Goal: Task Accomplishment & Management: Manage account settings

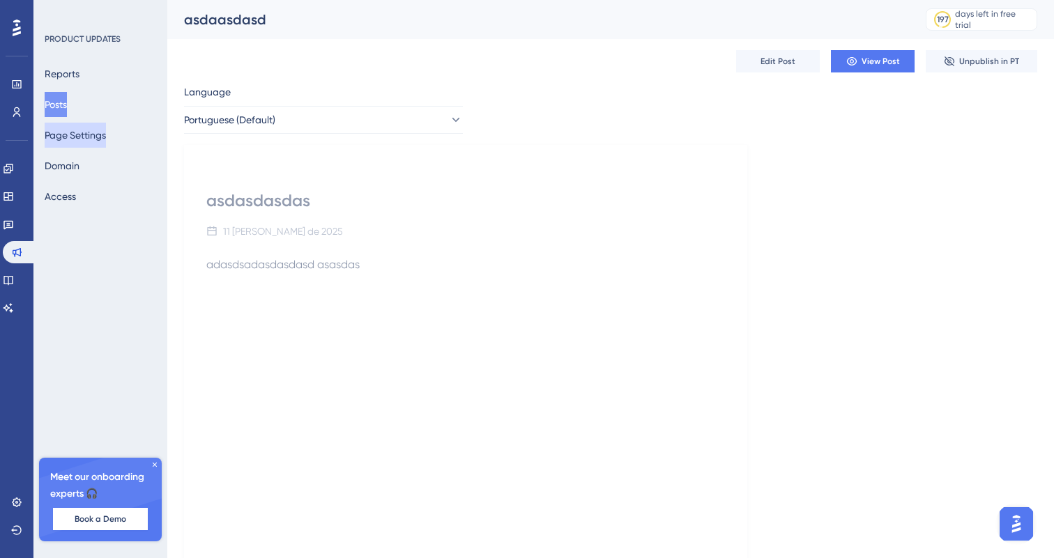
click at [73, 138] on button "Page Settings" at bounding box center [75, 135] width 61 height 25
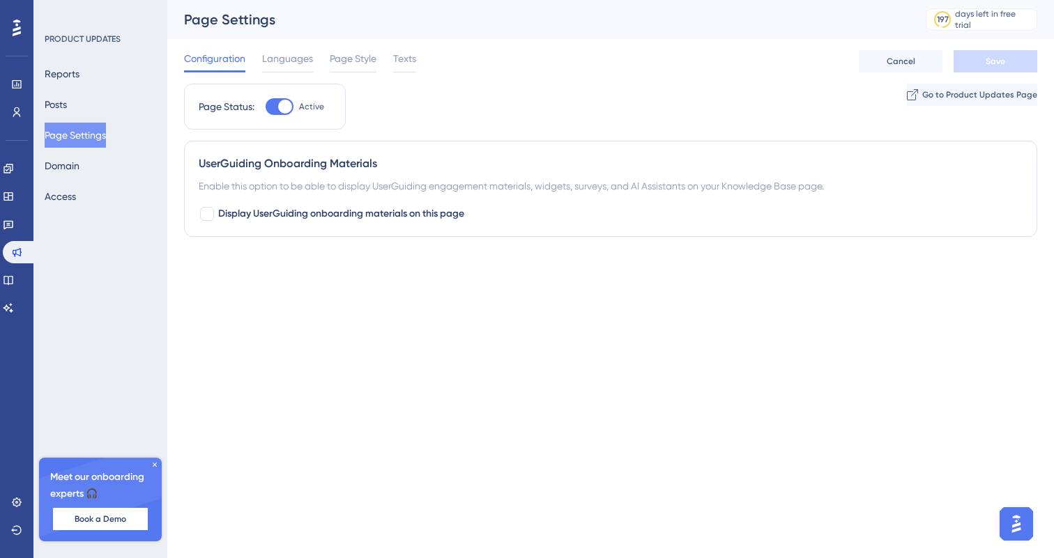
click at [494, 125] on div "Page Status: Active Go to Product Updates Page" at bounding box center [610, 112] width 853 height 57
click at [14, 270] on link at bounding box center [8, 280] width 11 height 22
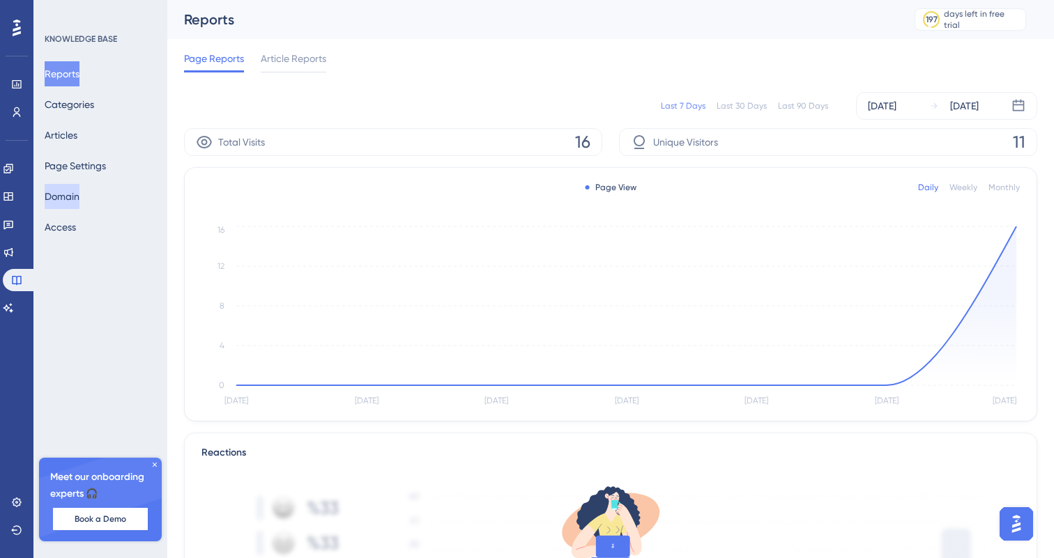
click at [79, 195] on button "Domain" at bounding box center [62, 196] width 35 height 25
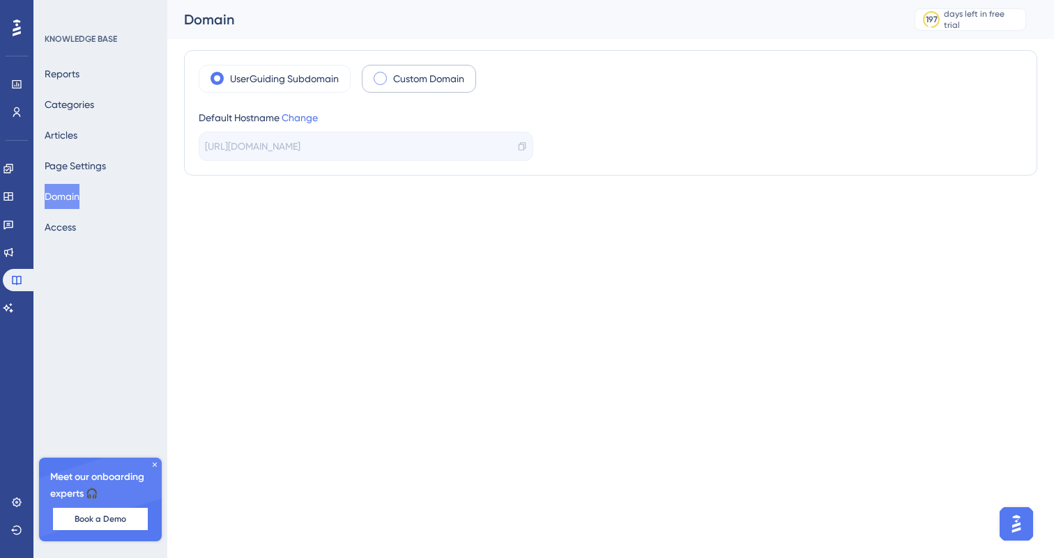
click at [383, 79] on span at bounding box center [380, 78] width 13 height 13
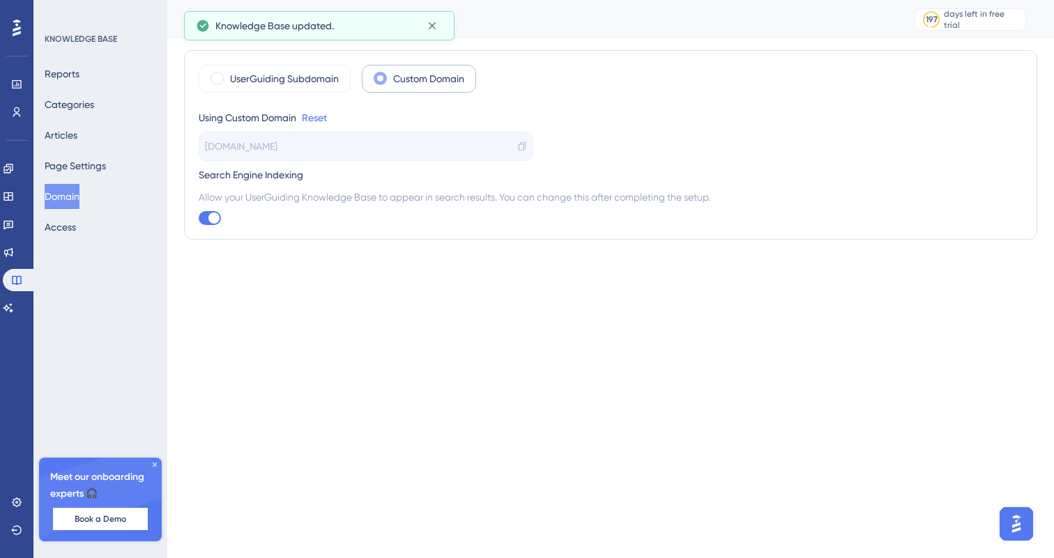
click at [222, 220] on div "Allow your UserGuiding Knowledge Base to appear in search results. You can chan…" at bounding box center [611, 207] width 824 height 36
click at [212, 220] on div at bounding box center [213, 218] width 11 height 11
click at [199, 219] on input "checkbox" at bounding box center [198, 218] width 1 height 1
checkbox input "false"
click at [257, 77] on label "UserGuiding Subdomain" at bounding box center [284, 78] width 109 height 17
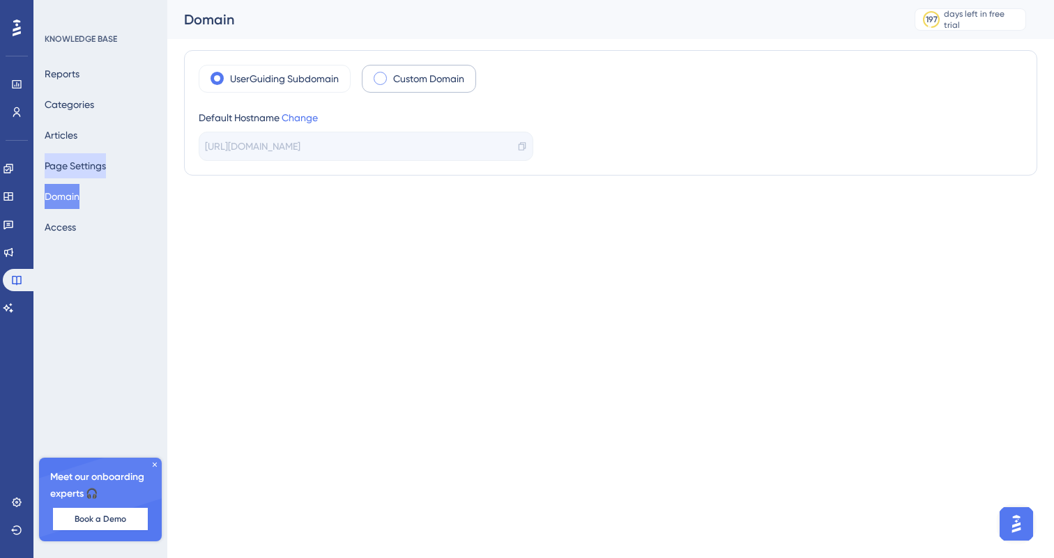
click at [85, 154] on button "Page Settings" at bounding box center [75, 165] width 61 height 25
click at [98, 155] on button "Page Settings" at bounding box center [75, 165] width 61 height 25
click at [98, 164] on button "Page Settings" at bounding box center [75, 165] width 61 height 25
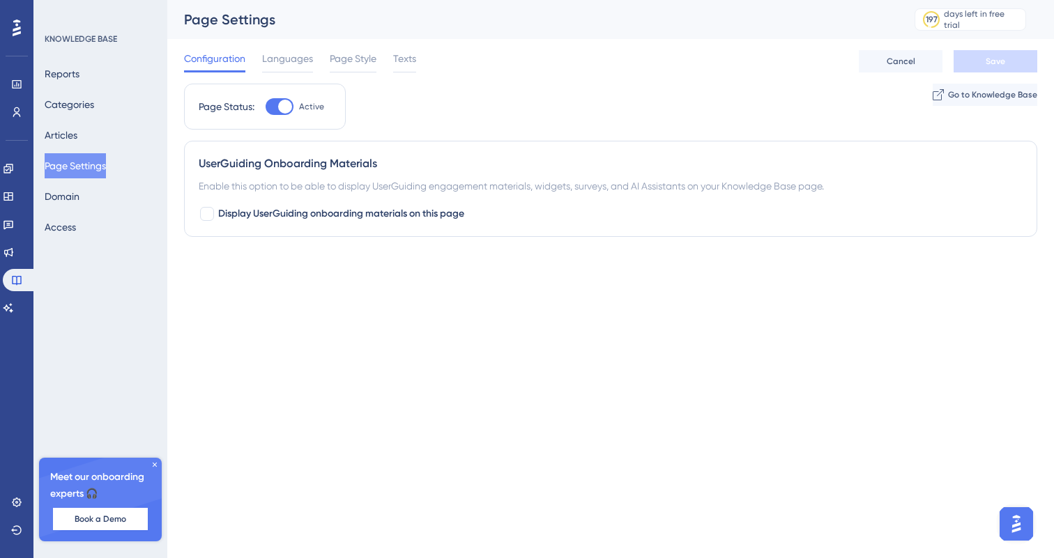
click at [282, 107] on div at bounding box center [285, 107] width 14 height 14
click at [266, 107] on input "Active" at bounding box center [265, 107] width 1 height 1
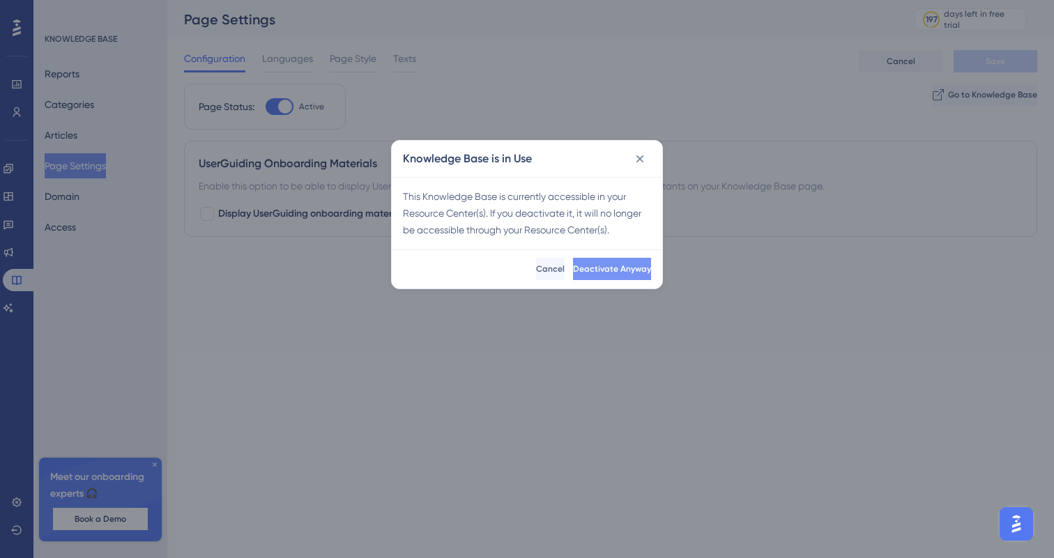
click at [644, 276] on button "Deactivate Anyway" at bounding box center [612, 269] width 78 height 22
checkbox input "false"
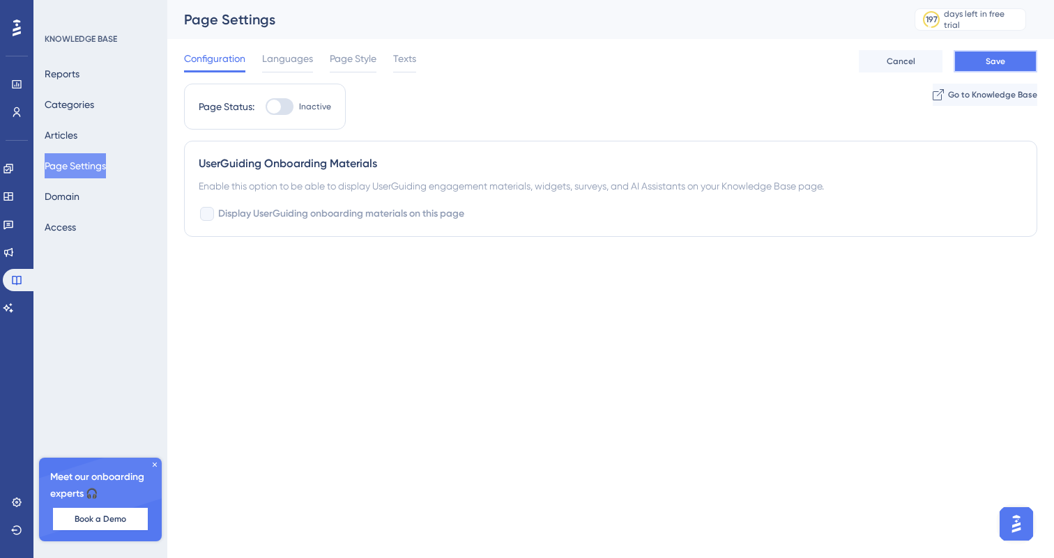
click at [979, 50] on button "Save" at bounding box center [996, 61] width 84 height 22
click at [351, 130] on div "Page Status: Inactive Go to Knowledge Base" at bounding box center [610, 112] width 853 height 57
click at [13, 193] on icon at bounding box center [7, 196] width 9 height 8
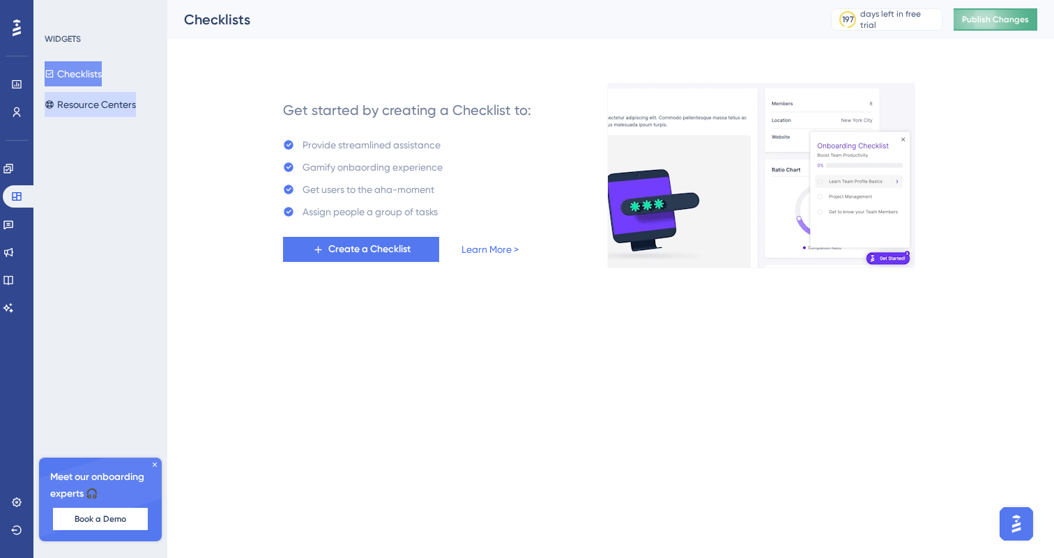
click at [112, 108] on button "Resource Centers" at bounding box center [90, 104] width 91 height 25
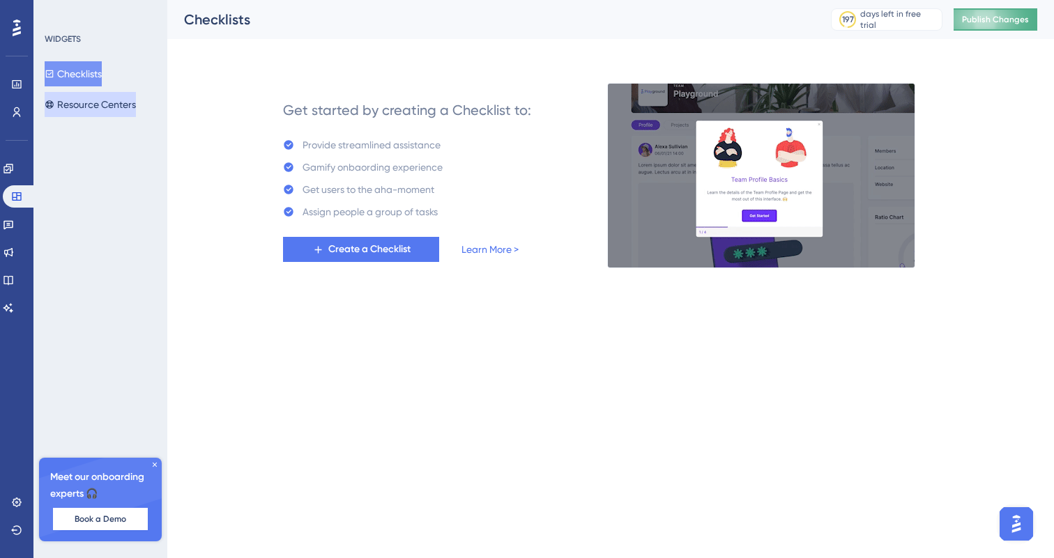
click at [119, 101] on button "Resource Centers" at bounding box center [90, 104] width 91 height 25
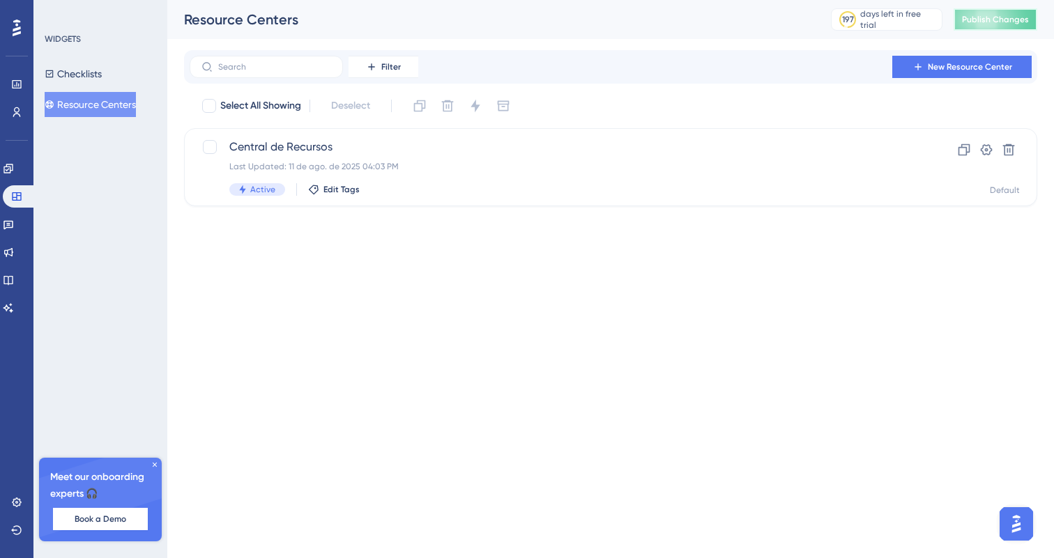
click at [986, 17] on span "Publish Changes" at bounding box center [995, 19] width 67 height 11
click at [14, 281] on icon at bounding box center [8, 280] width 11 height 11
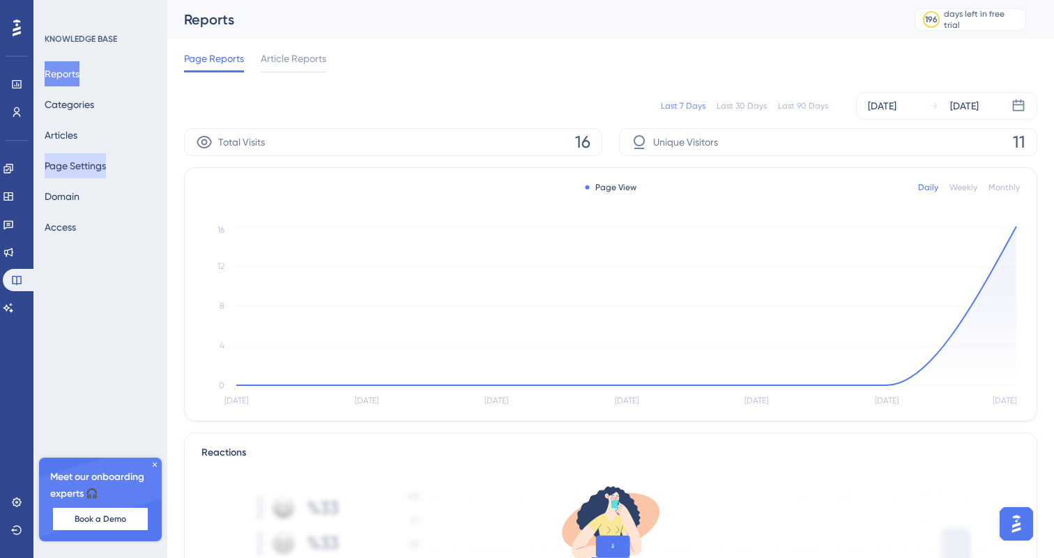
click at [93, 167] on button "Page Settings" at bounding box center [75, 165] width 61 height 25
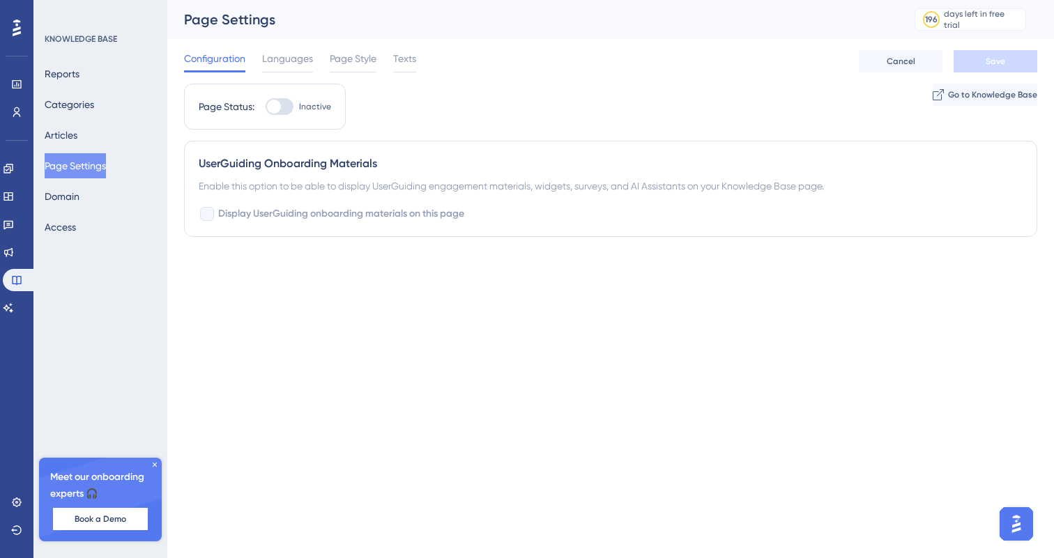
click at [281, 107] on div at bounding box center [274, 107] width 14 height 14
click at [266, 107] on input "Inactive" at bounding box center [265, 107] width 1 height 1
checkbox input "true"
click at [1012, 63] on button "Save" at bounding box center [996, 61] width 84 height 22
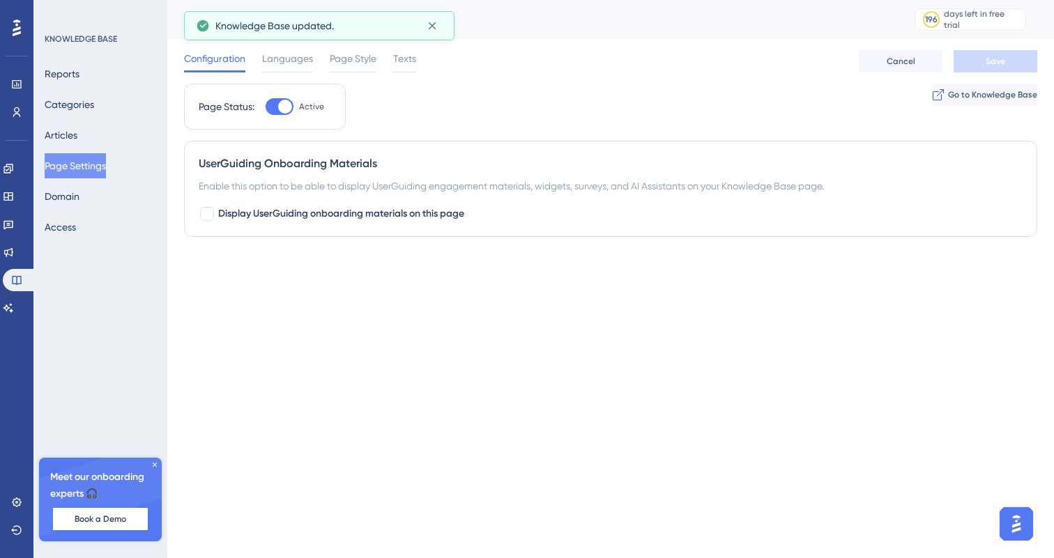
click at [639, 75] on div "Configuration Languages Page Style Texts Cancel Save" at bounding box center [610, 61] width 853 height 45
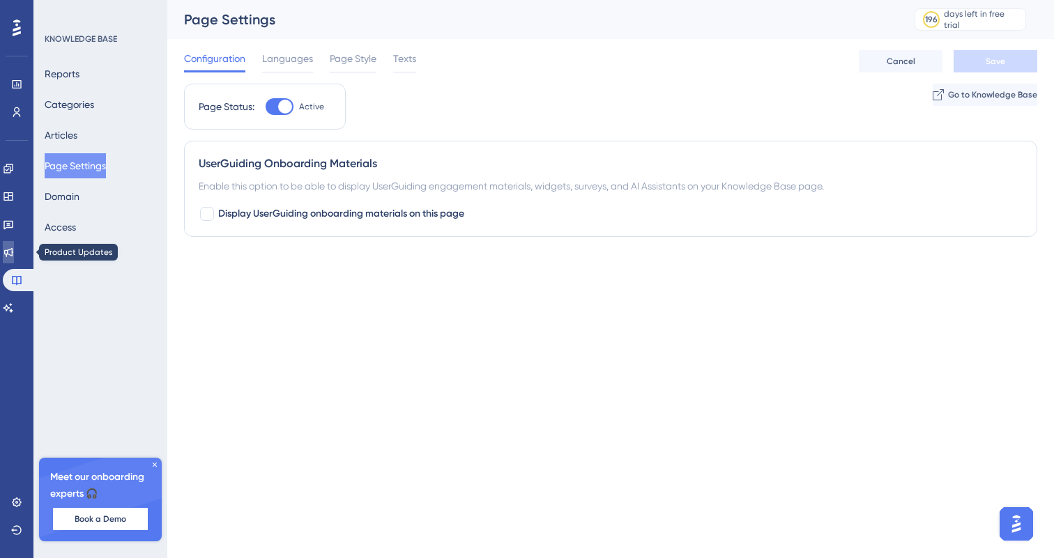
click at [14, 251] on icon at bounding box center [8, 252] width 11 height 11
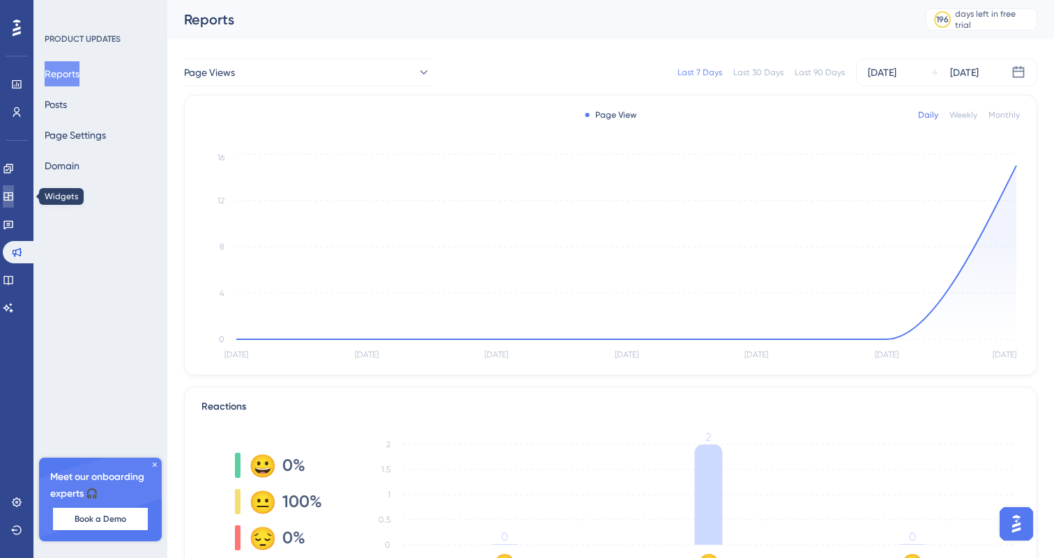
click at [14, 191] on icon at bounding box center [8, 196] width 11 height 11
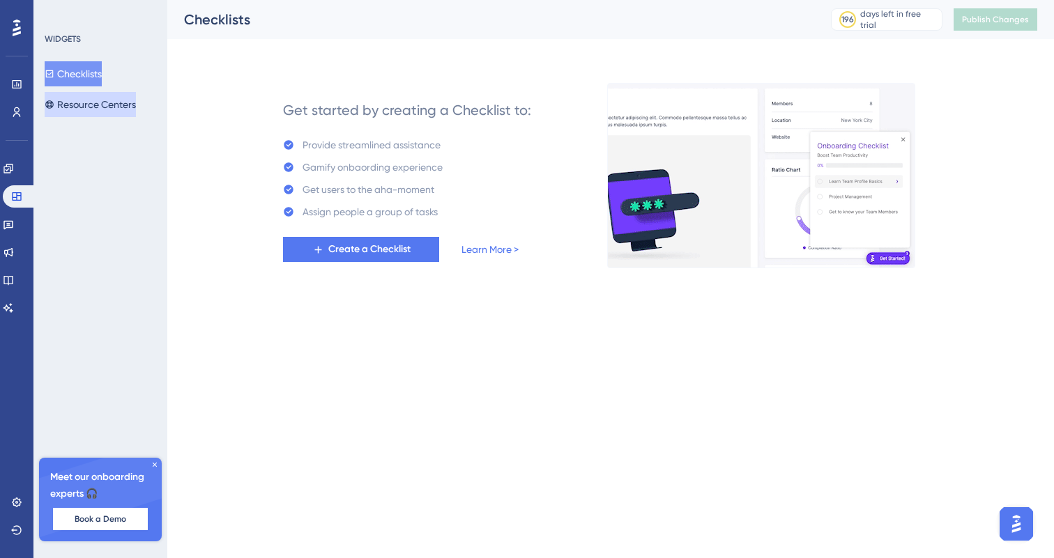
click at [121, 105] on button "Resource Centers" at bounding box center [90, 104] width 91 height 25
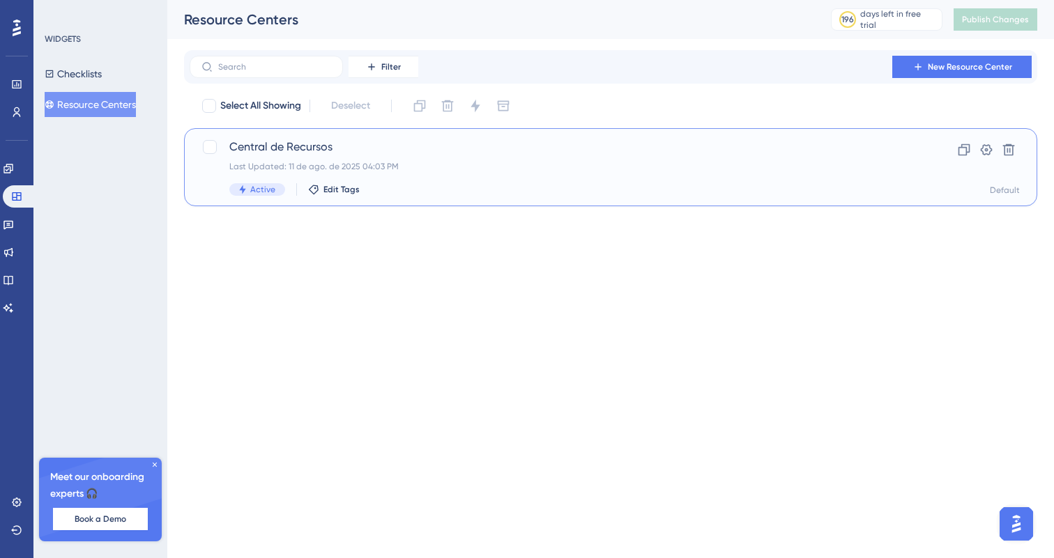
click at [748, 167] on div "Last Updated: 11 de ago. de 2025 04:03 PM" at bounding box center [554, 166] width 651 height 11
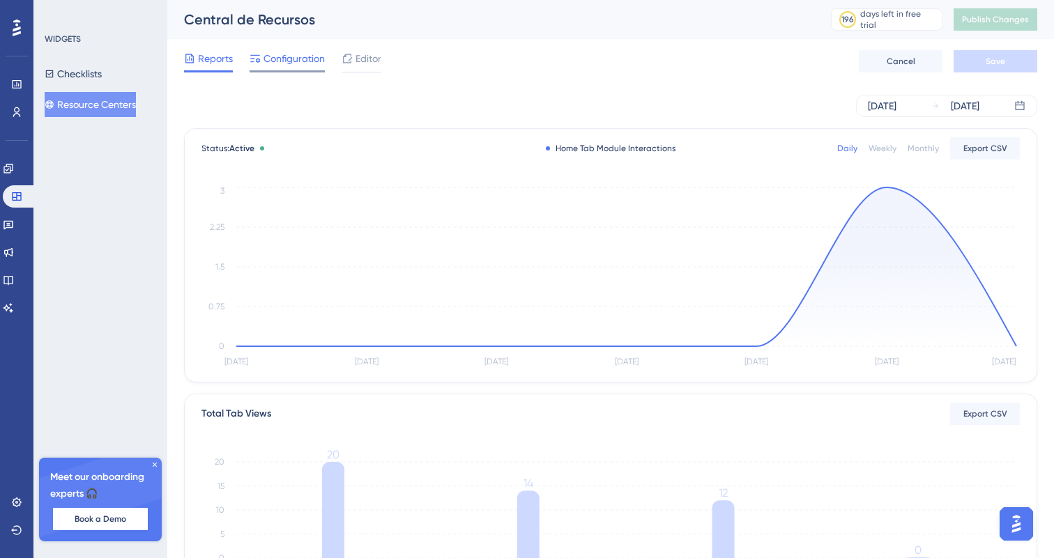
click at [322, 64] on span "Configuration" at bounding box center [294, 58] width 61 height 17
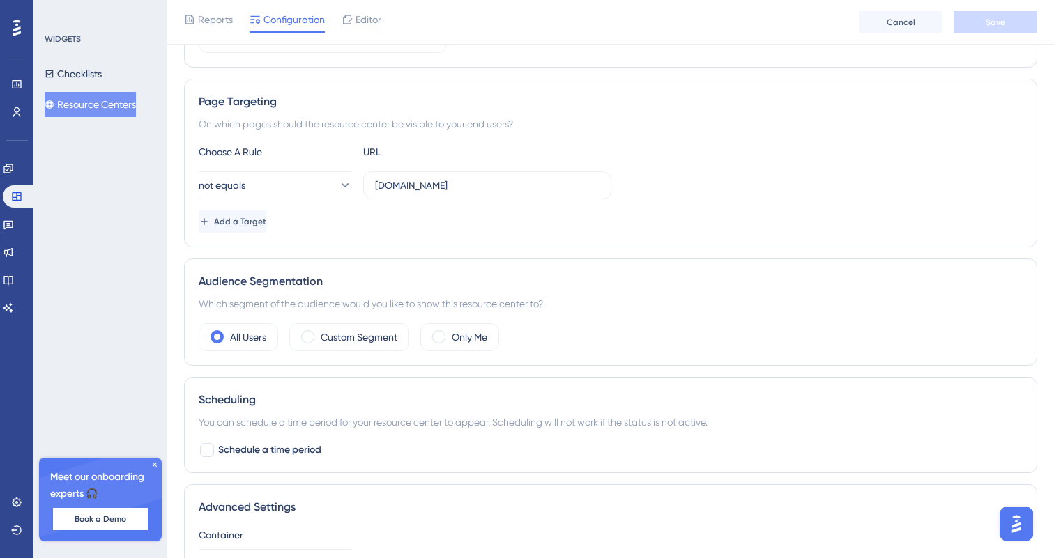
scroll to position [335, 0]
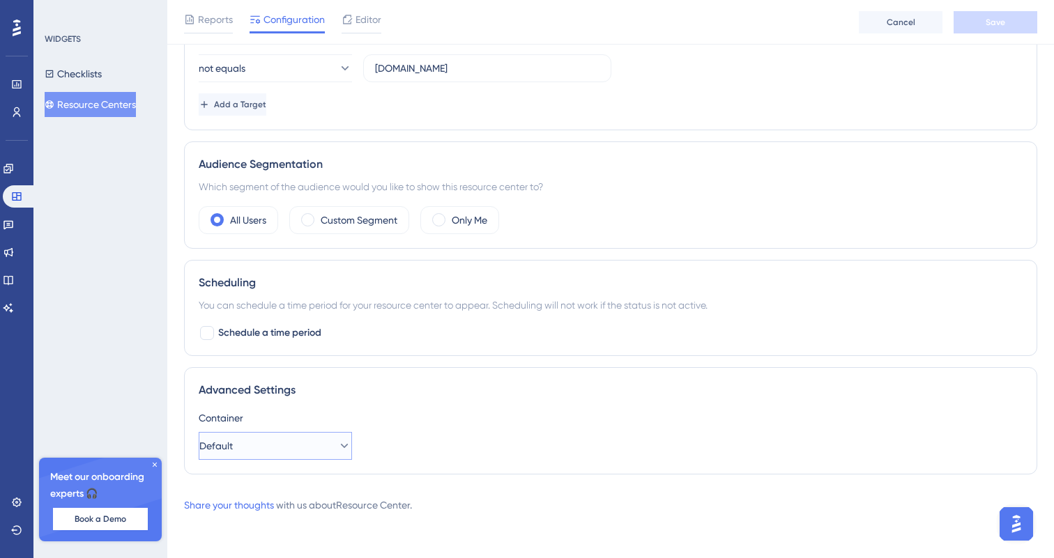
click at [285, 443] on button "Default" at bounding box center [275, 446] width 153 height 28
click at [22, 499] on link at bounding box center [16, 503] width 11 height 22
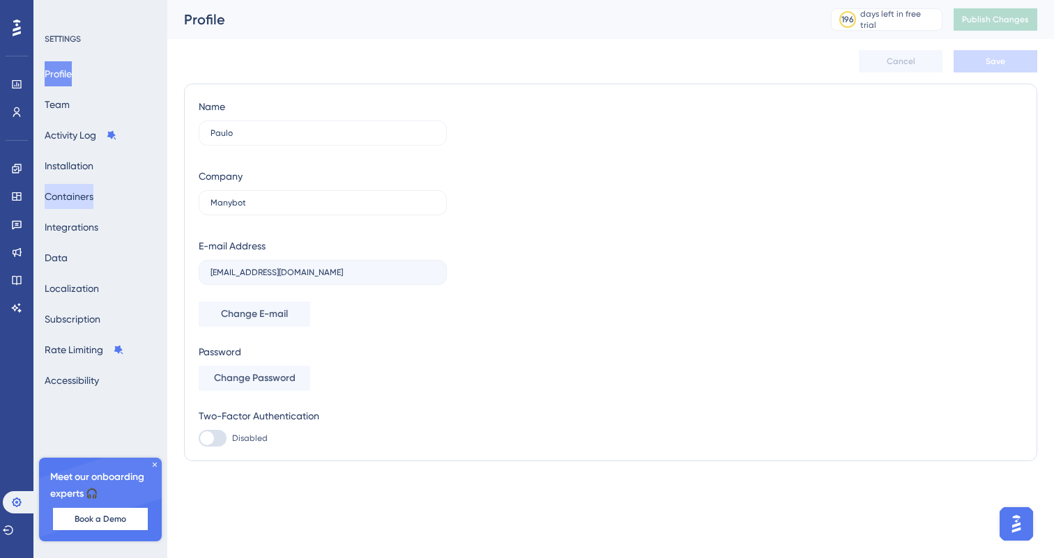
click at [89, 193] on button "Containers" at bounding box center [69, 196] width 49 height 25
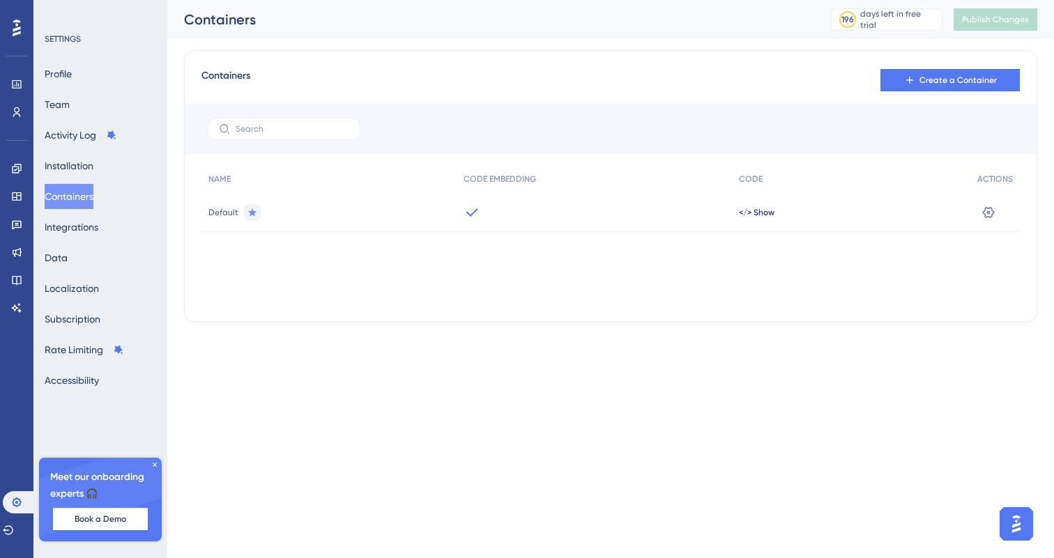
click at [370, 194] on div "Default" at bounding box center [328, 212] width 255 height 39
click at [397, 211] on div "Default" at bounding box center [328, 212] width 255 height 39
click at [982, 211] on icon at bounding box center [989, 213] width 14 height 14
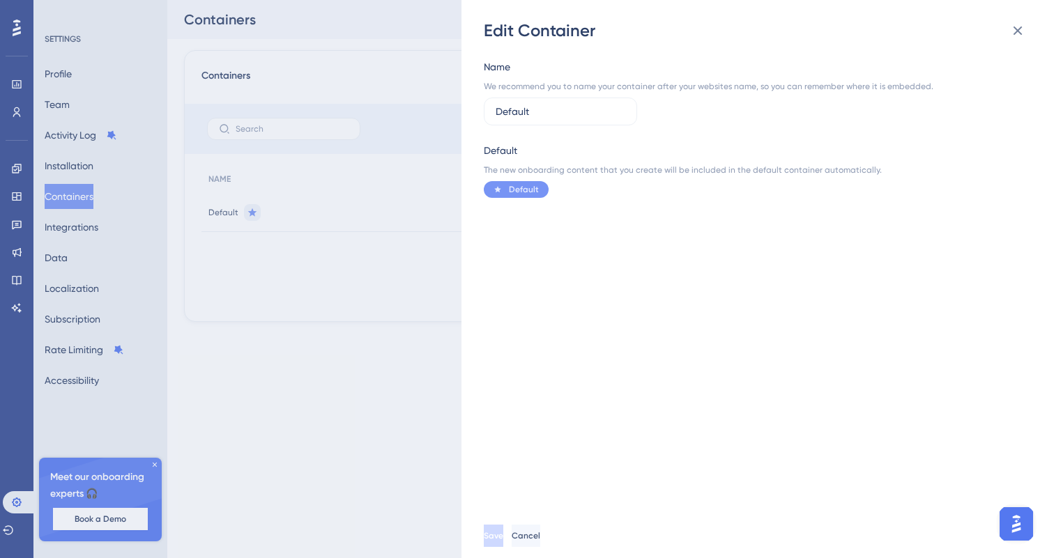
click at [522, 193] on span "Default" at bounding box center [524, 189] width 30 height 11
click at [1012, 29] on icon at bounding box center [1018, 30] width 17 height 17
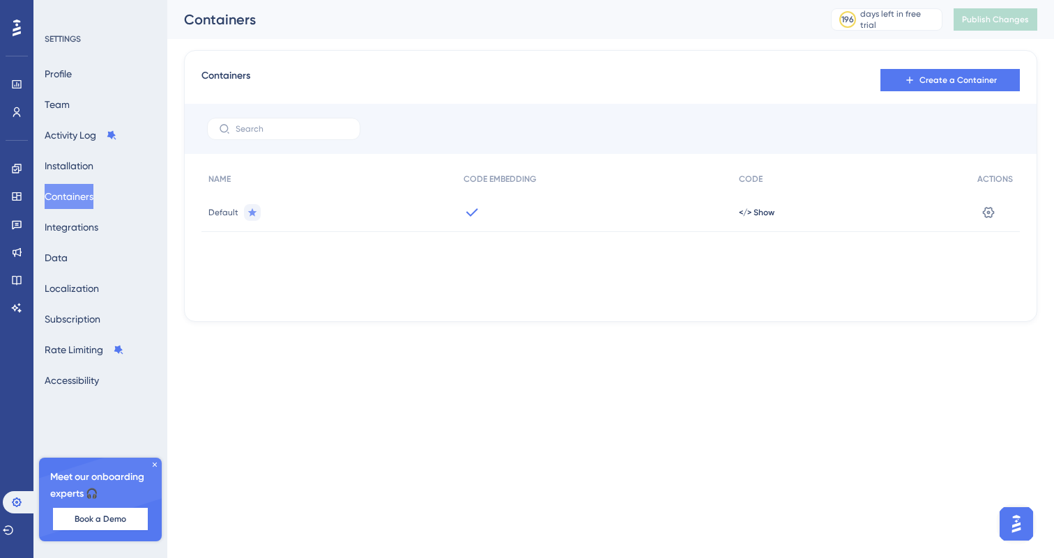
click at [637, 79] on div "Containers Create a Container" at bounding box center [610, 80] width 819 height 25
click at [18, 242] on link at bounding box center [16, 252] width 11 height 22
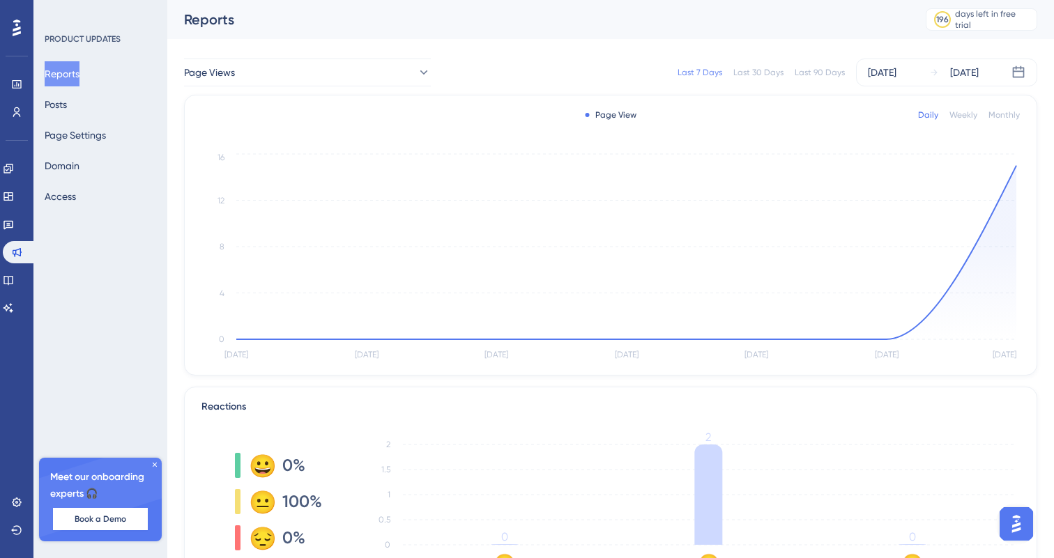
click at [507, 82] on div "Last 7 Days Last 30 Days Last 90 Days Aug 05 2025 Aug 11 2025" at bounding box center [743, 73] width 590 height 28
click at [67, 105] on button "Posts" at bounding box center [56, 104] width 22 height 25
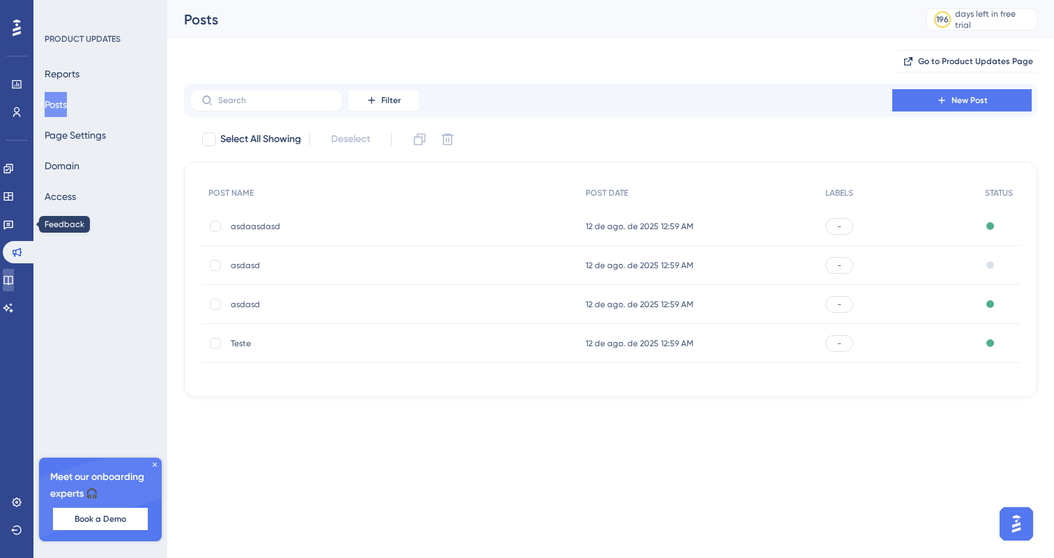
click at [14, 270] on link at bounding box center [8, 280] width 11 height 22
click at [14, 277] on icon at bounding box center [8, 280] width 11 height 11
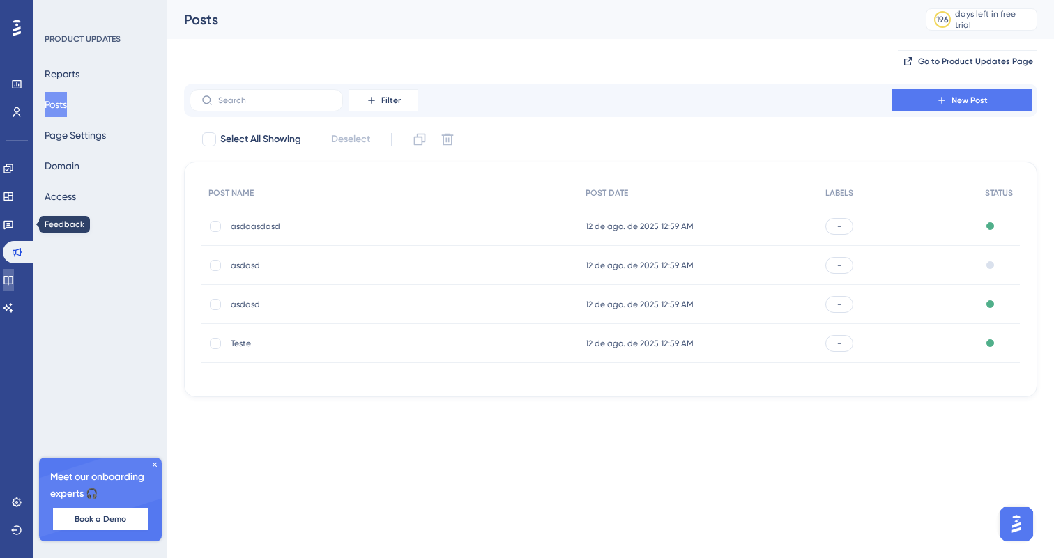
click at [14, 277] on icon at bounding box center [8, 280] width 11 height 11
click at [14, 281] on icon at bounding box center [8, 280] width 11 height 11
click at [59, 276] on div "PRODUCT UPDATES Reports Posts Page Settings Domain Access Meet our onboarding e…" at bounding box center [100, 279] width 134 height 558
click at [14, 280] on link at bounding box center [8, 280] width 11 height 22
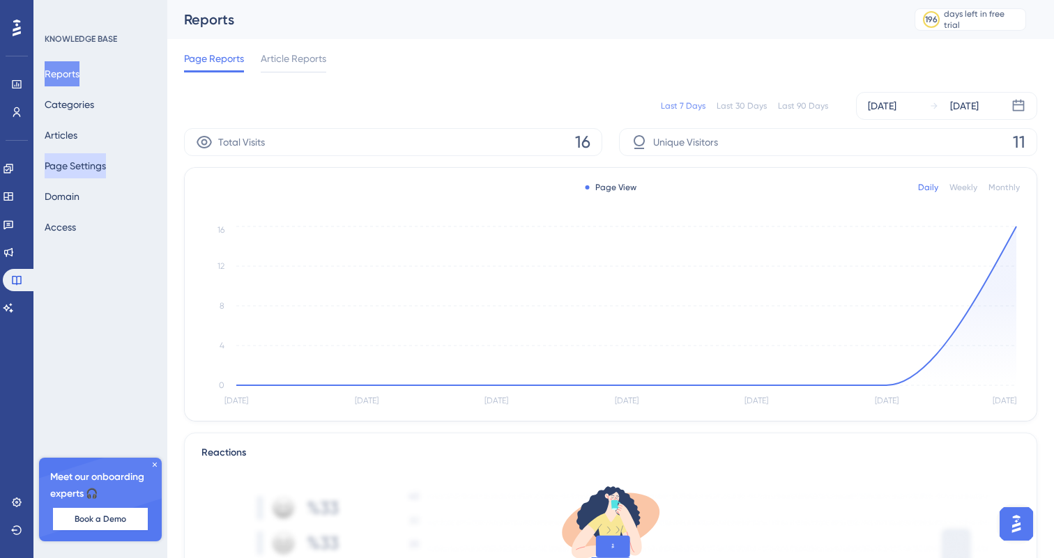
click at [85, 170] on button "Page Settings" at bounding box center [75, 165] width 61 height 25
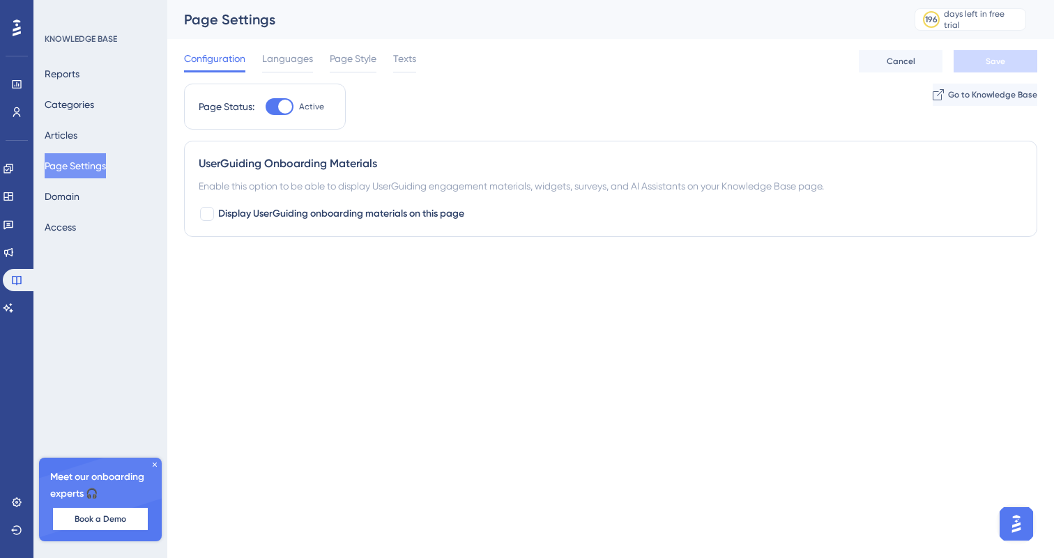
click at [20, 181] on div "Engagement Widgets Feedback Product Updates Knowledge Base AI Assistant" at bounding box center [17, 239] width 28 height 162
click at [14, 198] on icon at bounding box center [8, 196] width 11 height 11
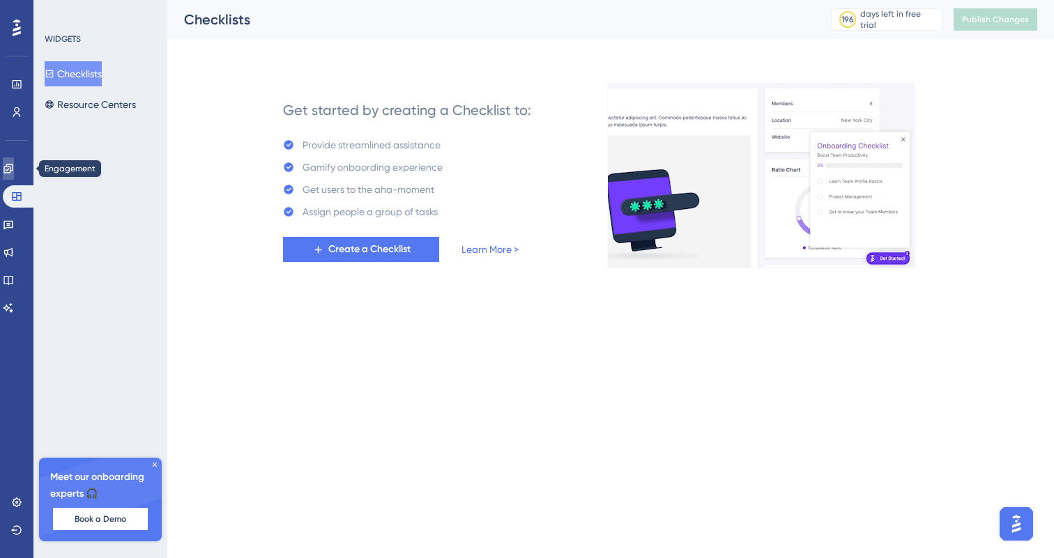
click at [14, 169] on link at bounding box center [8, 169] width 11 height 22
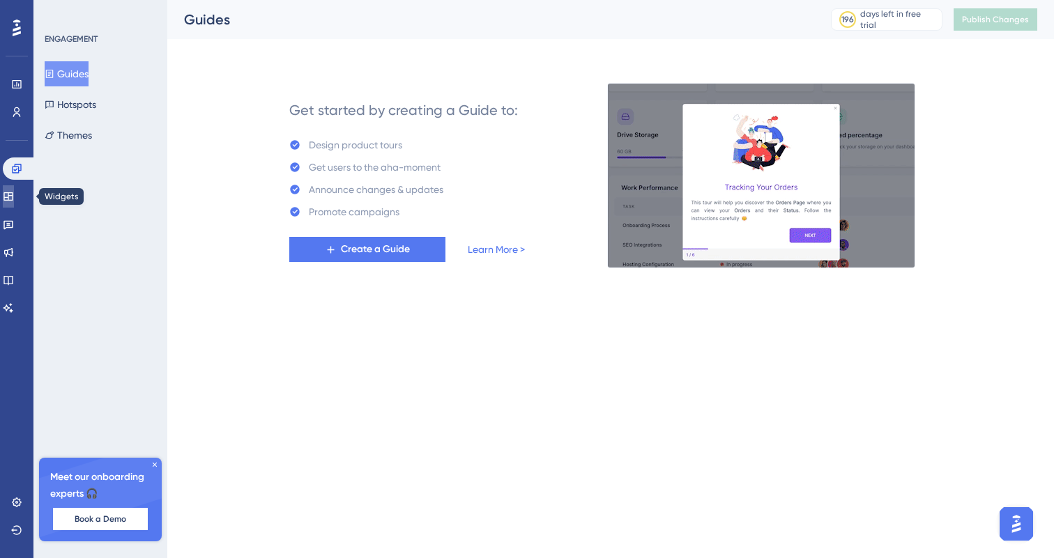
click at [14, 191] on icon at bounding box center [8, 196] width 11 height 11
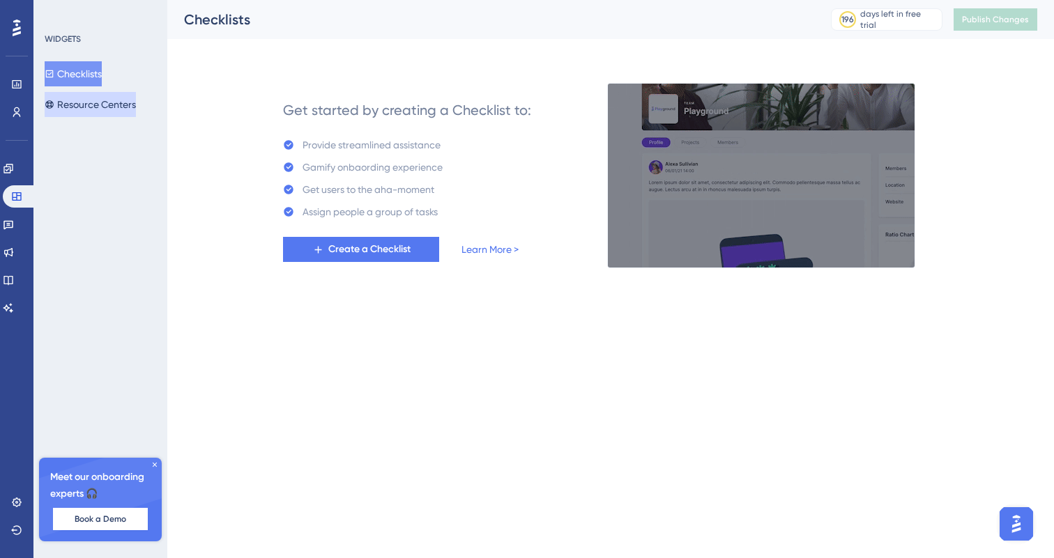
click at [77, 107] on button "Resource Centers" at bounding box center [90, 104] width 91 height 25
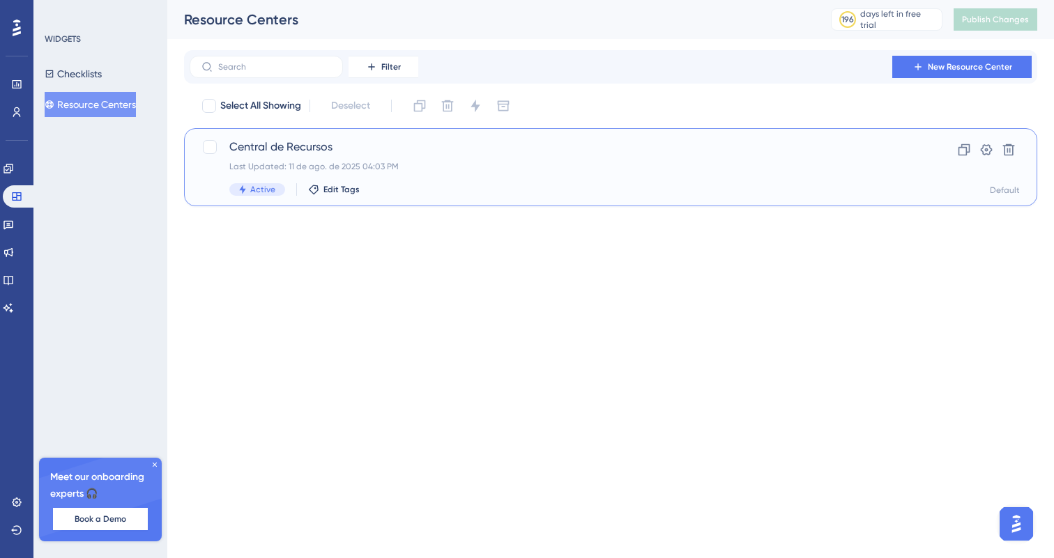
click at [517, 166] on div "Last Updated: 11 de ago. de 2025 04:03 PM" at bounding box center [554, 166] width 651 height 11
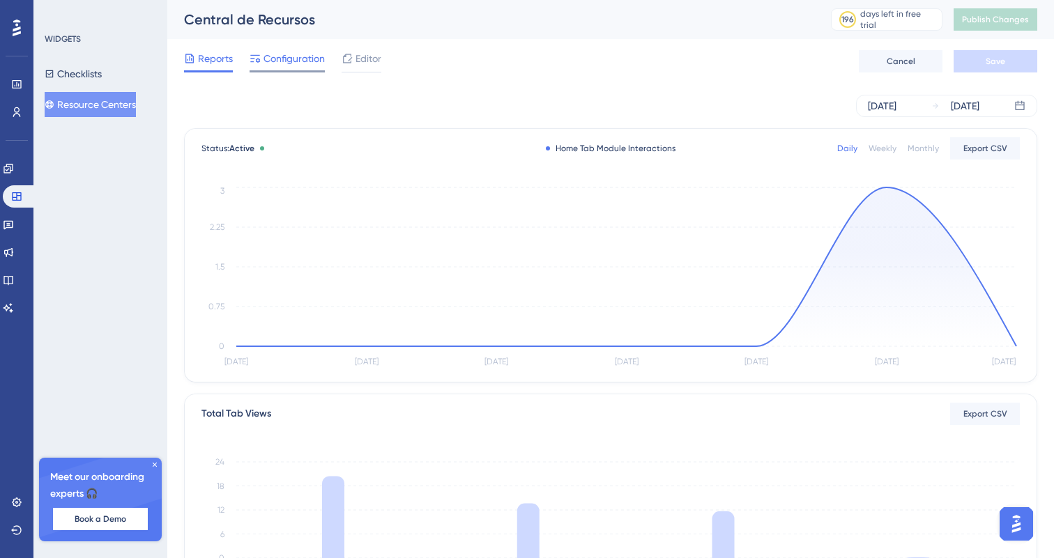
click at [283, 70] on div "Configuration" at bounding box center [287, 61] width 75 height 22
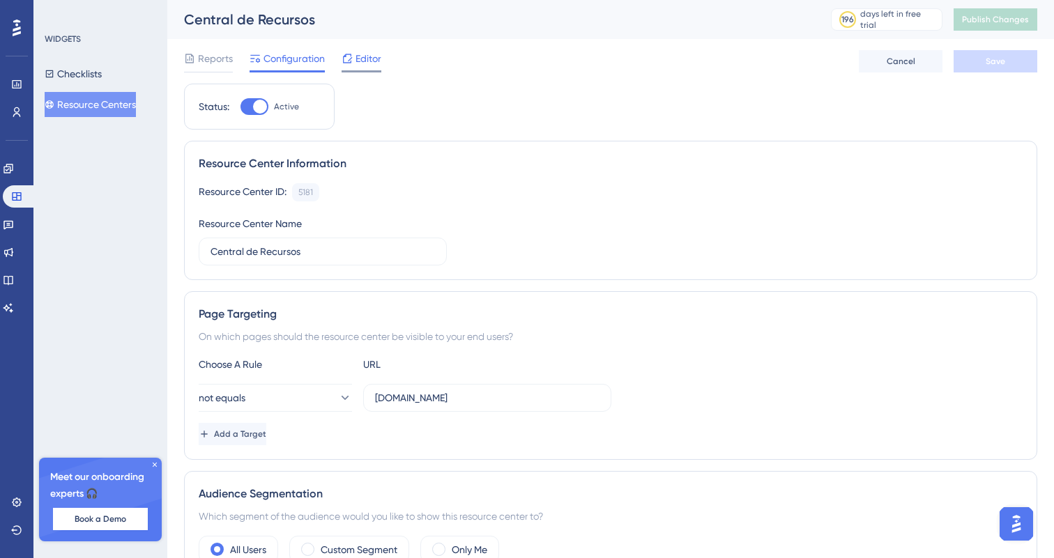
click at [353, 69] on div "Editor" at bounding box center [362, 61] width 40 height 22
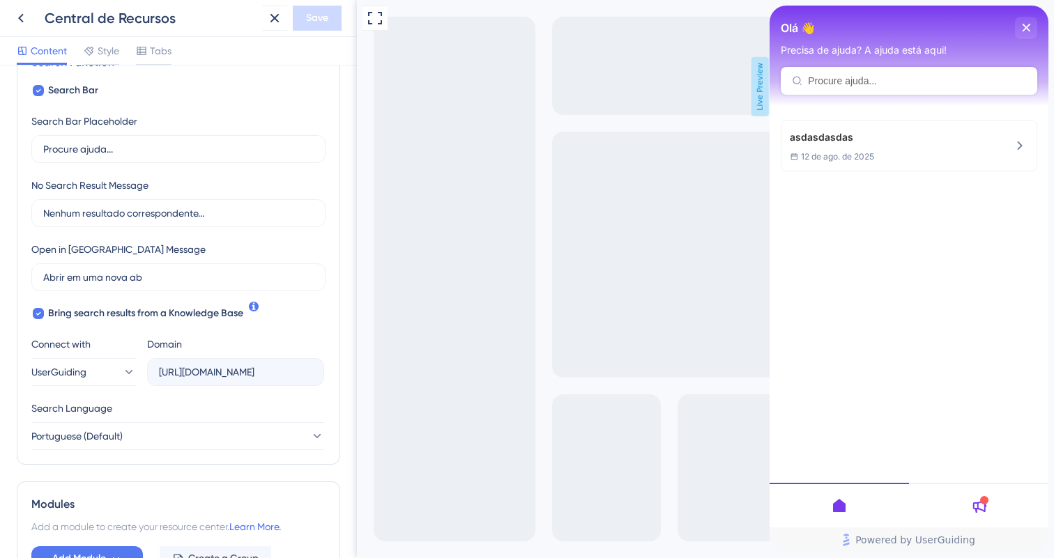
scroll to position [242, 0]
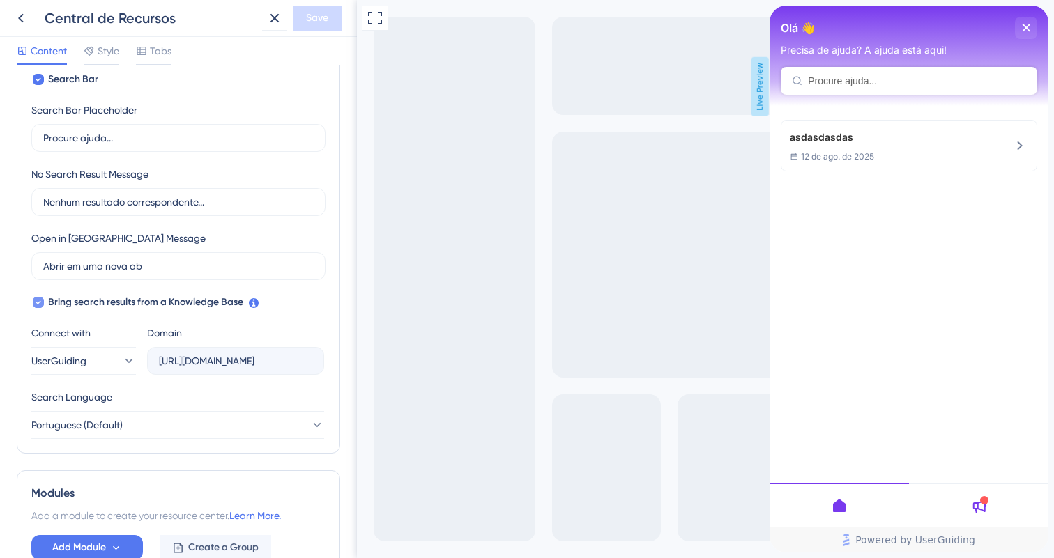
click at [176, 305] on span "Bring search results from a Knowledge Base" at bounding box center [145, 302] width 195 height 17
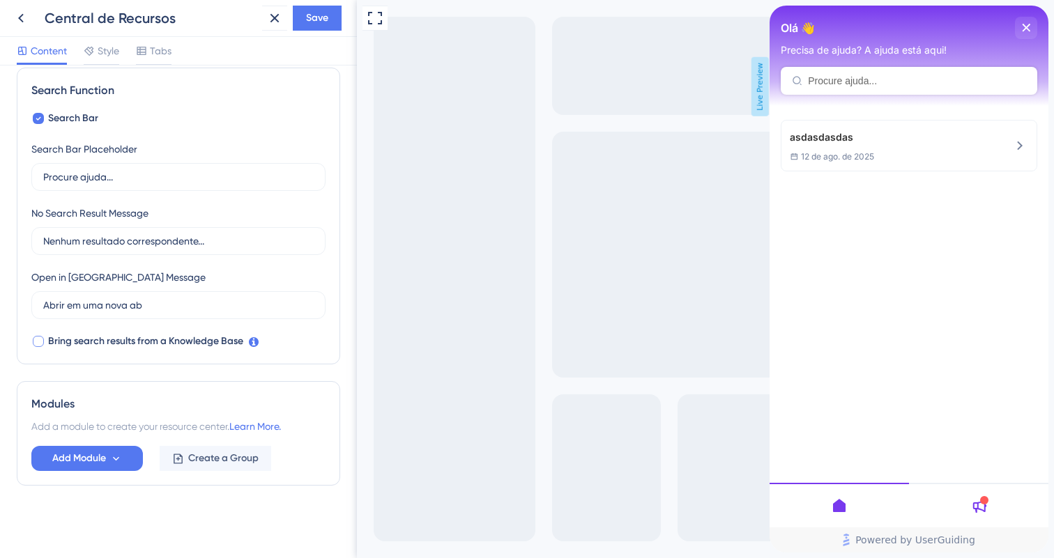
scroll to position [203, 0]
click at [178, 342] on span "Bring search results from a Knowledge Base" at bounding box center [145, 341] width 195 height 17
checkbox input "true"
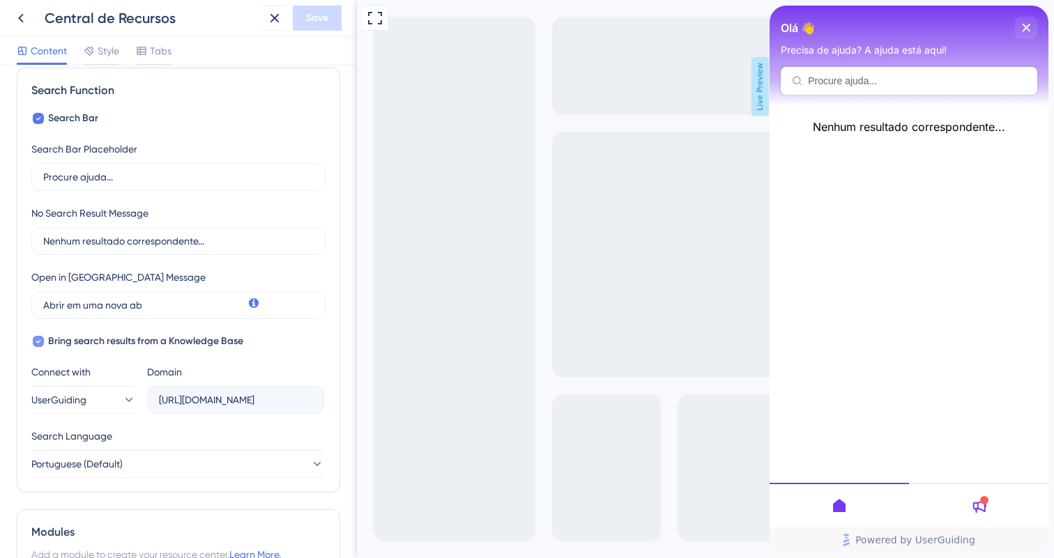
scroll to position [242, 0]
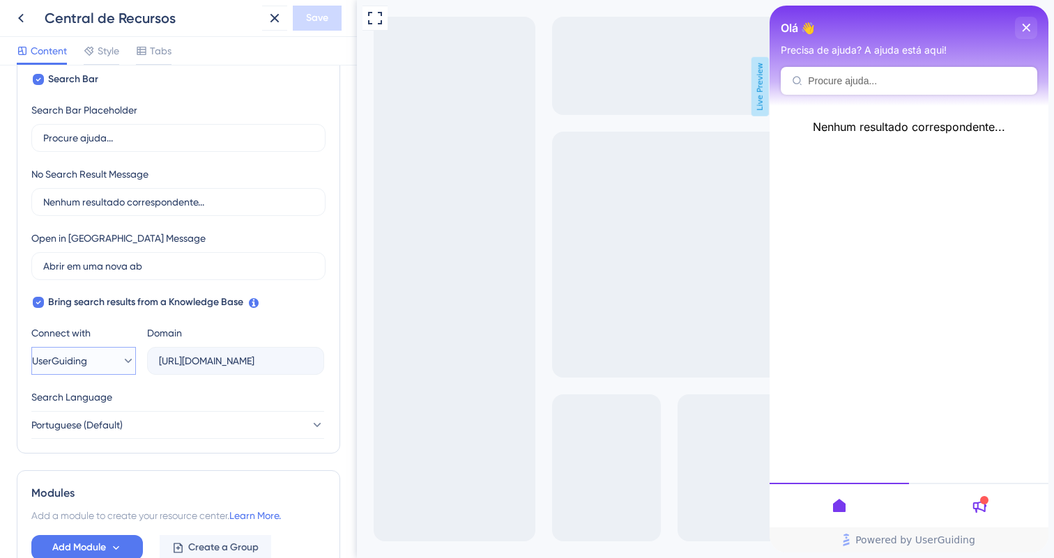
click at [135, 365] on button "UserGuiding" at bounding box center [83, 361] width 105 height 28
click at [121, 365] on icon at bounding box center [128, 361] width 14 height 14
click at [121, 363] on icon at bounding box center [128, 361] width 14 height 14
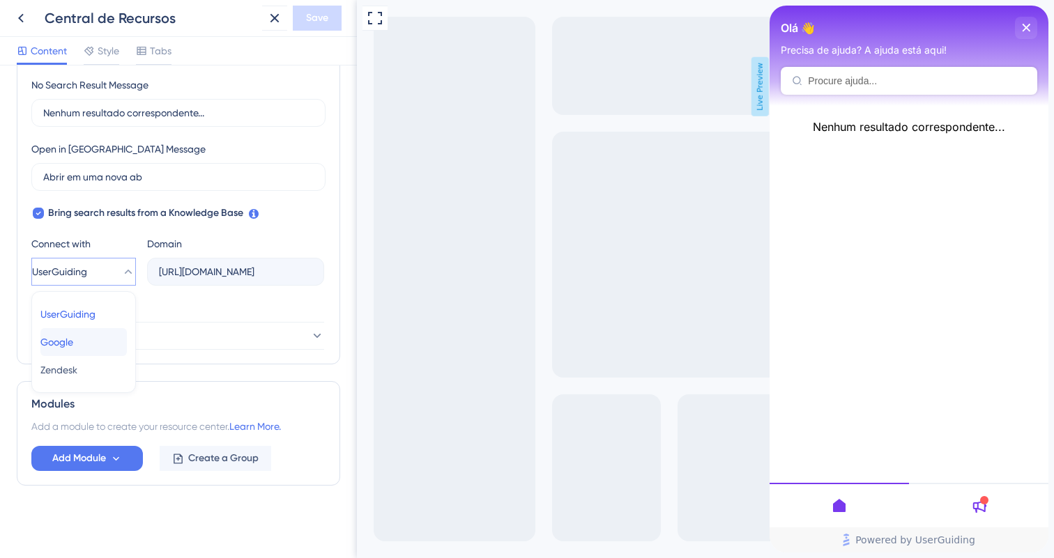
click at [100, 337] on button "Google Google" at bounding box center [83, 342] width 86 height 28
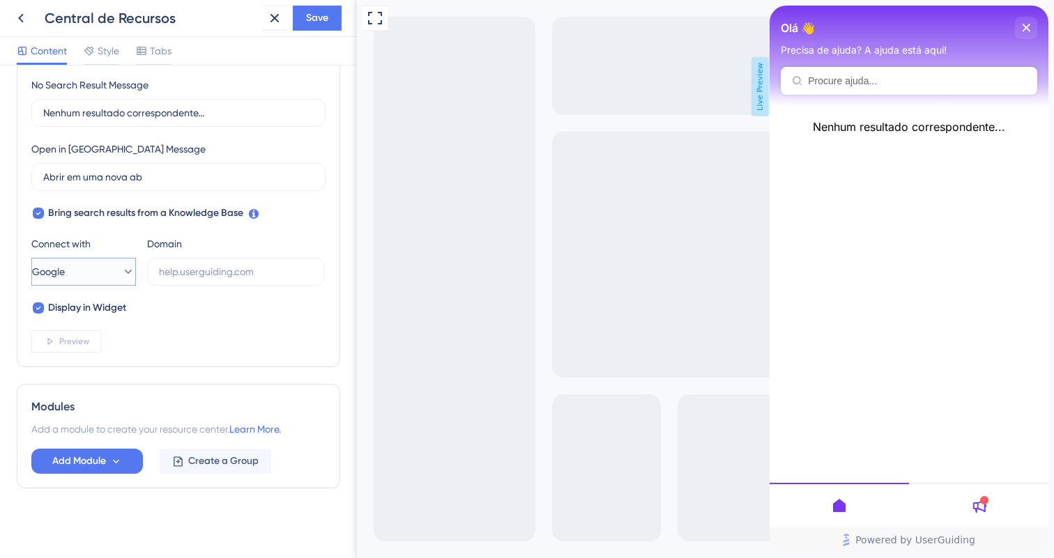
click at [107, 281] on button "Google" at bounding box center [83, 272] width 105 height 28
click at [96, 319] on span "UserGuiding" at bounding box center [67, 314] width 55 height 17
type input "https://manybot-I4MD.help.userguiding.com/api/search?kb_id=13543&lang_code=pt"
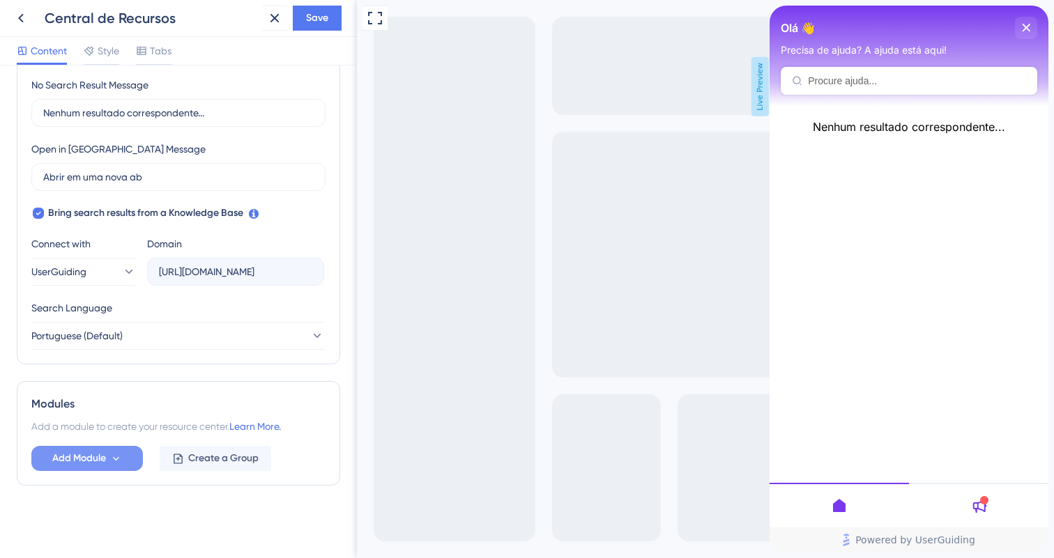
click at [126, 457] on button "Add Module" at bounding box center [87, 458] width 112 height 25
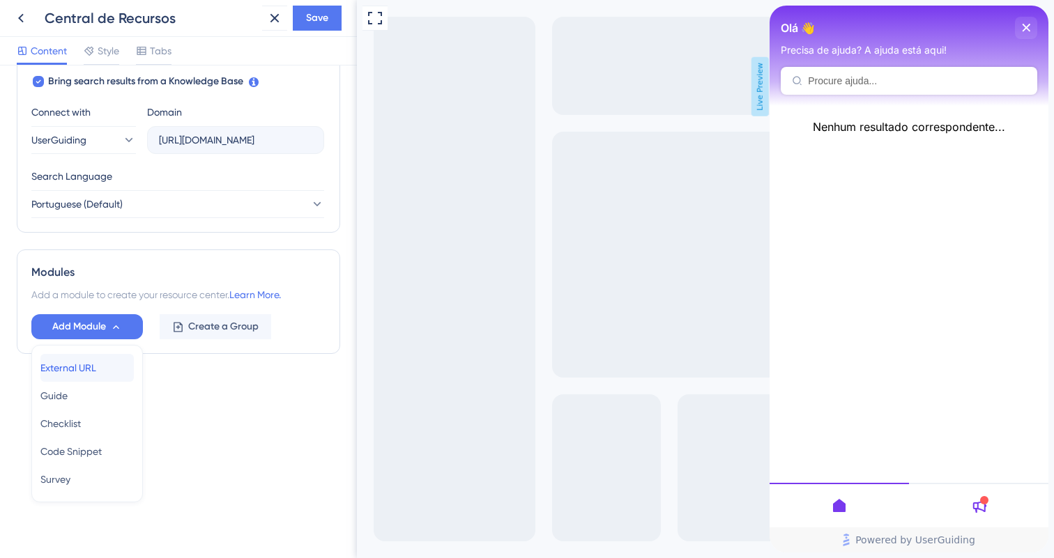
click at [114, 380] on div "External URL External URL" at bounding box center [86, 368] width 93 height 28
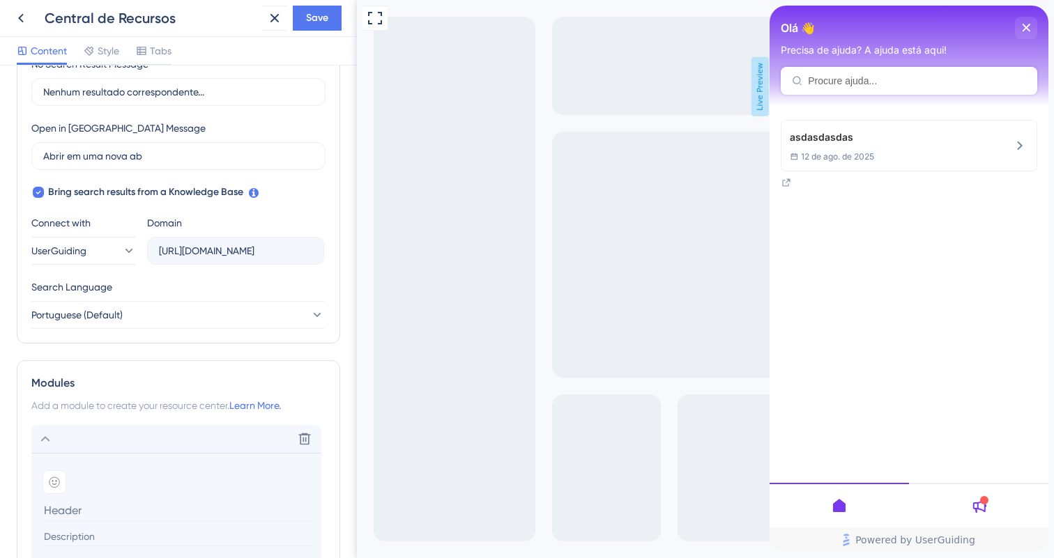
scroll to position [340, 0]
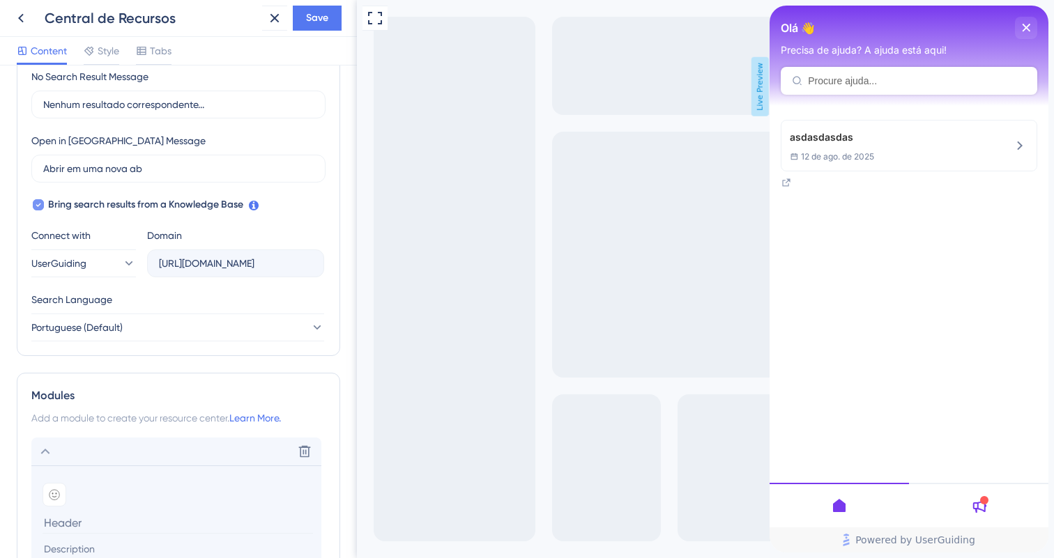
click at [109, 208] on span "Bring search results from a Knowledge Base" at bounding box center [145, 205] width 195 height 17
checkbox input "false"
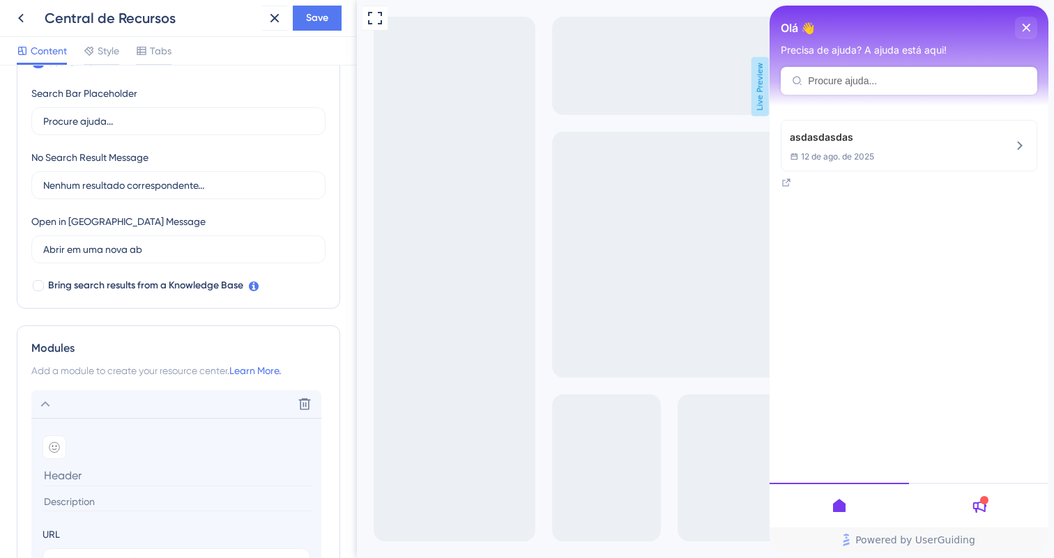
scroll to position [177, 0]
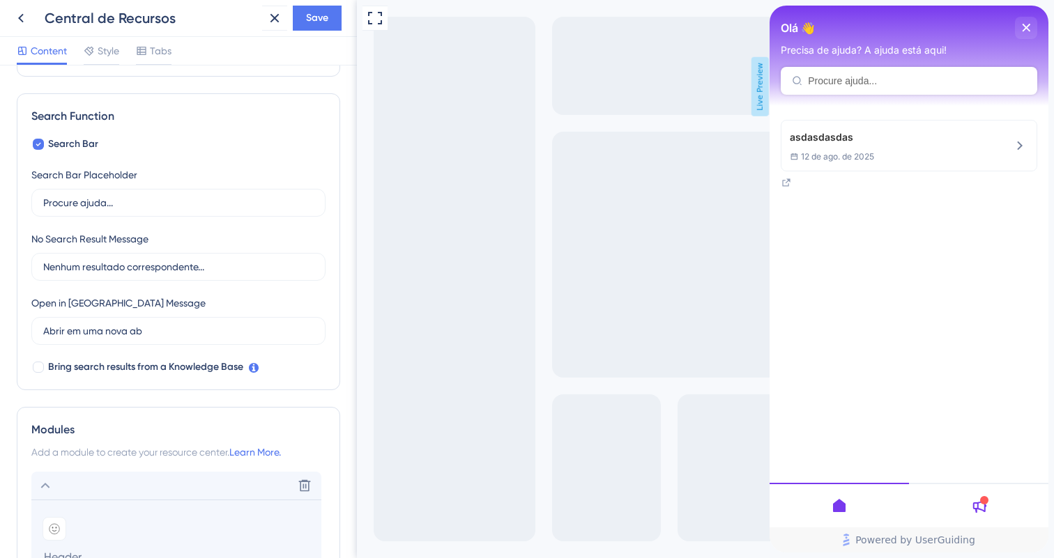
click at [322, 174] on div "Search Bar Placeholder Procure ajuda..." at bounding box center [178, 192] width 294 height 50
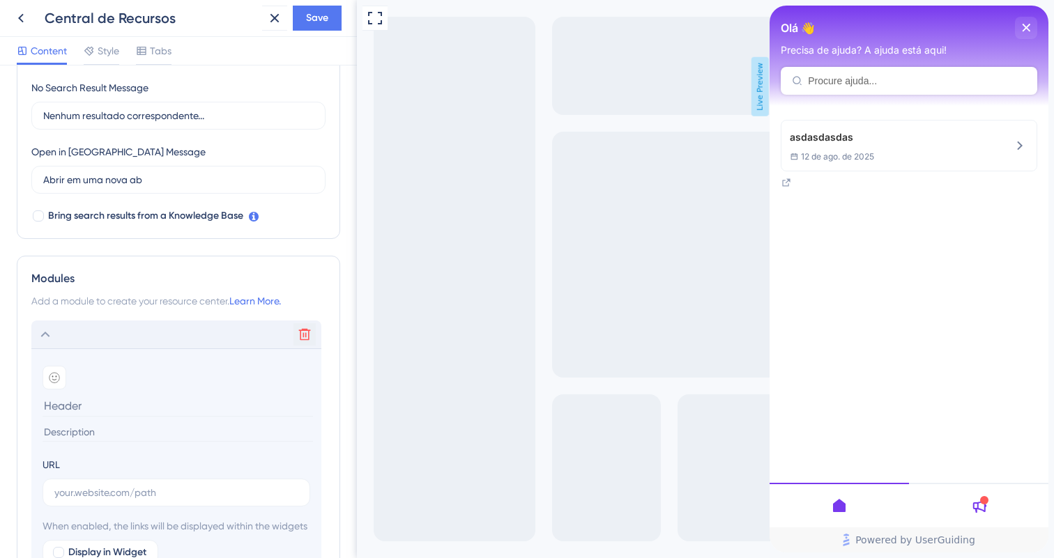
click at [298, 333] on icon at bounding box center [305, 335] width 14 height 14
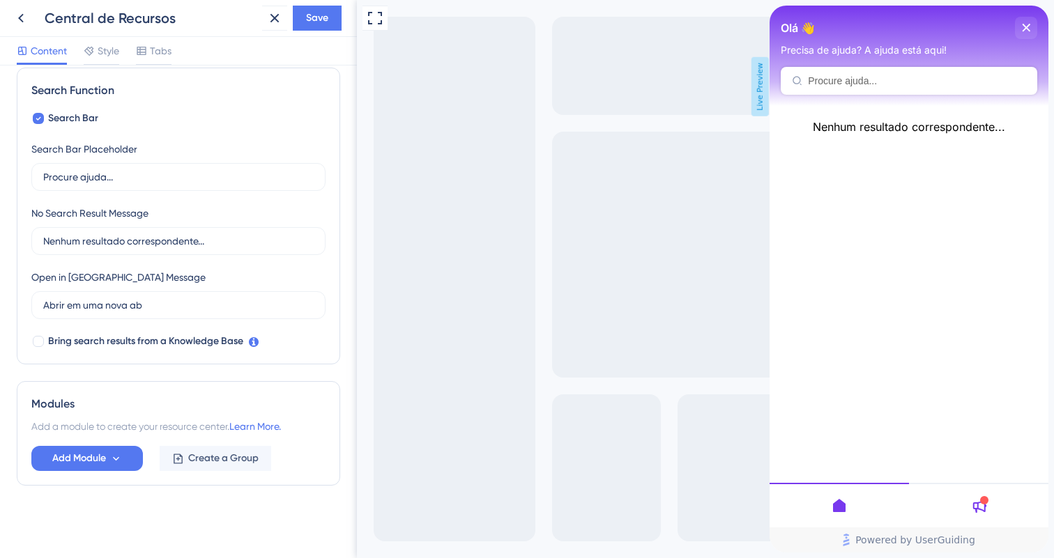
scroll to position [203, 0]
click at [124, 457] on button "Add Module" at bounding box center [87, 458] width 112 height 25
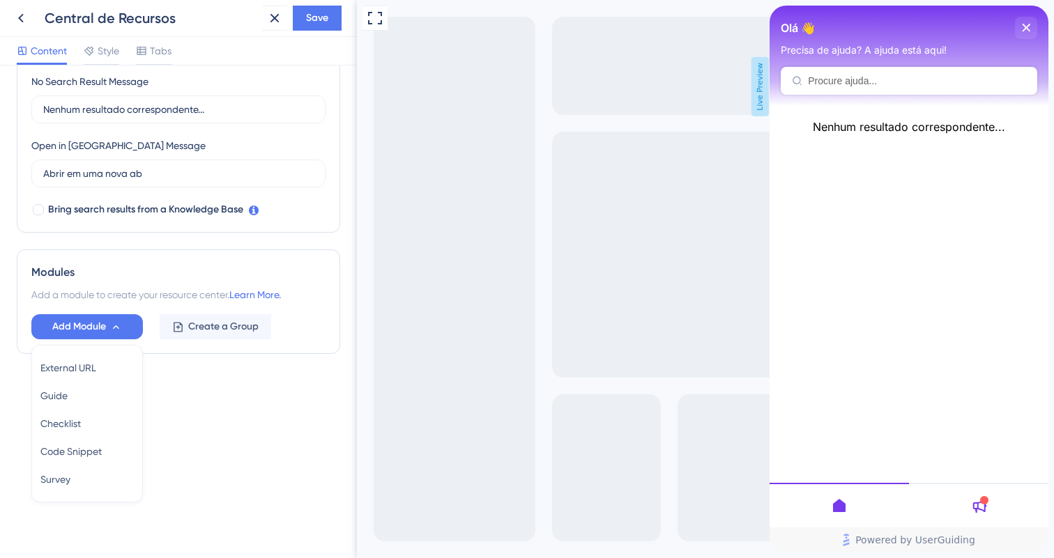
click at [226, 336] on button "Create a Group" at bounding box center [216, 326] width 112 height 25
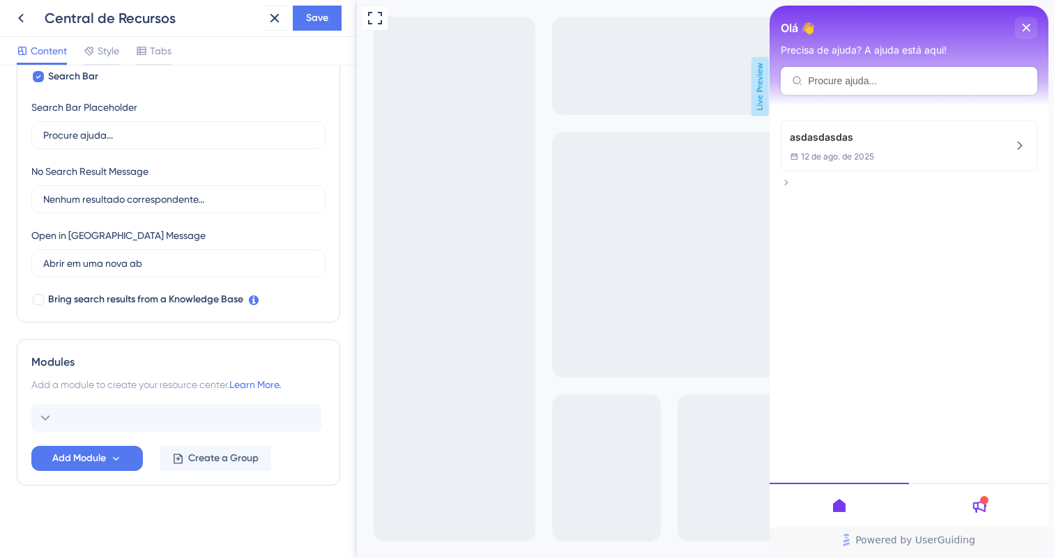
scroll to position [245, 0]
click at [251, 391] on div "Add a module to create your resource center. Learn More." at bounding box center [178, 384] width 294 height 17
click at [160, 414] on div "Delete" at bounding box center [176, 418] width 290 height 28
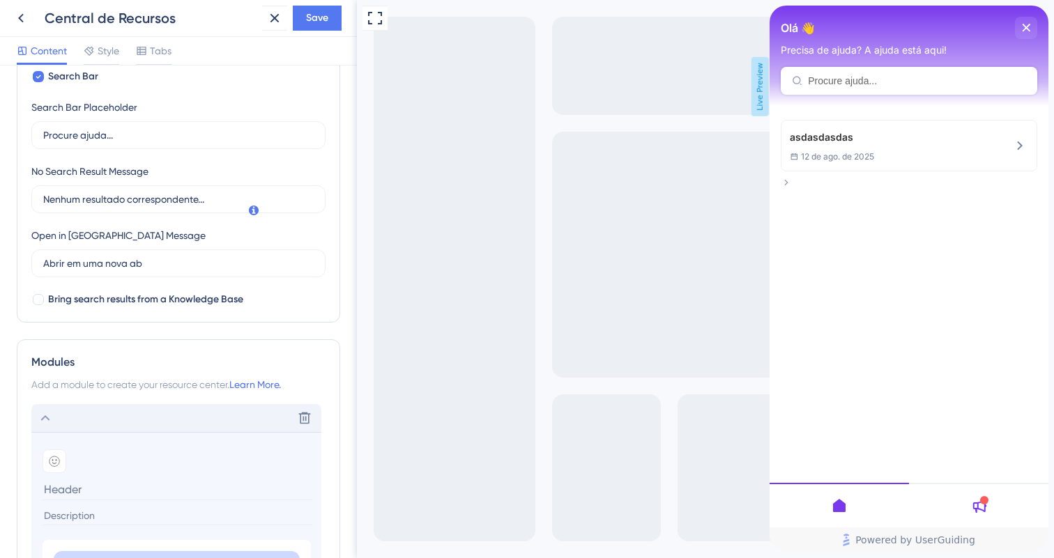
scroll to position [335, 0]
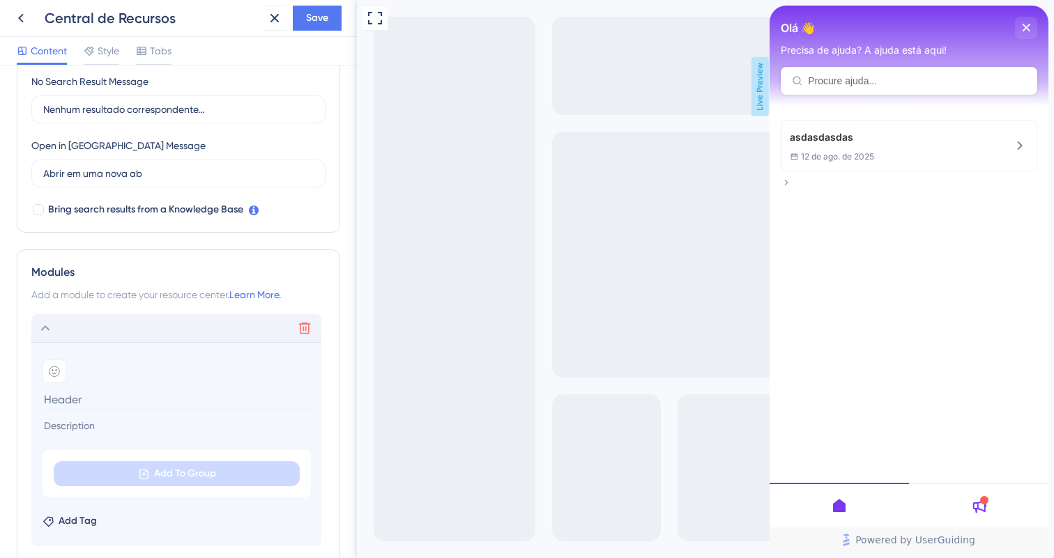
click at [302, 330] on icon at bounding box center [305, 328] width 14 height 14
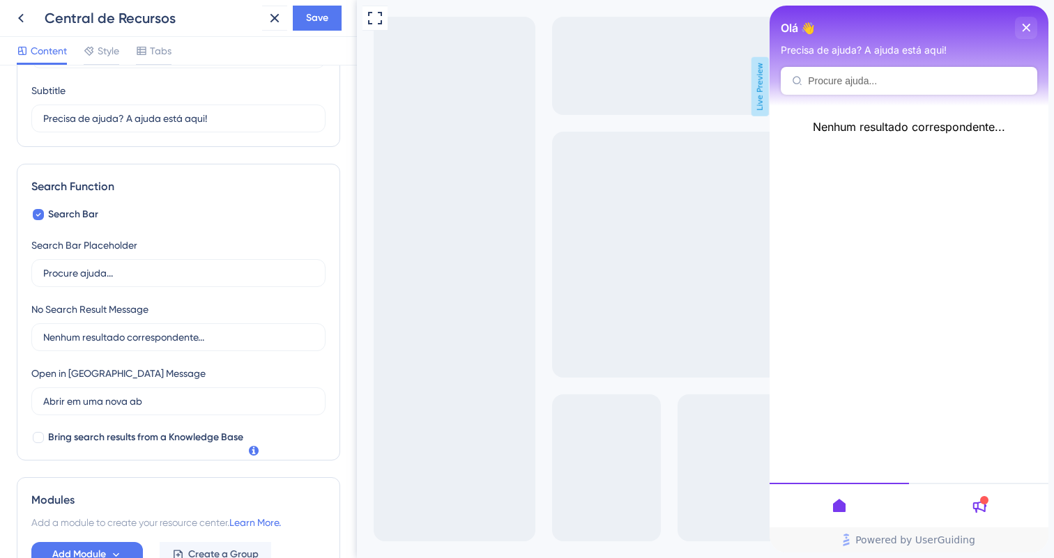
scroll to position [114, 0]
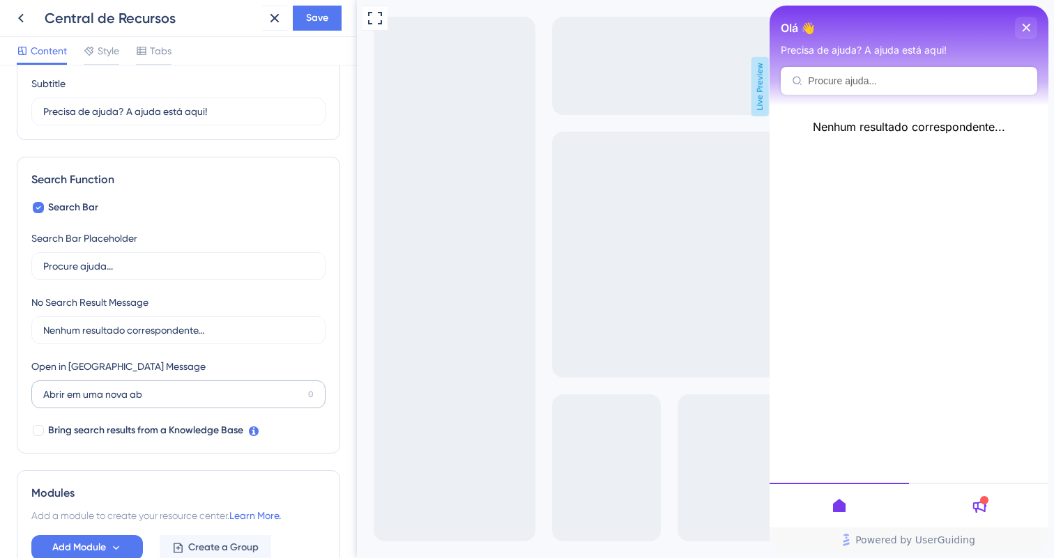
click at [215, 404] on label "Abrir em uma nova ab 0" at bounding box center [178, 395] width 294 height 28
click at [215, 402] on input "Abrir em uma nova ab" at bounding box center [172, 394] width 259 height 15
click at [215, 404] on label "Abrir em uma nova ab 0" at bounding box center [178, 395] width 294 height 28
click at [215, 402] on input "Abrir em uma nova ab" at bounding box center [172, 394] width 259 height 15
click at [215, 404] on label "Abrir em uma nova ab 0" at bounding box center [178, 395] width 294 height 28
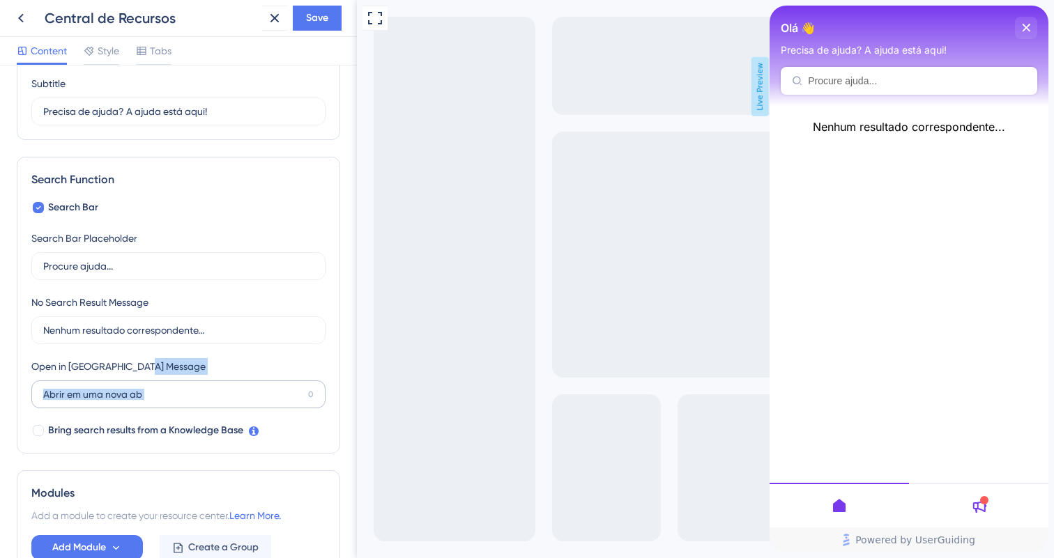
click at [215, 402] on input "Abrir em uma nova ab" at bounding box center [172, 394] width 259 height 15
click at [215, 404] on label "Abrir em uma nova ab 0" at bounding box center [178, 395] width 294 height 28
click at [215, 402] on input "Abrir em uma nova ab" at bounding box center [172, 394] width 259 height 15
click at [236, 351] on div "Search Bar Search Bar Placeholder Procure ajuda... No Search Result Message Nen…" at bounding box center [178, 319] width 294 height 240
click at [86, 218] on div "Search Bar Search Bar Placeholder Procure ajuda... No Search Result Message Nen…" at bounding box center [178, 319] width 294 height 240
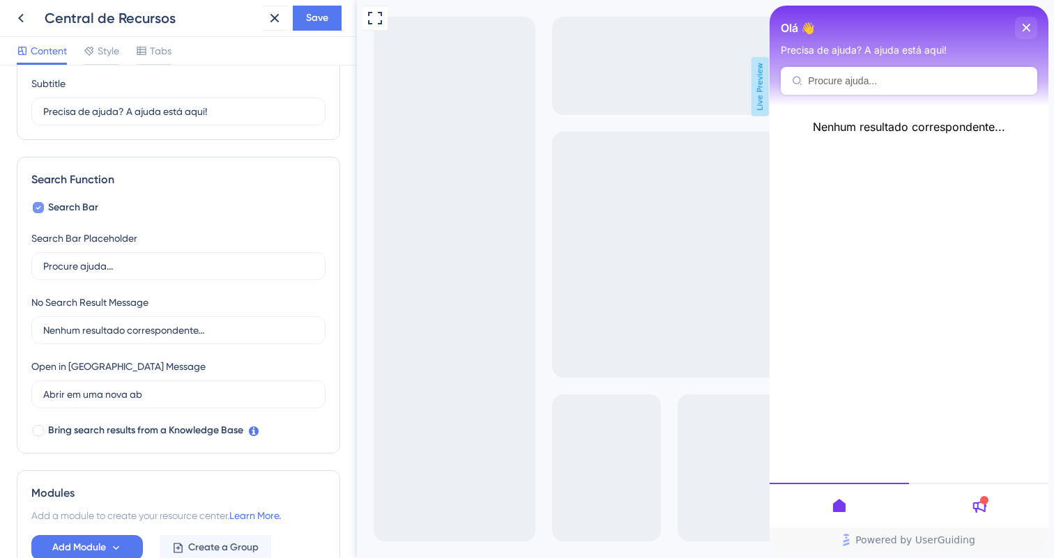
click at [78, 211] on span "Search Bar" at bounding box center [73, 207] width 50 height 17
checkbox input "false"
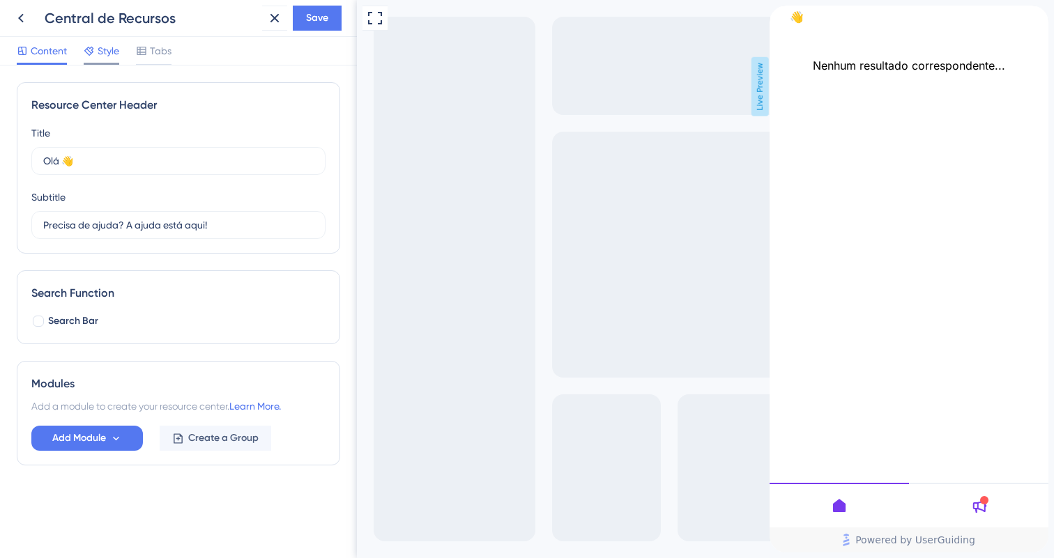
click at [104, 47] on span "Style" at bounding box center [109, 51] width 22 height 17
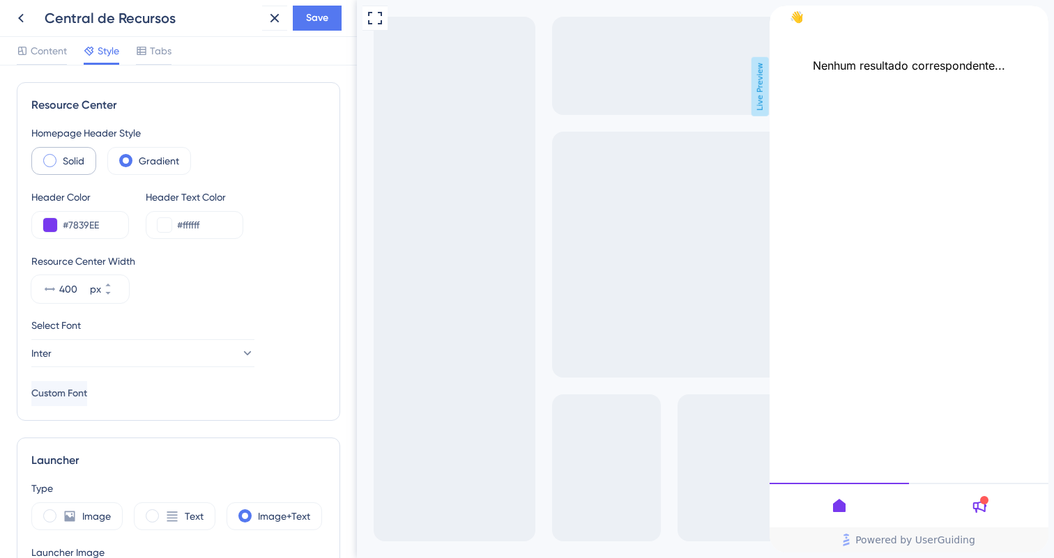
click at [87, 166] on div "Solid" at bounding box center [63, 161] width 65 height 28
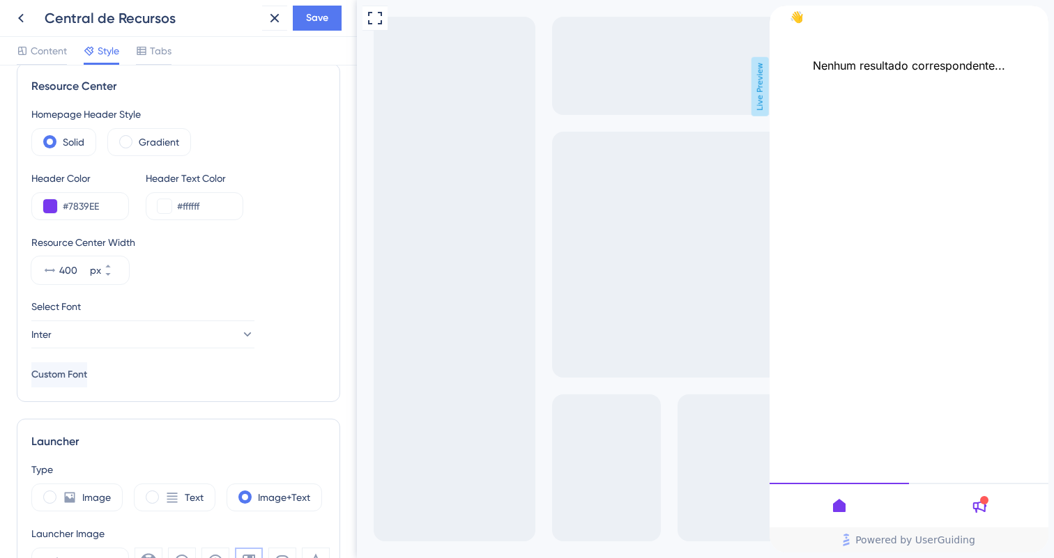
scroll to position [33, 0]
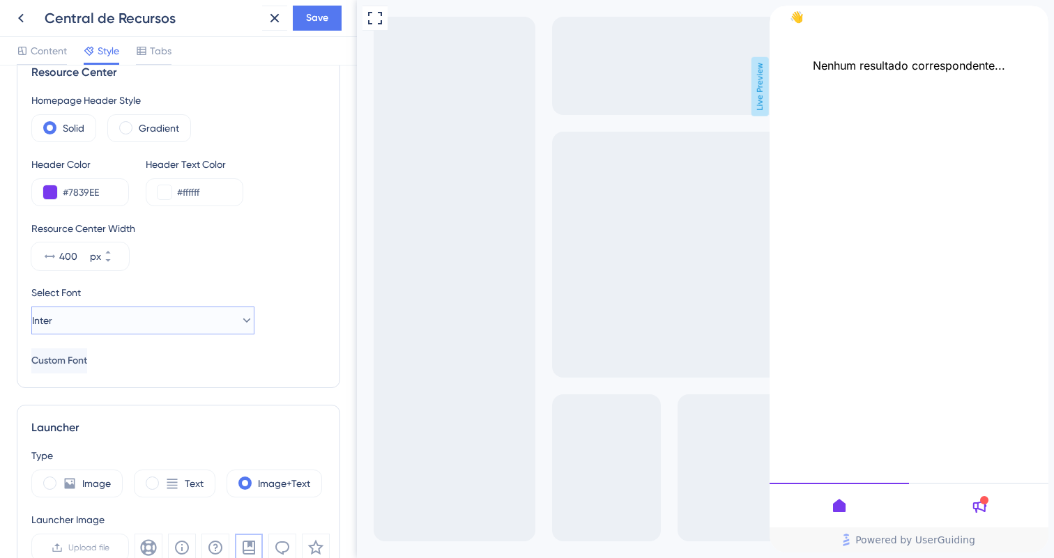
click at [191, 310] on button "Inter" at bounding box center [142, 321] width 223 height 28
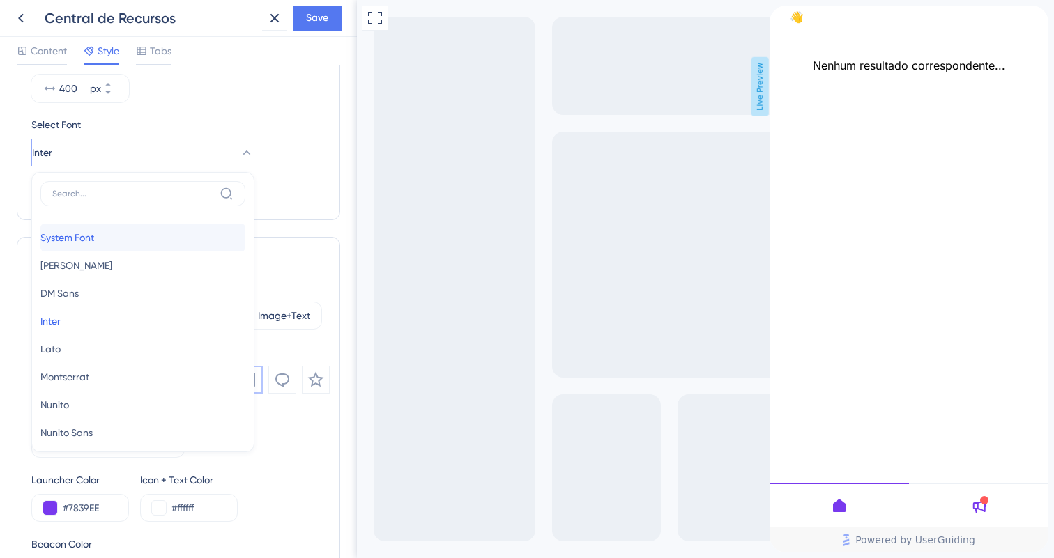
click at [168, 234] on button "System Font System Font" at bounding box center [142, 238] width 205 height 28
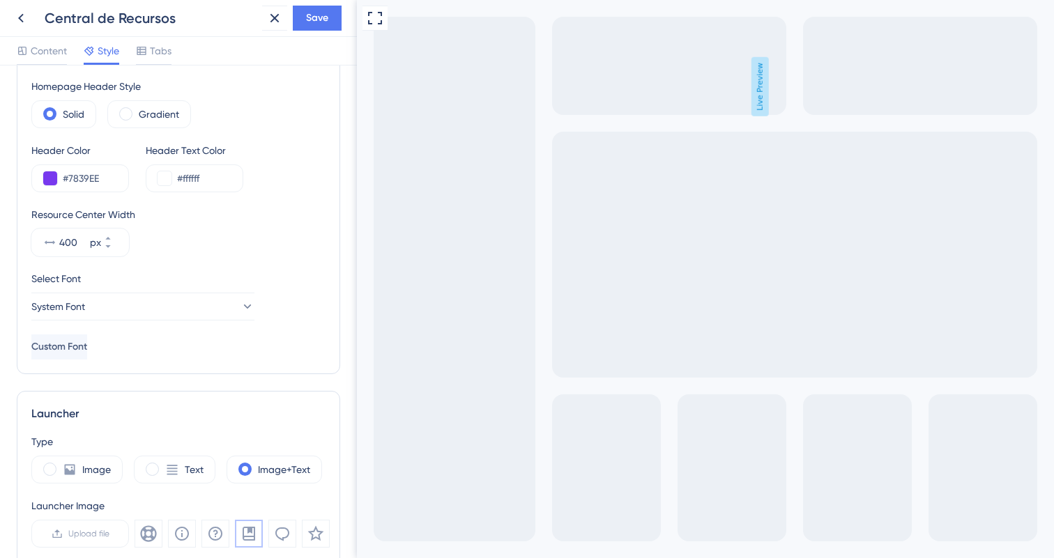
scroll to position [0, 0]
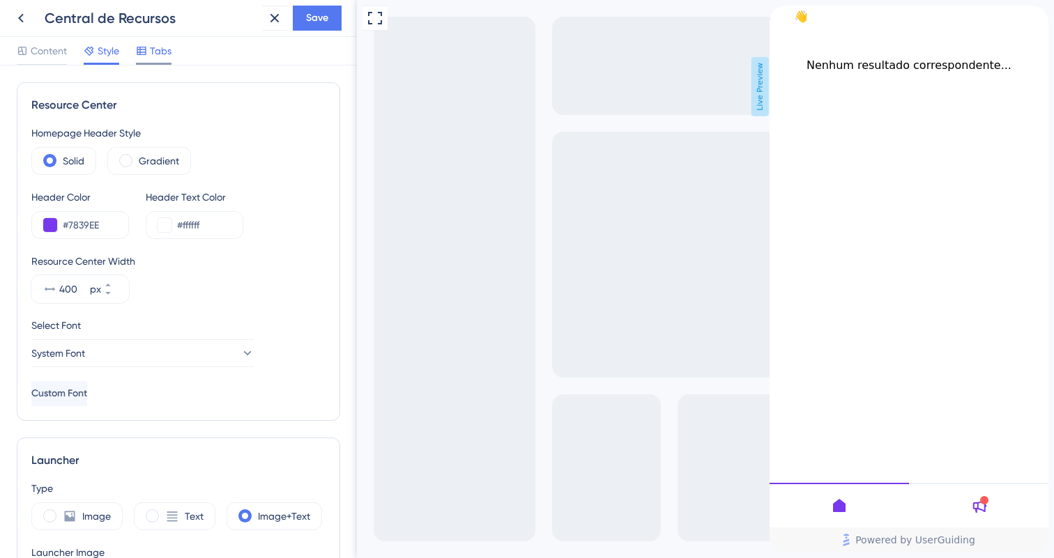
click at [165, 61] on div "Tabs" at bounding box center [154, 54] width 36 height 22
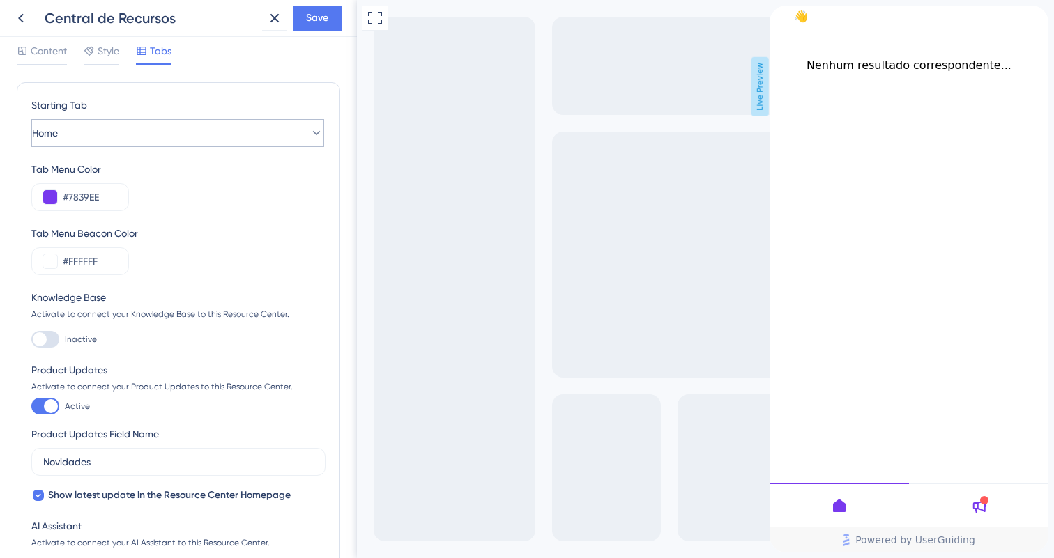
click at [256, 145] on button "Home" at bounding box center [177, 133] width 293 height 28
click at [260, 149] on div "Starting Tab Home Home Home Product Updates Product Updates Tab Menu Color #783…" at bounding box center [178, 337] width 294 height 480
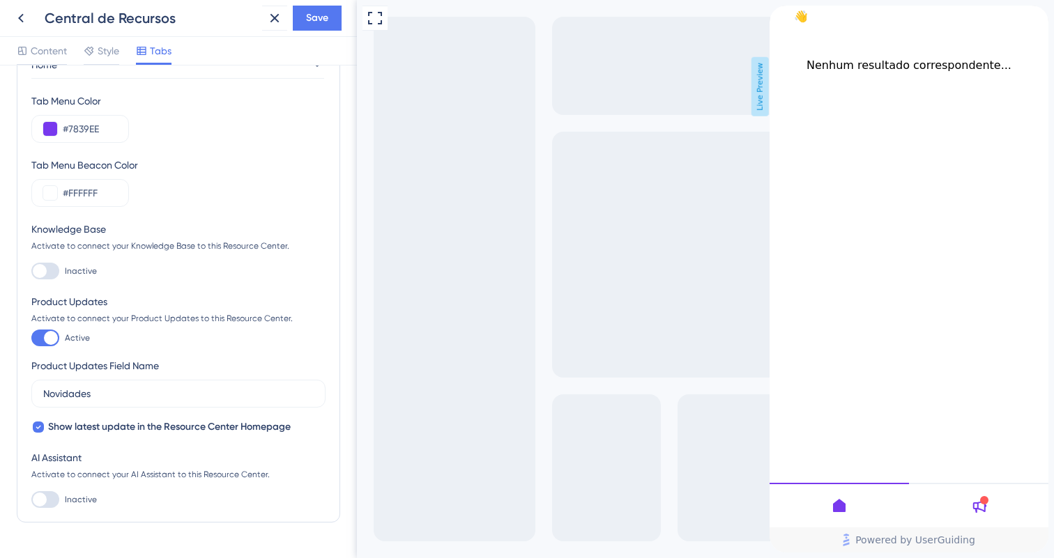
scroll to position [73, 0]
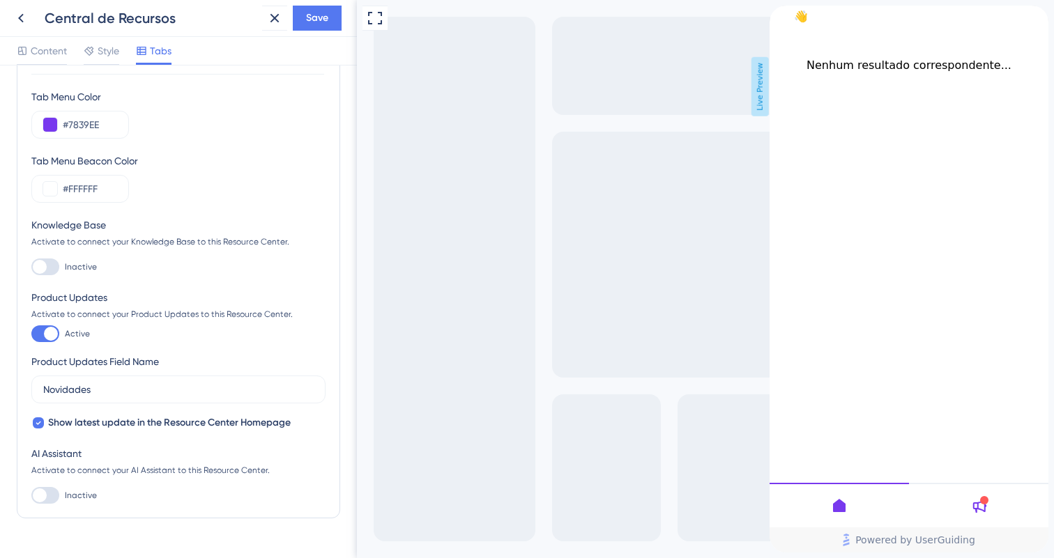
click at [49, 266] on div at bounding box center [45, 267] width 28 height 17
click at [31, 267] on input "Inactive" at bounding box center [31, 267] width 1 height 1
checkbox input "true"
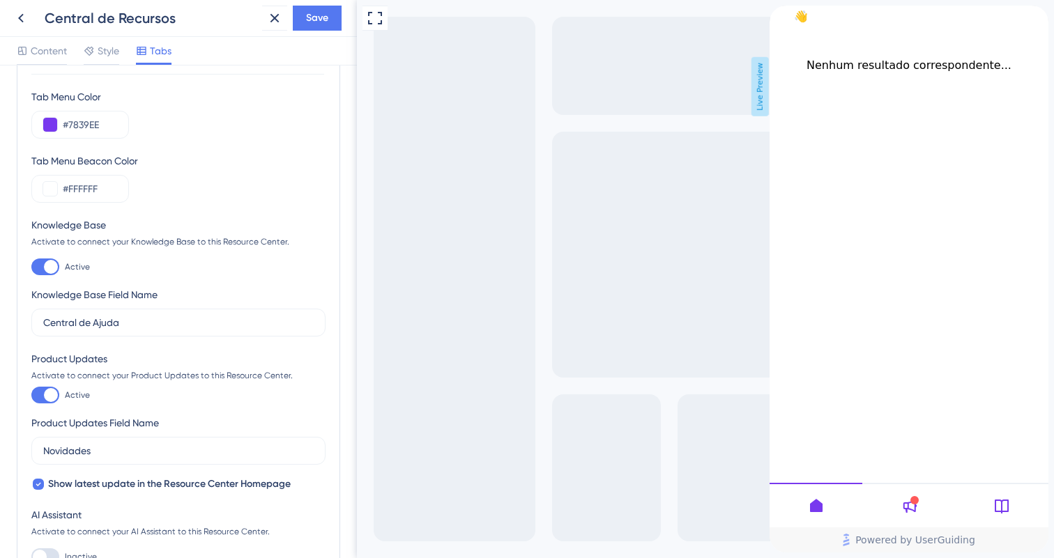
click at [67, 307] on div "Knowledge Base Field Name Central de Ajuda" at bounding box center [178, 312] width 294 height 50
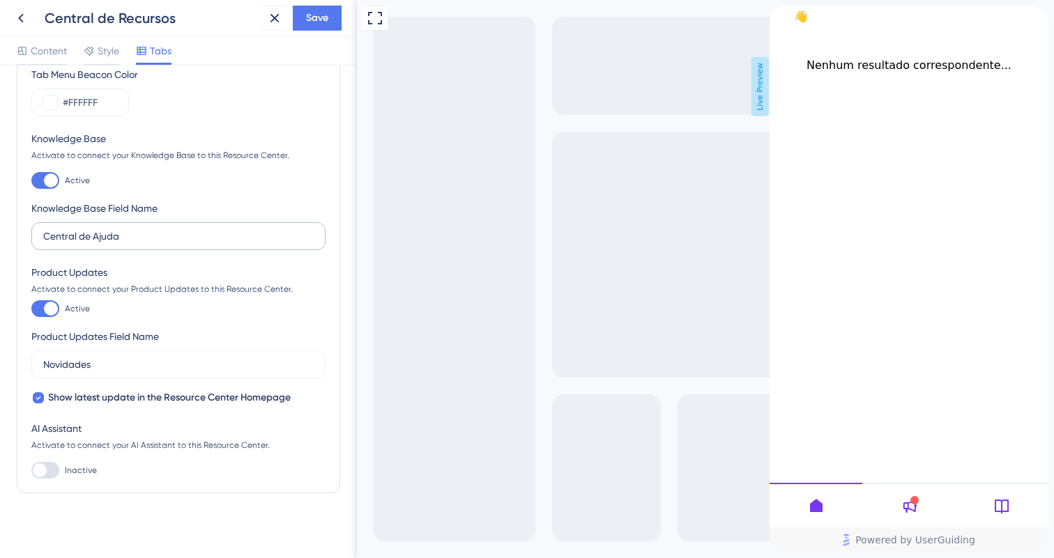
scroll to position [167, 0]
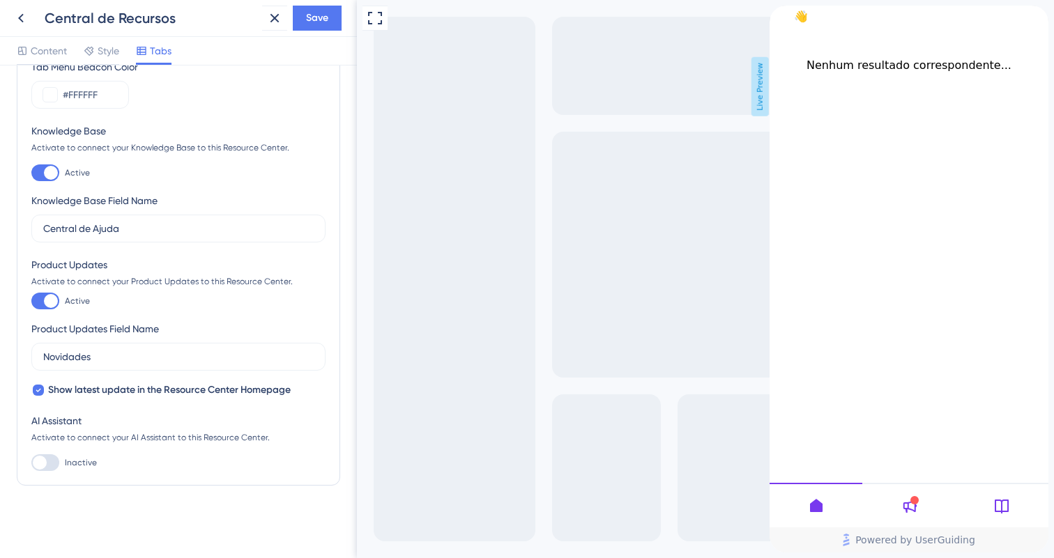
click at [127, 243] on div "Starting Tab Home Tab Menu Color #7839EE Tab Menu Beacon Color #FFFFFF Knowledg…" at bounding box center [178, 200] width 294 height 541
click at [133, 227] on input "Central de Ajuda" at bounding box center [178, 228] width 271 height 15
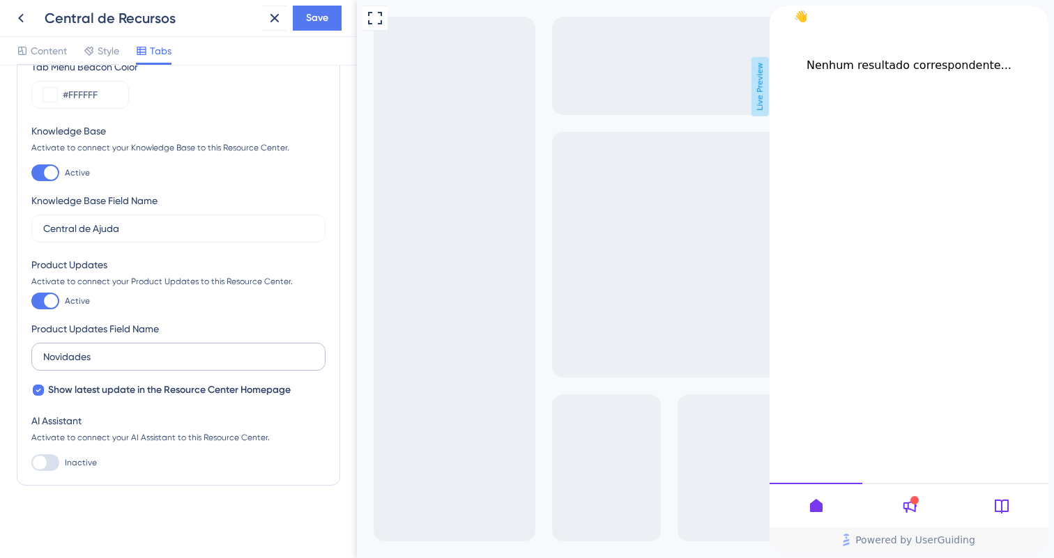
click at [187, 346] on label "Novidades" at bounding box center [178, 357] width 294 height 28
click at [187, 349] on input "Novidades" at bounding box center [178, 356] width 271 height 15
click at [187, 346] on label "Novidades" at bounding box center [178, 357] width 294 height 28
click at [187, 349] on input "Novidades" at bounding box center [178, 356] width 271 height 15
click at [210, 319] on div "Product Updates Activate to connect your Product Updates to this Resource Cente…" at bounding box center [178, 328] width 294 height 142
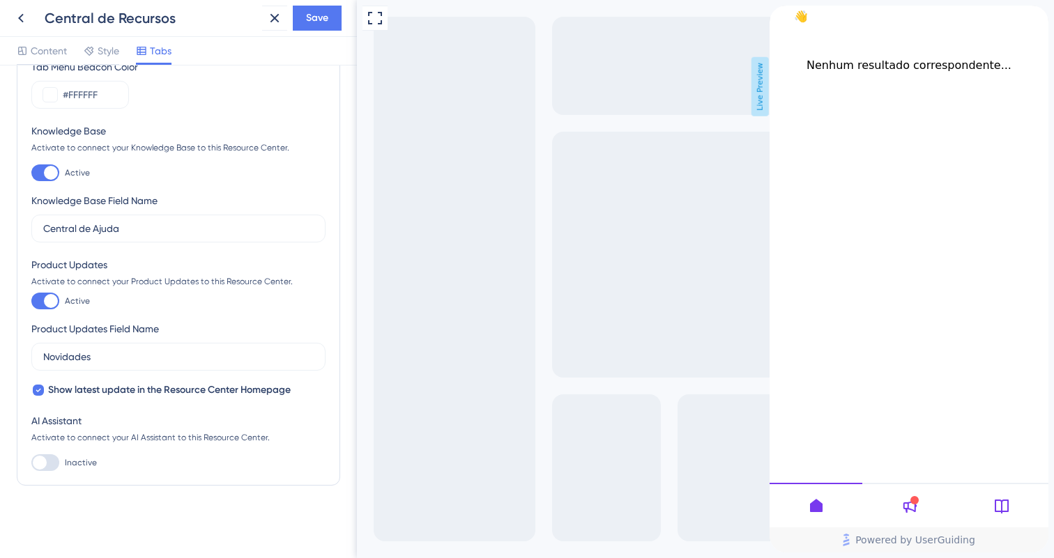
scroll to position [0, 0]
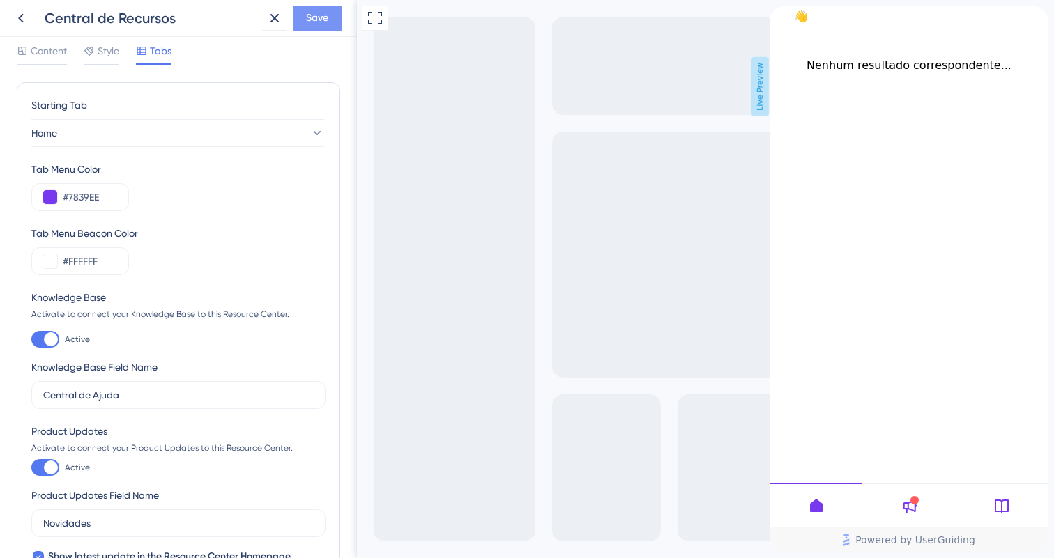
click at [309, 14] on span "Save" at bounding box center [317, 18] width 22 height 17
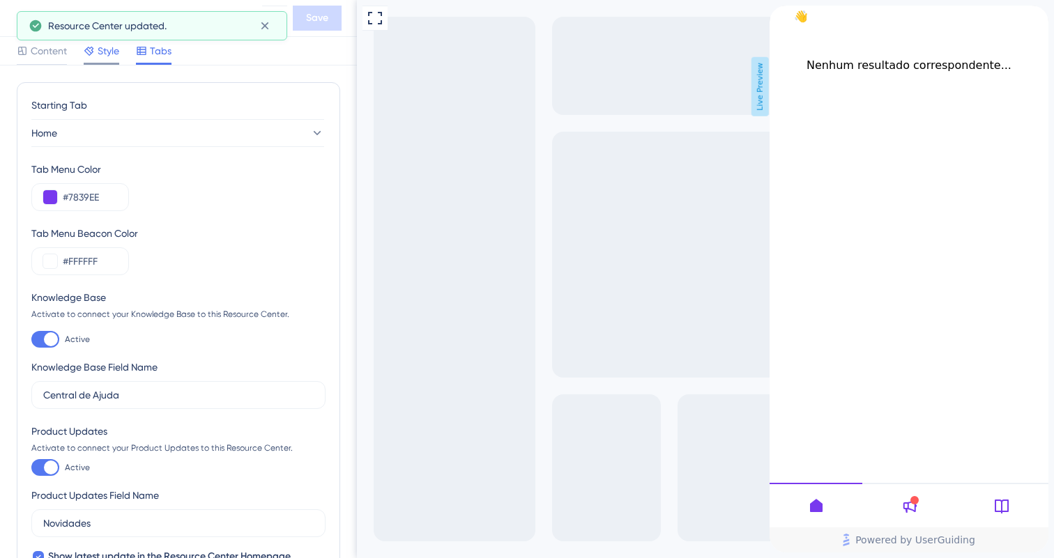
click at [115, 50] on span "Style" at bounding box center [109, 51] width 22 height 17
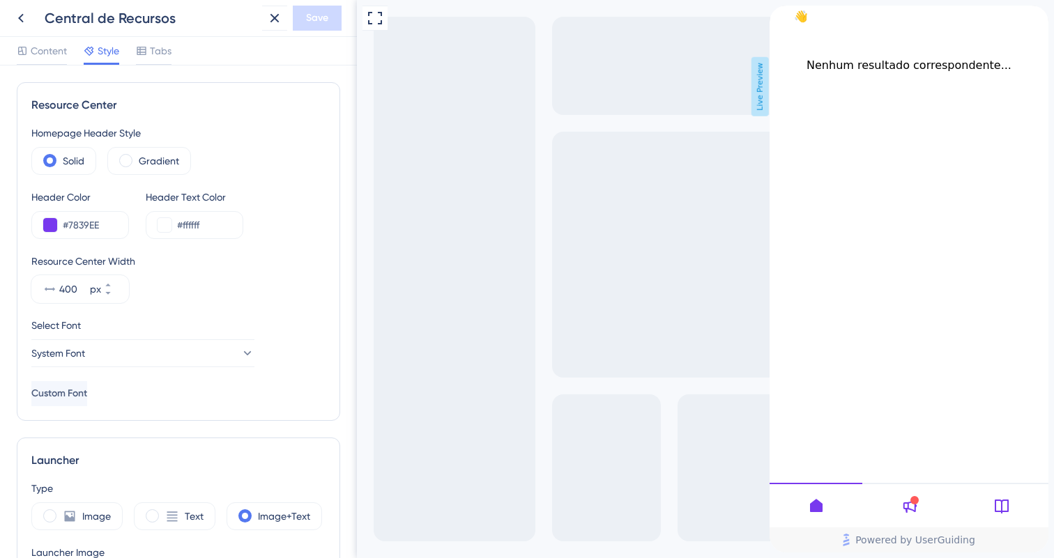
click at [29, 41] on div "Content Style Tabs" at bounding box center [178, 51] width 357 height 29
click at [41, 57] on span "Content" at bounding box center [49, 51] width 36 height 17
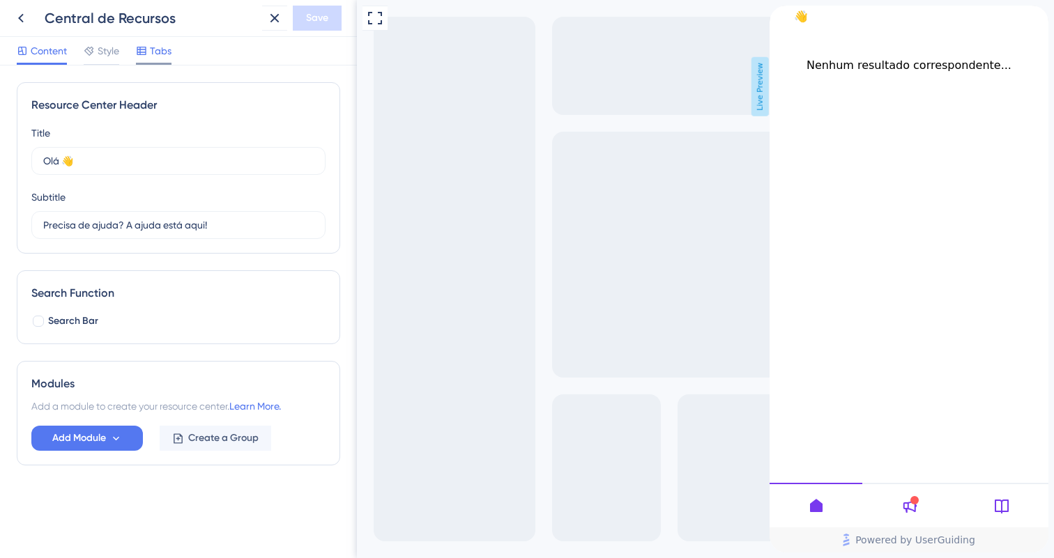
click at [146, 59] on div at bounding box center [141, 51] width 11 height 17
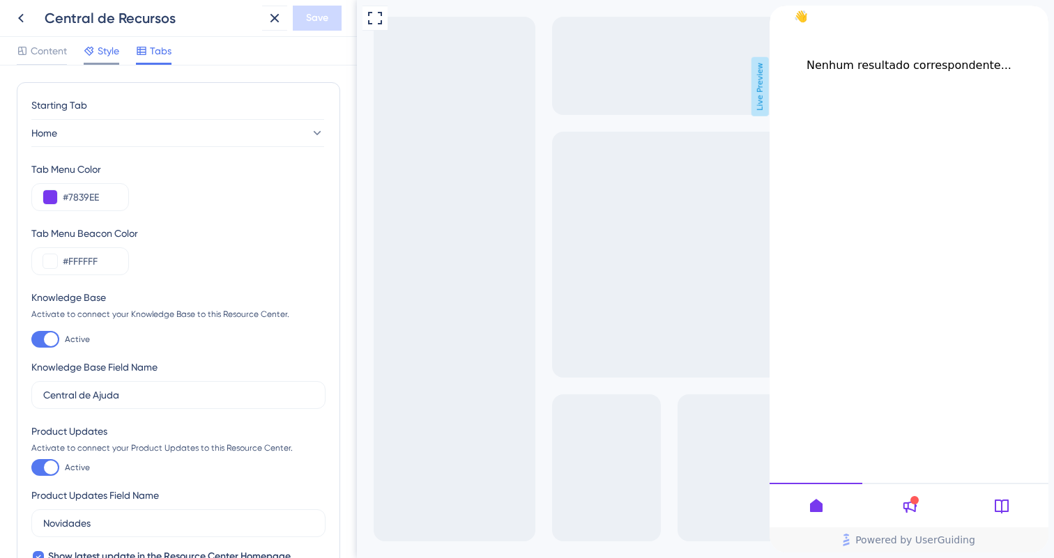
click at [111, 50] on span "Style" at bounding box center [109, 51] width 22 height 17
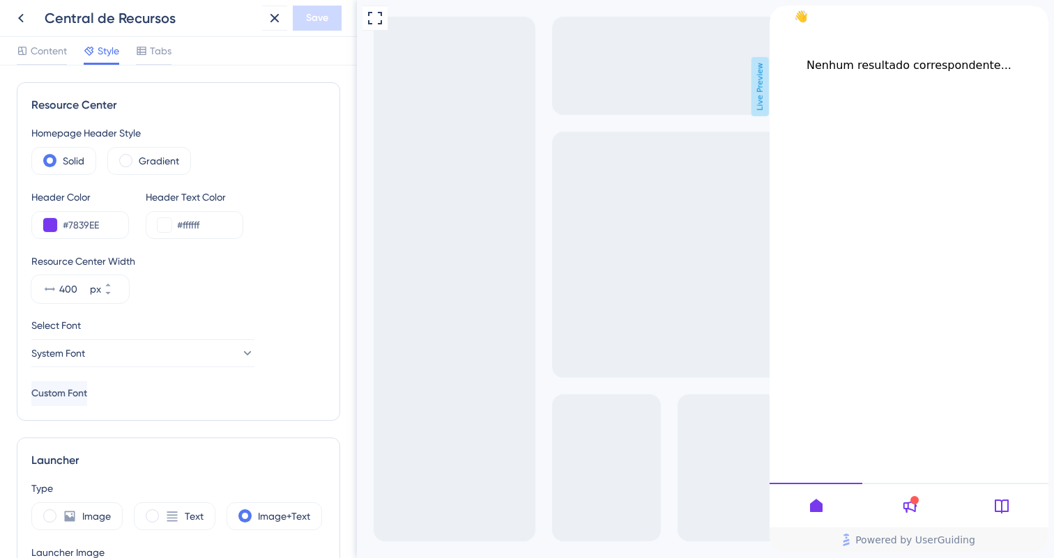
click at [77, 34] on div "Central de Recursos Save" at bounding box center [178, 18] width 357 height 37
click at [66, 48] on span "Content" at bounding box center [49, 51] width 36 height 17
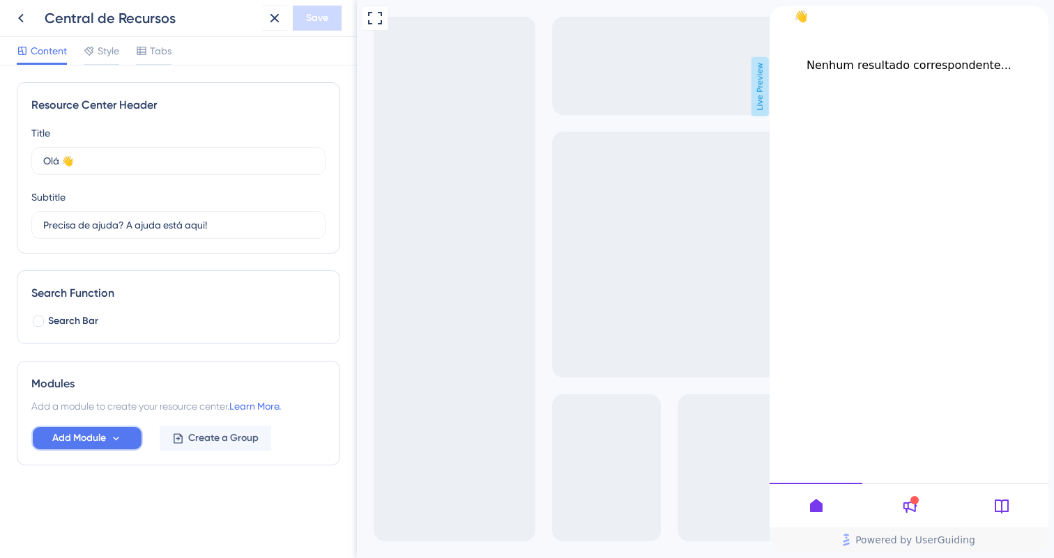
click at [119, 427] on button "Add Module" at bounding box center [87, 438] width 112 height 25
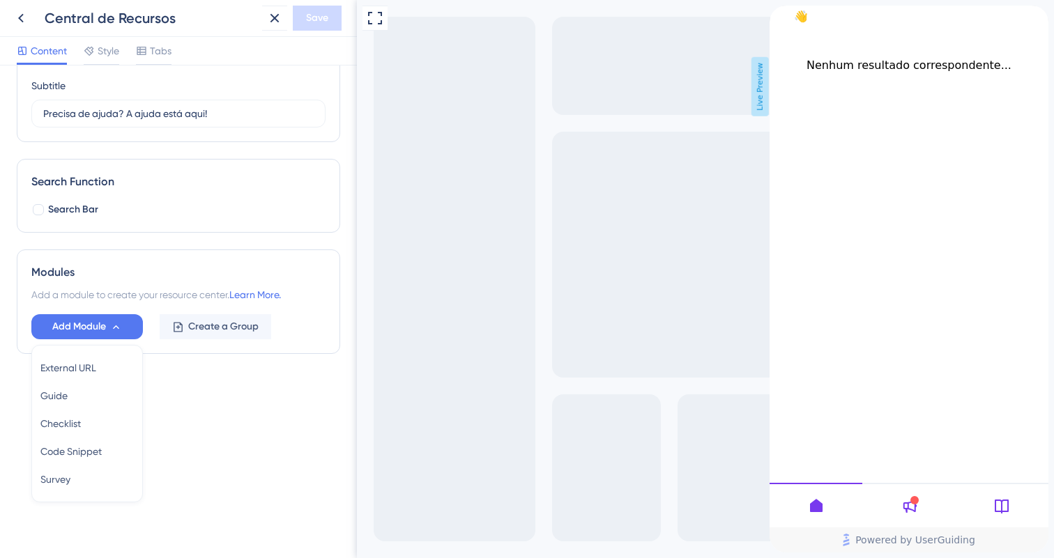
click at [99, 353] on div "External URL External URL Guide Guide Checklist Checklist Code Snippet Code Sni…" at bounding box center [87, 424] width 112 height 158
click at [96, 366] on span "External URL" at bounding box center [68, 368] width 56 height 17
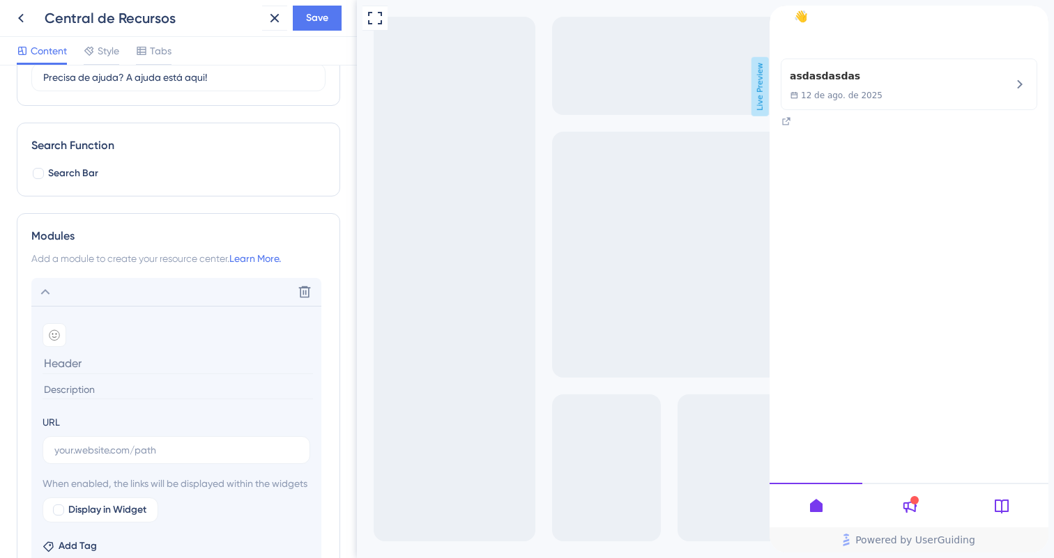
scroll to position [151, 0]
click at [176, 366] on input at bounding box center [178, 360] width 271 height 22
click at [153, 361] on input at bounding box center [178, 360] width 271 height 22
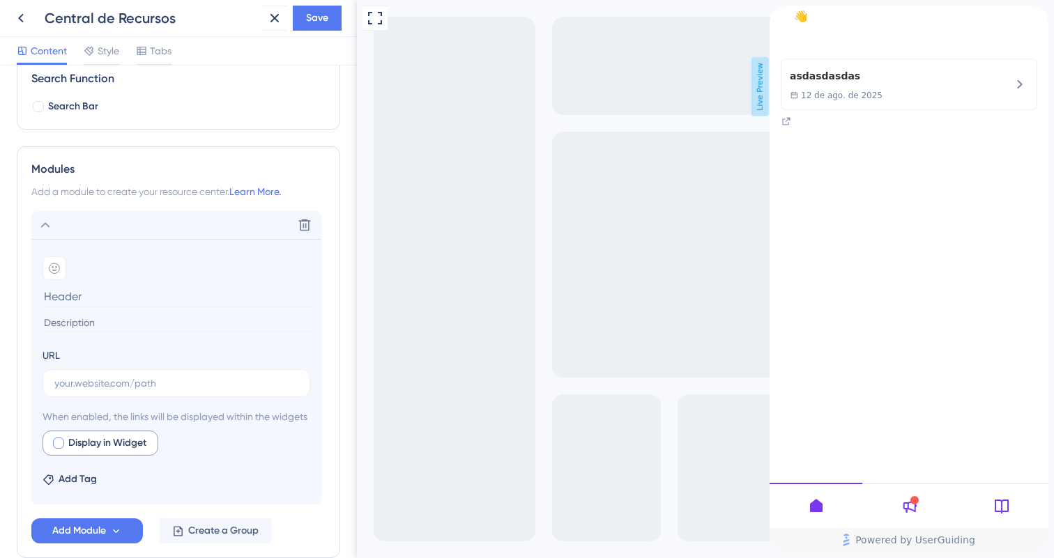
click at [56, 449] on div at bounding box center [58, 443] width 11 height 11
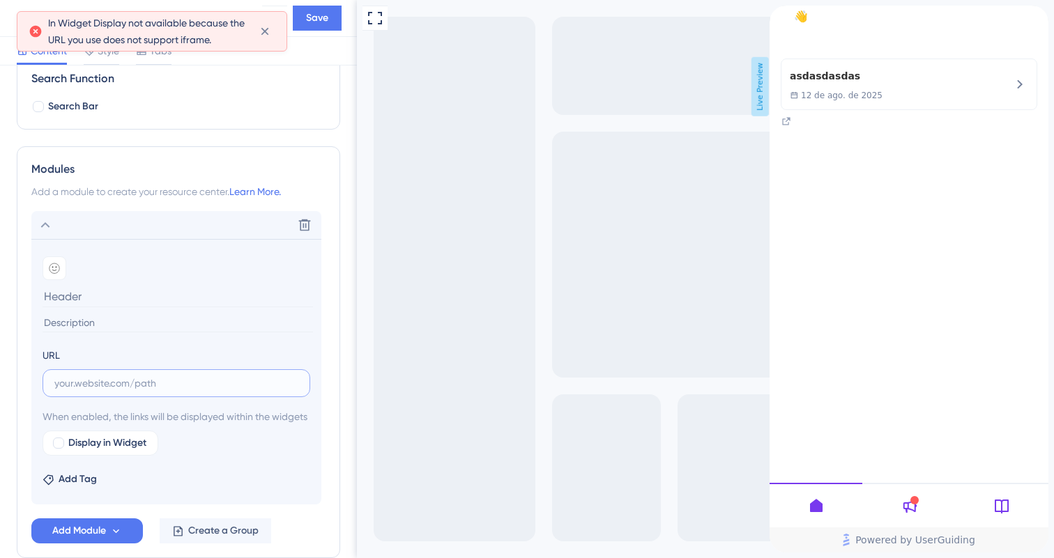
click at [78, 386] on input "text" at bounding box center [176, 383] width 244 height 15
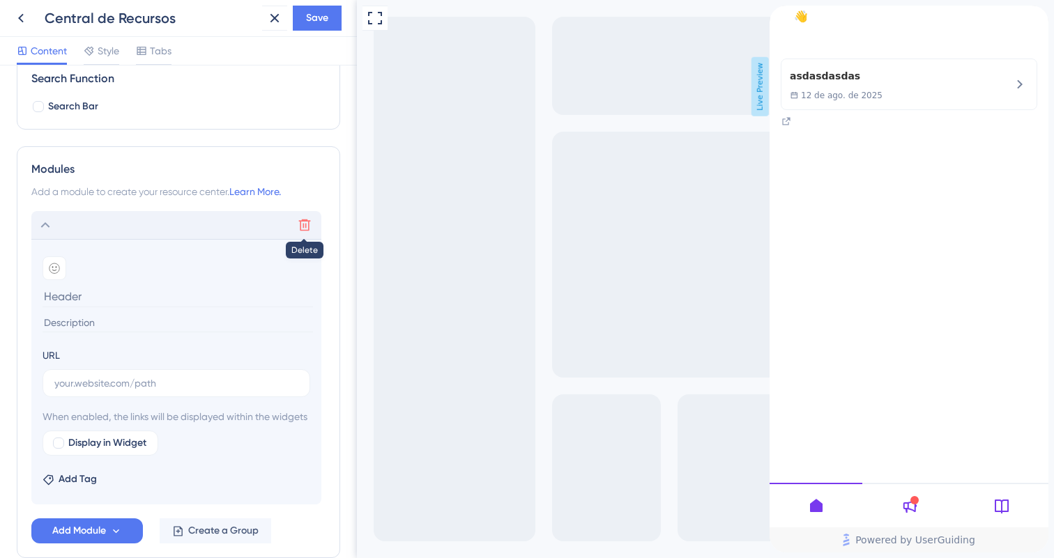
click at [300, 228] on icon at bounding box center [305, 225] width 14 height 14
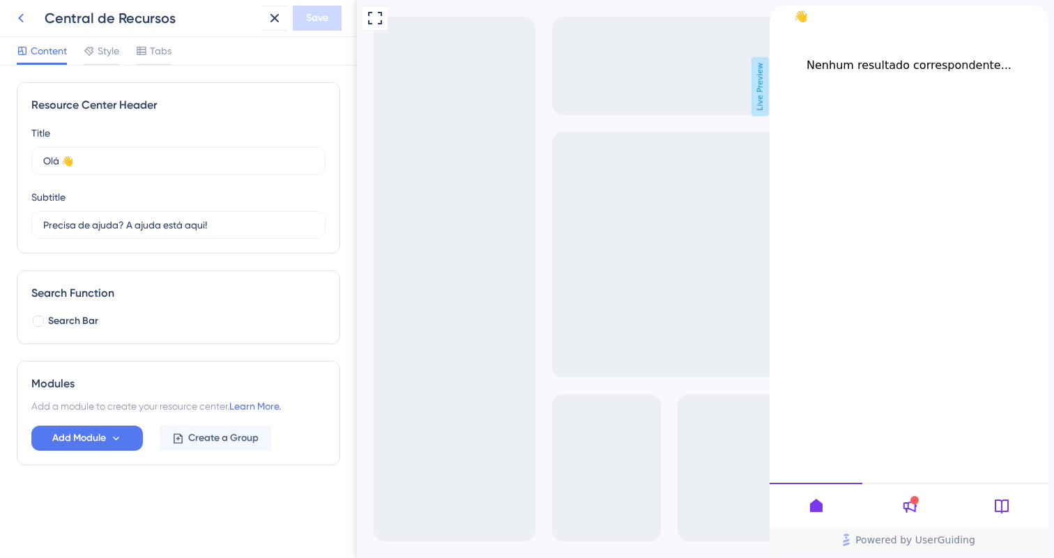
click at [22, 22] on icon at bounding box center [21, 18] width 17 height 17
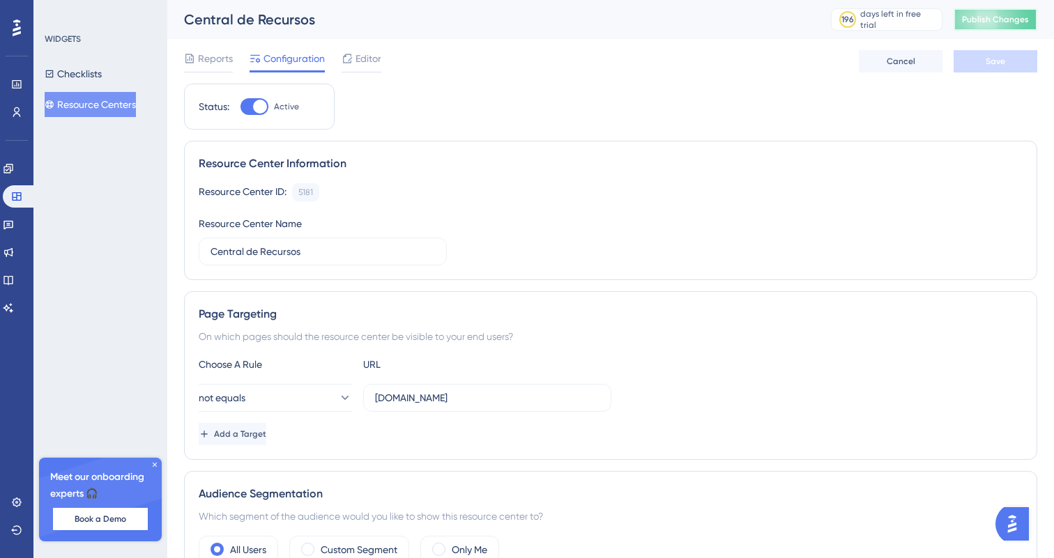
click at [1011, 22] on span "Publish Changes" at bounding box center [995, 19] width 67 height 11
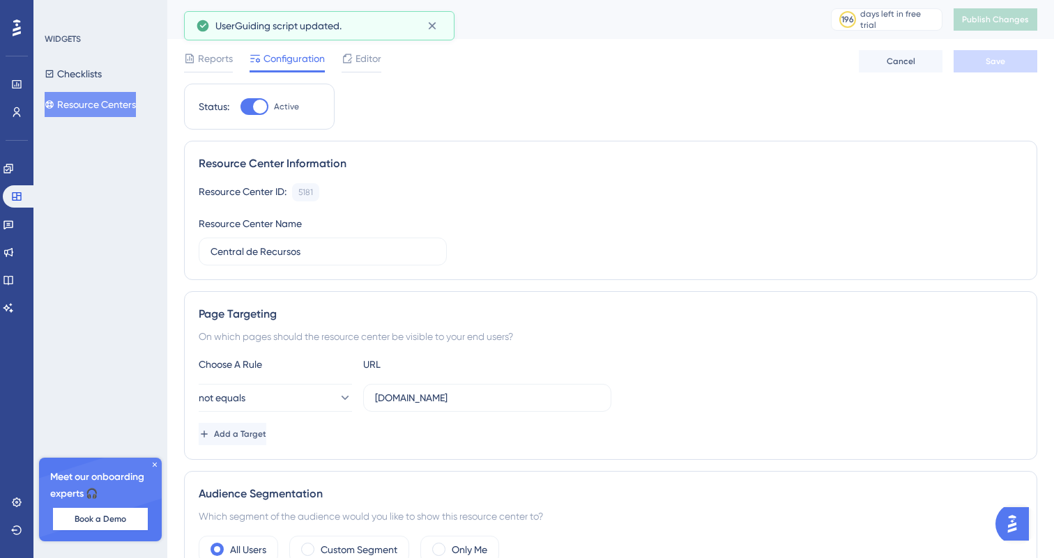
click at [211, 50] on span "Reports" at bounding box center [215, 58] width 35 height 17
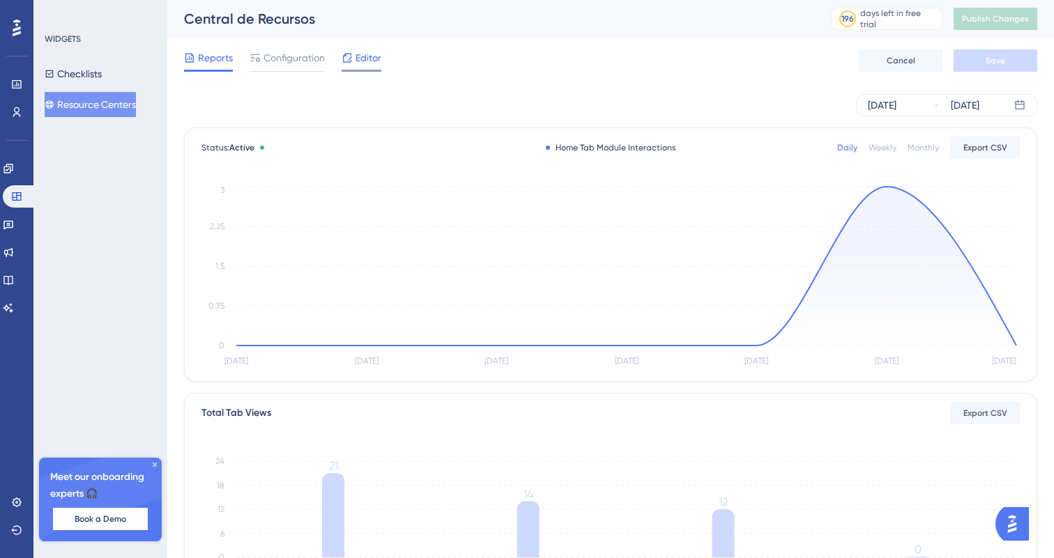
click at [343, 61] on icon at bounding box center [347, 57] width 9 height 9
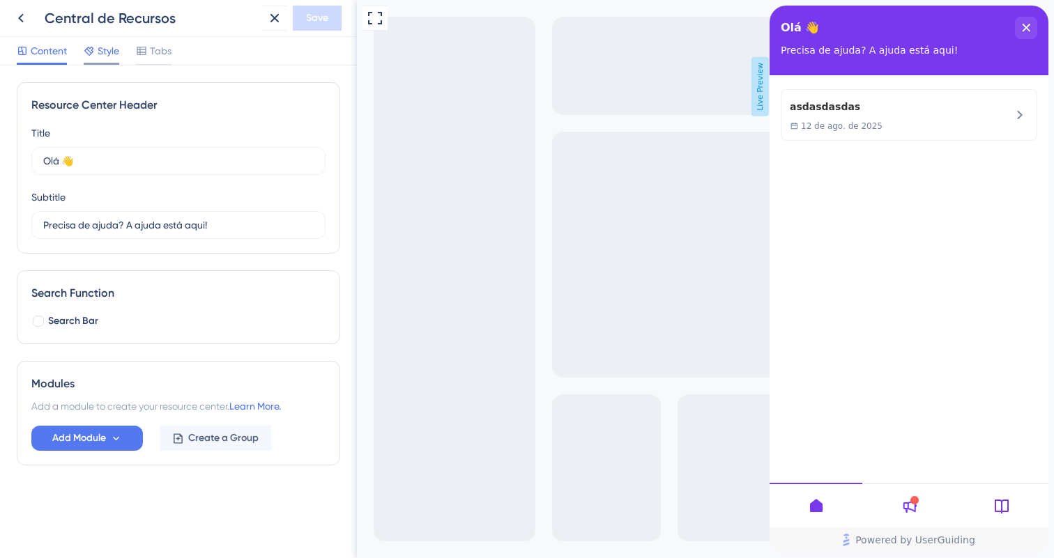
click at [112, 59] on div "Style" at bounding box center [102, 54] width 36 height 22
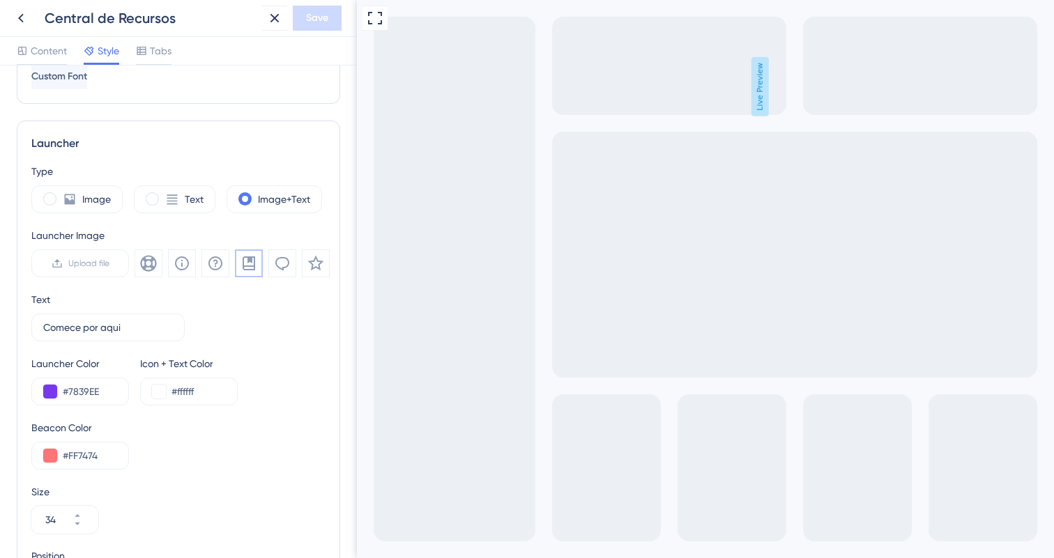
scroll to position [317, 0]
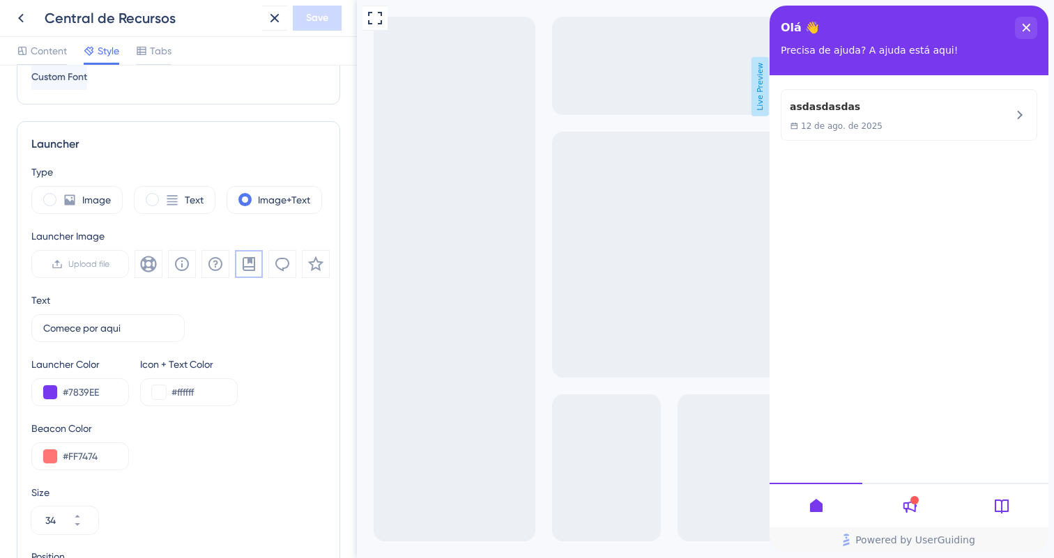
click at [1019, 15] on div "Olá 👋 Precisa de ajuda? A ajuda está aqui!" at bounding box center [909, 41] width 279 height 70
click at [1022, 25] on icon "close resource center" at bounding box center [1026, 28] width 8 height 8
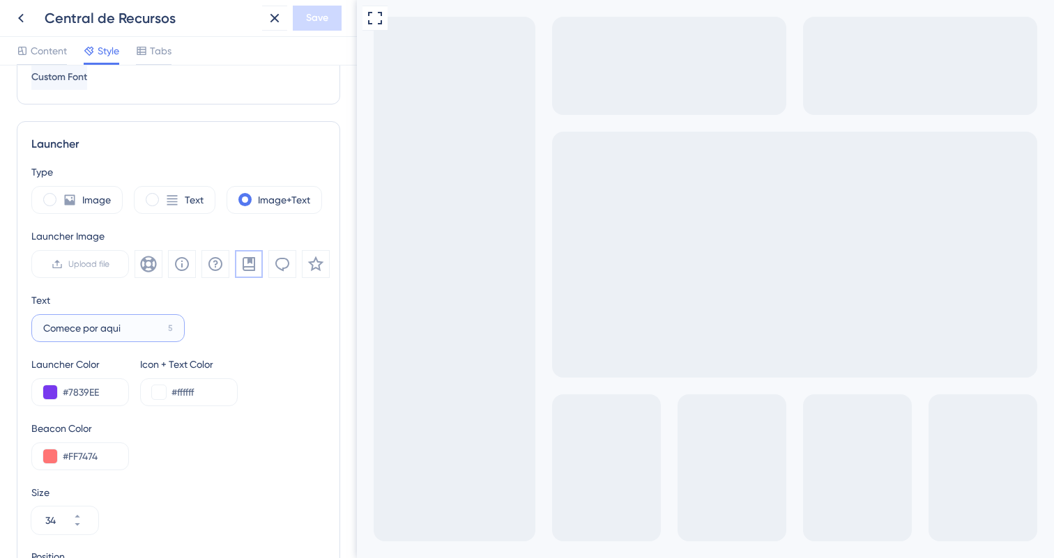
click at [104, 325] on input "Comece por aqui" at bounding box center [102, 328] width 119 height 15
type input "i"
type input "I"
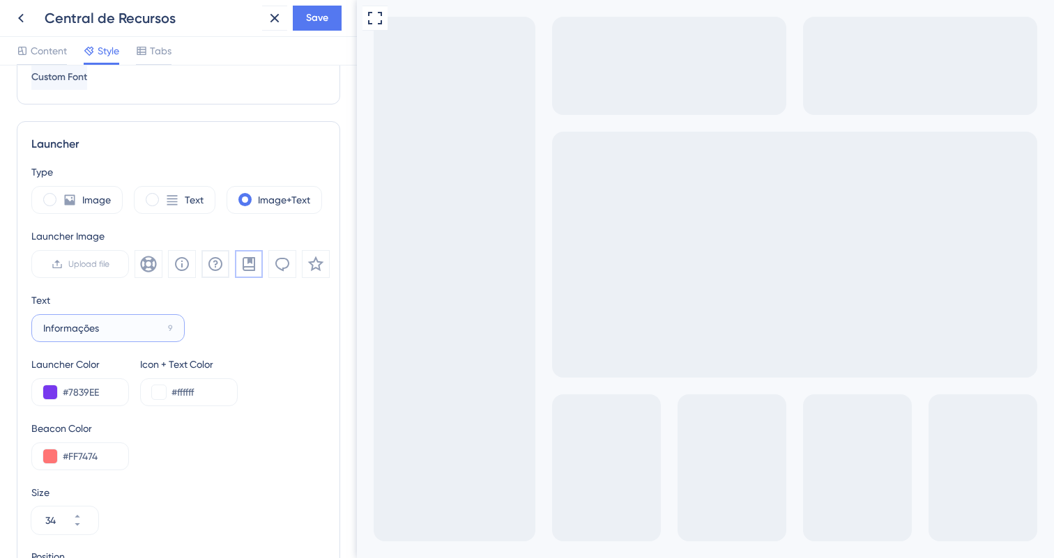
type input "Informações"
click at [213, 269] on icon at bounding box center [215, 264] width 17 height 17
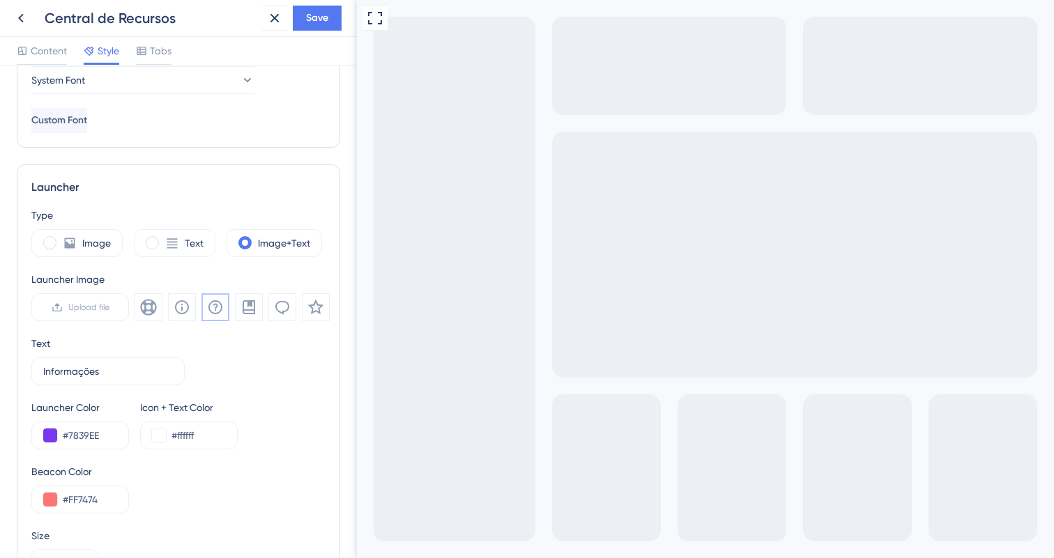
scroll to position [0, 0]
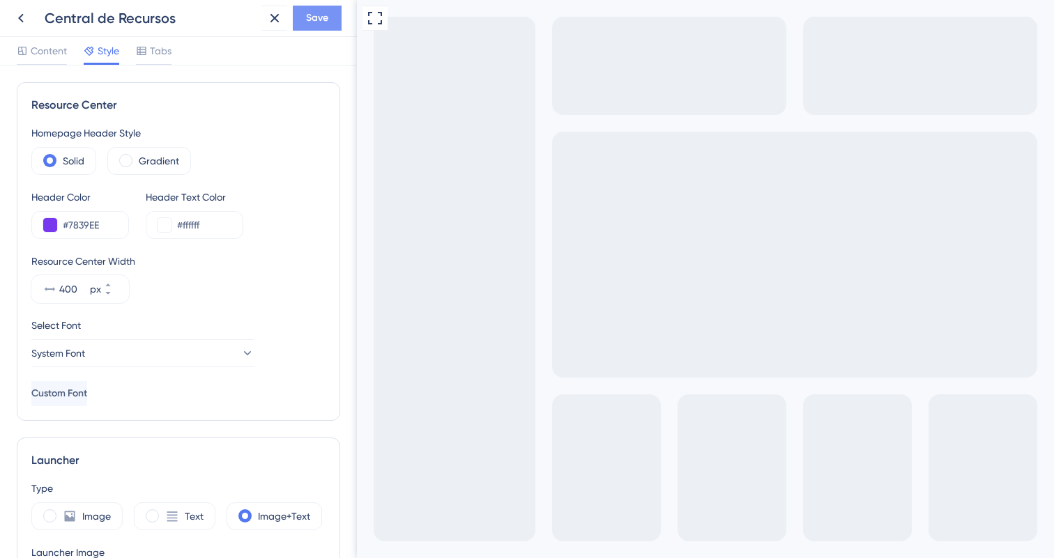
click at [326, 21] on span "Save" at bounding box center [317, 18] width 22 height 17
click at [160, 56] on span "Tabs" at bounding box center [161, 51] width 22 height 17
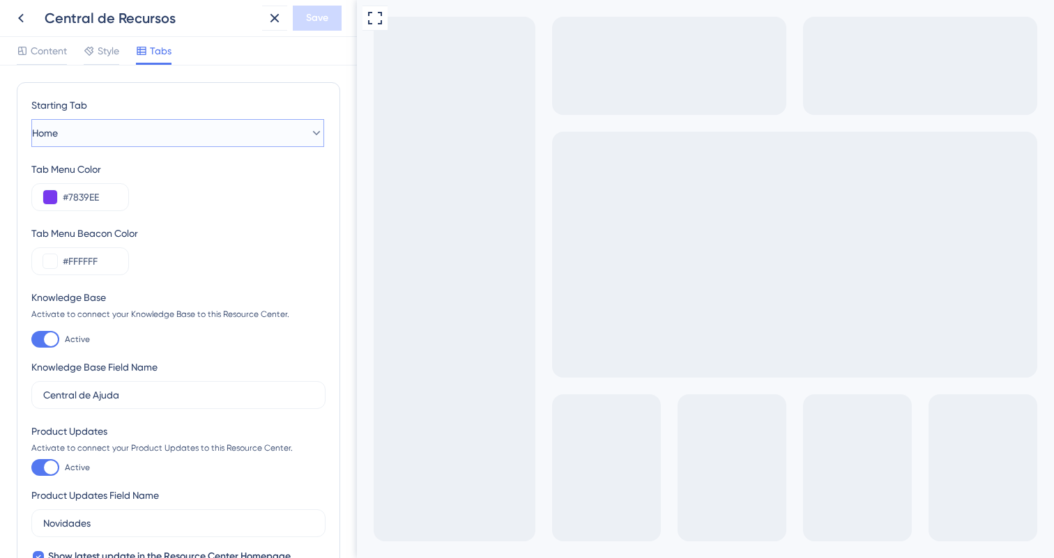
click at [157, 132] on button "Home" at bounding box center [177, 133] width 293 height 28
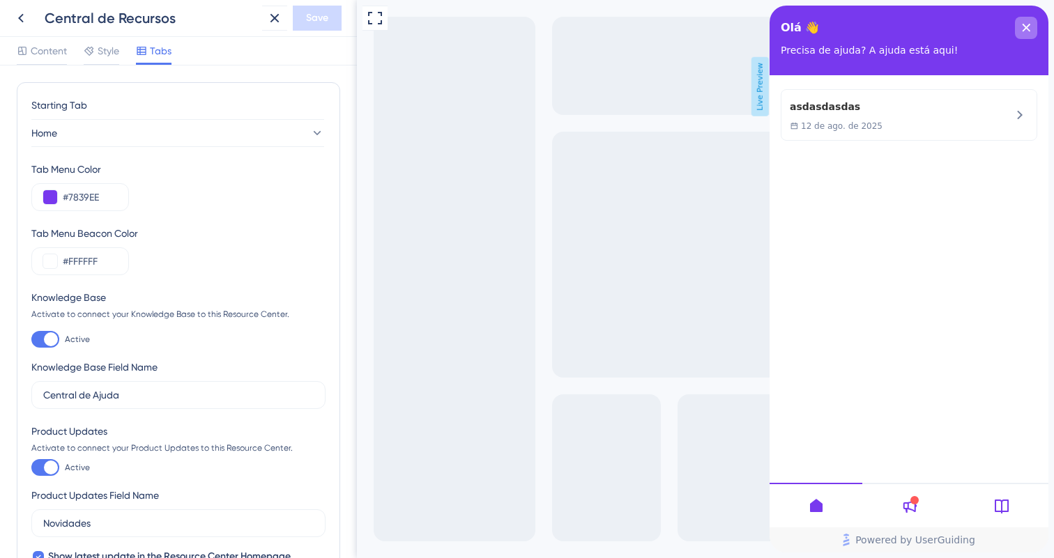
click at [1026, 29] on icon "close resource center" at bounding box center [1027, 28] width 8 height 8
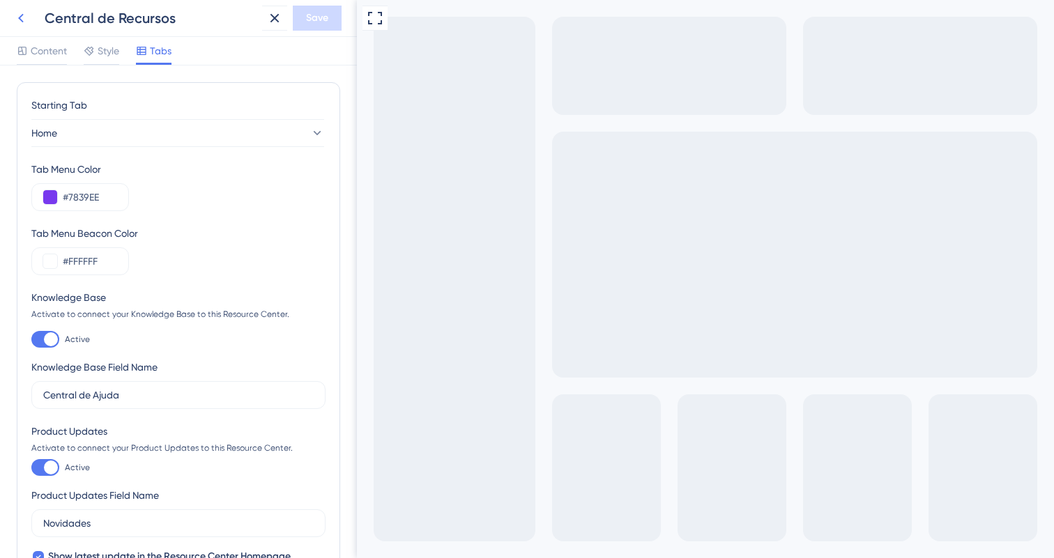
click at [17, 15] on icon at bounding box center [21, 18] width 17 height 17
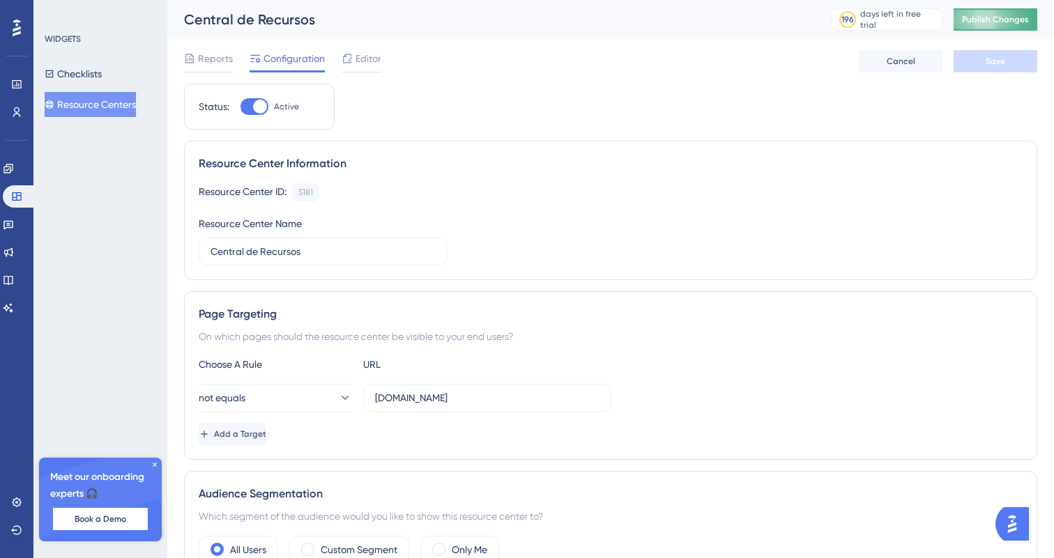
click at [1018, 22] on span "Publish Changes" at bounding box center [995, 19] width 67 height 11
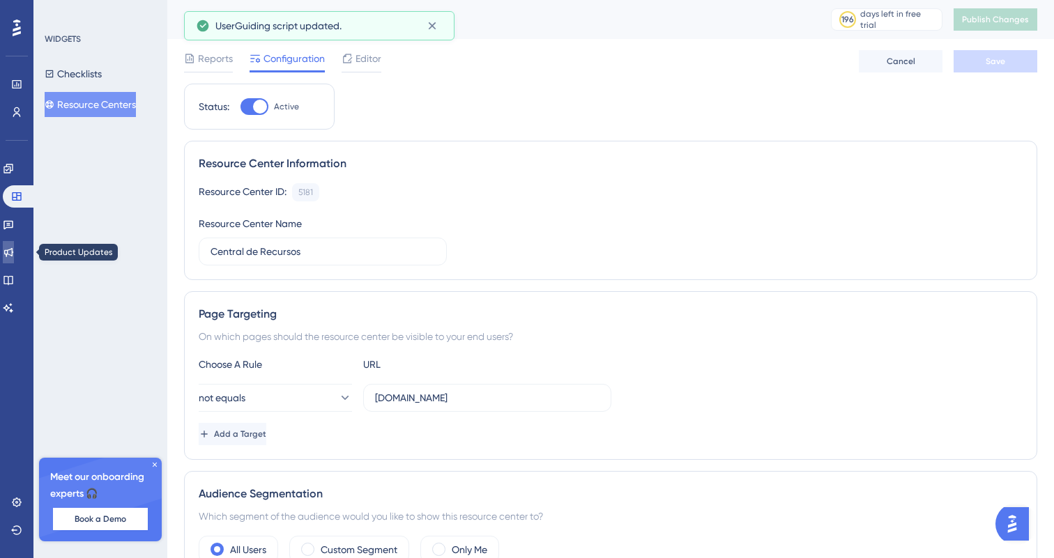
click at [12, 252] on icon at bounding box center [8, 252] width 11 height 11
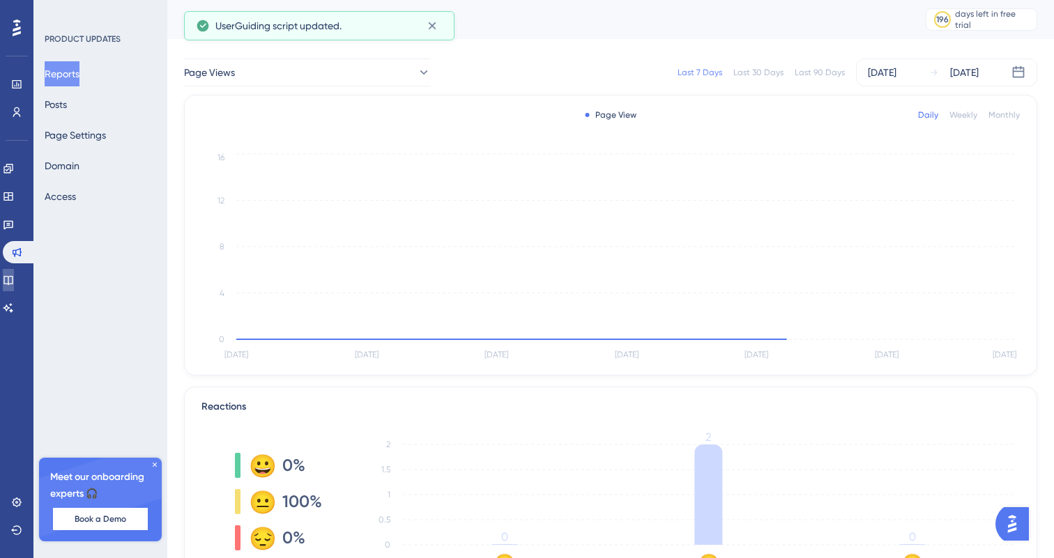
click at [14, 282] on icon at bounding box center [8, 280] width 11 height 11
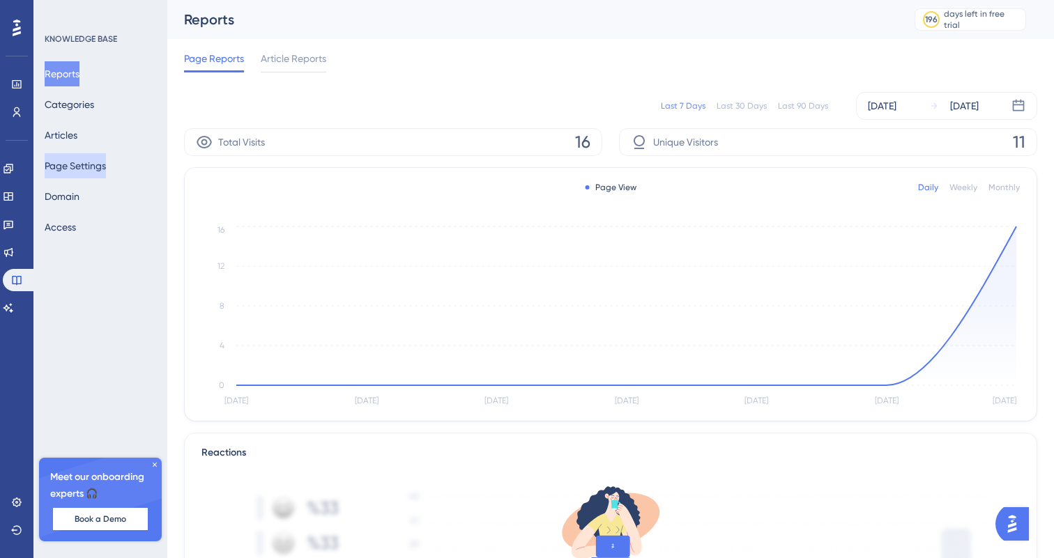
click at [106, 170] on button "Page Settings" at bounding box center [75, 165] width 61 height 25
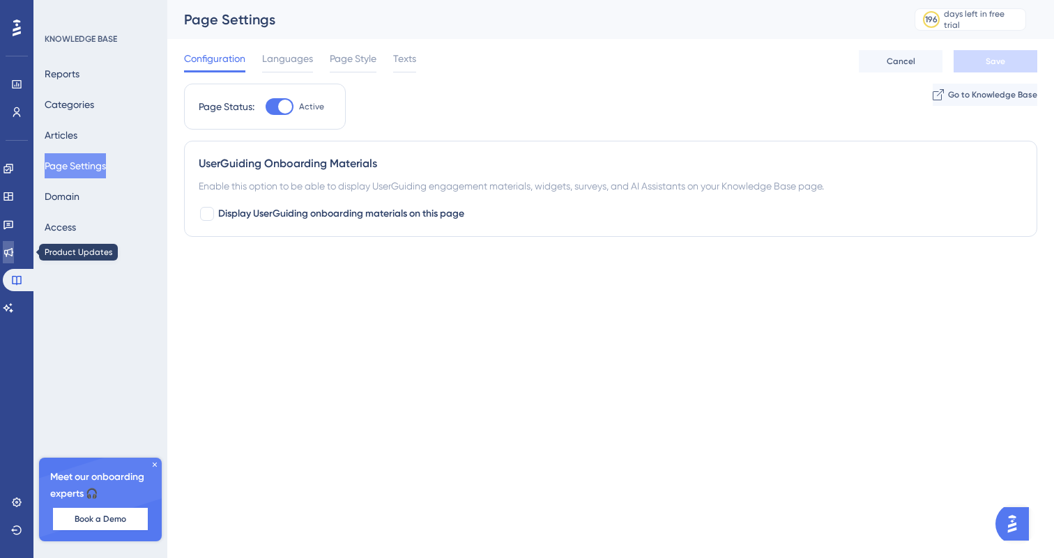
click at [13, 259] on link at bounding box center [8, 252] width 11 height 22
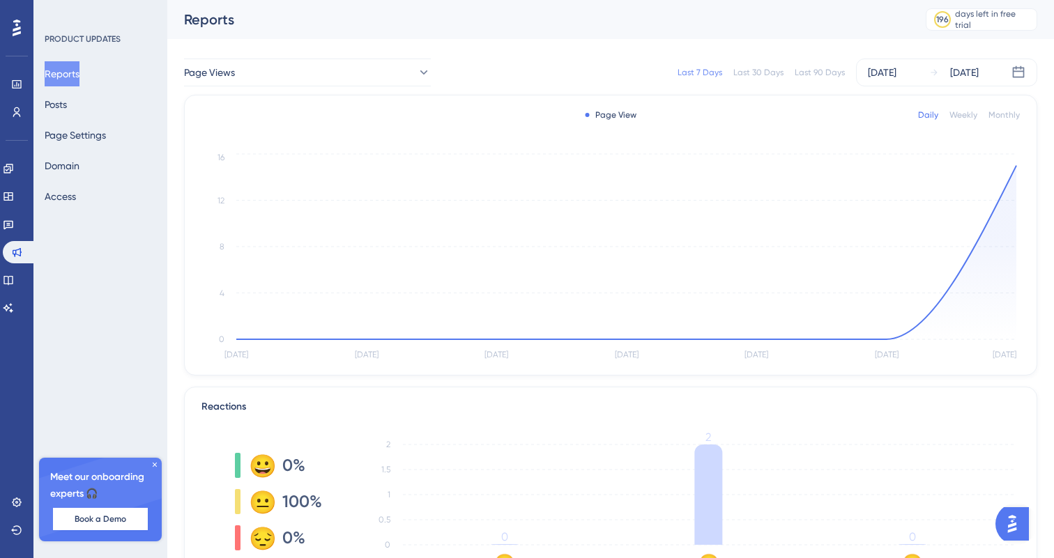
click at [12, 236] on div "Engagement Widgets Feedback Product Updates Knowledge Base AI Assistant" at bounding box center [17, 239] width 28 height 162
click at [13, 222] on icon at bounding box center [8, 224] width 11 height 11
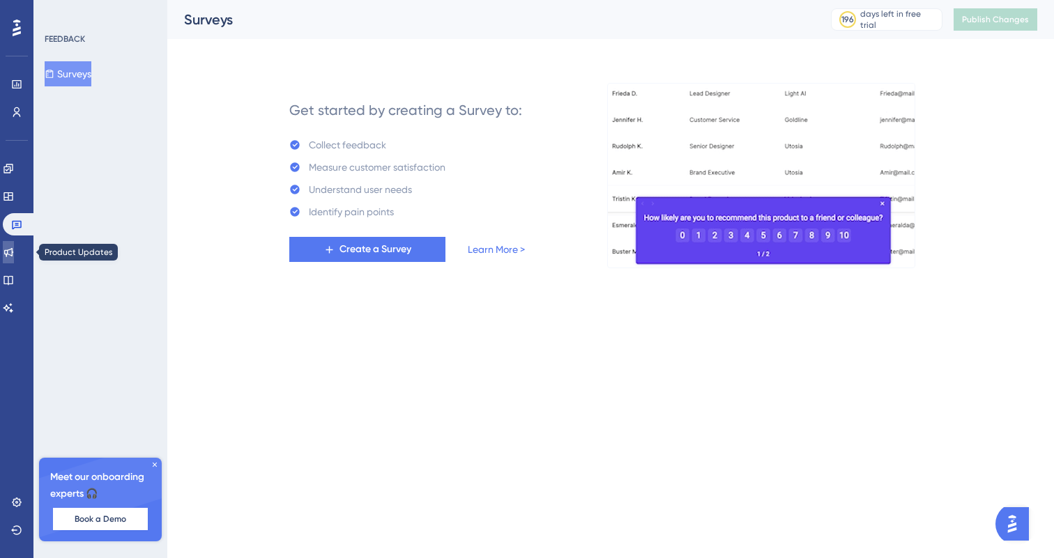
click at [13, 250] on icon at bounding box center [8, 252] width 9 height 9
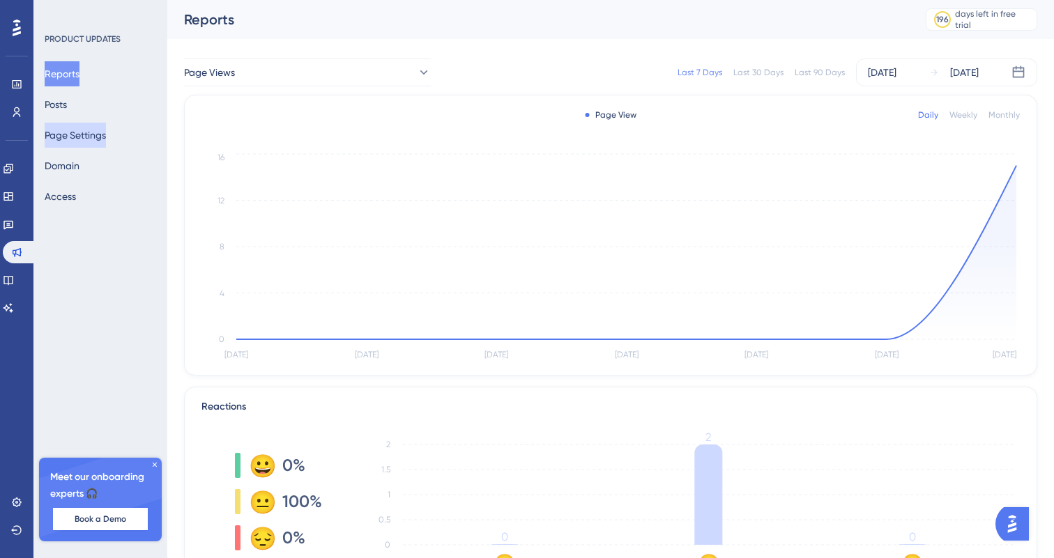
click at [102, 142] on button "Page Settings" at bounding box center [75, 135] width 61 height 25
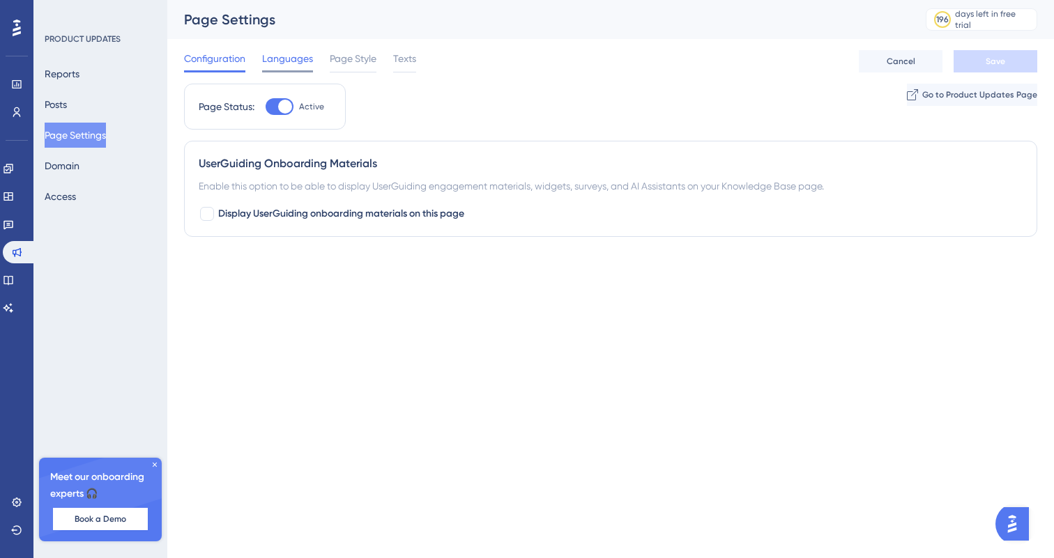
click at [411, 48] on div "Configuration Languages Page Style Texts Cancel Save" at bounding box center [610, 61] width 853 height 45
click at [410, 55] on span "Texts" at bounding box center [404, 58] width 23 height 17
click at [404, 57] on span "Texts" at bounding box center [404, 58] width 23 height 17
click at [358, 57] on span "Page Style" at bounding box center [353, 58] width 47 height 17
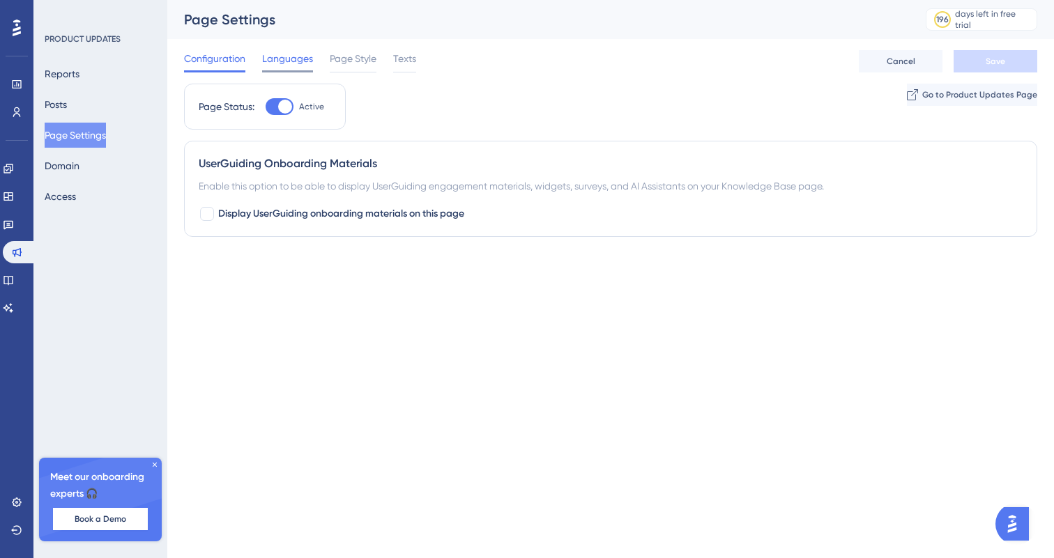
click at [298, 64] on span "Languages" at bounding box center [287, 58] width 51 height 17
click at [266, 59] on span "Languages" at bounding box center [287, 58] width 51 height 17
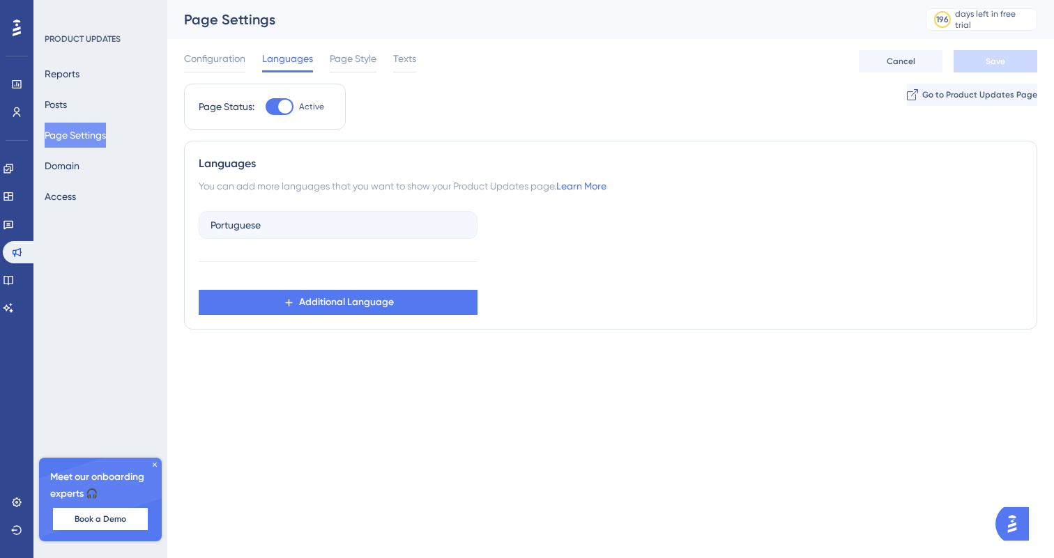
click at [429, 26] on div "Page Settings" at bounding box center [537, 20] width 707 height 20
click at [379, 0] on div "Close" at bounding box center [527, 0] width 1054 height 0
click at [336, 56] on span "Page Style" at bounding box center [353, 58] width 47 height 17
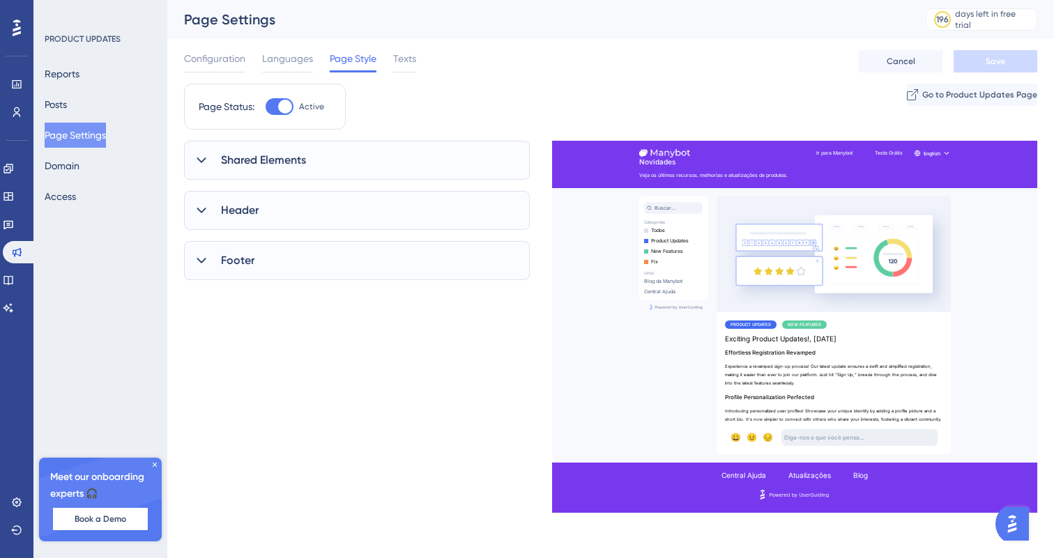
click at [328, 151] on div "Shared Elements" at bounding box center [357, 160] width 346 height 39
click at [0, 0] on button "Inter" at bounding box center [0, 0] width 0 height 0
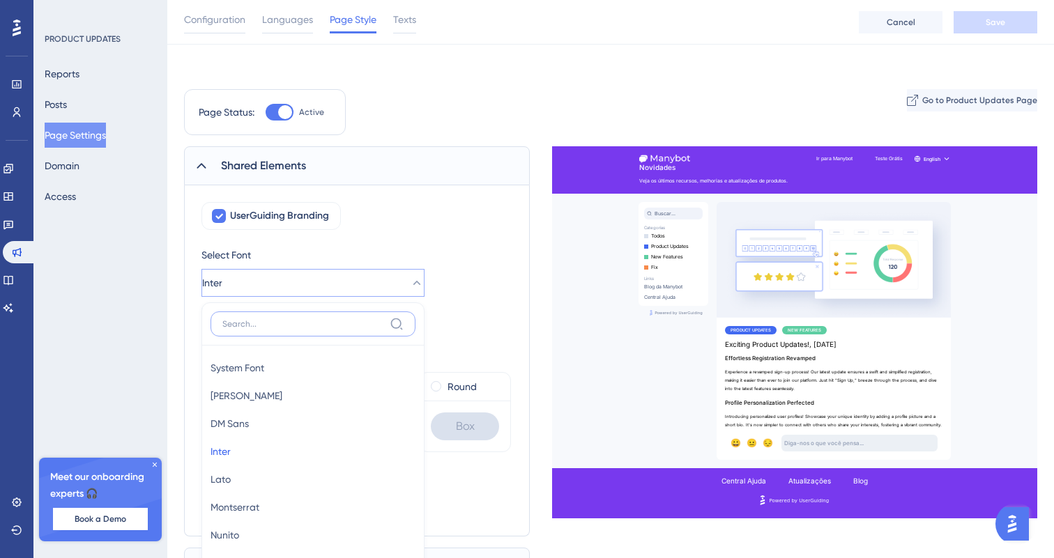
scroll to position [155, 0]
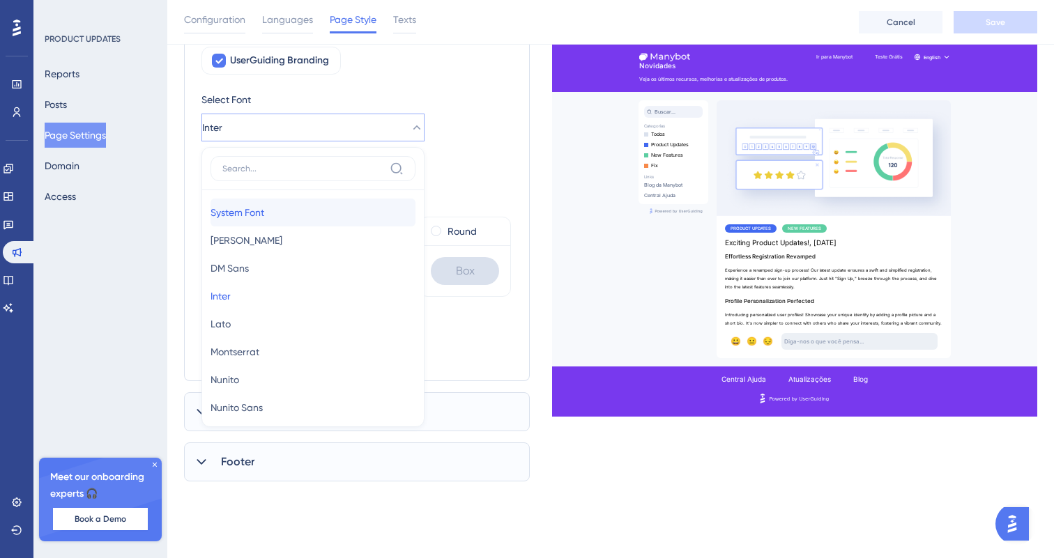
click at [313, 213] on button "System Font System Font" at bounding box center [313, 213] width 205 height 28
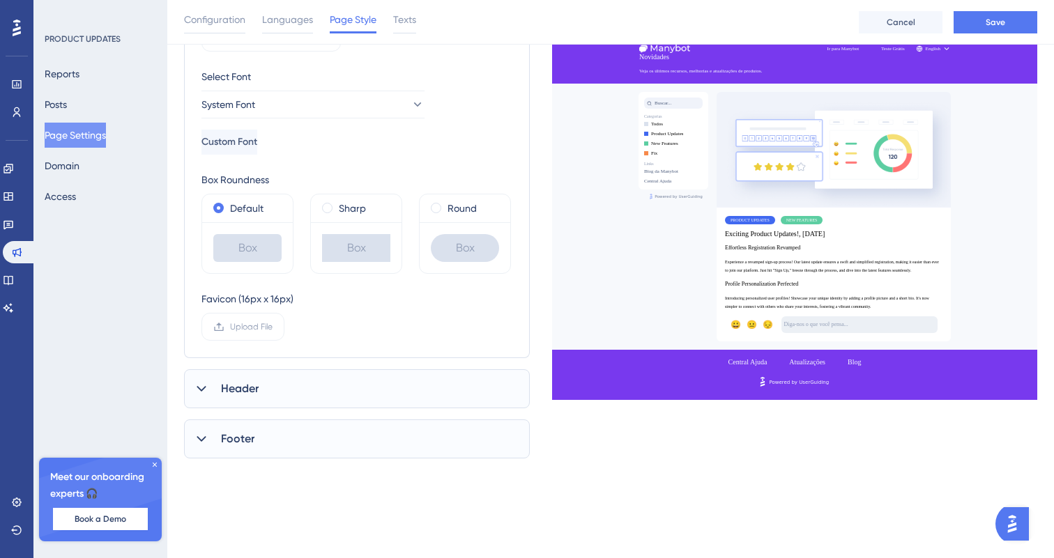
scroll to position [190, 0]
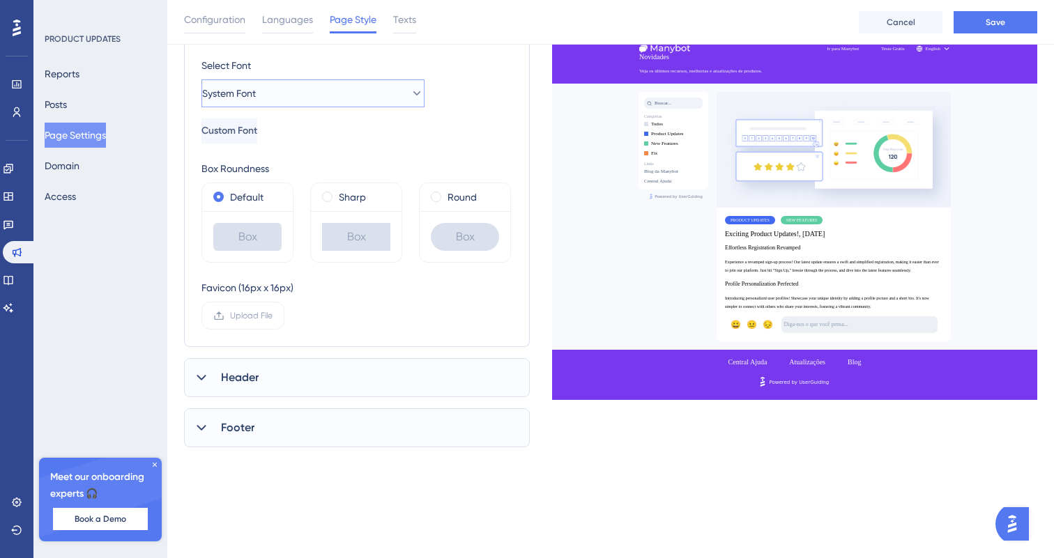
click at [247, 92] on span "System Font" at bounding box center [229, 93] width 54 height 17
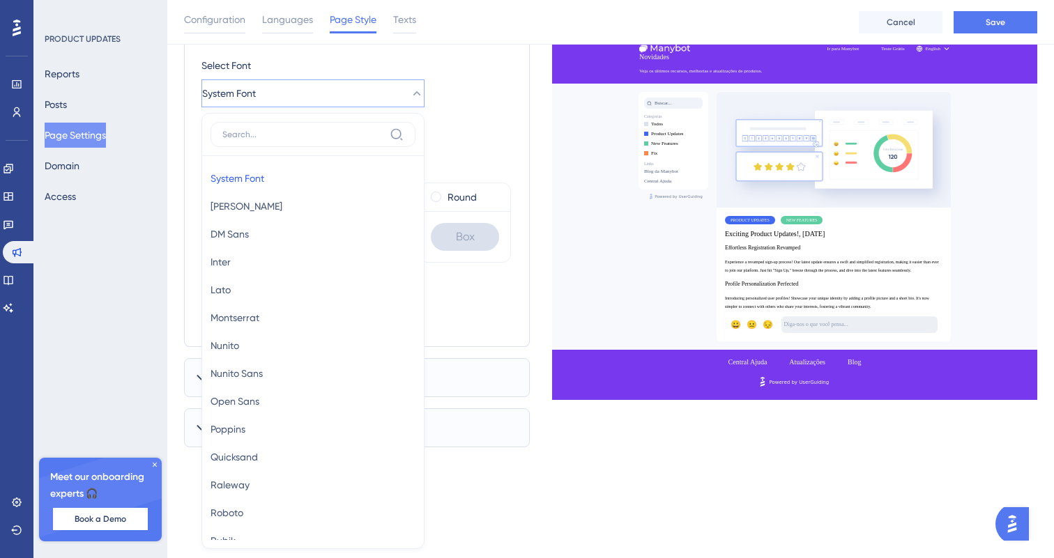
scroll to position [241, 0]
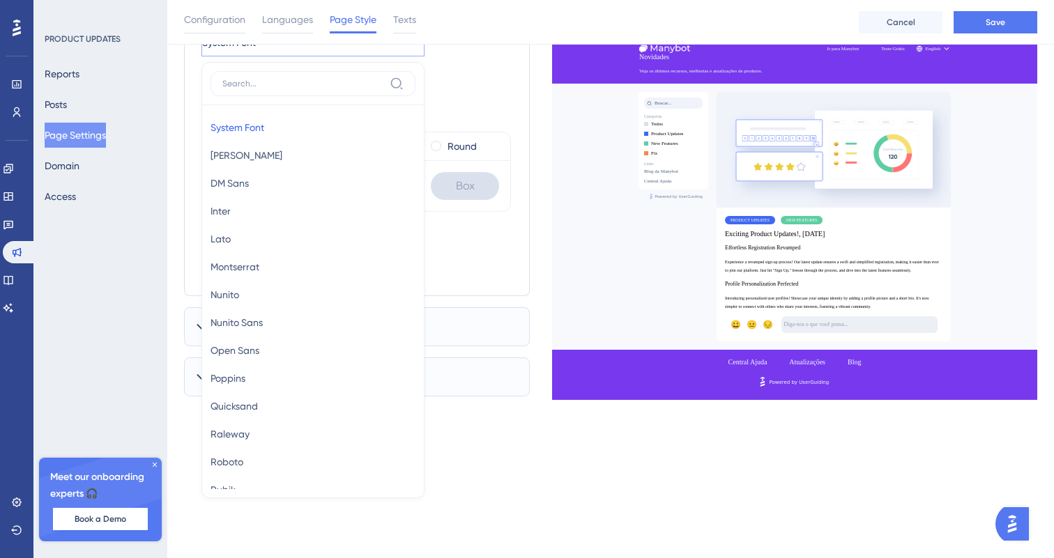
click at [443, 80] on div "Select Font System Font System Font System Font Barlow Barlow DM Sans DM Sans I…" at bounding box center [356, 49] width 311 height 86
click at [539, 169] on div "Shared Elements UserGuiding Branding Select Font System Font System Font System…" at bounding box center [610, 151] width 853 height 491
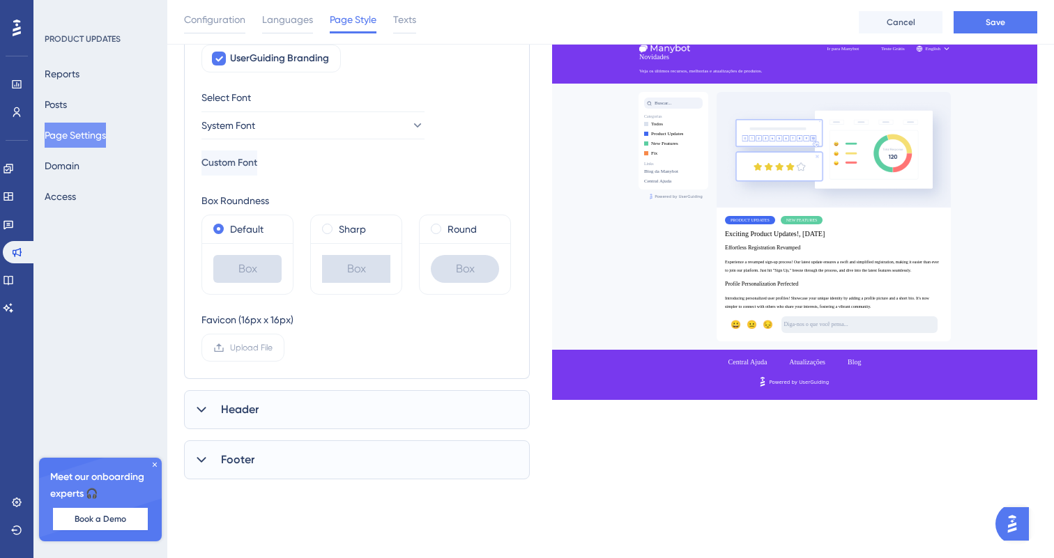
scroll to position [160, 0]
click at [471, 399] on div "Header" at bounding box center [357, 407] width 346 height 39
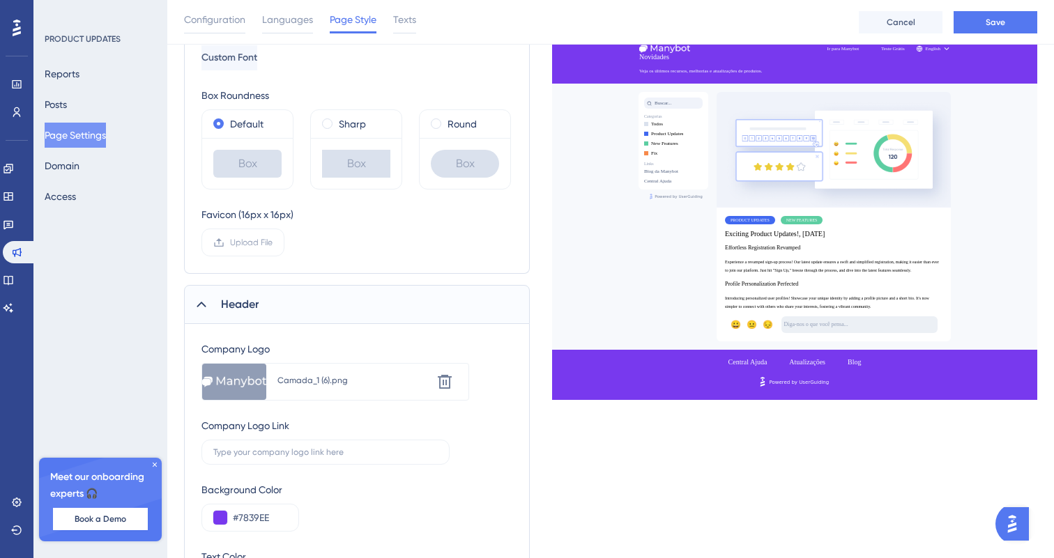
scroll to position [416, 0]
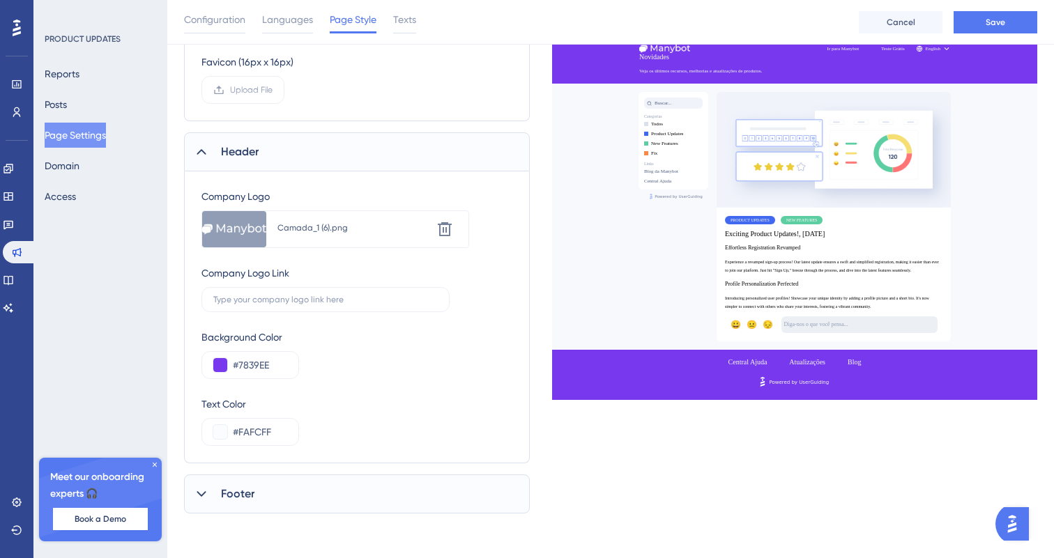
click at [356, 500] on div "Footer" at bounding box center [357, 494] width 346 height 39
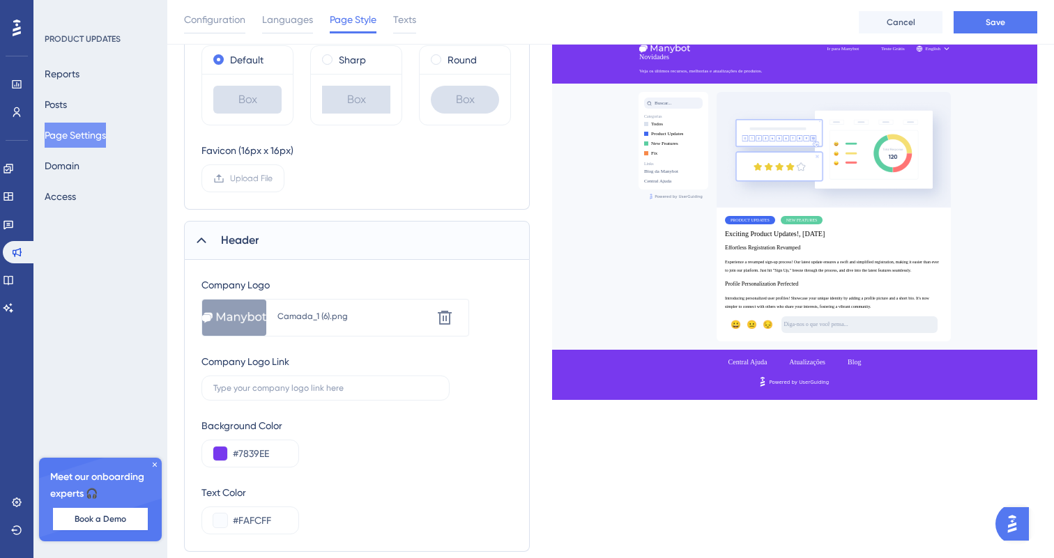
scroll to position [466, 0]
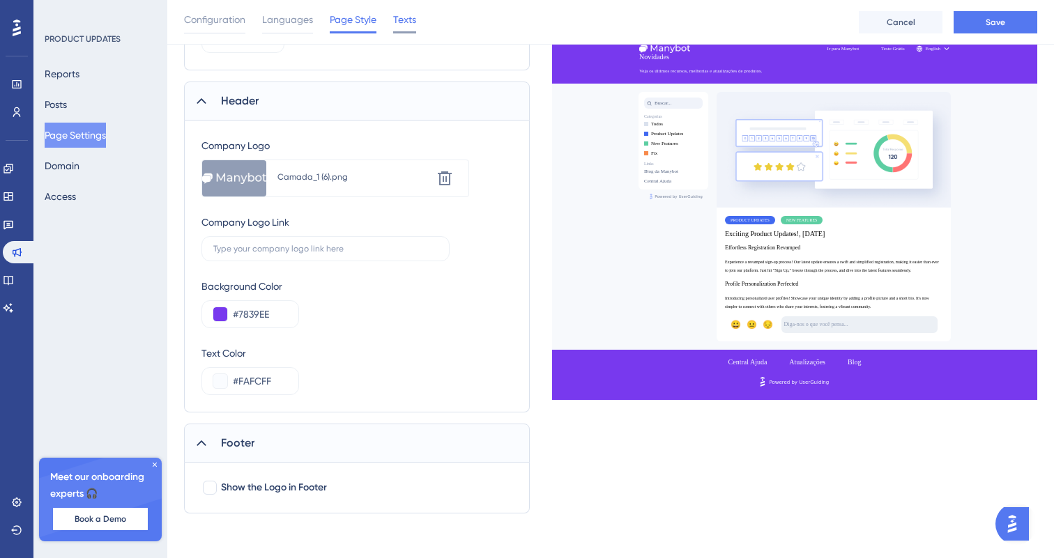
click at [414, 15] on span "Texts" at bounding box center [404, 19] width 23 height 17
click at [405, 23] on span "Texts" at bounding box center [404, 19] width 23 height 17
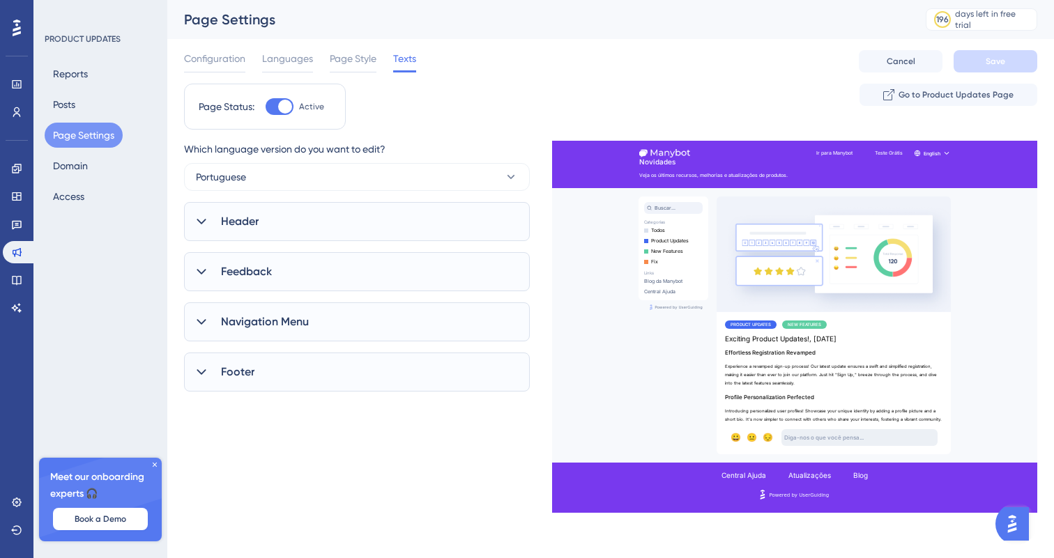
click at [430, 222] on div "Header" at bounding box center [357, 221] width 346 height 39
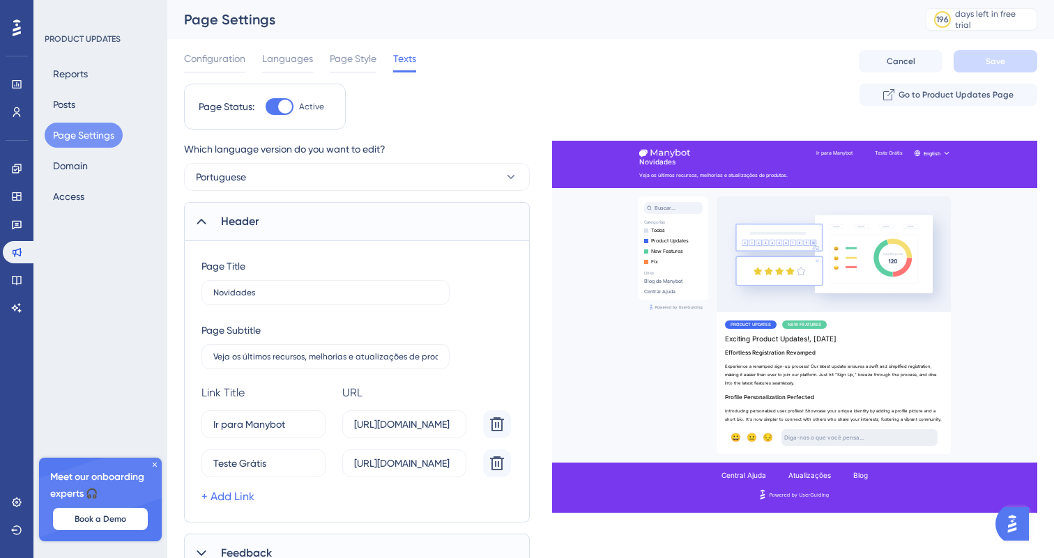
click at [425, 230] on div "Header" at bounding box center [357, 221] width 346 height 39
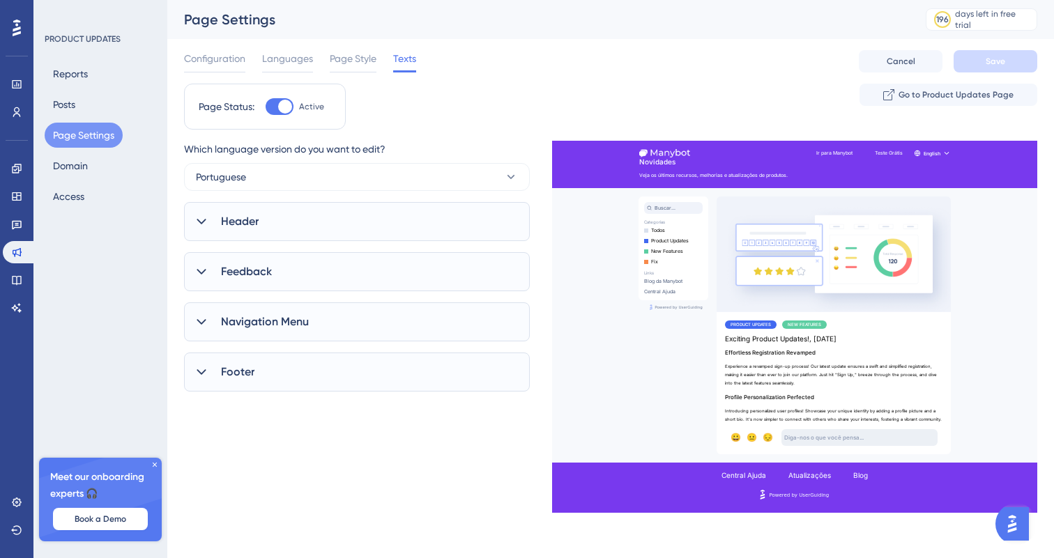
click at [425, 230] on div "Header" at bounding box center [357, 221] width 346 height 39
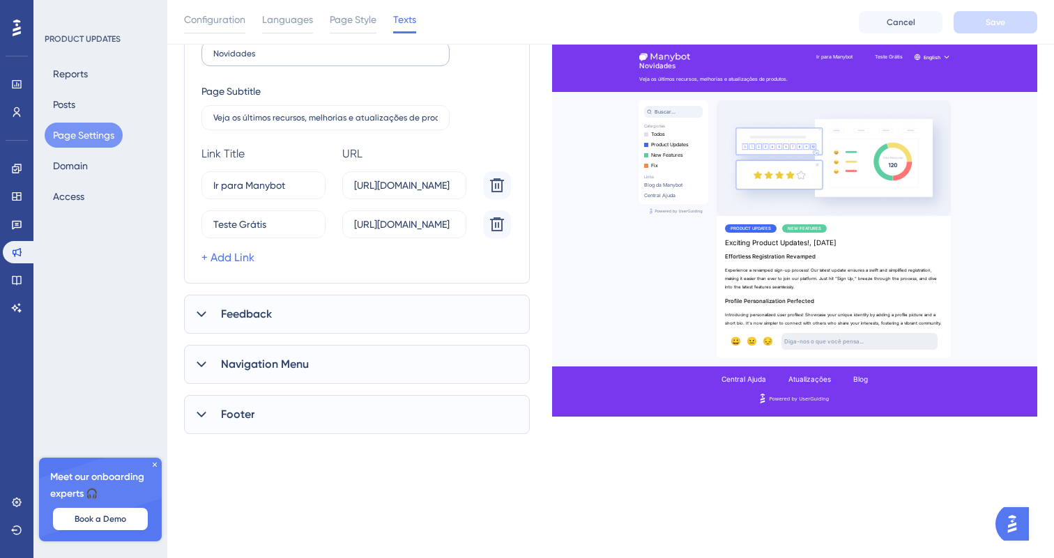
scroll to position [247, 0]
click at [317, 320] on div "Feedback" at bounding box center [357, 312] width 346 height 39
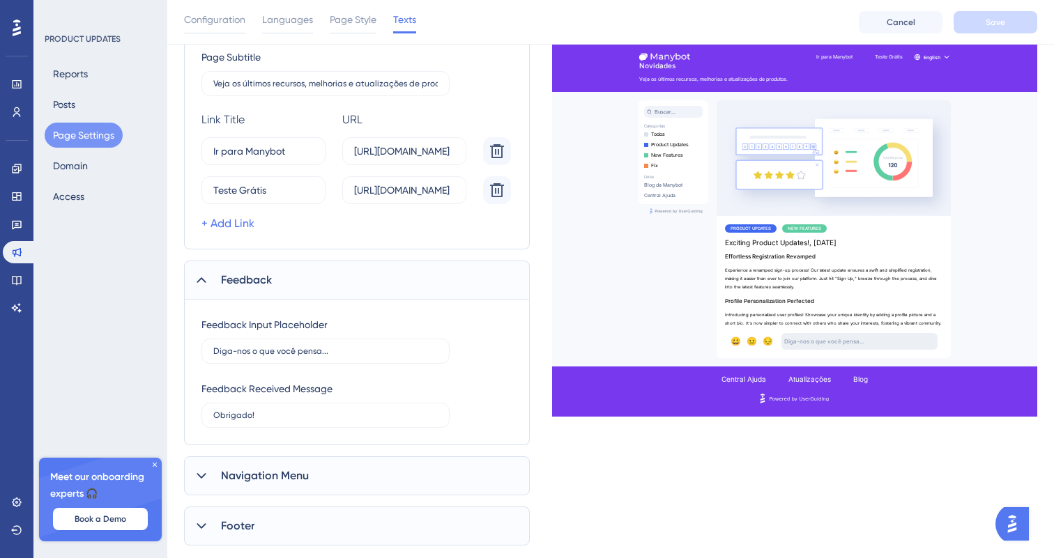
scroll to position [310, 0]
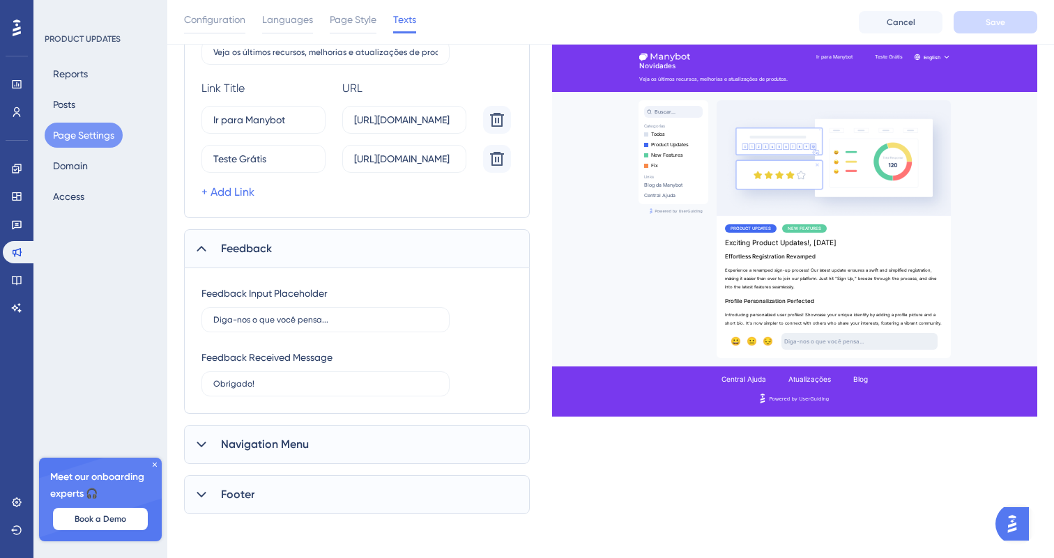
click at [443, 443] on div "Navigation Menu" at bounding box center [357, 444] width 346 height 39
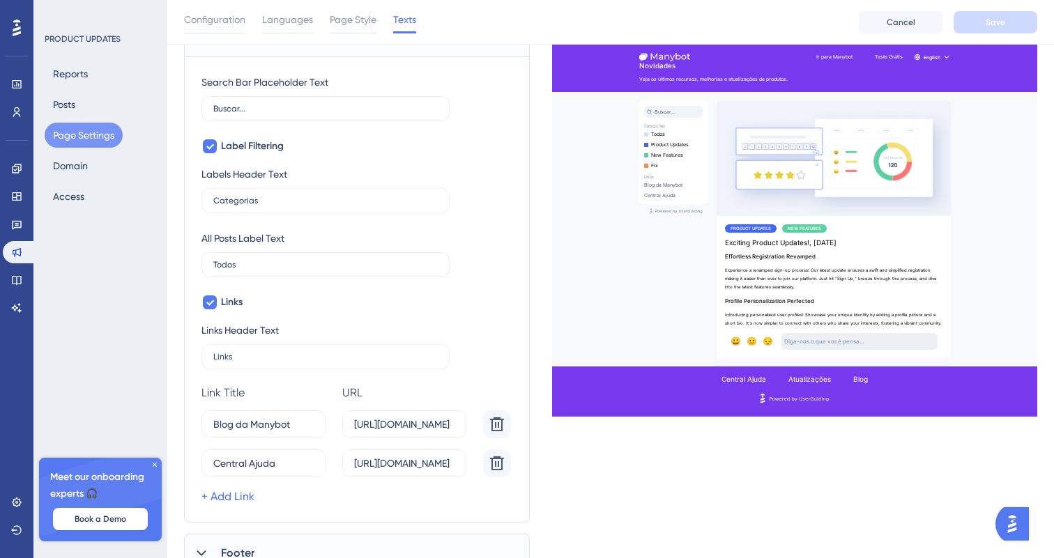
scroll to position [776, 0]
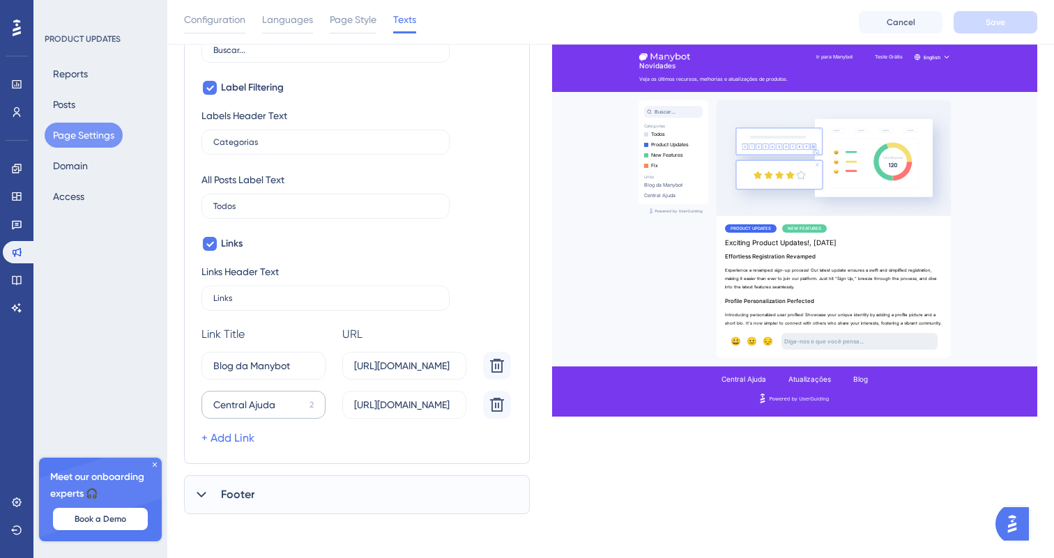
click at [311, 411] on label "Central Ajuda 2" at bounding box center [263, 405] width 124 height 28
click at [304, 411] on input "Central Ajuda" at bounding box center [258, 404] width 91 height 15
click at [311, 411] on label "Central Ajuda 2" at bounding box center [263, 405] width 124 height 28
click at [304, 411] on input "Central Ajuda" at bounding box center [258, 404] width 91 height 15
click at [311, 411] on label "Central Ajuda 2" at bounding box center [263, 405] width 124 height 28
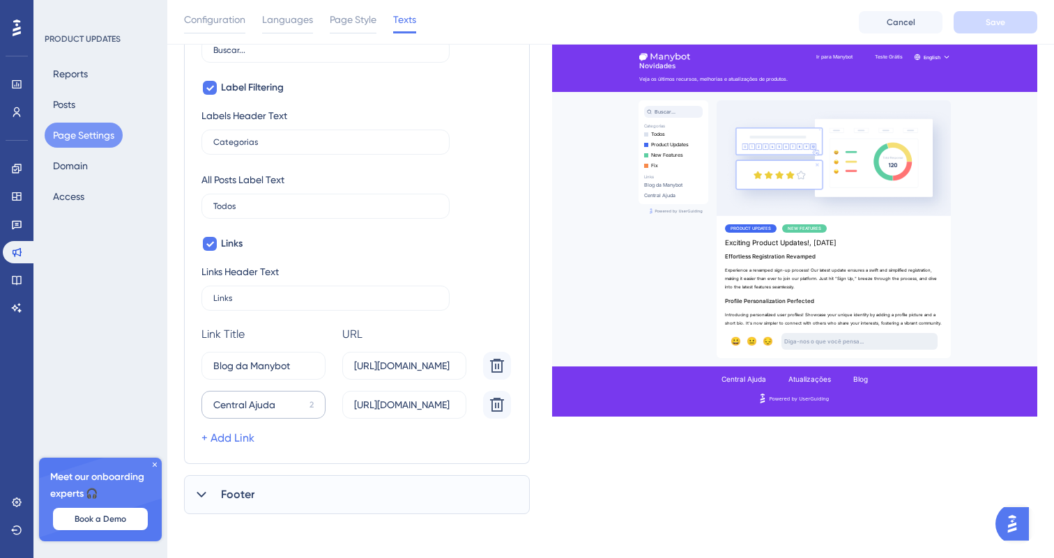
click at [304, 411] on input "Central Ajuda" at bounding box center [258, 404] width 91 height 15
click at [499, 374] on icon at bounding box center [497, 366] width 17 height 17
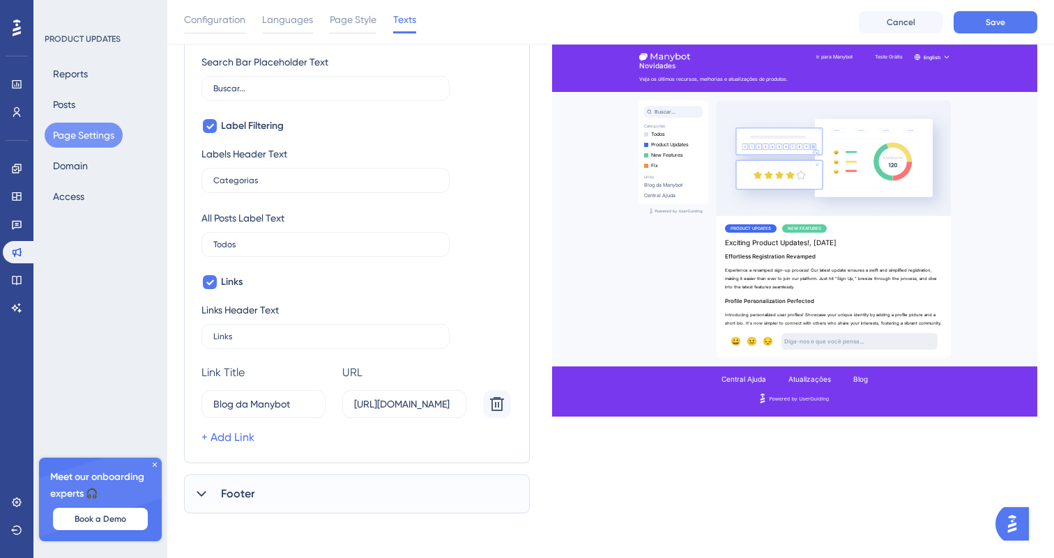
scroll to position [737, 0]
click at [423, 481] on div "Footer" at bounding box center [357, 494] width 346 height 39
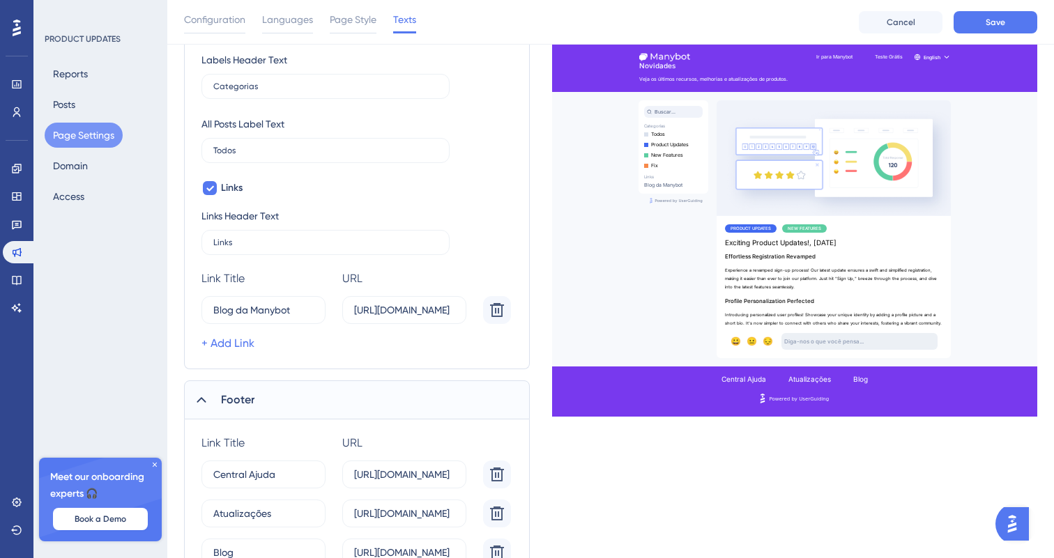
scroll to position [929, 0]
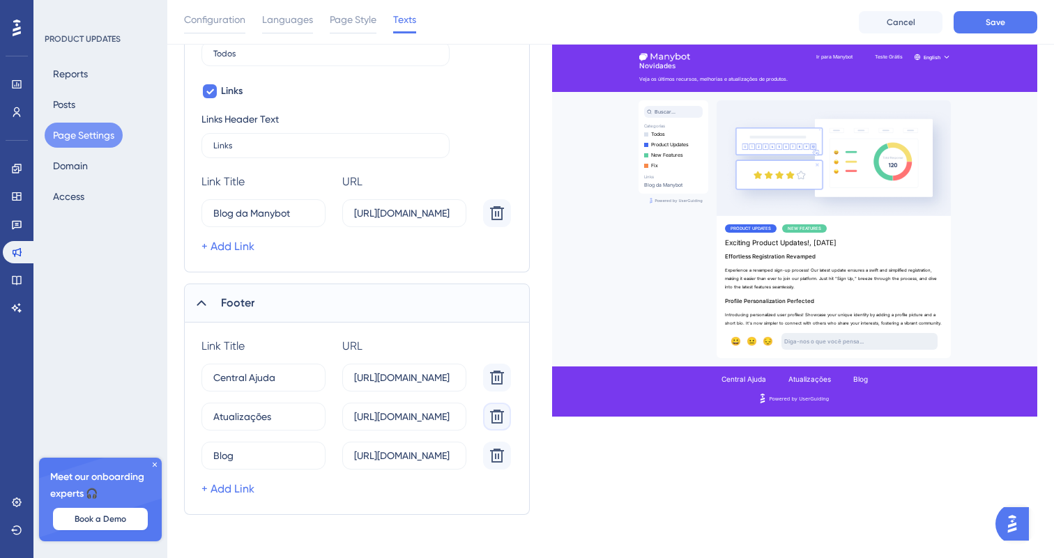
click at [502, 220] on icon at bounding box center [497, 213] width 14 height 14
type input "Blog"
type input "[URL][DOMAIN_NAME]"
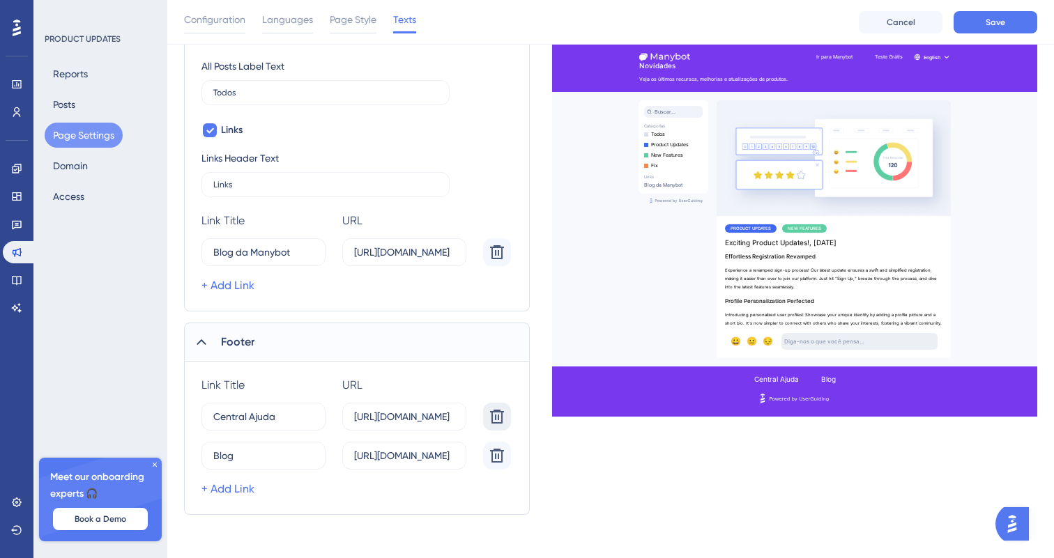
click at [492, 259] on icon at bounding box center [497, 252] width 14 height 14
type input "Blog"
type input "[URL][DOMAIN_NAME]"
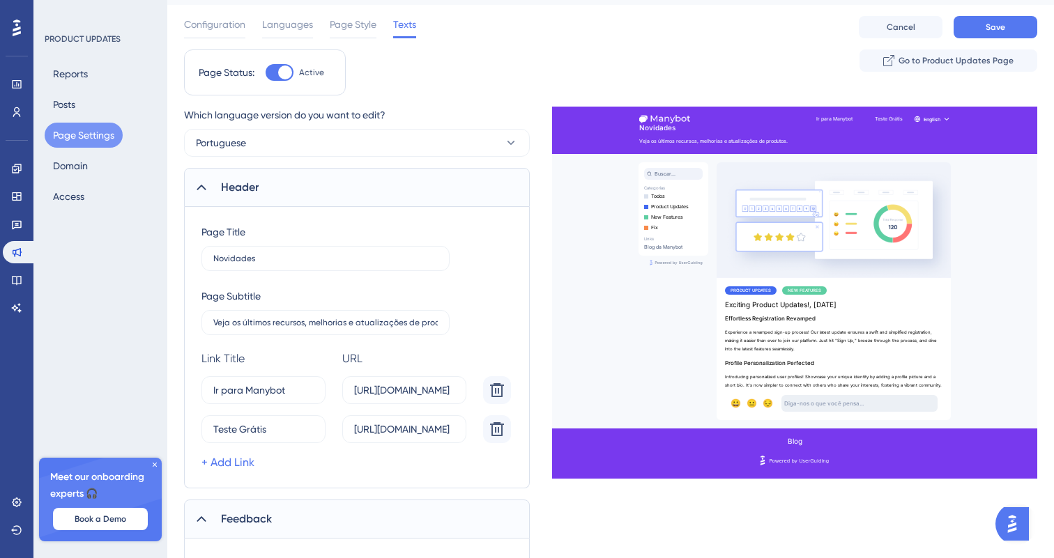
scroll to position [0, 0]
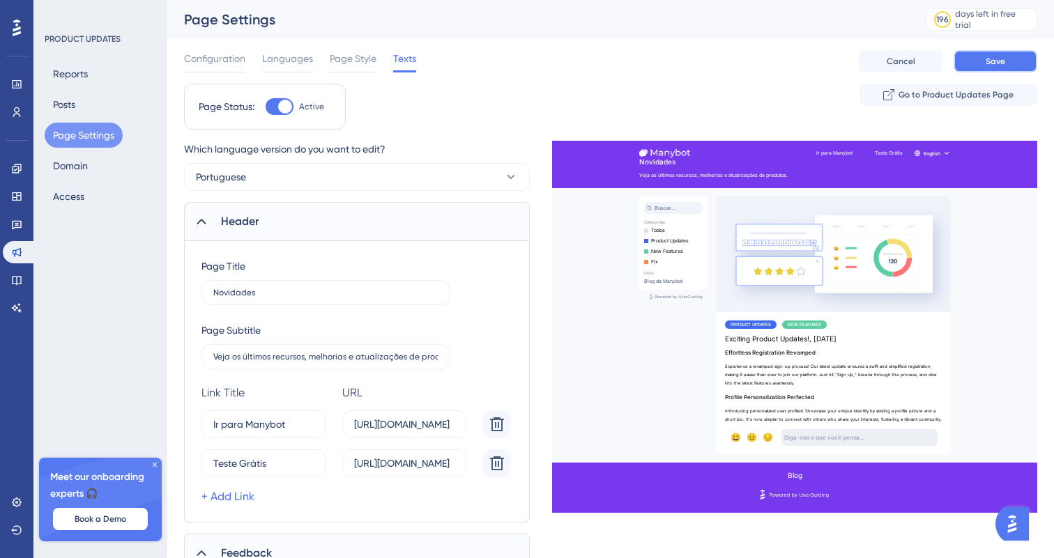
click at [1005, 59] on span "Save" at bounding box center [996, 61] width 20 height 11
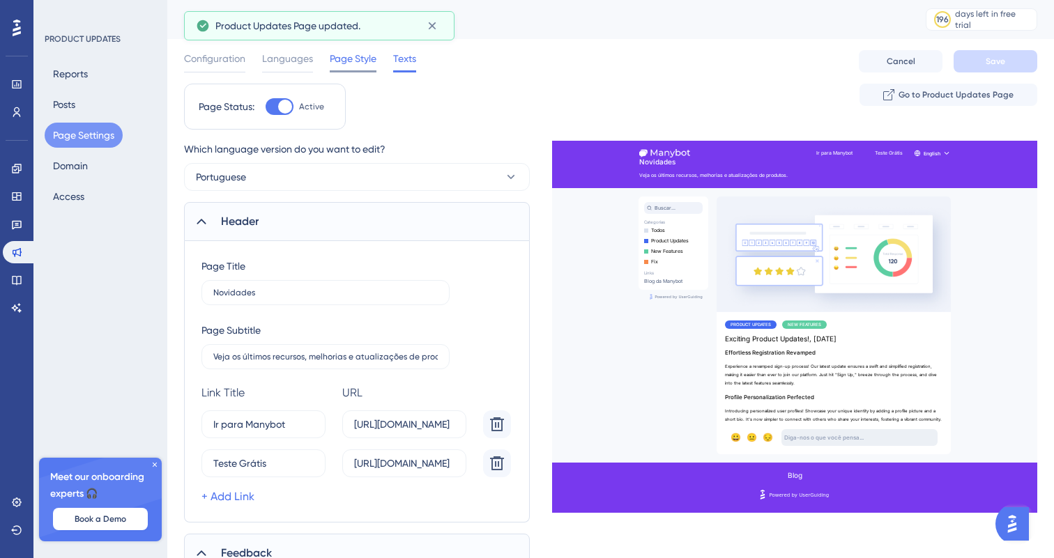
click at [360, 58] on span "Page Style" at bounding box center [353, 58] width 47 height 17
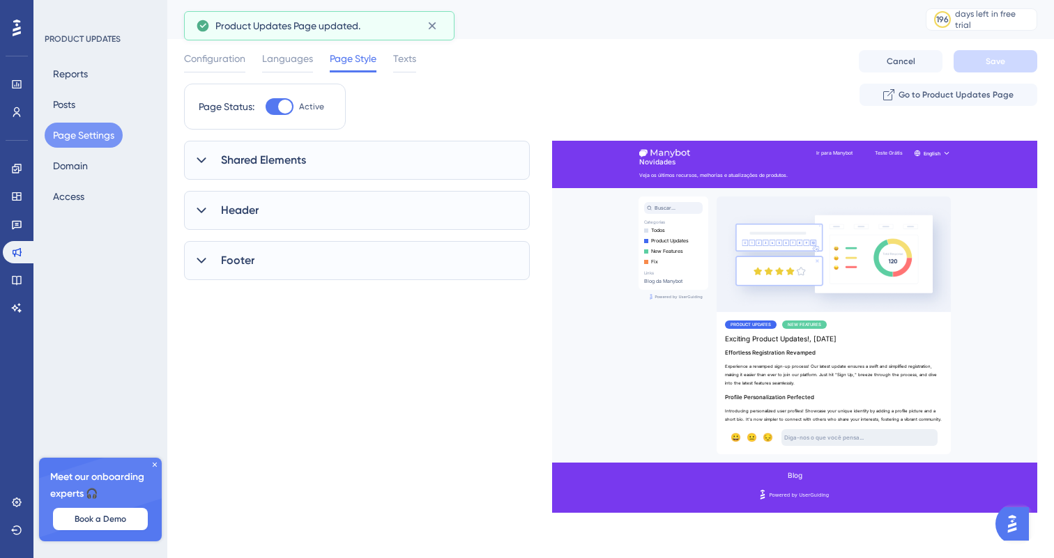
click at [369, 164] on div "Shared Elements" at bounding box center [357, 160] width 346 height 39
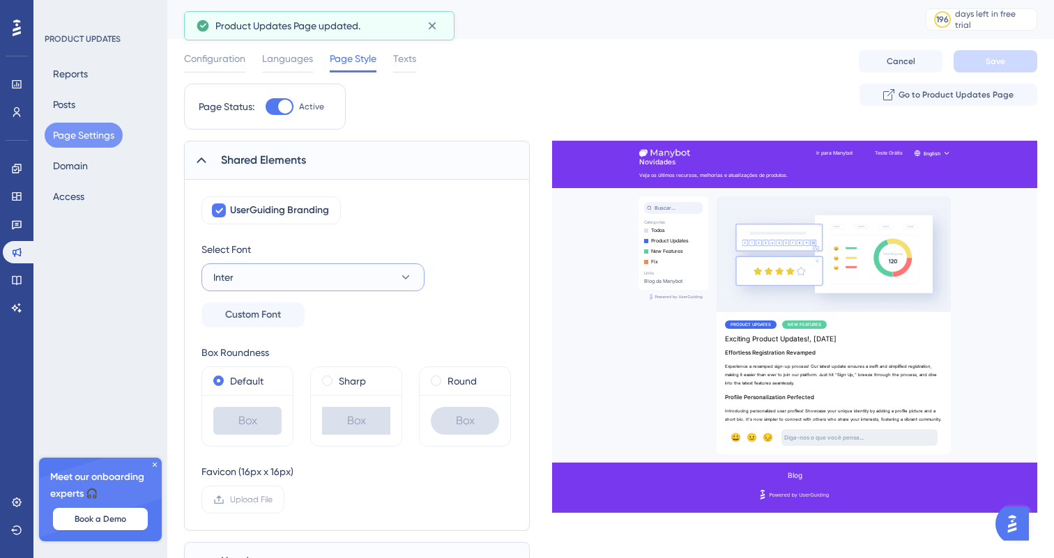
click at [337, 271] on button "Inter" at bounding box center [312, 278] width 223 height 28
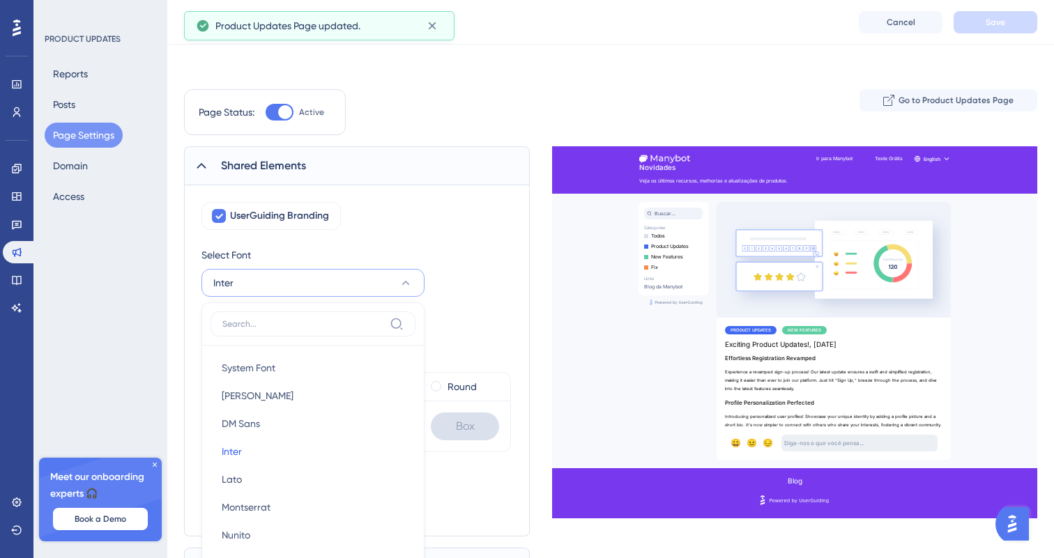
scroll to position [158, 0]
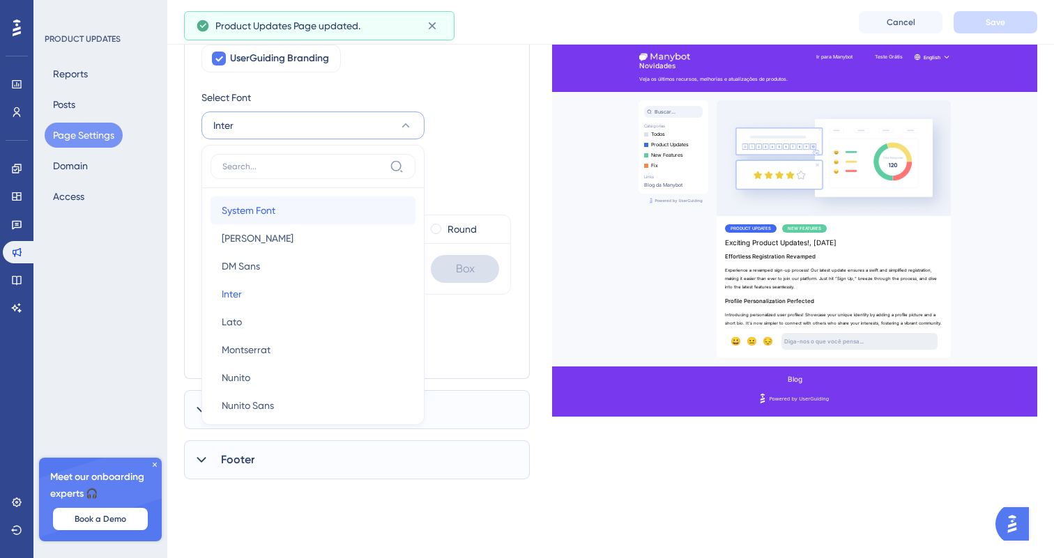
click at [328, 208] on button "System Font System Font" at bounding box center [313, 211] width 205 height 28
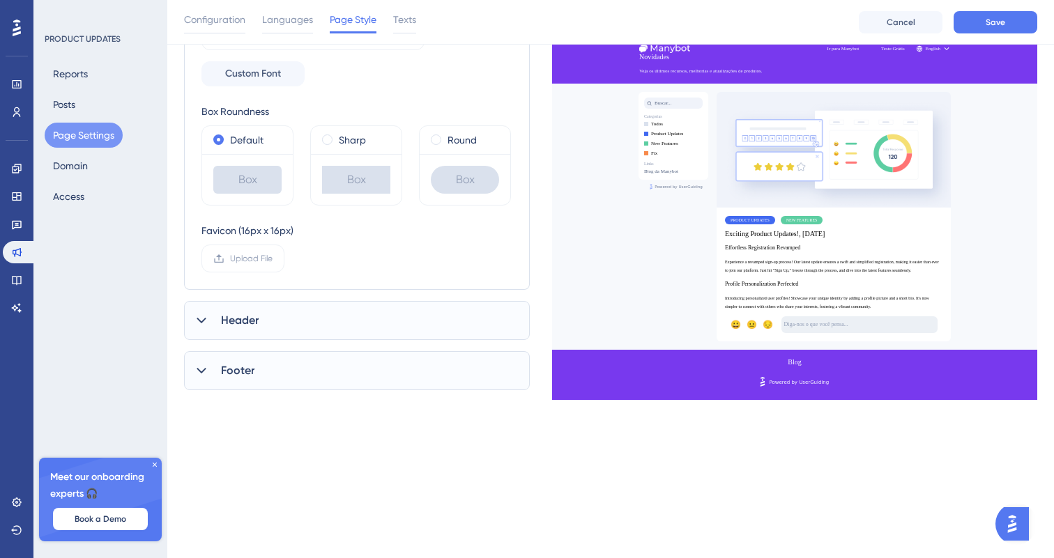
scroll to position [261, 0]
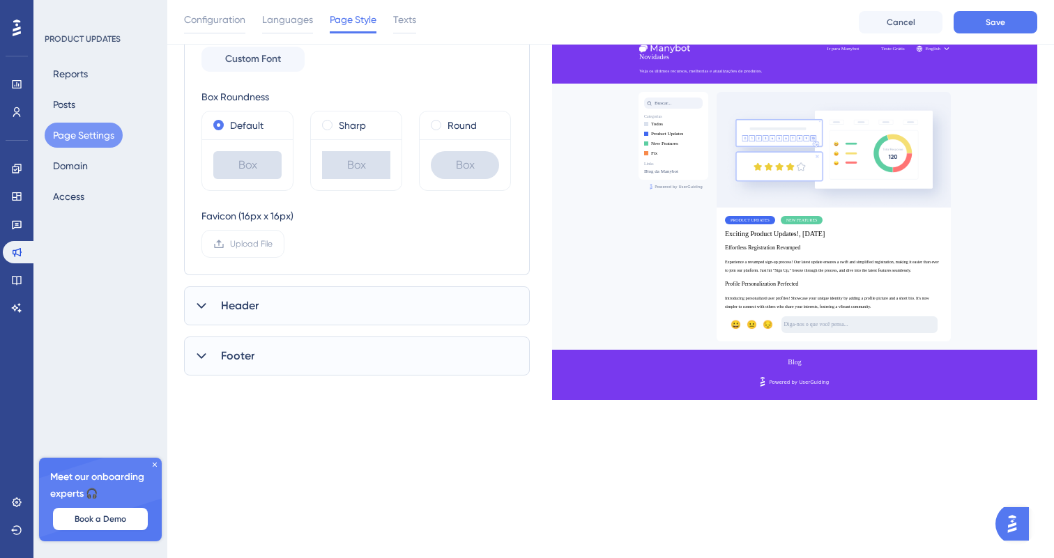
click at [448, 301] on div "Header" at bounding box center [357, 306] width 346 height 39
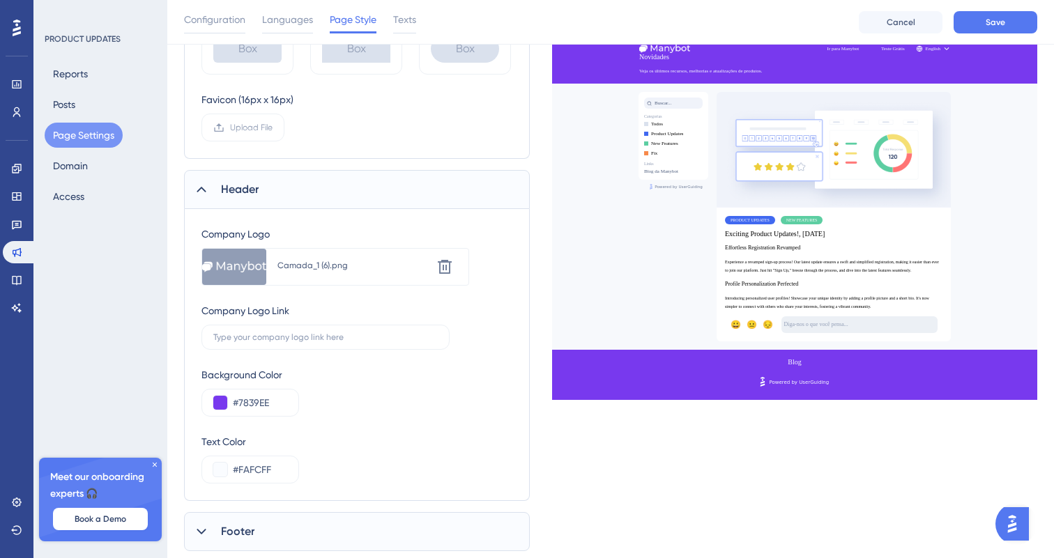
scroll to position [416, 0]
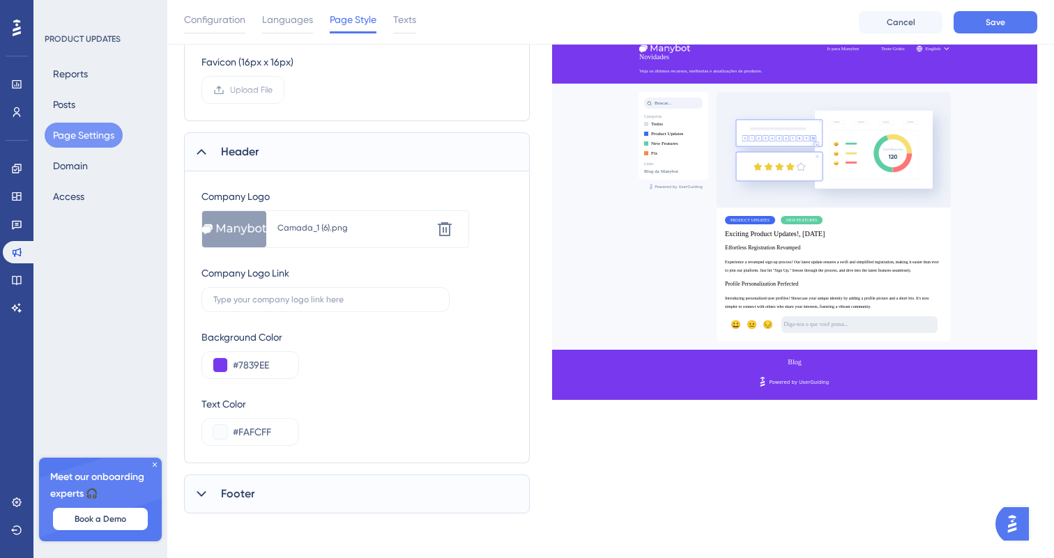
click at [437, 499] on div "Footer" at bounding box center [357, 494] width 346 height 39
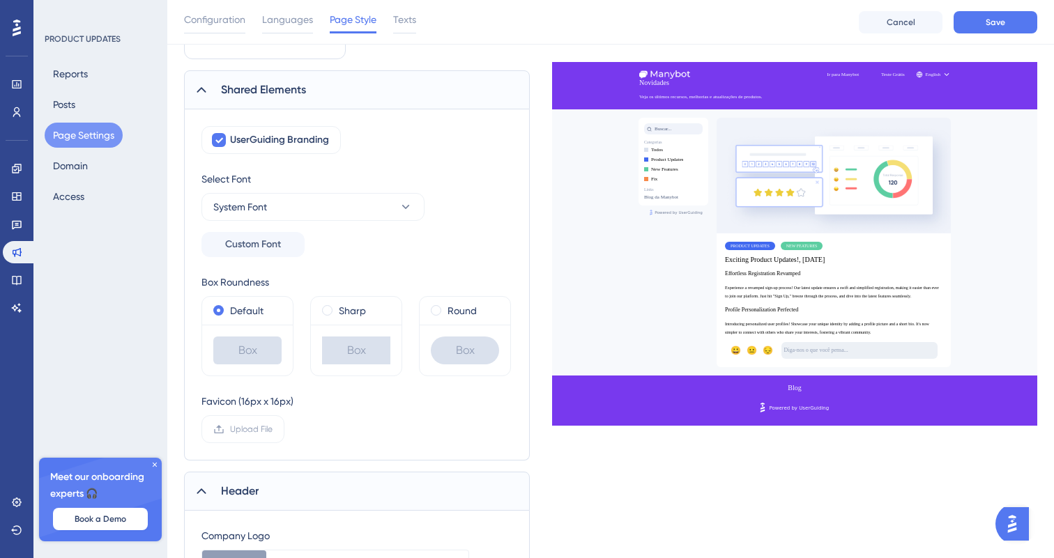
scroll to position [0, 0]
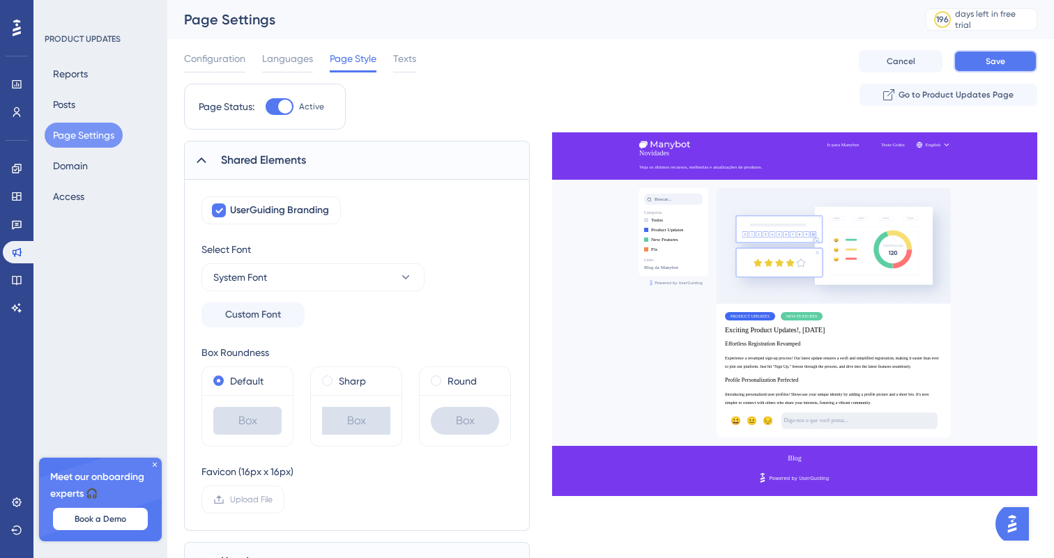
click at [1007, 52] on button "Save" at bounding box center [996, 61] width 84 height 22
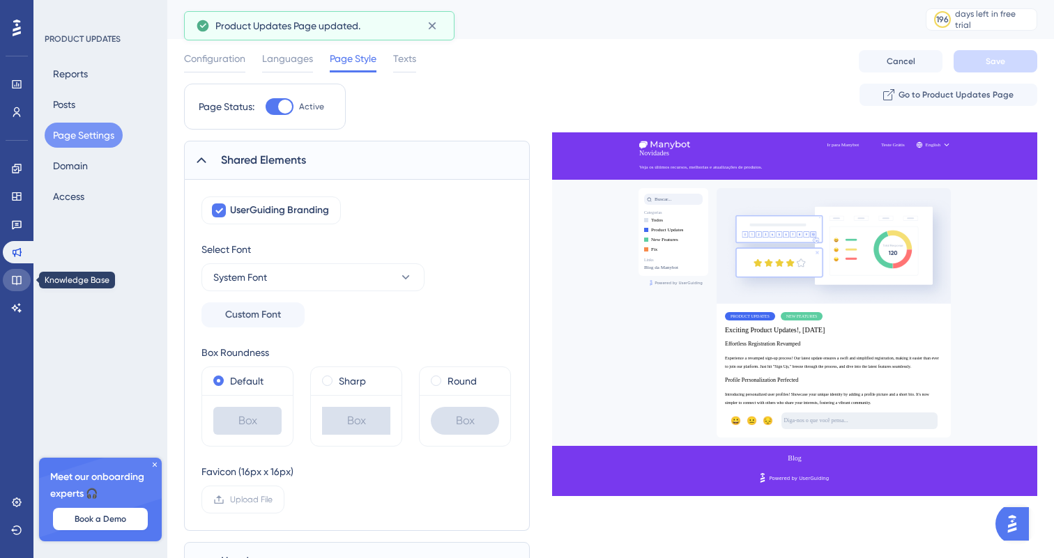
click at [19, 279] on icon at bounding box center [16, 280] width 11 height 11
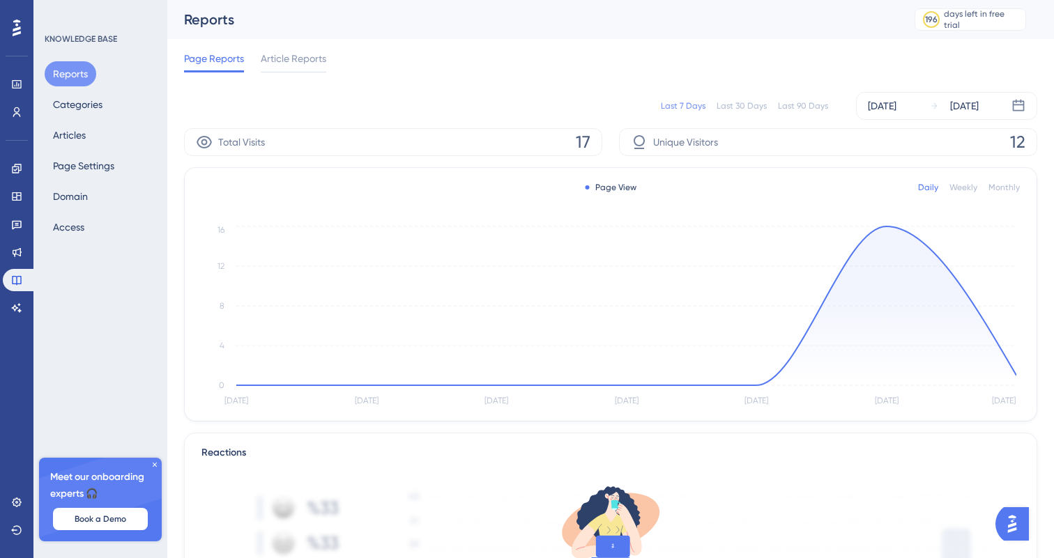
click at [132, 166] on div "Reports Categories Articles Page Settings Domain Access" at bounding box center [101, 150] width 113 height 178
click at [105, 166] on button "Page Settings" at bounding box center [84, 165] width 78 height 25
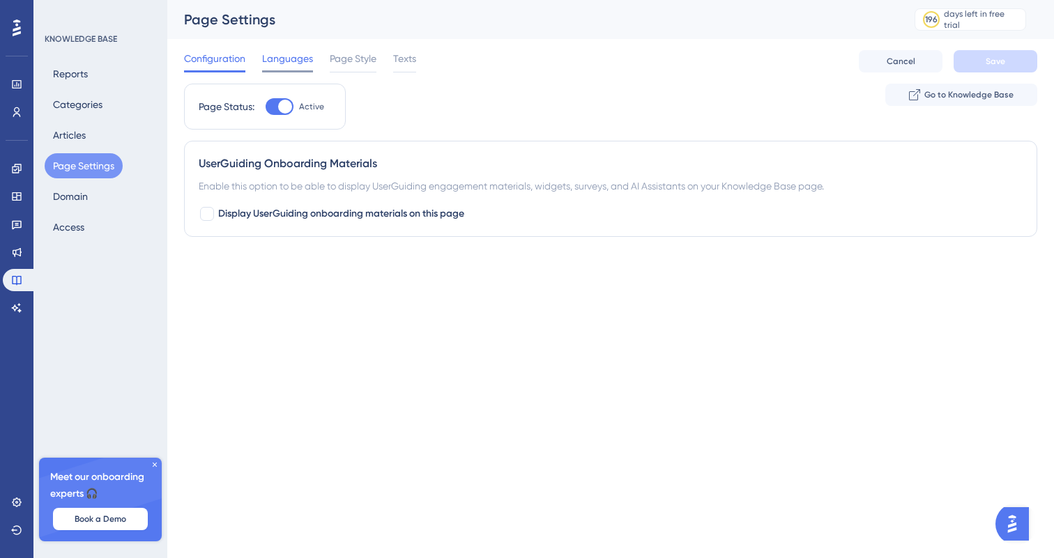
click at [294, 63] on span "Languages" at bounding box center [287, 58] width 51 height 17
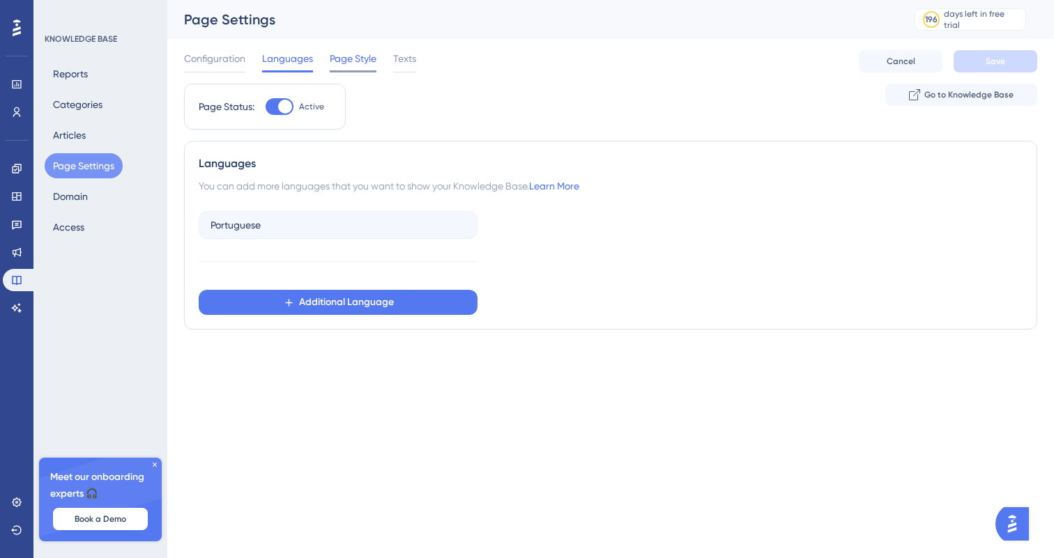
click at [341, 63] on span "Page Style" at bounding box center [353, 58] width 47 height 17
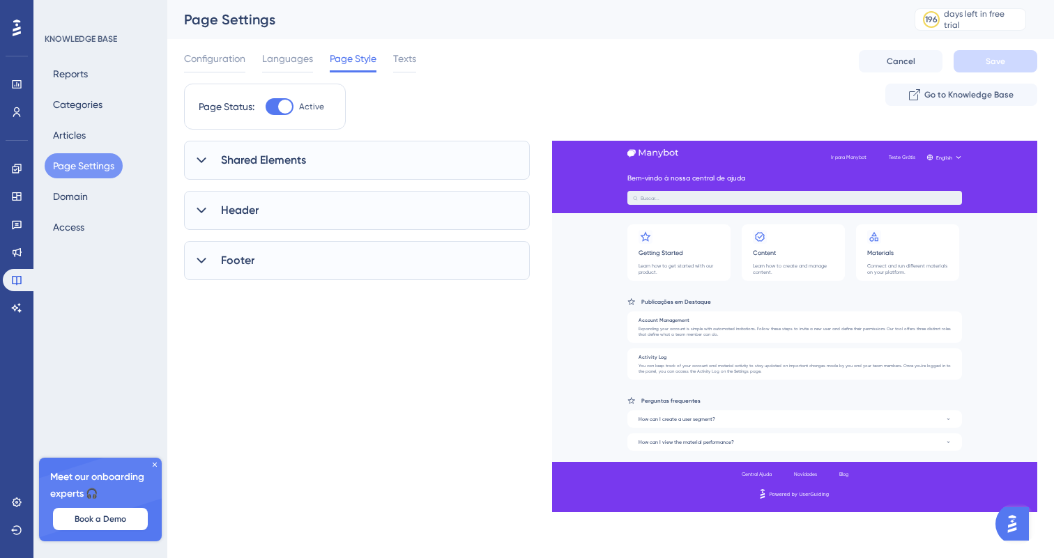
click at [366, 146] on div "Shared Elements" at bounding box center [357, 160] width 346 height 39
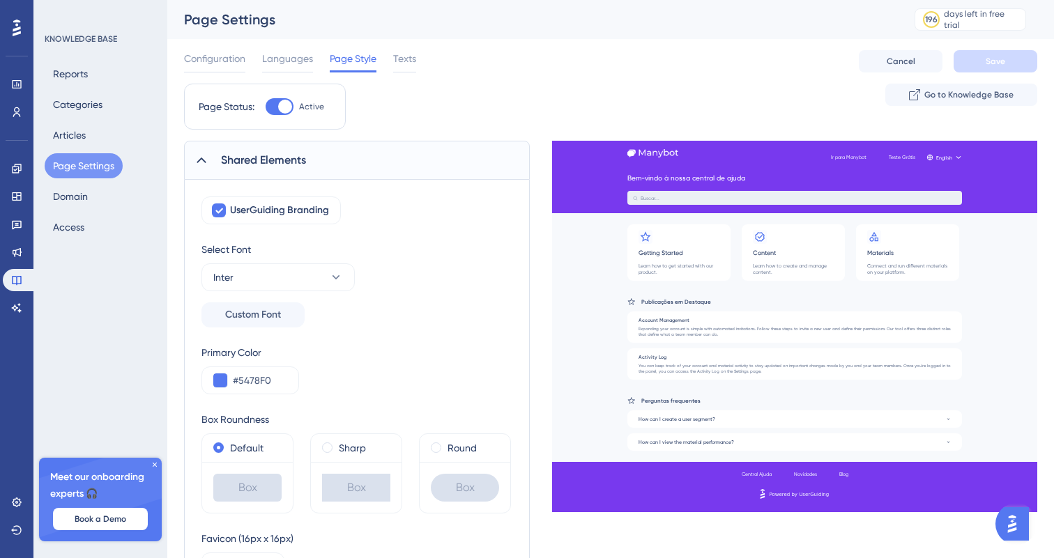
click at [357, 280] on div "Select Font Inter Custom Font" at bounding box center [356, 284] width 311 height 86
click at [337, 277] on icon at bounding box center [337, 277] width 8 height 4
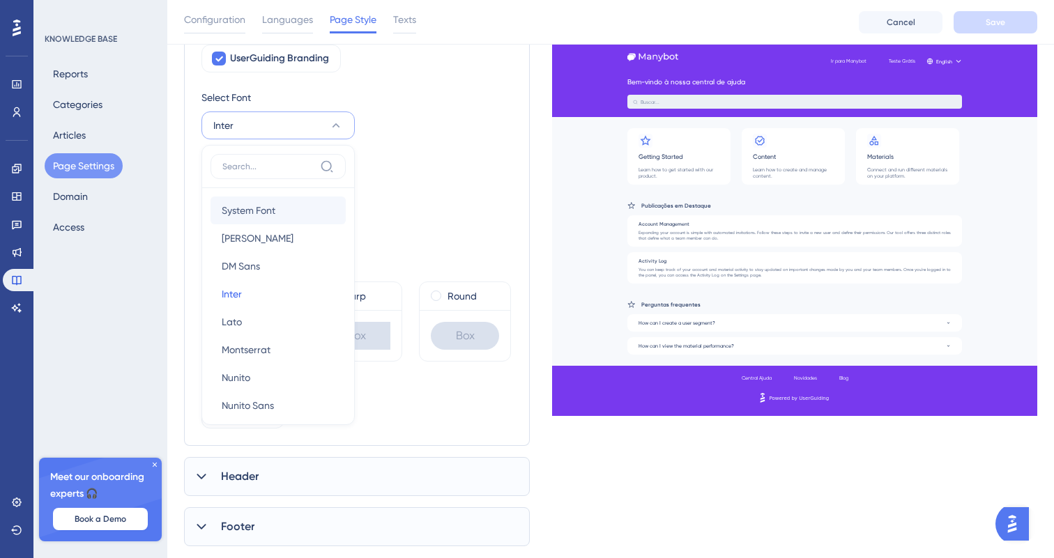
click at [298, 208] on button "System Font System Font" at bounding box center [278, 211] width 135 height 28
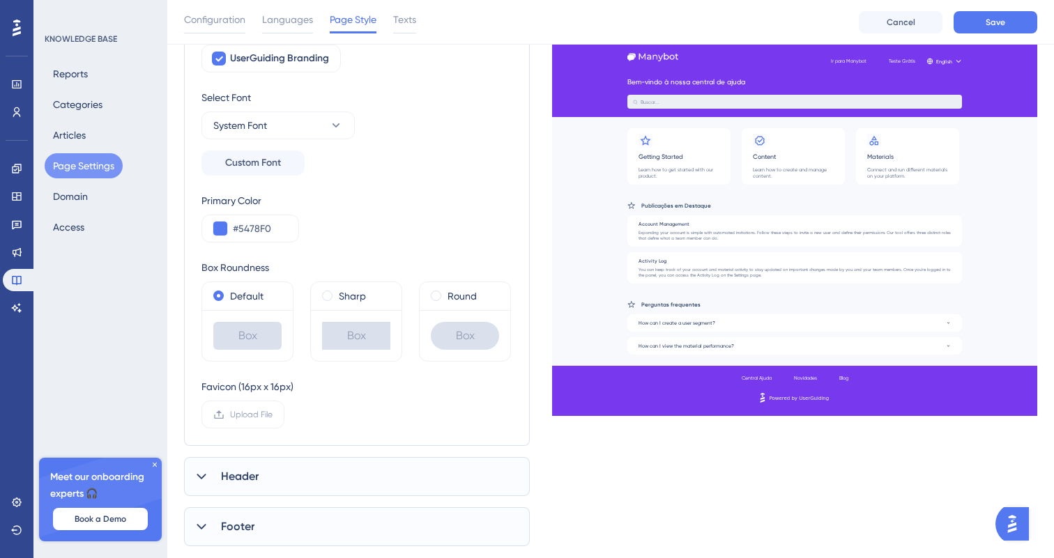
click at [416, 183] on div "UserGuiding Branding Select Font System Font Custom Font Primary Color #5478F0 …" at bounding box center [356, 237] width 311 height 384
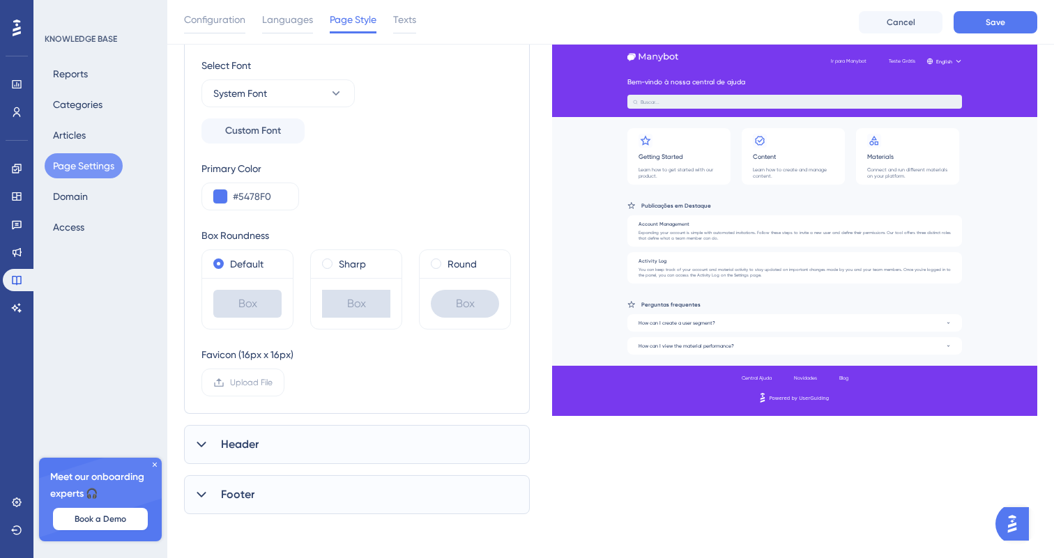
scroll to position [190, 0]
click at [365, 440] on div "Header" at bounding box center [357, 444] width 346 height 39
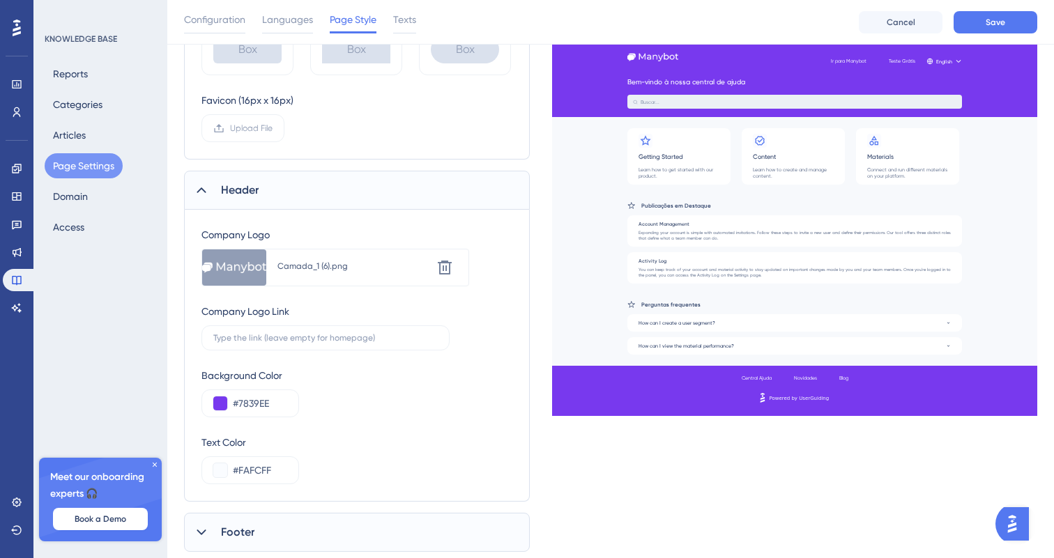
scroll to position [482, 0]
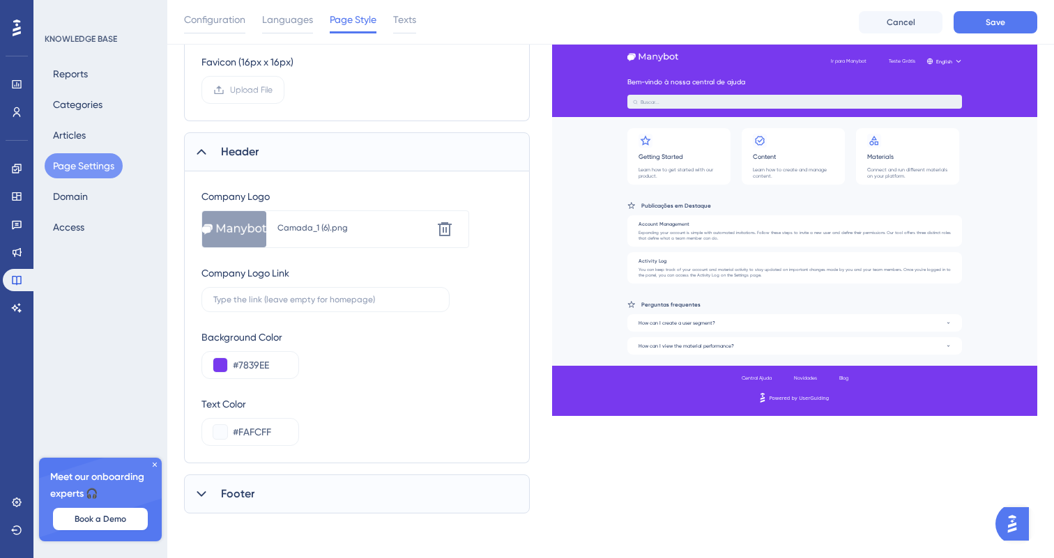
click at [370, 475] on div "Footer" at bounding box center [357, 494] width 346 height 39
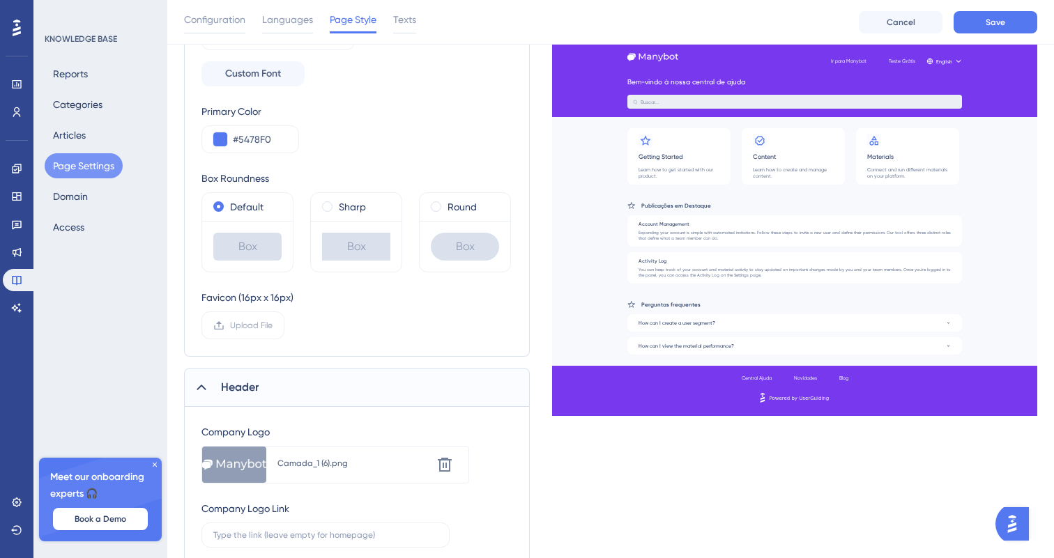
scroll to position [0, 0]
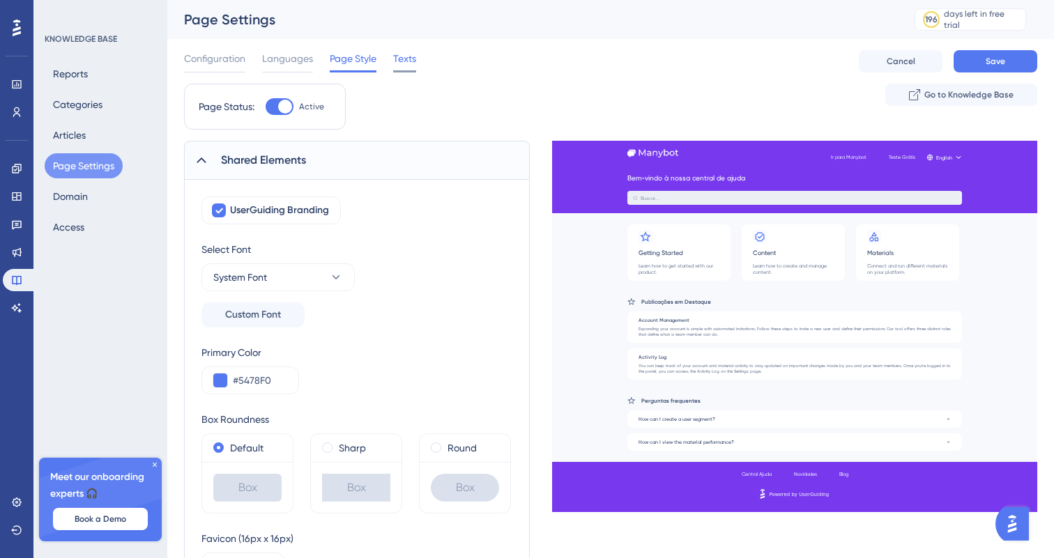
click at [406, 56] on span "Texts" at bounding box center [404, 58] width 23 height 17
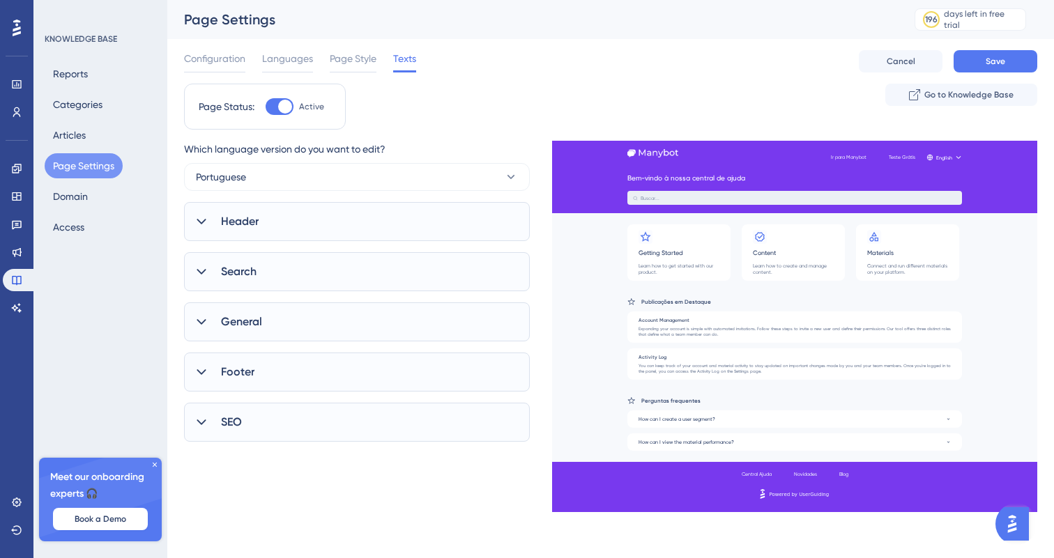
click at [447, 208] on div "Header" at bounding box center [357, 221] width 346 height 39
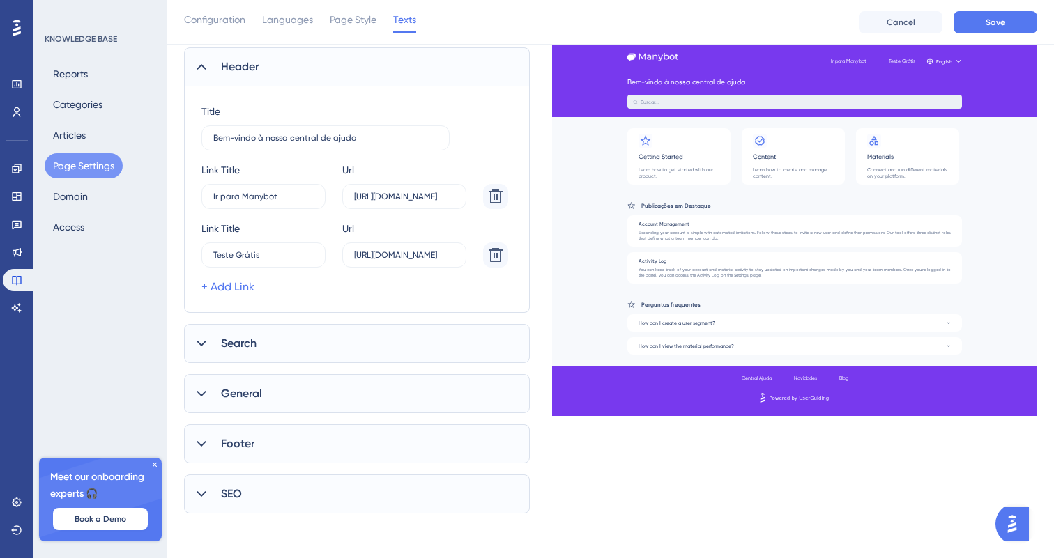
click at [479, 346] on div "Search" at bounding box center [357, 343] width 346 height 39
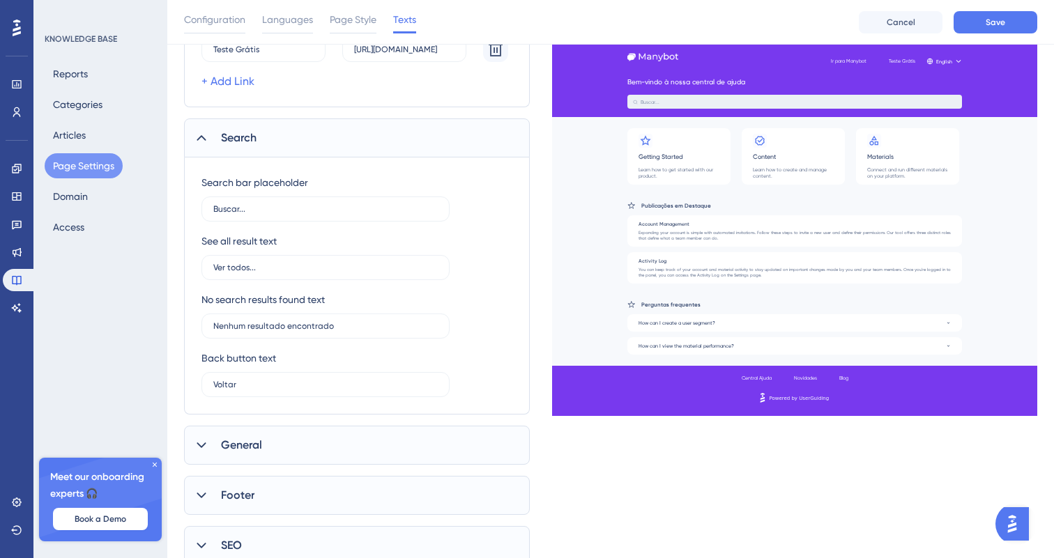
scroll to position [418, 0]
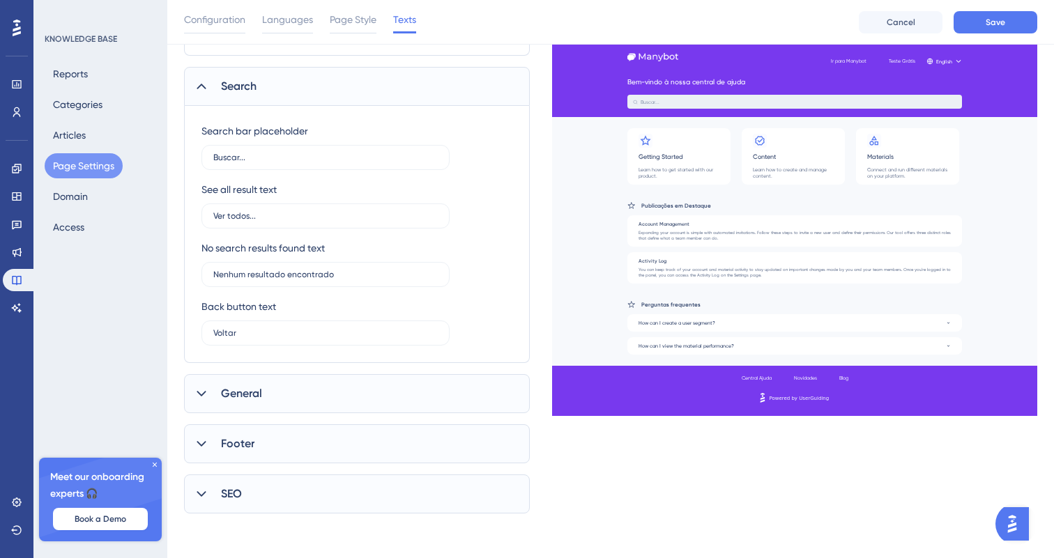
click at [480, 403] on div "General" at bounding box center [357, 393] width 346 height 39
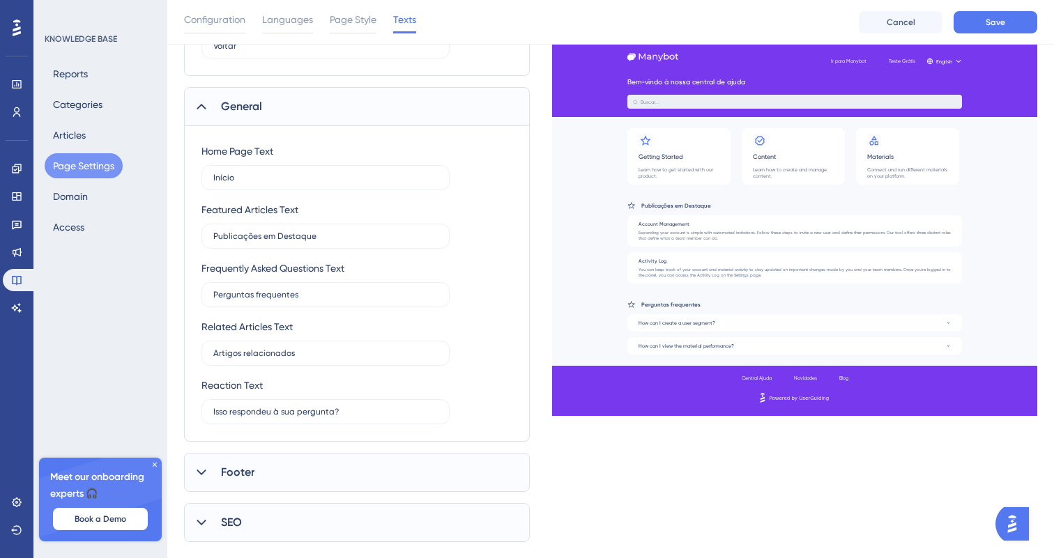
scroll to position [733, 0]
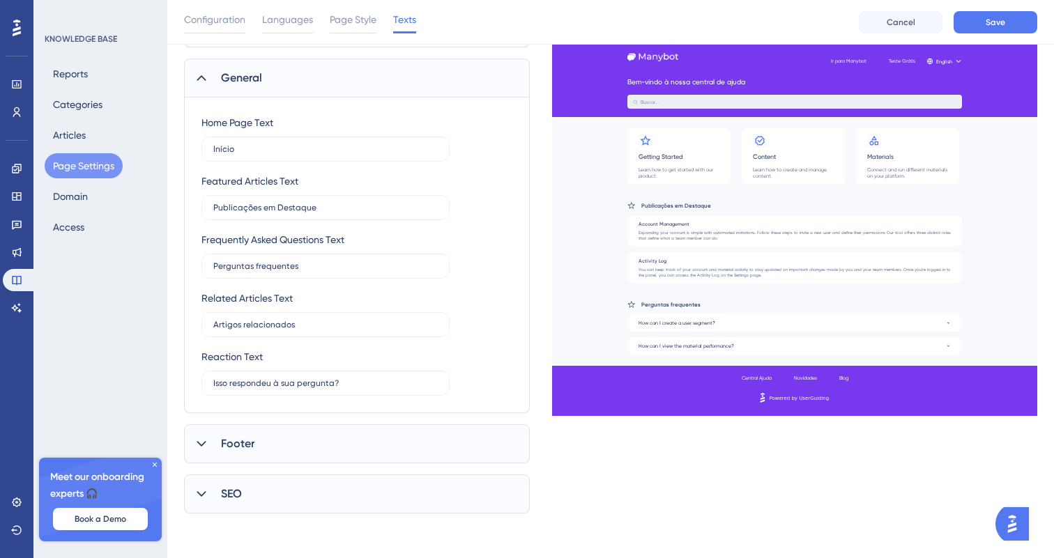
click at [462, 452] on div "Footer" at bounding box center [357, 444] width 346 height 39
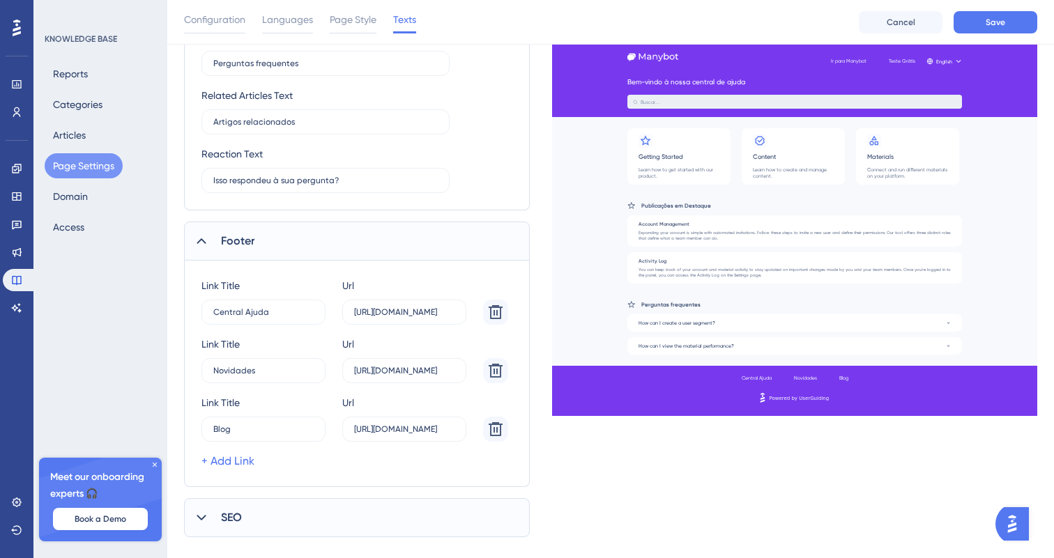
scroll to position [960, 0]
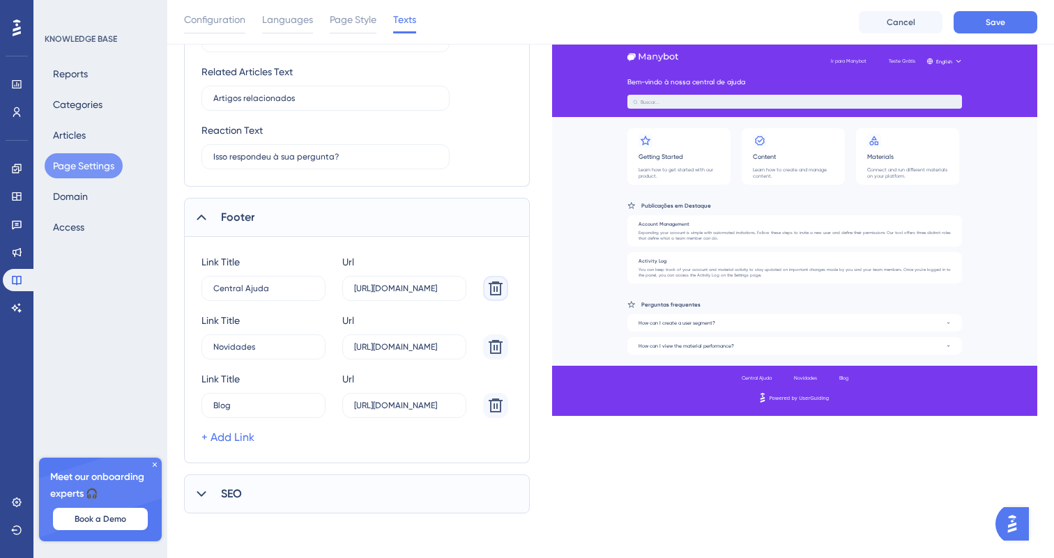
type input "Novidades"
type input "[URL][DOMAIN_NAME]"
type input "Blog"
type input "[URL][DOMAIN_NAME]"
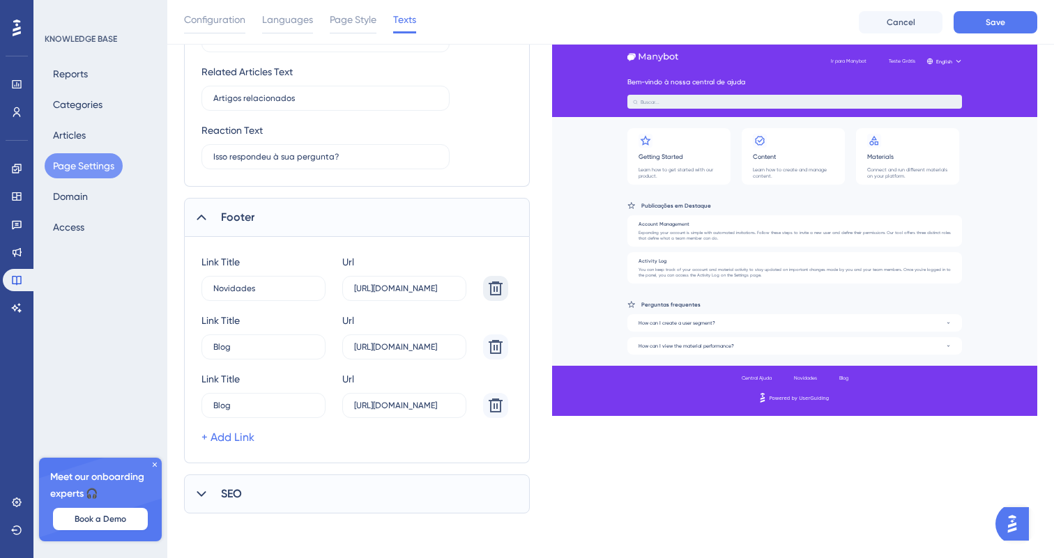
scroll to position [901, 0]
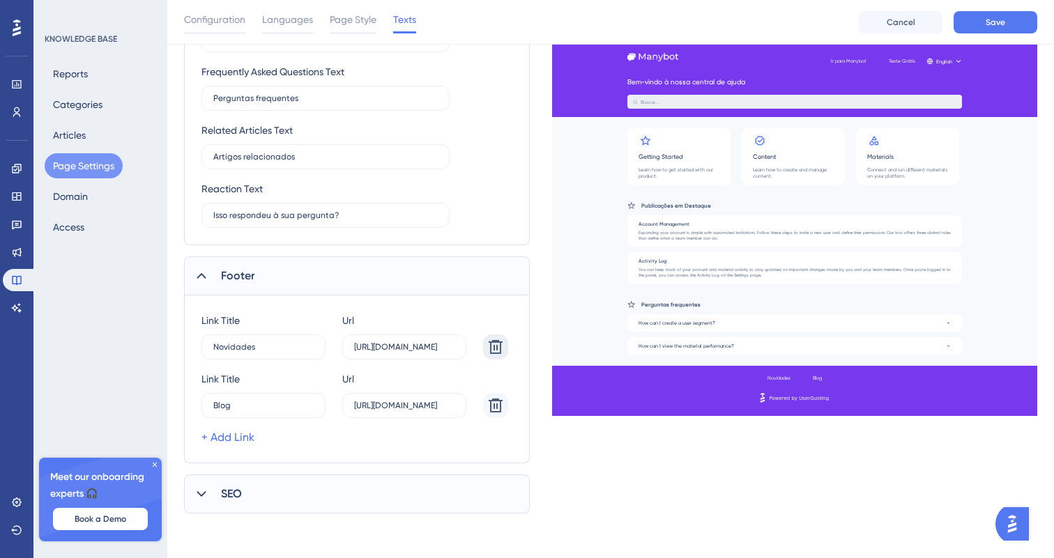
click at [501, 298] on div "Link Title Novidades 6 Url [URL][DOMAIN_NAME] Link Title Blog 11 Url [URL][DOMA…" at bounding box center [357, 380] width 346 height 168
click at [505, 335] on div at bounding box center [495, 347] width 25 height 25
type input "Blog"
type input "[URL][DOMAIN_NAME]"
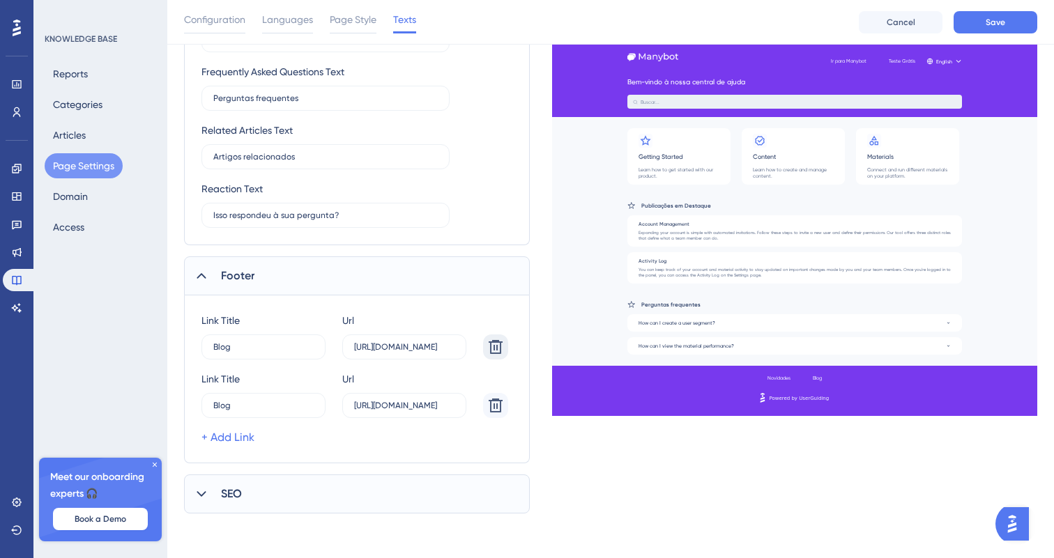
scroll to position [843, 0]
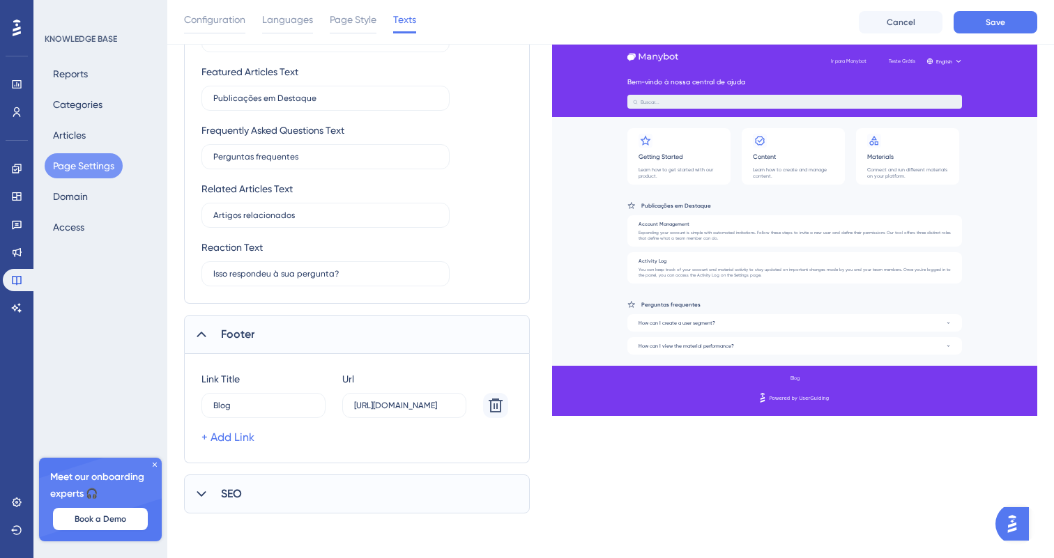
click at [383, 491] on div "SEO" at bounding box center [357, 494] width 346 height 39
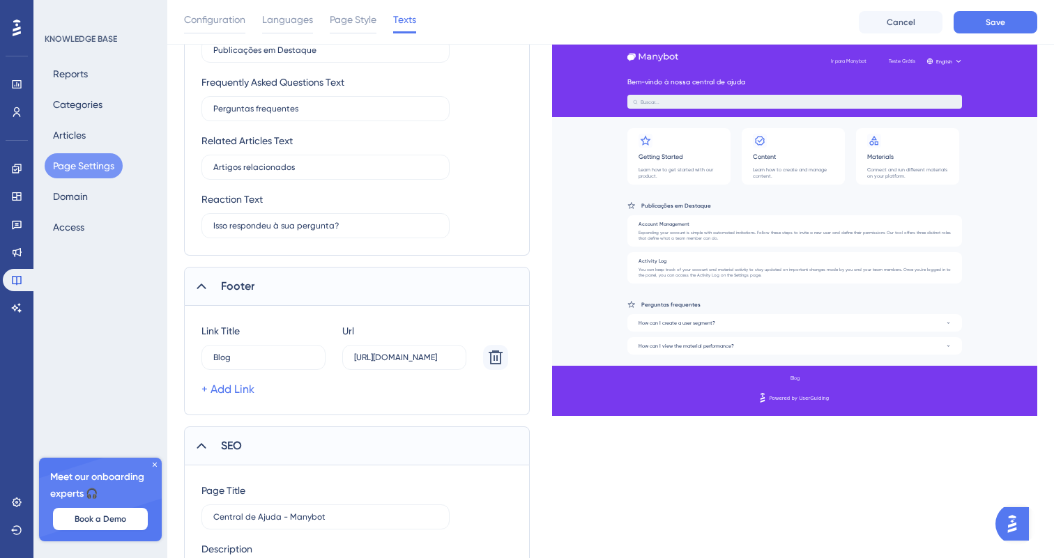
scroll to position [983, 0]
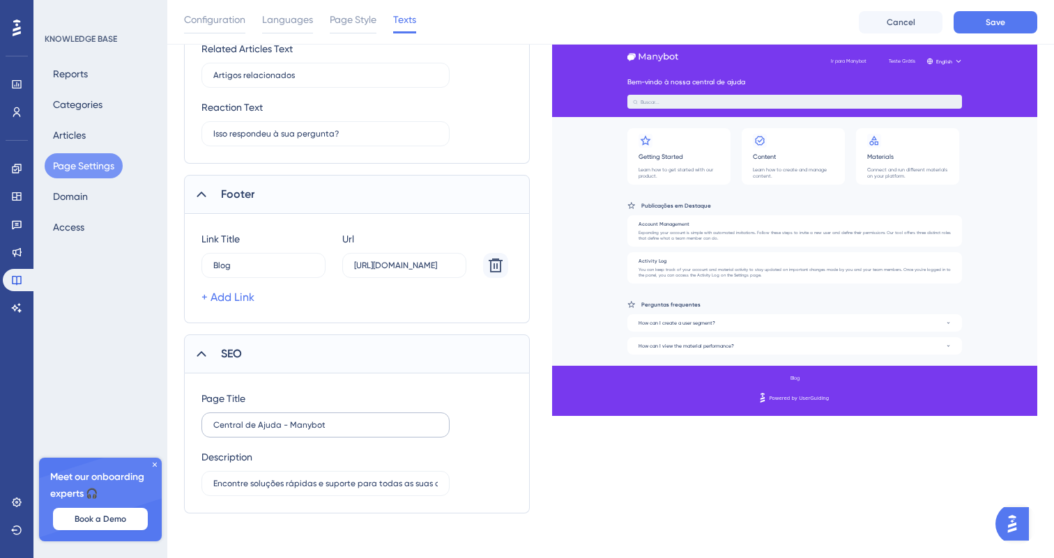
click at [345, 418] on label "Central de Ajuda - Manybot" at bounding box center [325, 425] width 248 height 25
click at [345, 420] on input "Central de Ajuda - Manybot" at bounding box center [325, 425] width 225 height 10
click at [345, 418] on label "Central de Ajuda - Manybot" at bounding box center [325, 425] width 248 height 25
click at [345, 420] on input "Central de Ajuda - Manybot" at bounding box center [325, 425] width 225 height 10
click at [345, 418] on label "Central de Ajuda - Manybot" at bounding box center [325, 425] width 248 height 25
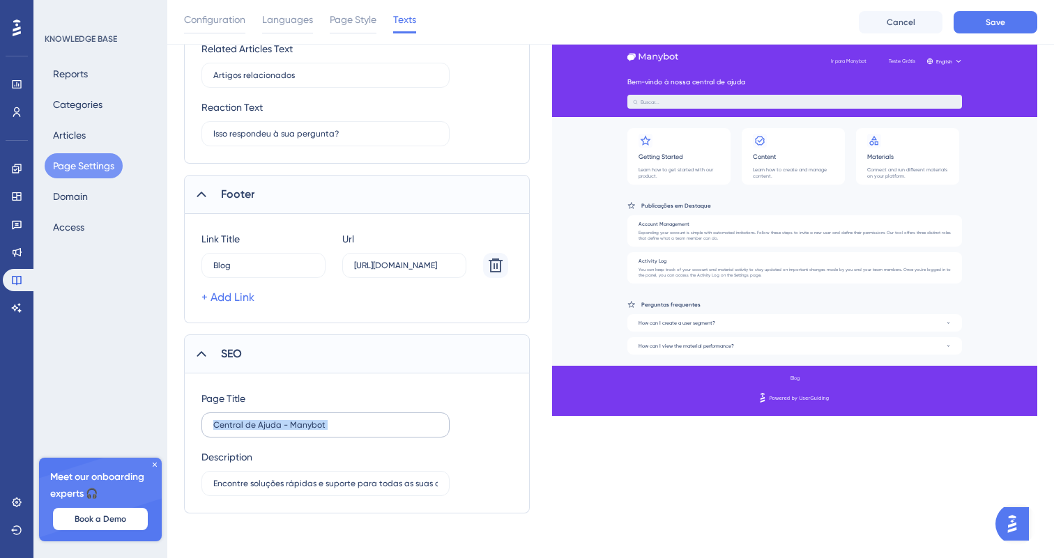
click at [345, 420] on input "Central de Ajuda - Manybot" at bounding box center [325, 425] width 225 height 10
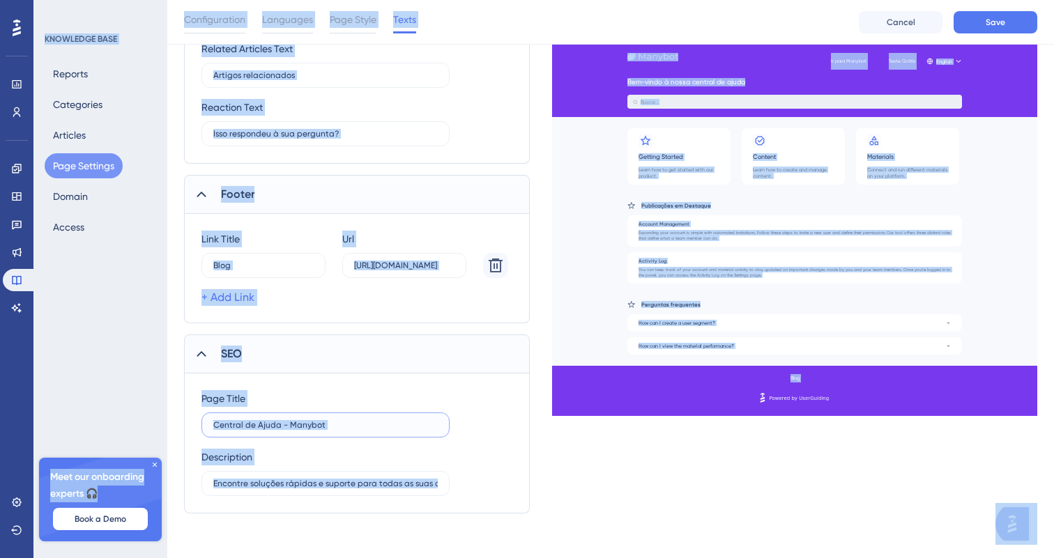
click at [344, 423] on input "Central de Ajuda - Manybot" at bounding box center [325, 425] width 225 height 10
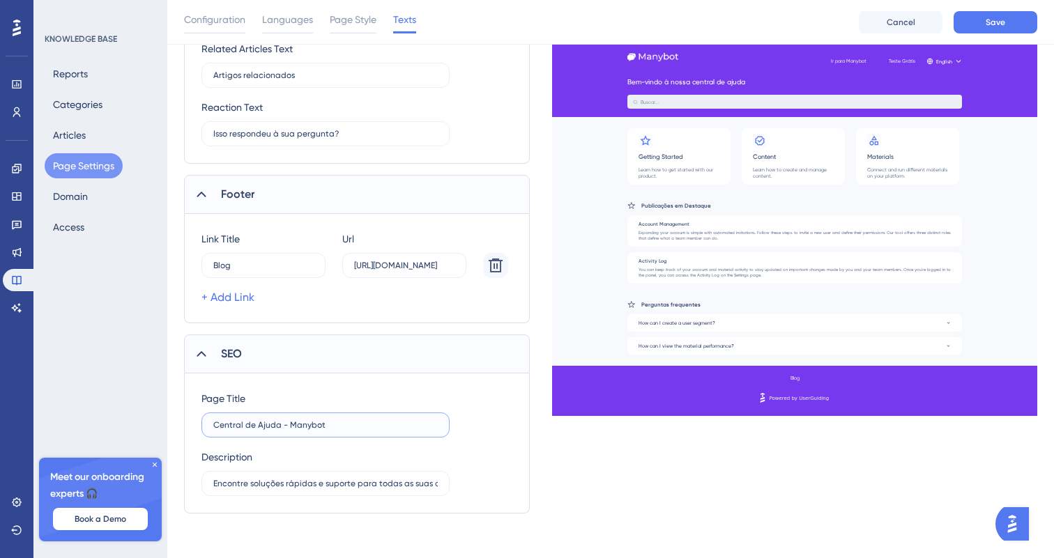
click at [344, 423] on input "Central de Ajuda - Manybot" at bounding box center [325, 425] width 225 height 10
click at [389, 395] on div "Page Title Central de Ajuda - Manybot" at bounding box center [325, 413] width 248 height 47
click at [1009, 35] on div "Configuration Languages Page Style Texts Cancel Save" at bounding box center [610, 22] width 887 height 45
click at [1010, 27] on button "Save" at bounding box center [996, 22] width 84 height 22
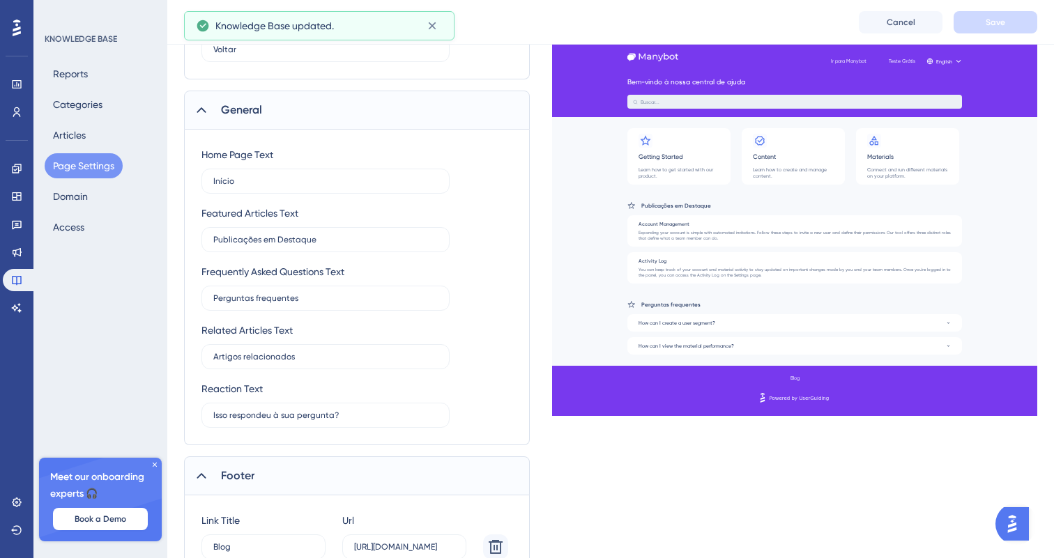
scroll to position [954, 0]
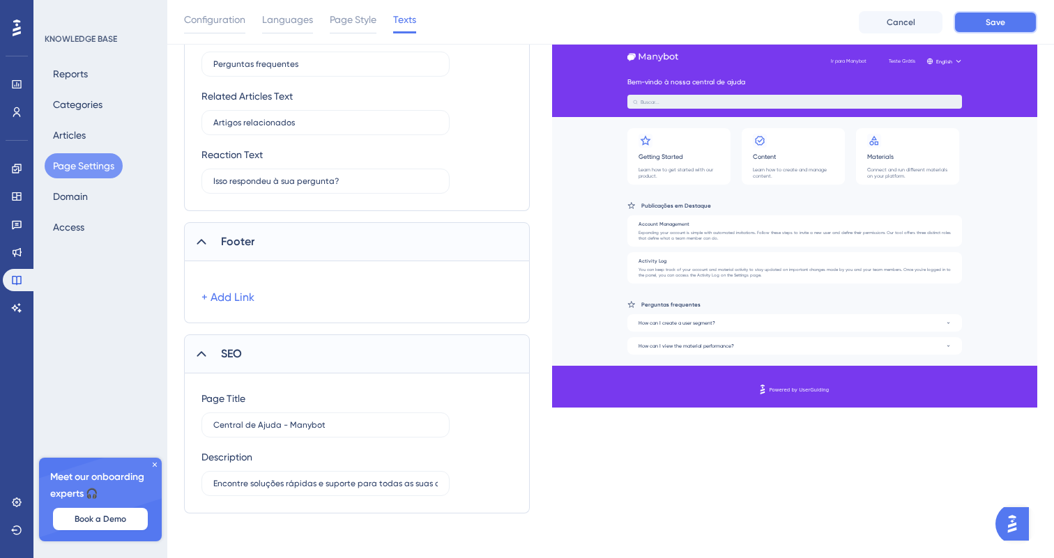
click at [1008, 20] on button "Save" at bounding box center [996, 22] width 84 height 22
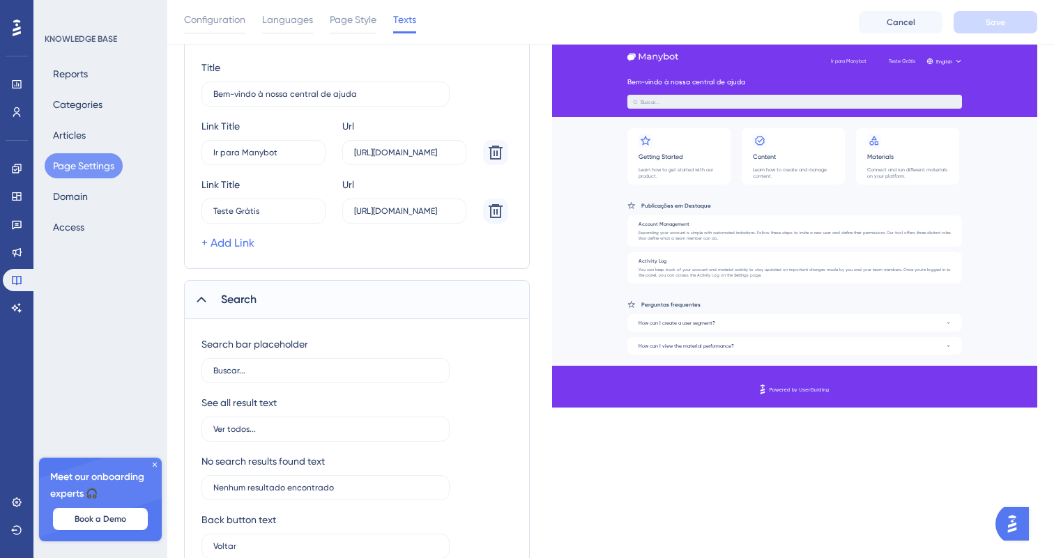
scroll to position [0, 0]
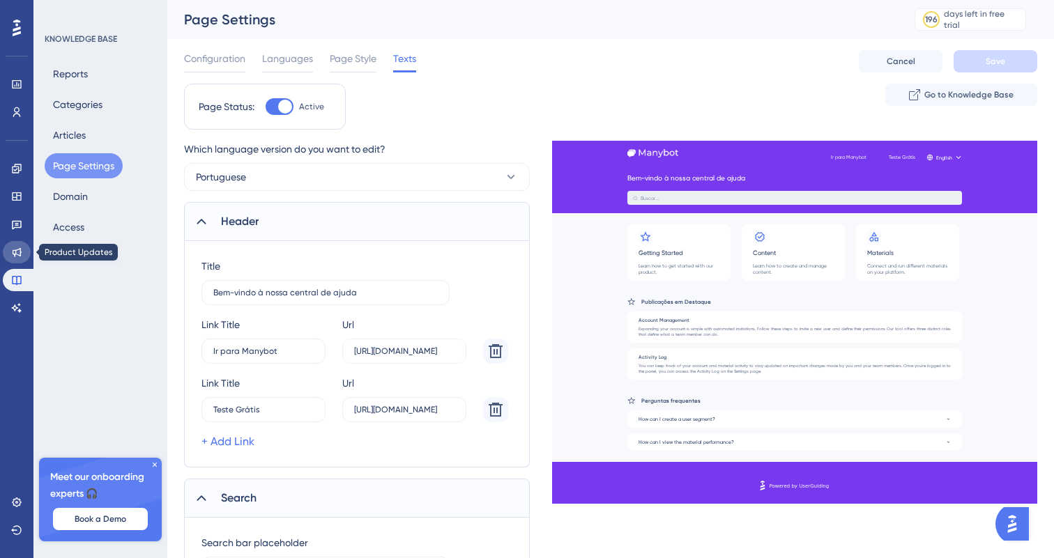
click at [25, 248] on link at bounding box center [17, 252] width 28 height 22
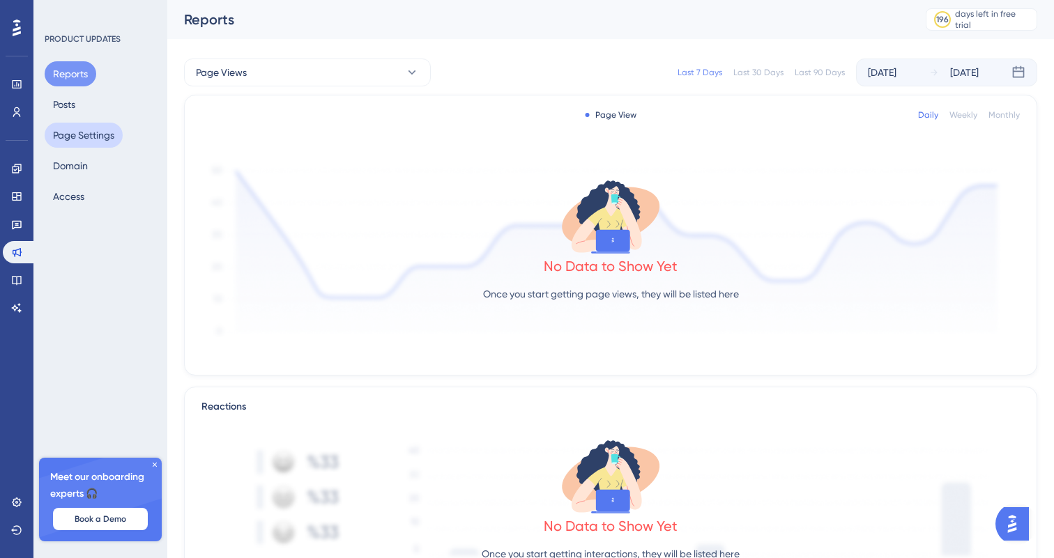
click at [94, 139] on button "Page Settings" at bounding box center [84, 135] width 78 height 25
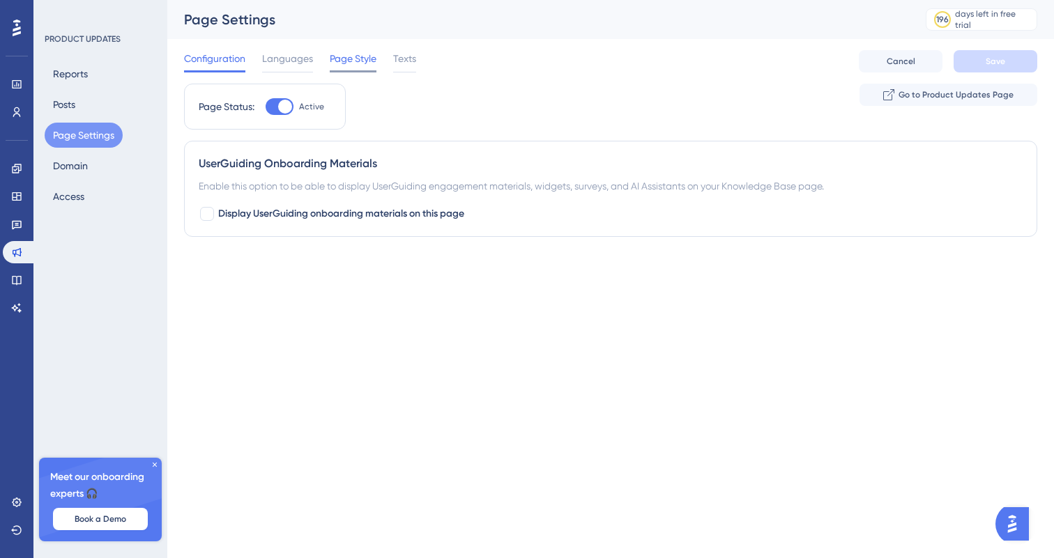
click at [375, 66] on span "Page Style" at bounding box center [353, 58] width 47 height 17
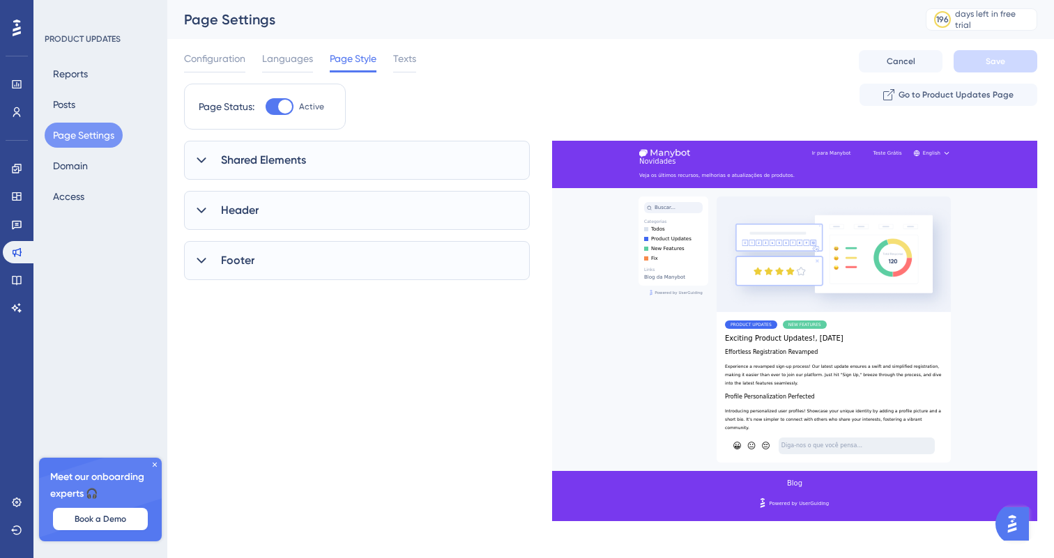
click at [374, 165] on div "Shared Elements" at bounding box center [357, 160] width 346 height 39
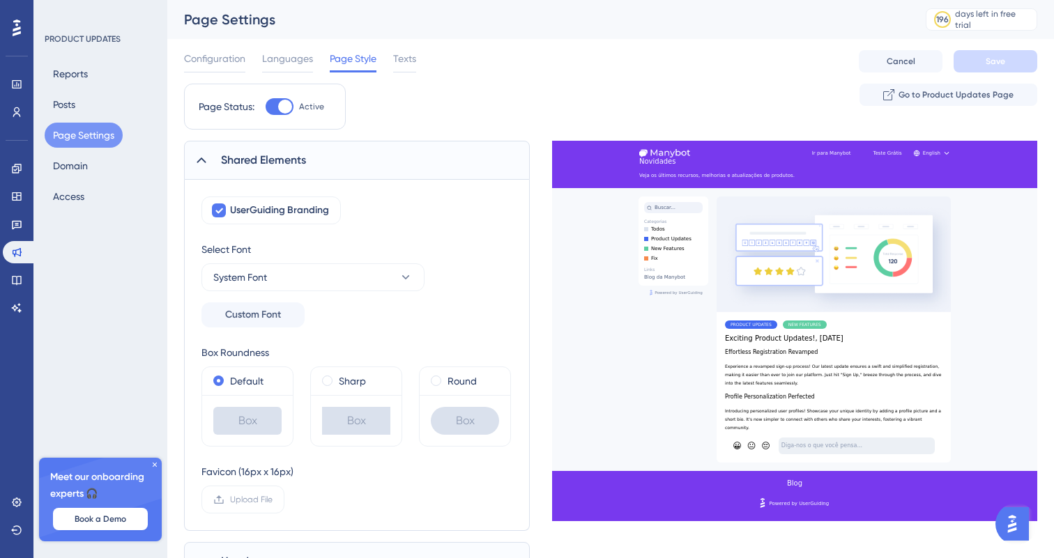
click at [411, 39] on div "Configuration Languages Page Style Texts Cancel Save" at bounding box center [610, 61] width 853 height 45
click at [400, 76] on div "Configuration Languages Page Style Texts Cancel Save" at bounding box center [610, 61] width 853 height 45
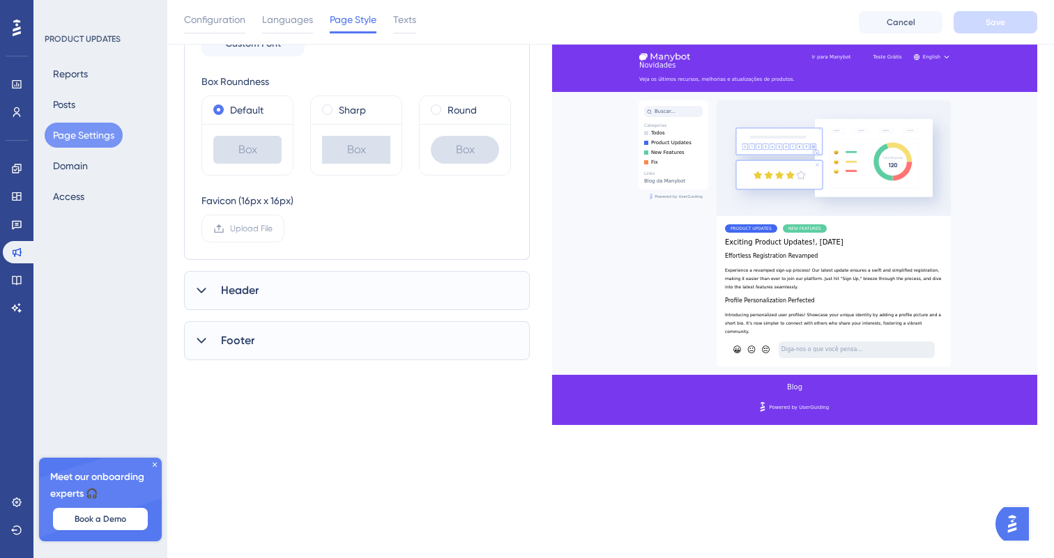
click at [395, 328] on div "Footer" at bounding box center [357, 340] width 346 height 39
click at [393, 291] on div "Header" at bounding box center [357, 290] width 346 height 39
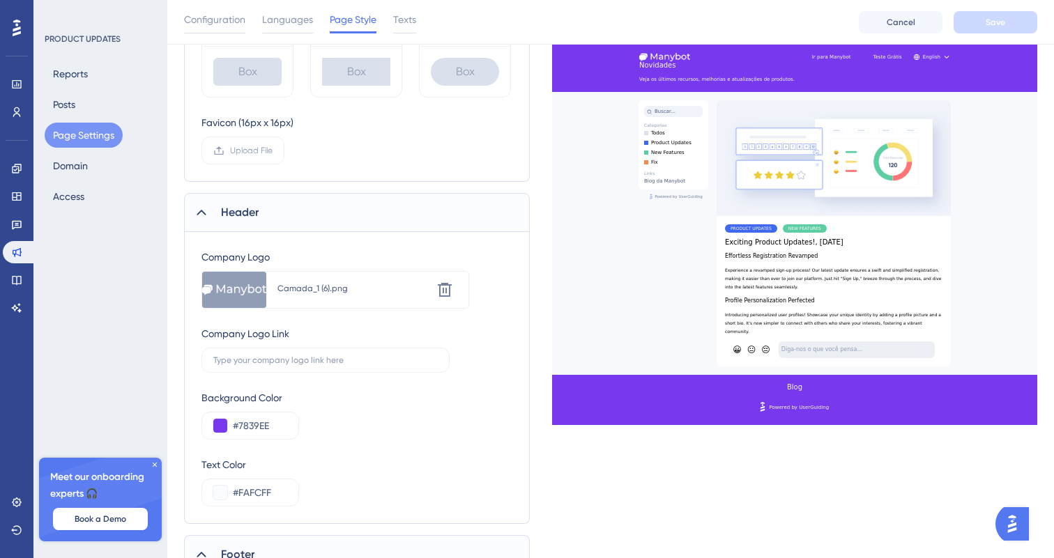
scroll to position [0, 0]
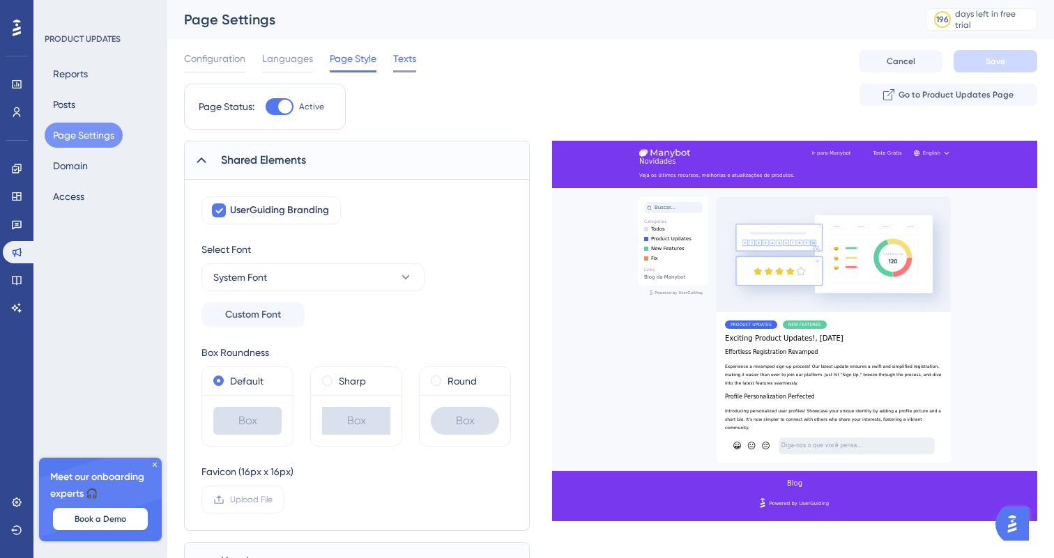
click at [396, 68] on div "Texts" at bounding box center [404, 61] width 23 height 22
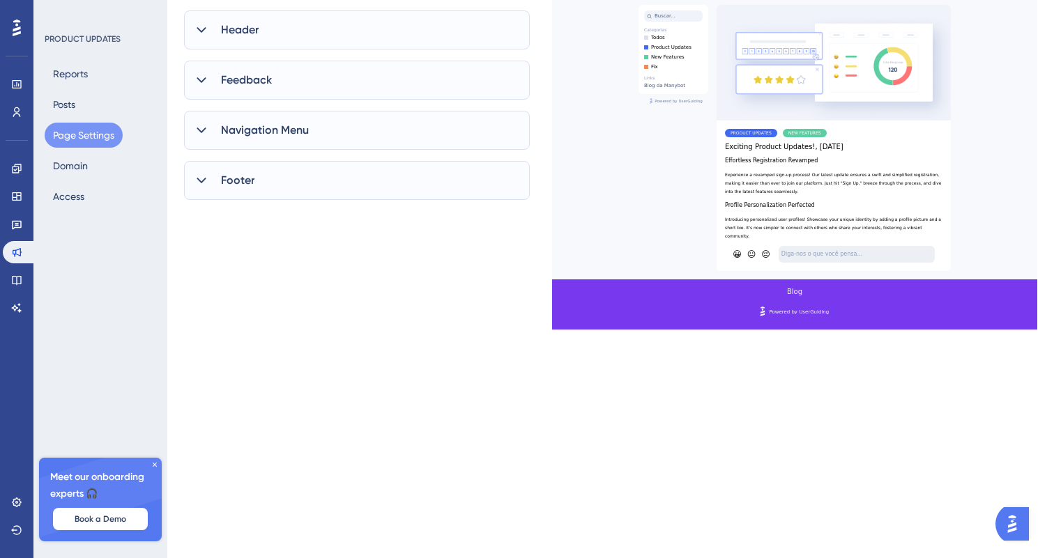
scroll to position [271, 0]
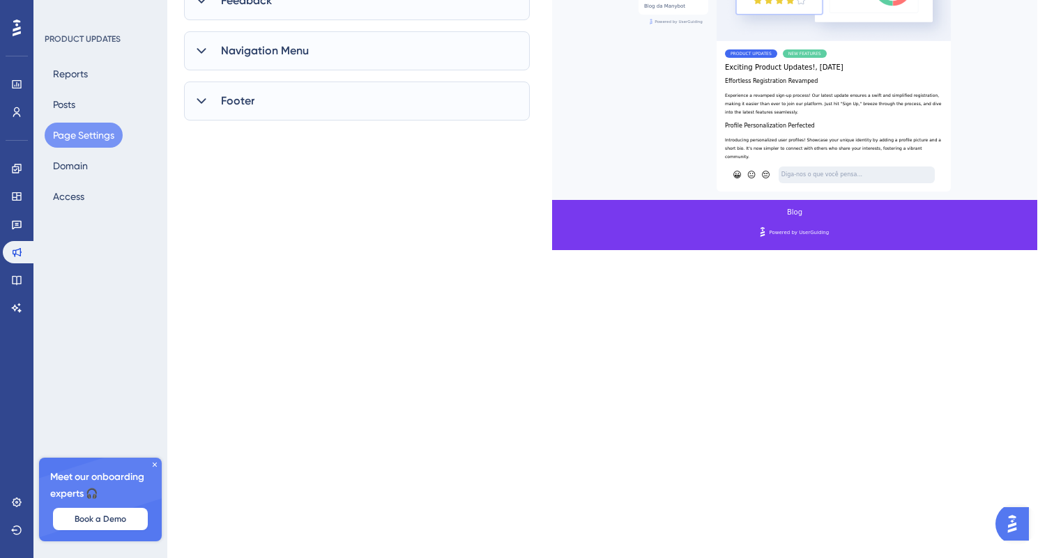
click at [344, 103] on div "Footer" at bounding box center [357, 101] width 346 height 39
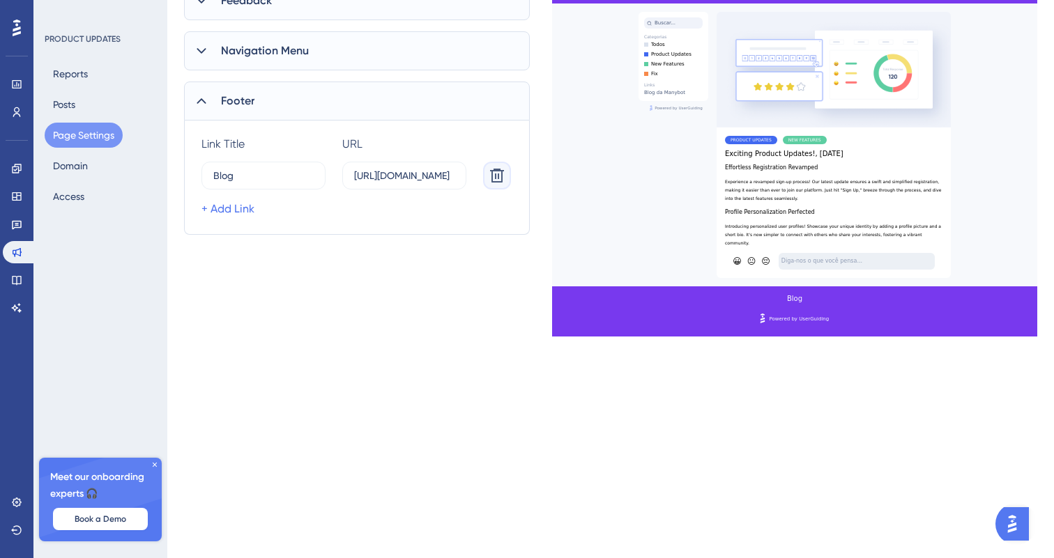
click at [499, 164] on button at bounding box center [497, 176] width 28 height 28
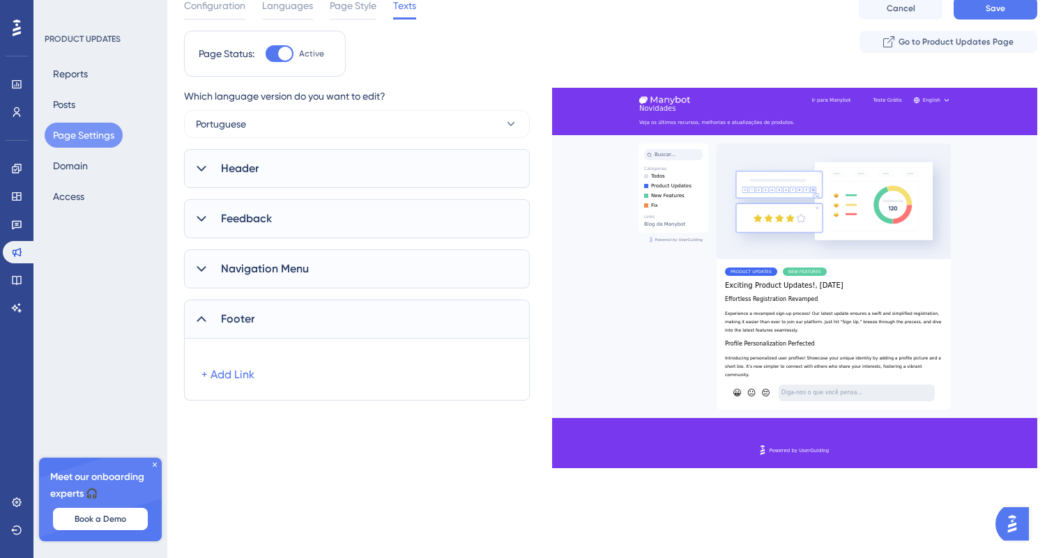
scroll to position [0, 0]
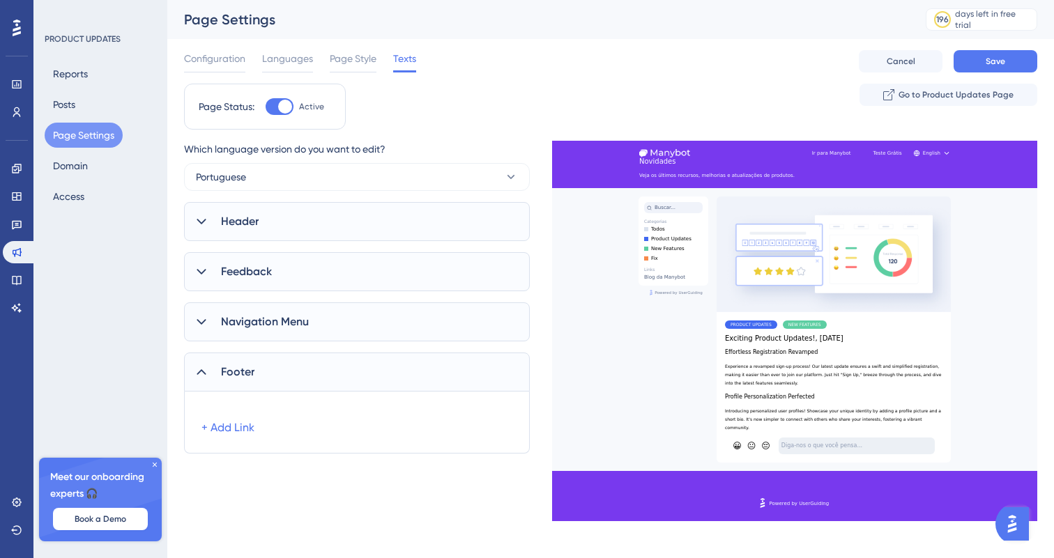
click at [492, 321] on div "Navigation Menu" at bounding box center [357, 322] width 346 height 39
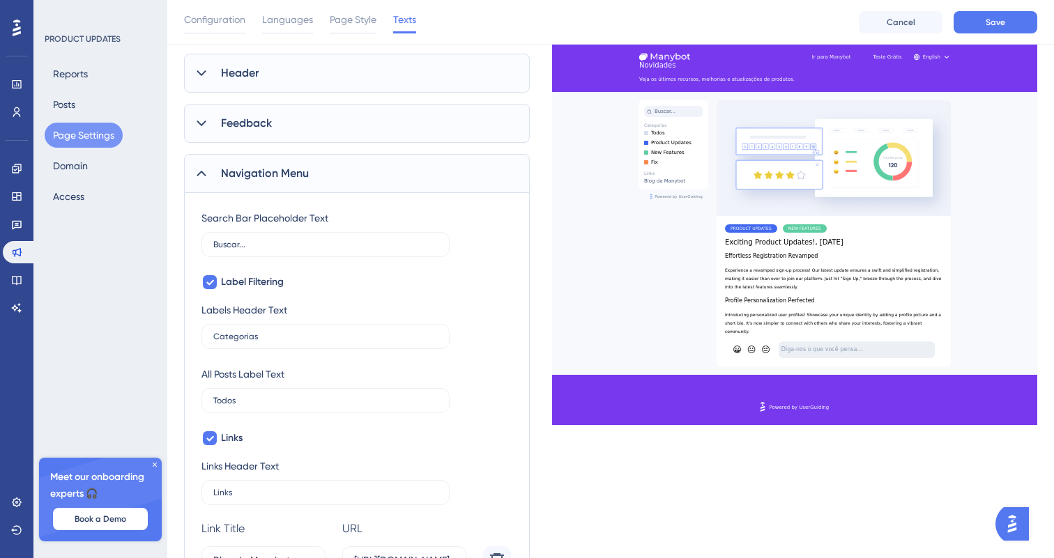
scroll to position [372, 0]
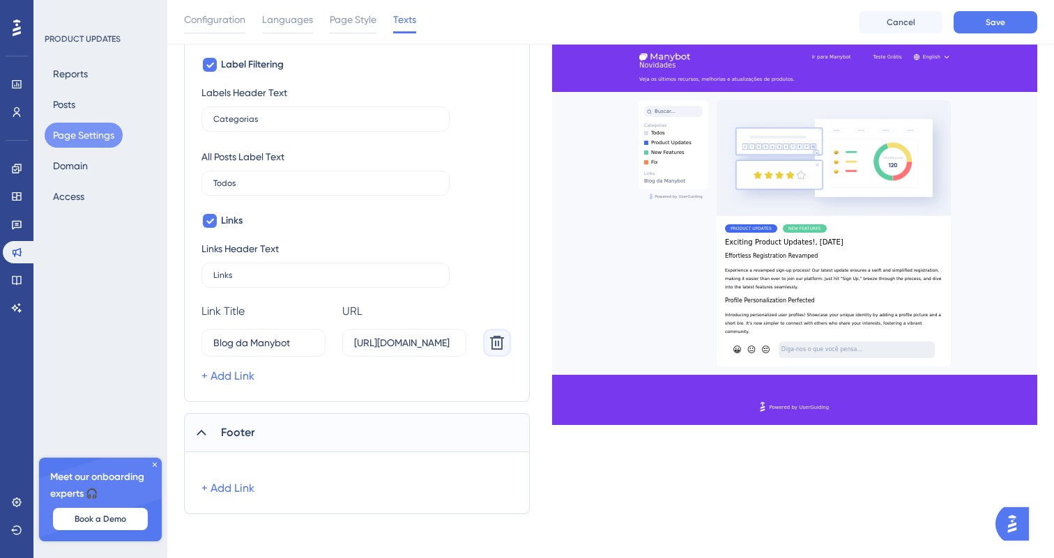
click at [496, 347] on icon at bounding box center [497, 343] width 17 height 17
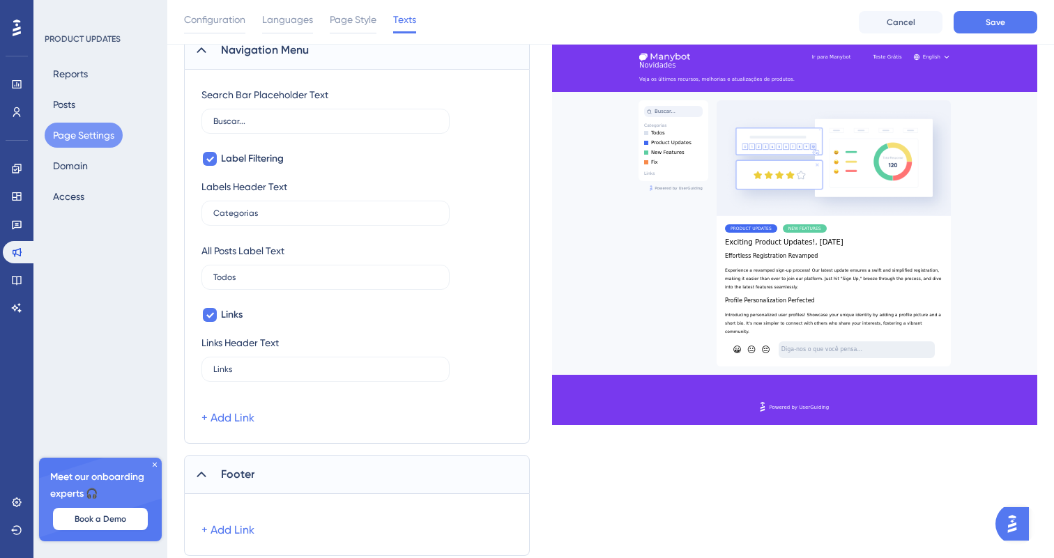
scroll to position [273, 0]
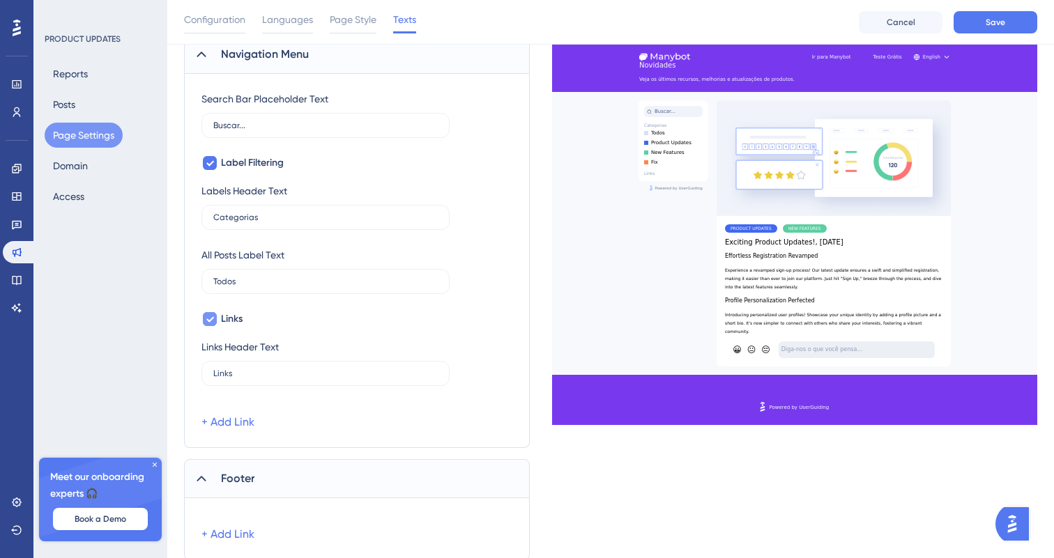
click at [219, 311] on label "Links" at bounding box center [221, 319] width 41 height 17
checkbox input "false"
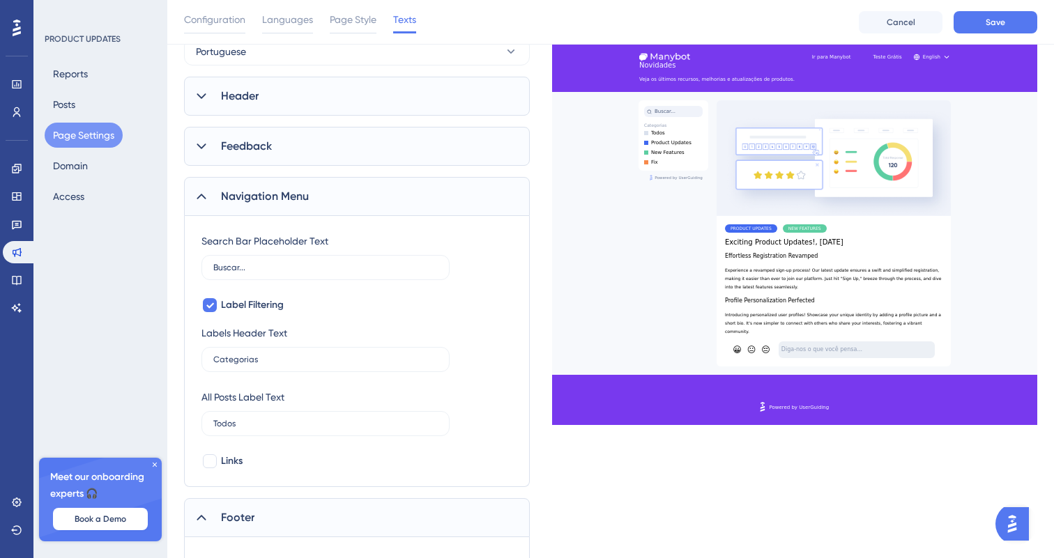
scroll to position [130, 0]
click at [266, 312] on span "Label Filtering" at bounding box center [252, 306] width 63 height 17
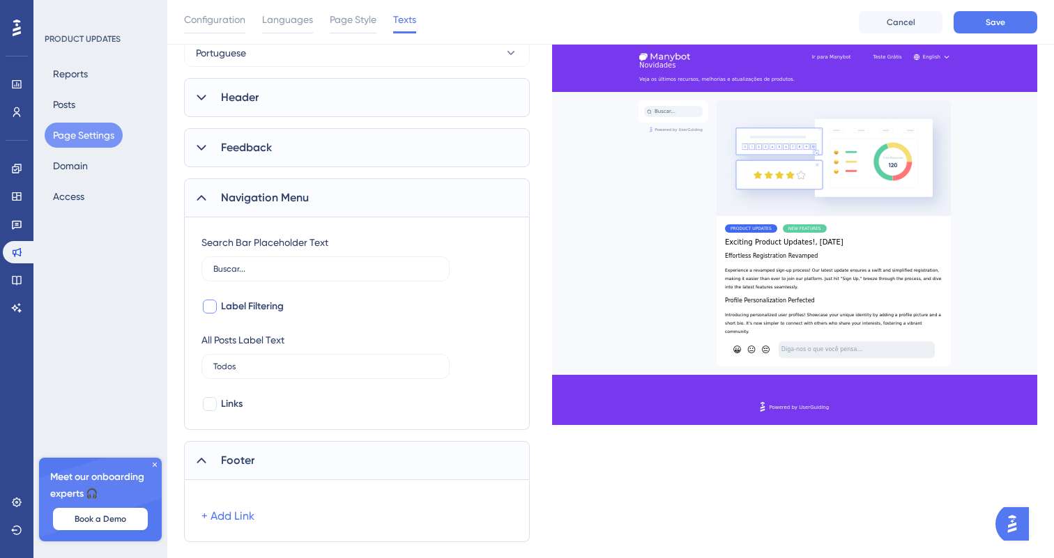
click at [266, 312] on span "Label Filtering" at bounding box center [252, 306] width 63 height 17
checkbox input "true"
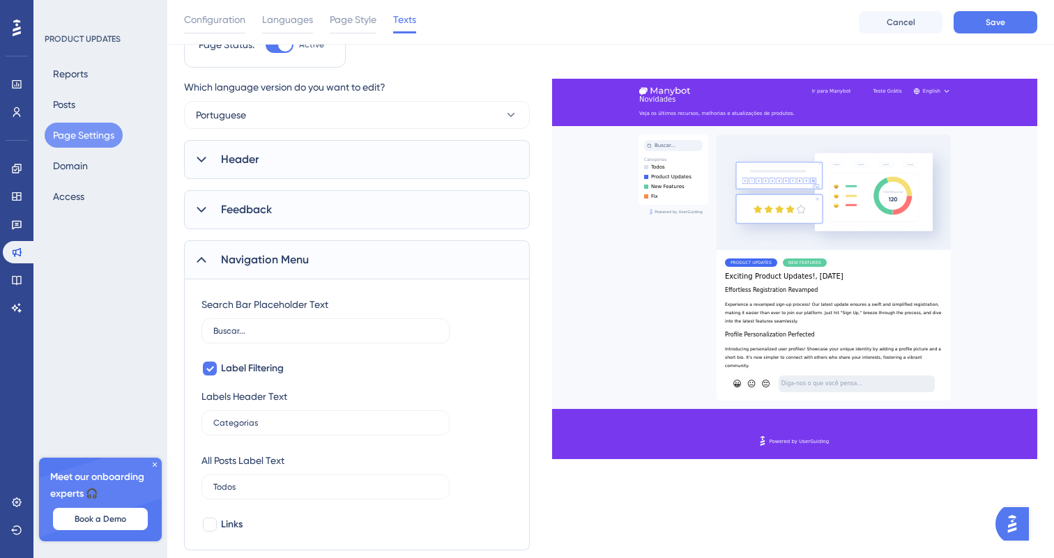
scroll to position [39, 0]
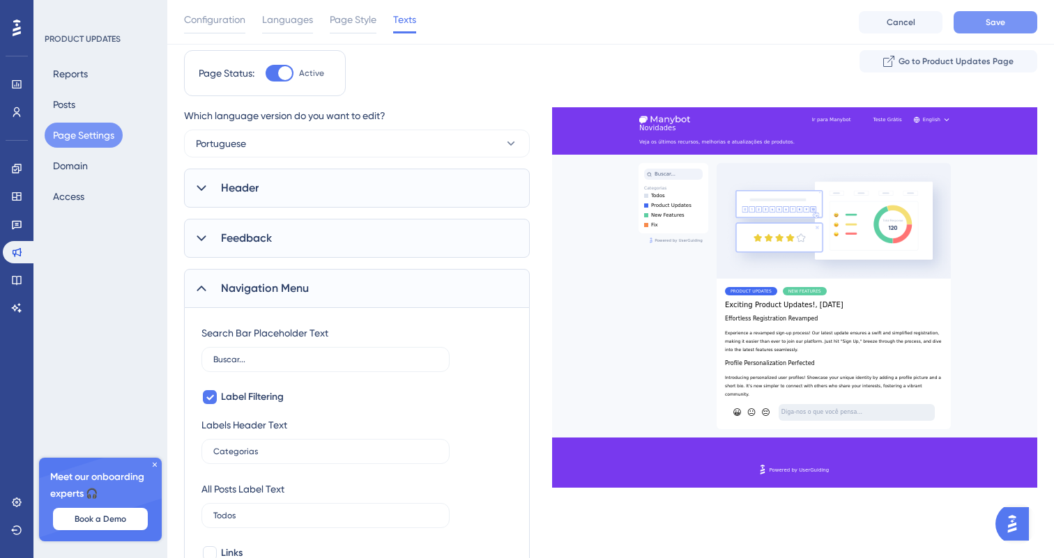
click at [987, 15] on button "Save" at bounding box center [996, 22] width 84 height 22
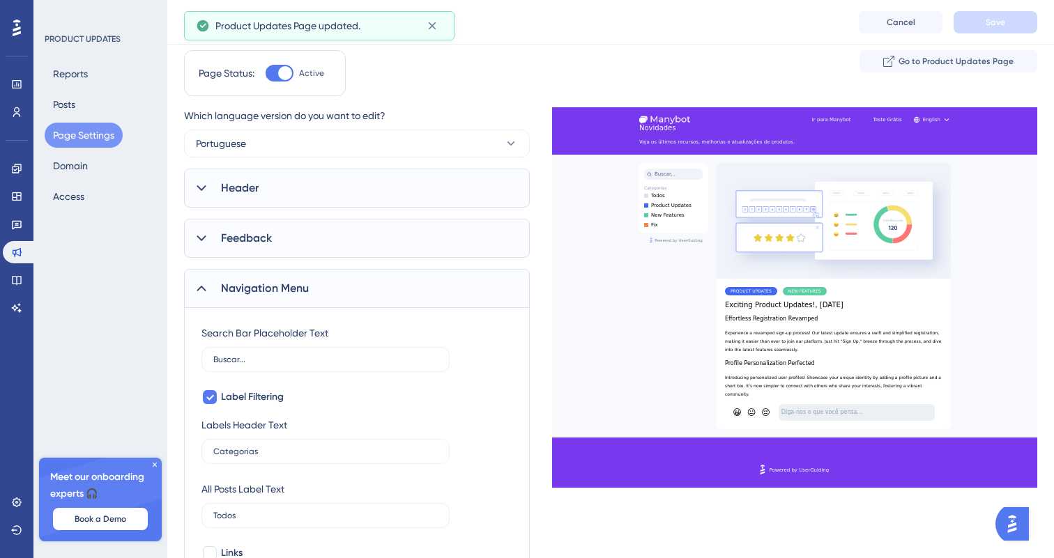
click at [480, 77] on div "Page Status: Active Go to Product Updates Page" at bounding box center [610, 78] width 853 height 57
click at [438, 31] on icon at bounding box center [432, 26] width 14 height 14
click at [363, 22] on span "Page Style" at bounding box center [353, 19] width 47 height 17
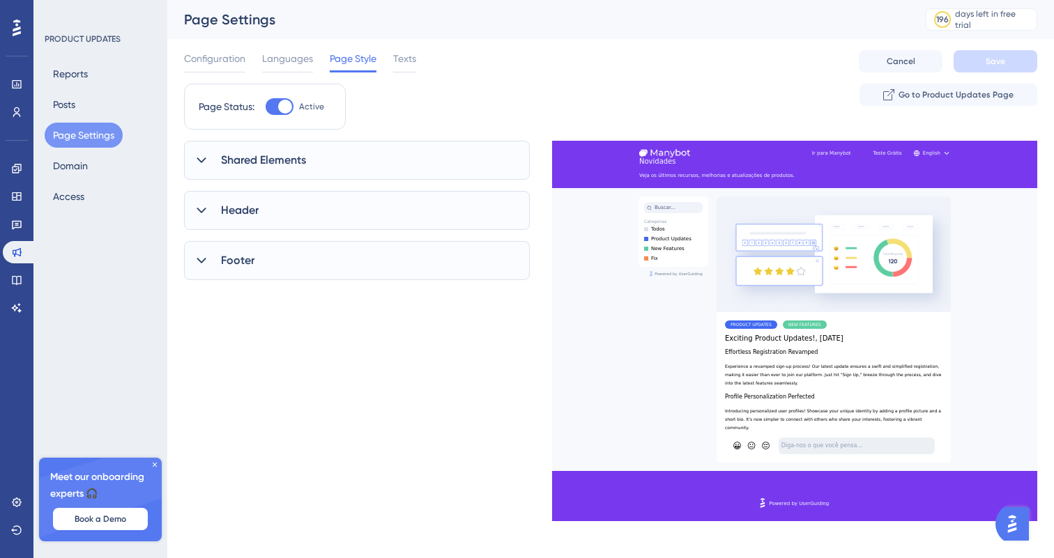
click at [455, 191] on div "Header" at bounding box center [357, 210] width 346 height 39
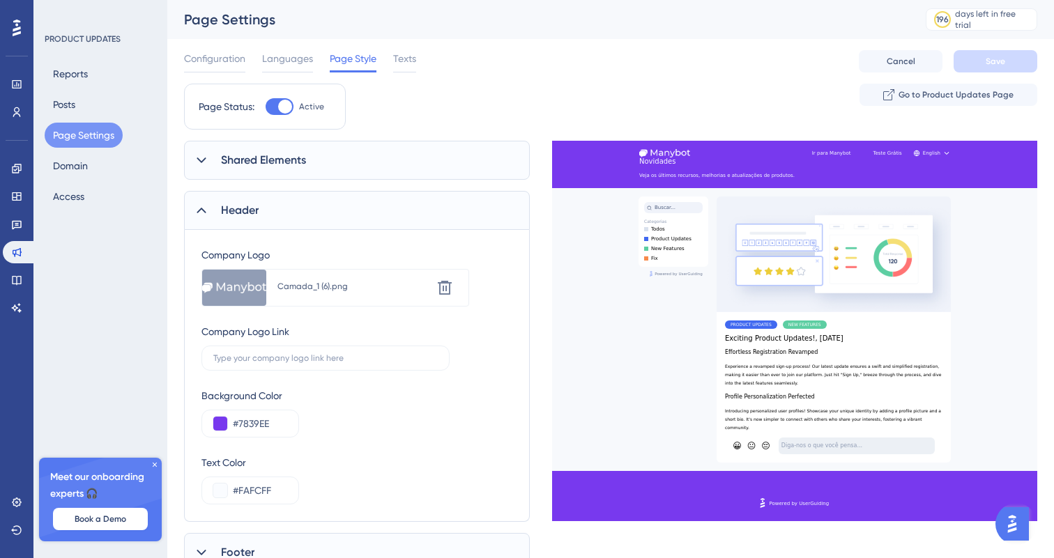
click at [455, 188] on div "Shared Elements UserGuiding Branding Select Font System Font Custom Font Box Ro…" at bounding box center [357, 357] width 346 height 432
click at [455, 169] on div "Shared Elements" at bounding box center [357, 160] width 346 height 39
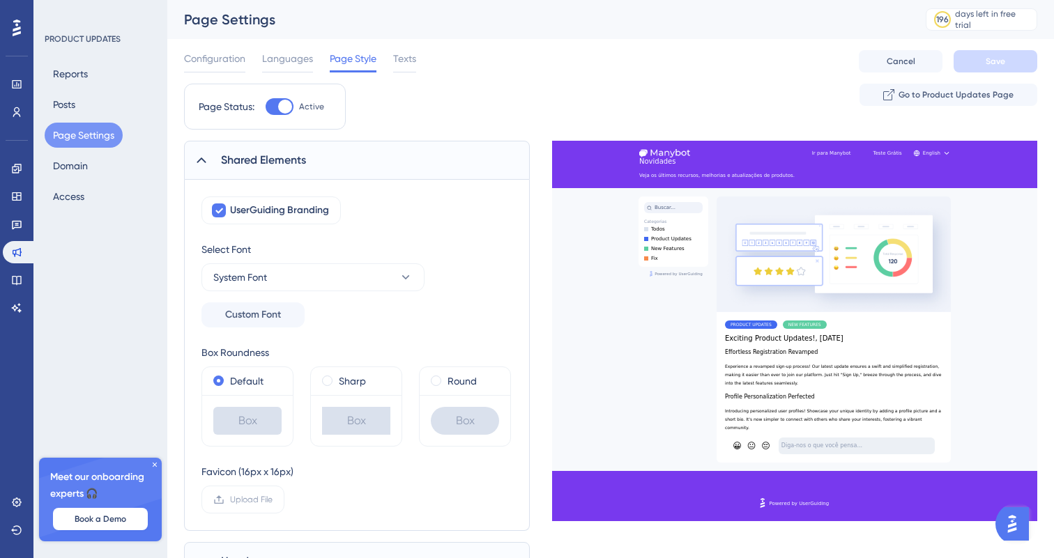
click at [455, 169] on div "Shared Elements" at bounding box center [357, 160] width 346 height 39
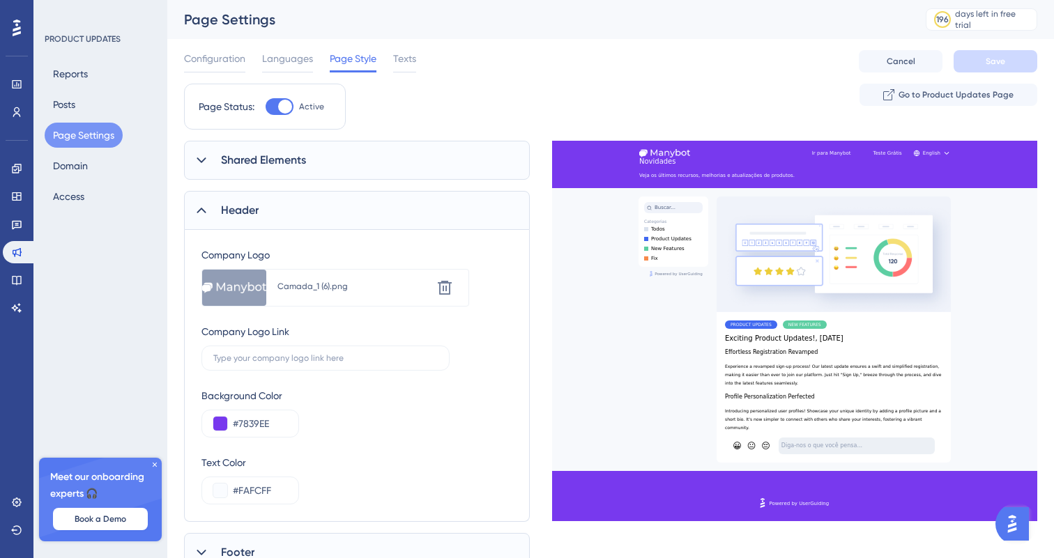
click at [455, 169] on div "Shared Elements" at bounding box center [357, 160] width 346 height 39
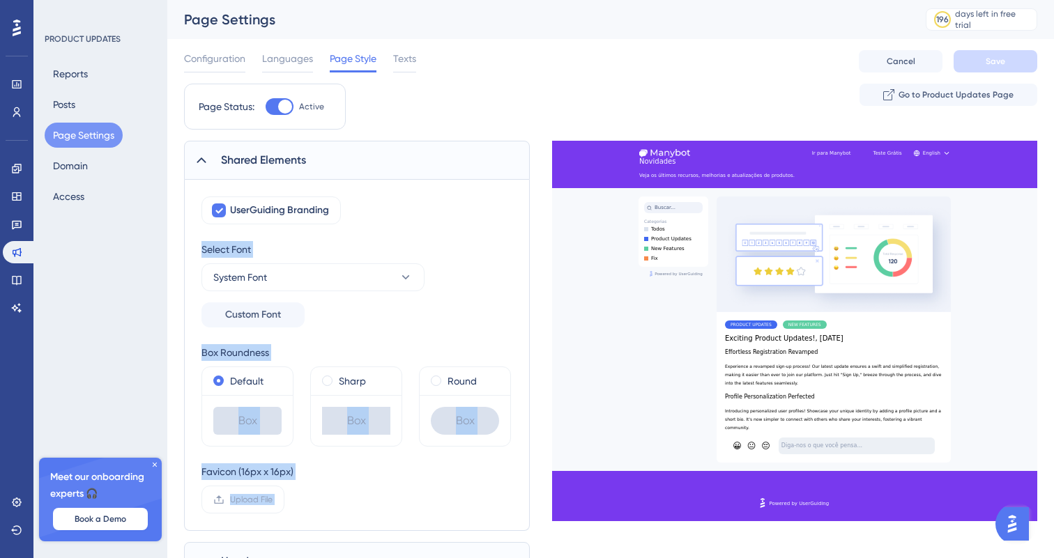
click at [448, 218] on div "UserGuiding Branding" at bounding box center [356, 211] width 311 height 28
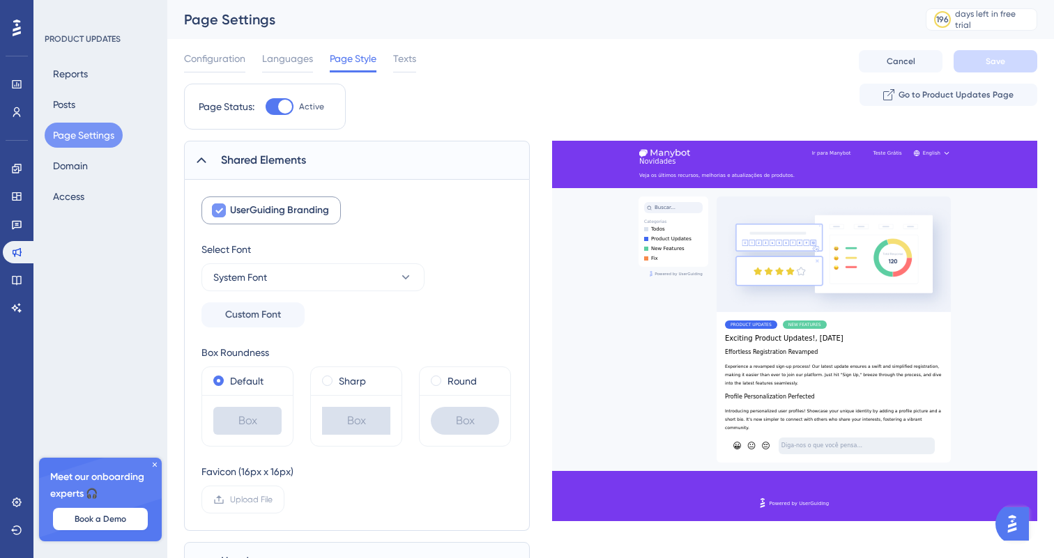
click at [319, 220] on label "UserGuiding Branding" at bounding box center [270, 211] width 139 height 28
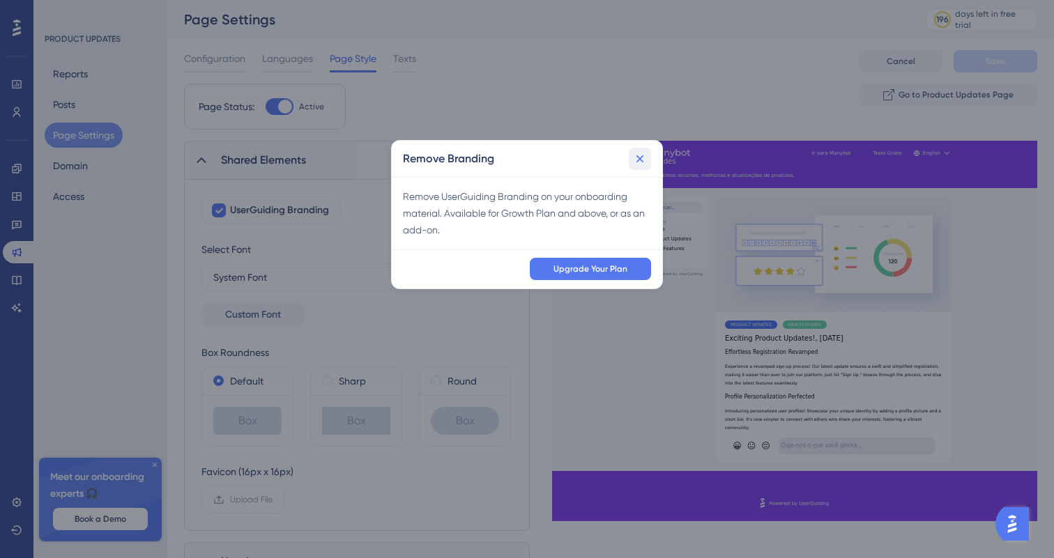
click at [645, 159] on icon at bounding box center [640, 159] width 14 height 14
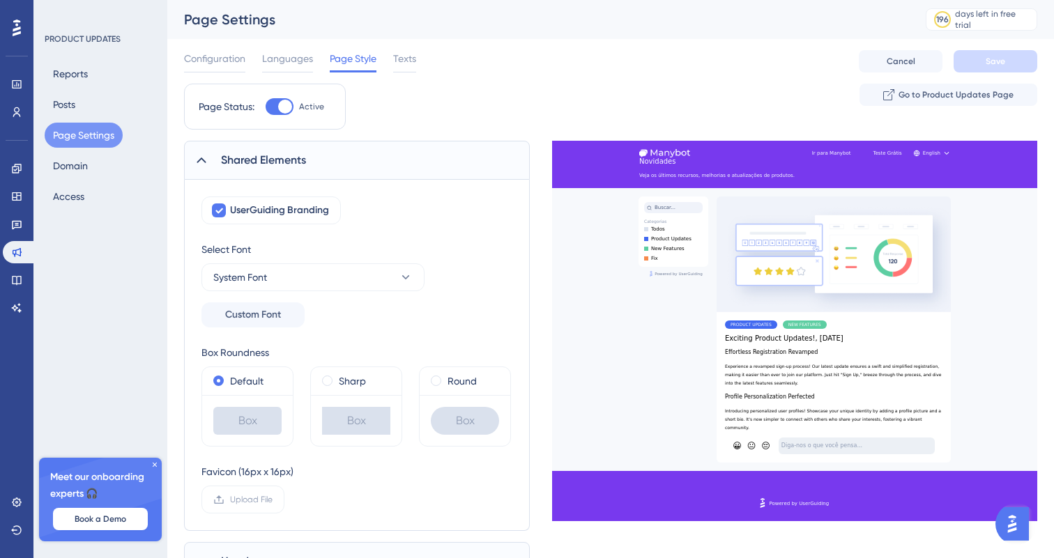
click at [464, 160] on div "Shared Elements" at bounding box center [357, 160] width 346 height 39
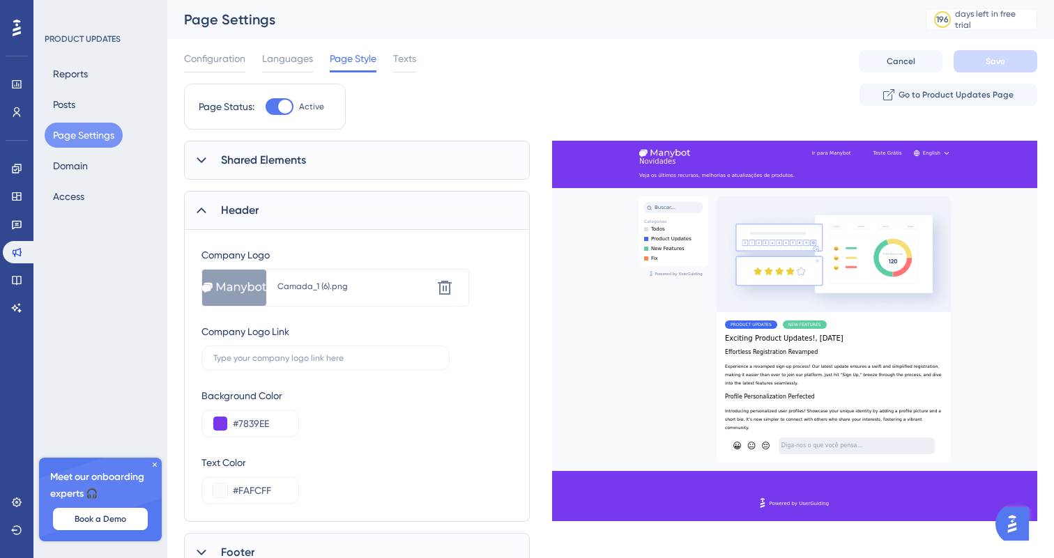
click at [464, 220] on div "Header" at bounding box center [357, 210] width 346 height 39
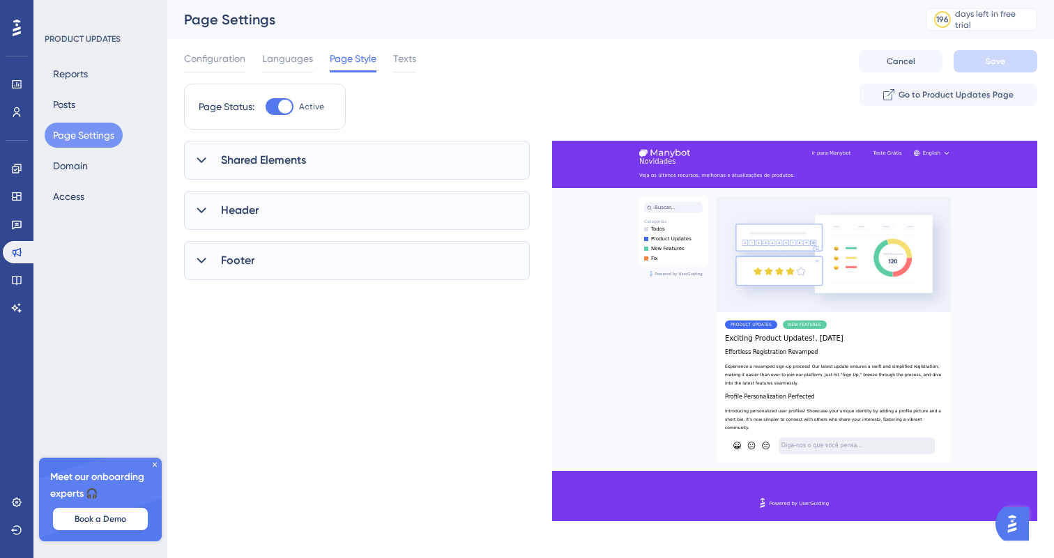
click at [464, 220] on div "Header" at bounding box center [357, 210] width 346 height 39
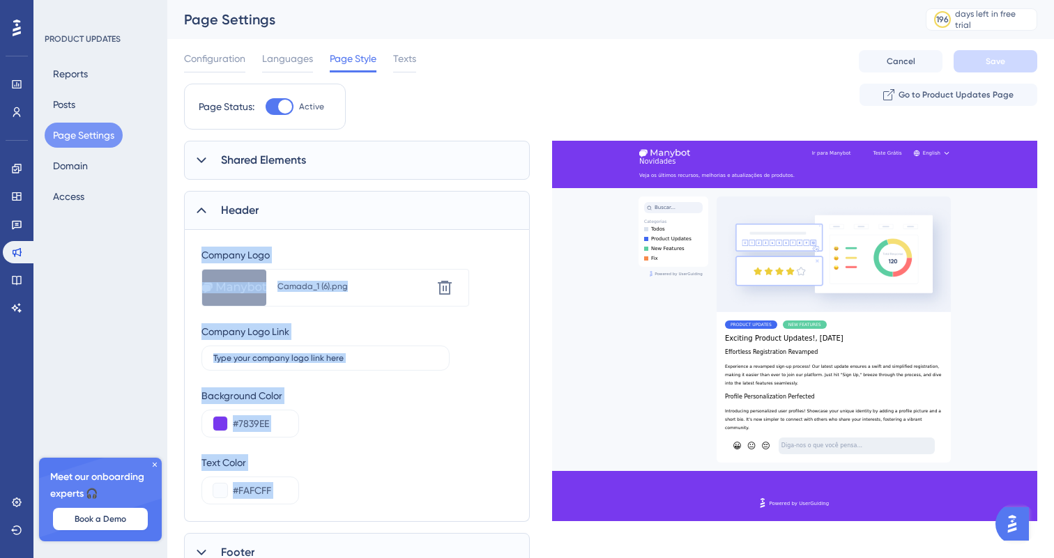
click at [464, 220] on div "Header" at bounding box center [357, 210] width 346 height 39
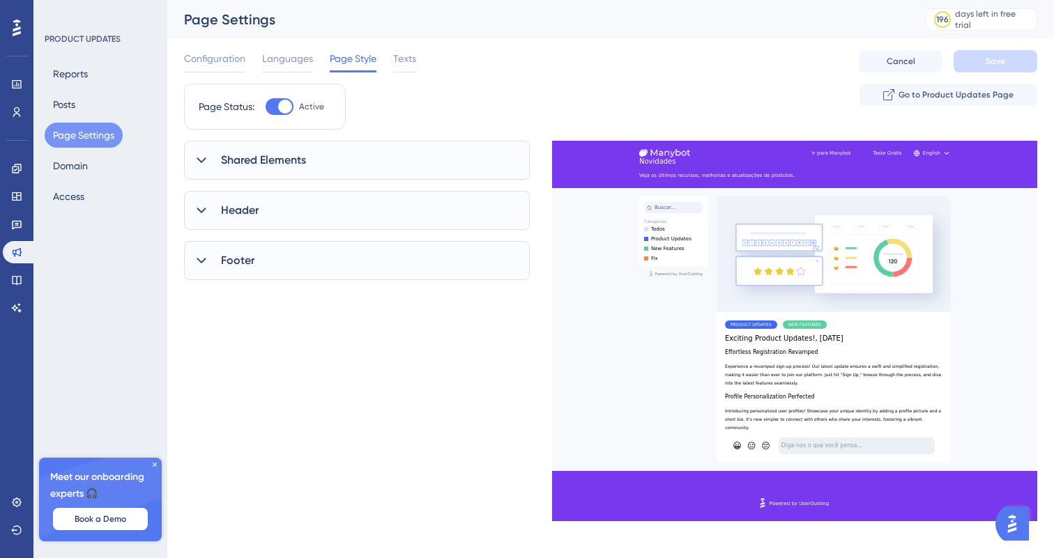
click at [374, 161] on div "Shared Elements" at bounding box center [357, 160] width 346 height 39
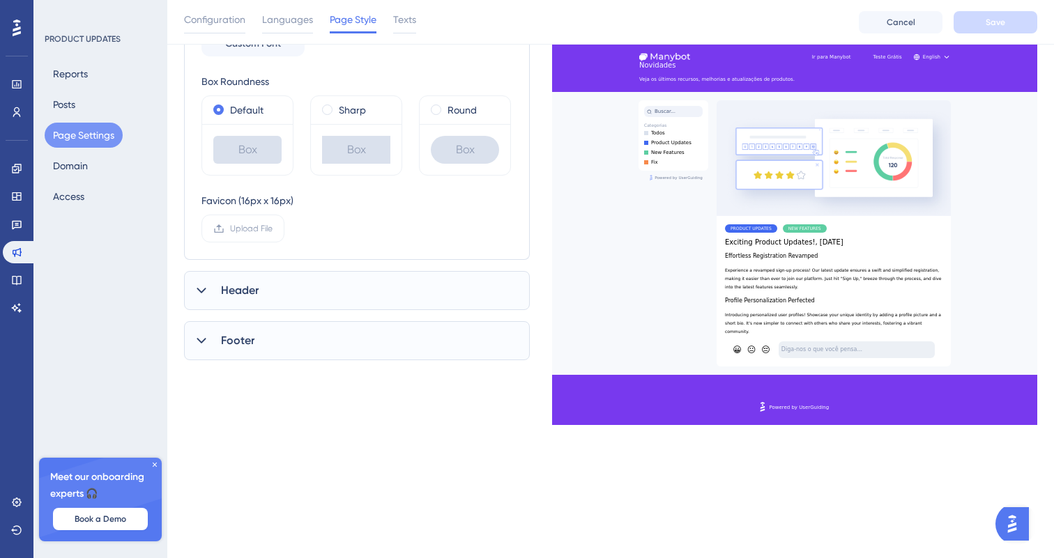
click at [370, 271] on div "Header" at bounding box center [357, 290] width 346 height 39
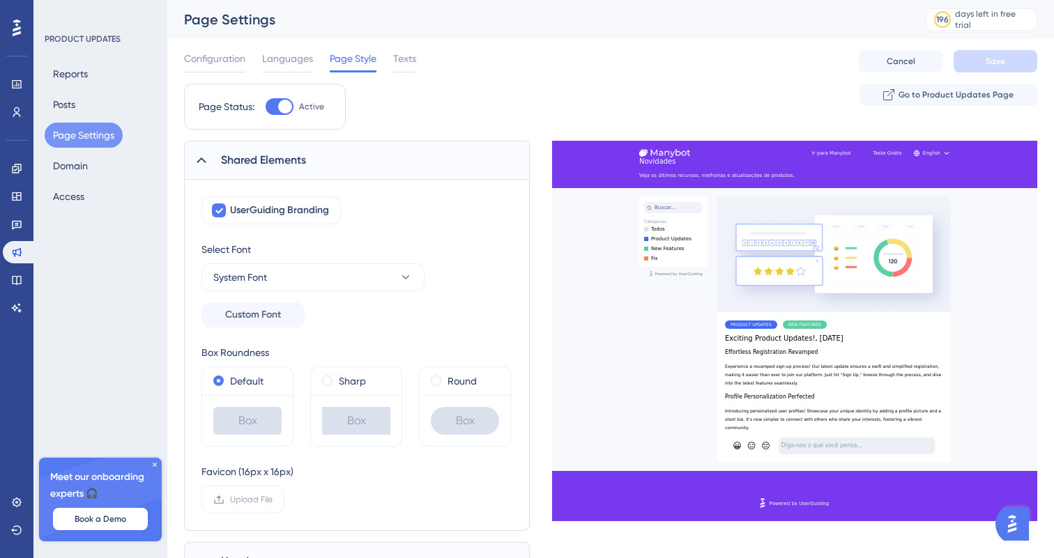
click at [396, 45] on div "Configuration Languages Page Style Texts Cancel Save" at bounding box center [610, 61] width 853 height 45
click at [404, 61] on span "Texts" at bounding box center [404, 58] width 23 height 17
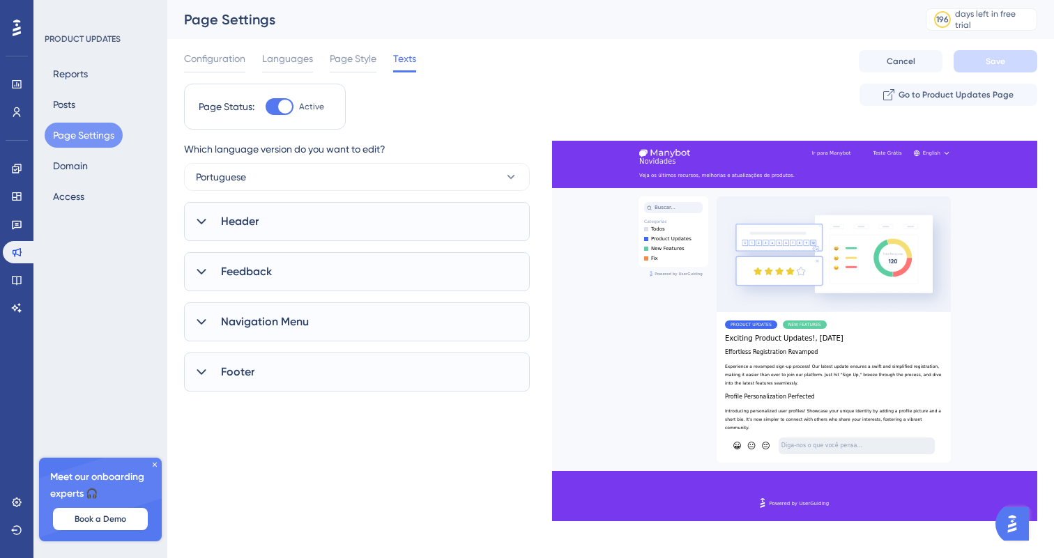
click at [307, 206] on div "Header" at bounding box center [357, 221] width 346 height 39
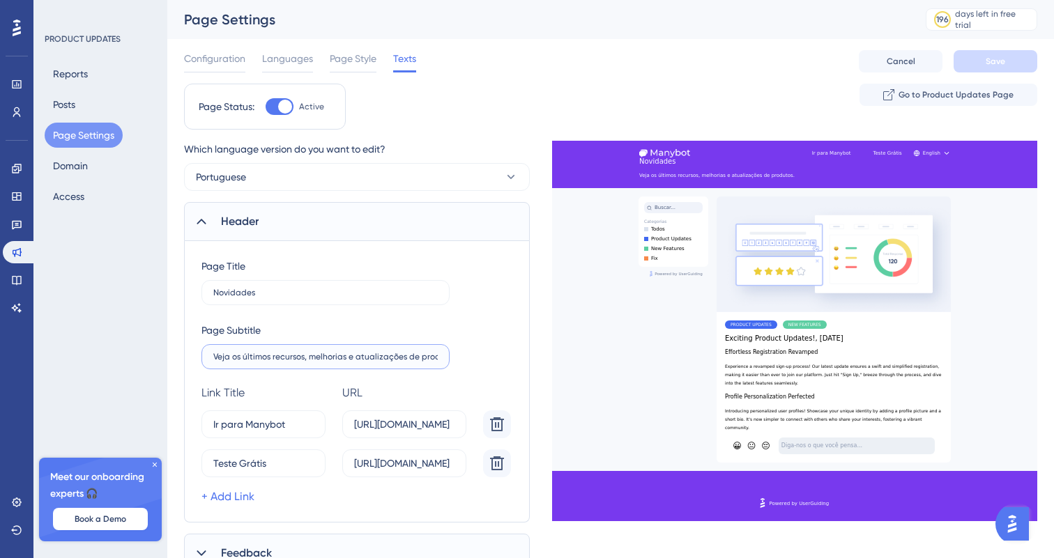
click at [328, 354] on input "Veja os últimos recursos, melhorias e atualizações de produtos." at bounding box center [325, 357] width 225 height 10
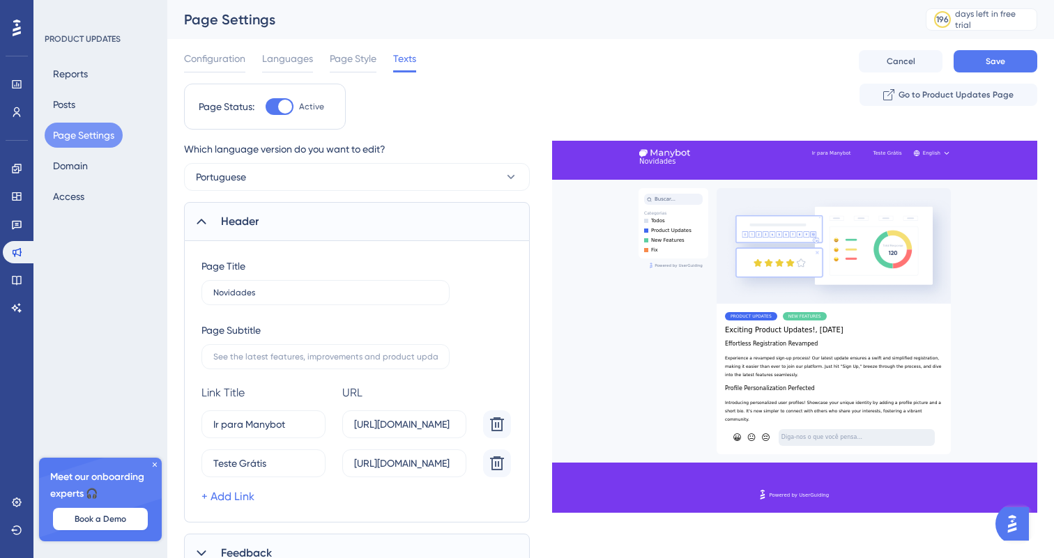
click at [465, 307] on div "Page Title Novidades Page Subtitle Link Title URL Delete Ir para Manybot 0 [URL…" at bounding box center [356, 382] width 311 height 248
click at [973, 58] on button "Save" at bounding box center [996, 61] width 84 height 22
click at [24, 278] on link at bounding box center [17, 280] width 28 height 22
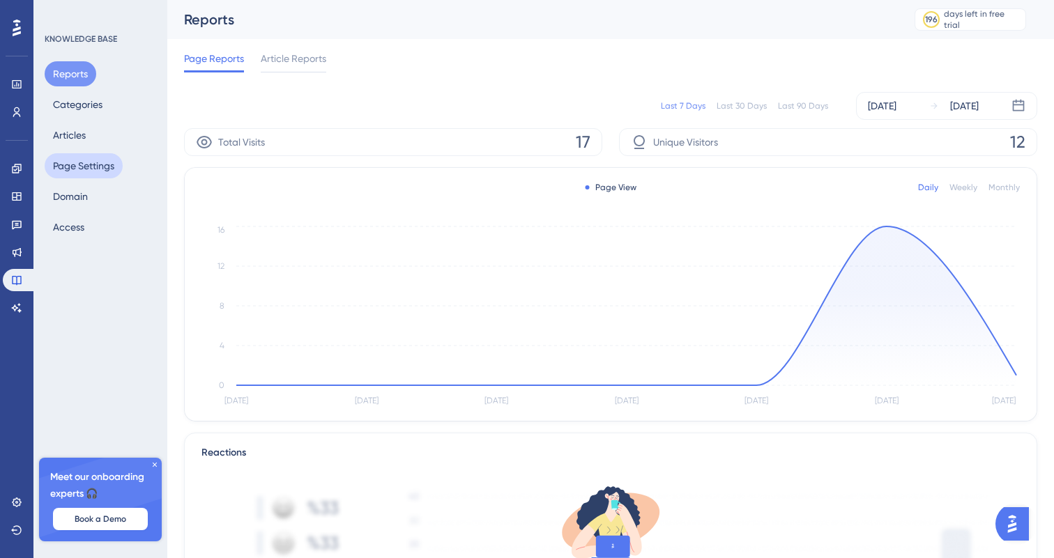
click at [98, 168] on button "Page Settings" at bounding box center [84, 165] width 78 height 25
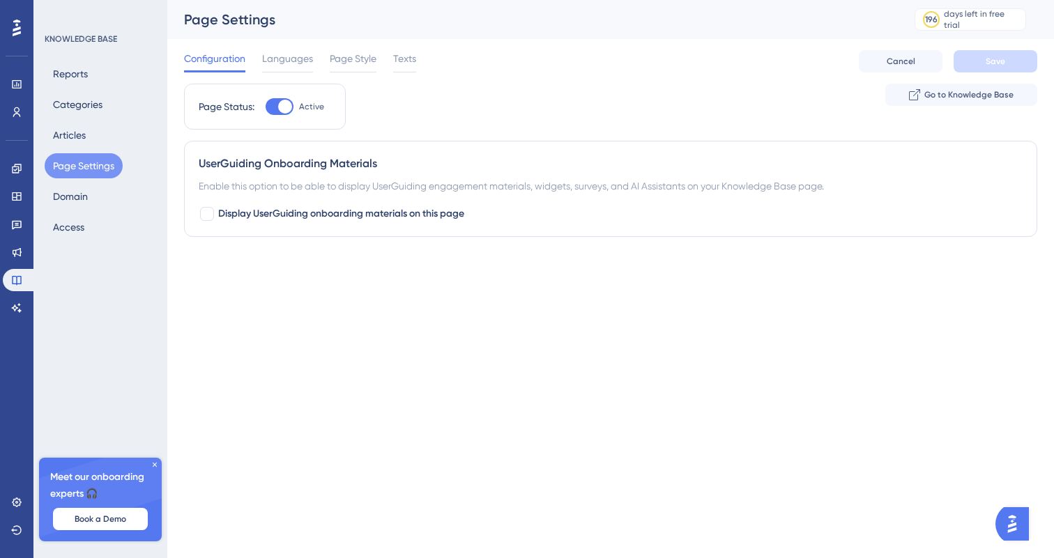
click at [420, 61] on div "Configuration Languages Page Style Texts Cancel Save" at bounding box center [610, 61] width 853 height 45
click at [406, 56] on span "Texts" at bounding box center [404, 58] width 23 height 17
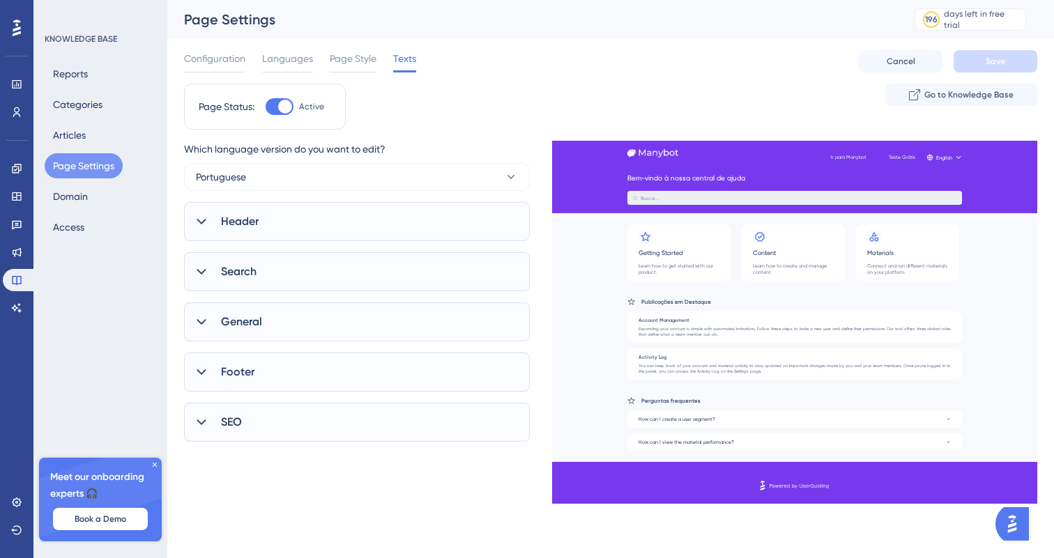
click at [342, 252] on div "Search" at bounding box center [357, 271] width 346 height 39
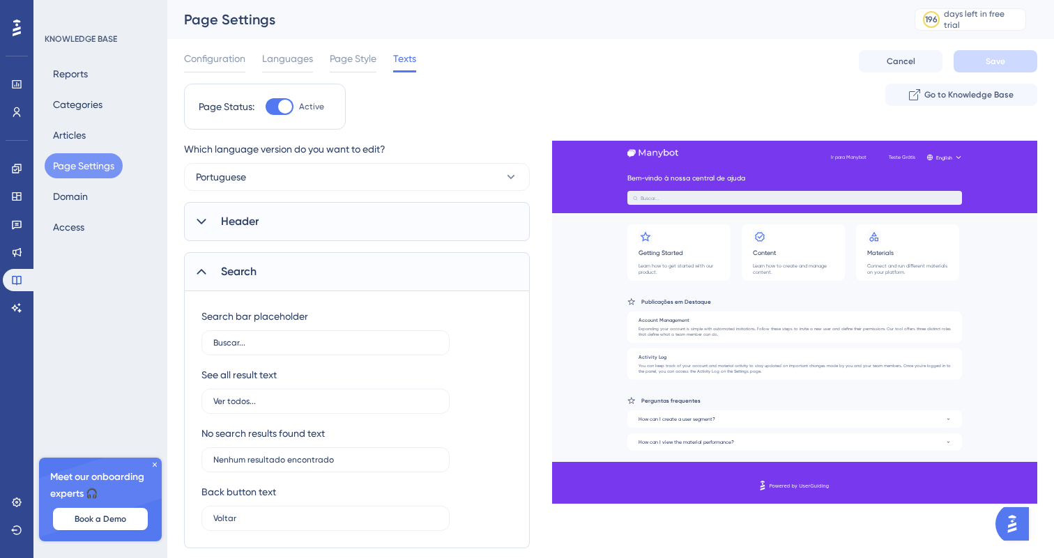
click at [345, 220] on div "Header" at bounding box center [357, 221] width 346 height 39
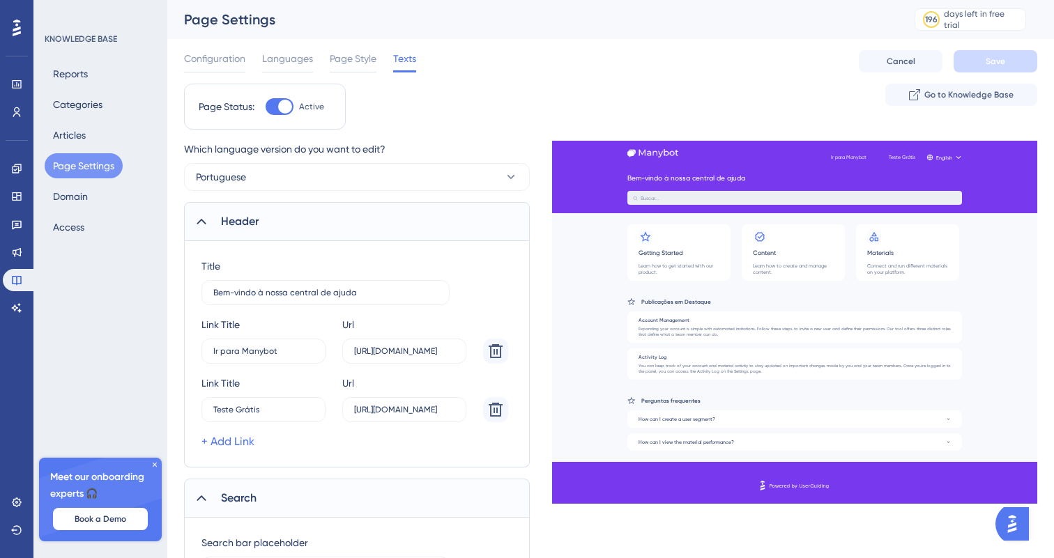
click at [339, 307] on div "Title Bem-vindo à nossa central de ajuda Link Title Ir para Manybot 0 Url [URL]…" at bounding box center [356, 354] width 311 height 192
click at [344, 291] on input "Bem-vindo à nossa central de ajuda" at bounding box center [325, 293] width 225 height 10
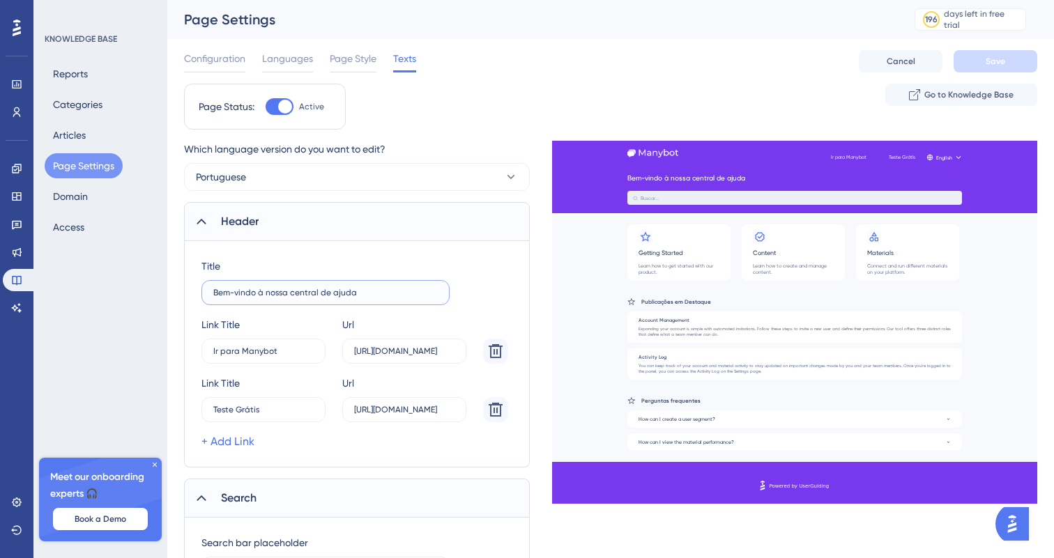
type input "Bem-vindo à nossa central de ajuda"
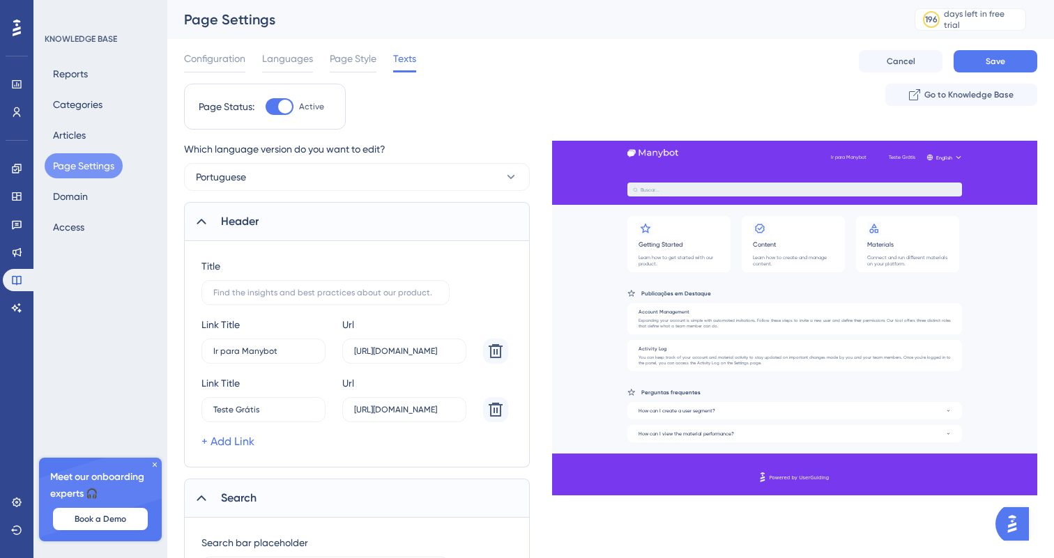
click at [405, 250] on div "Title Link Title Ir para Manybot 0 Url [URL][DOMAIN_NAME] Link Title Teste Grát…" at bounding box center [357, 354] width 346 height 227
click at [1021, 65] on button "Save" at bounding box center [996, 61] width 84 height 22
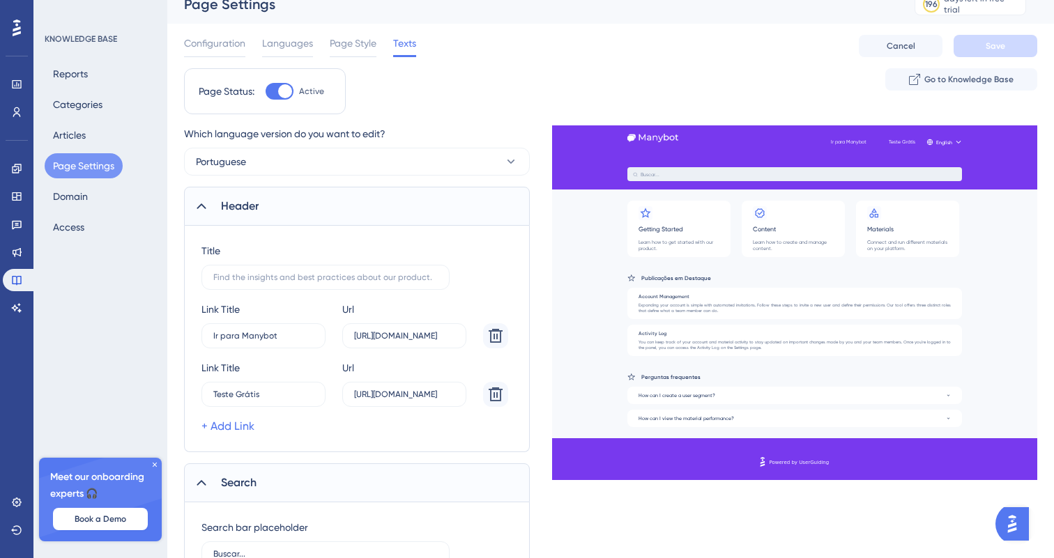
scroll to position [20, 0]
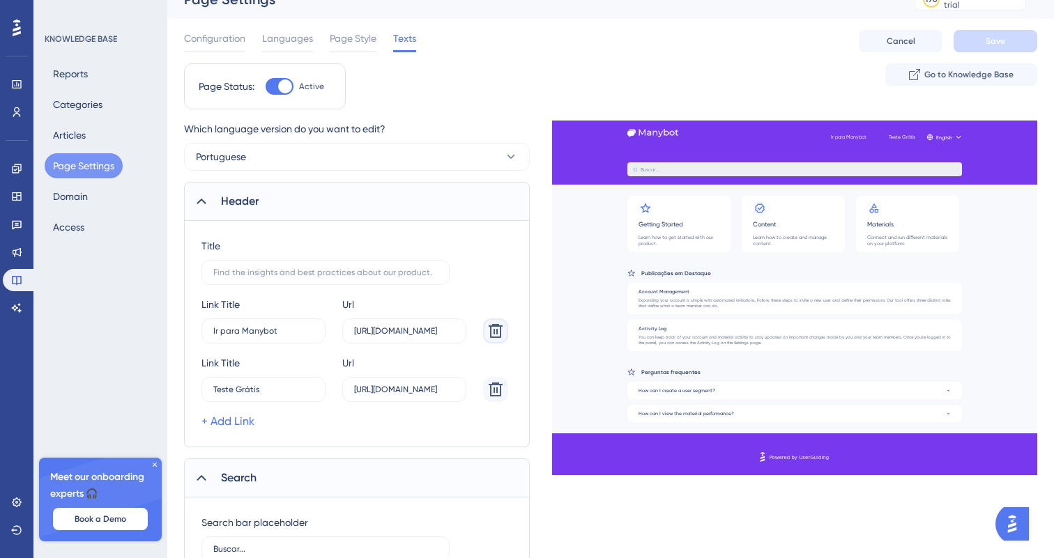
click at [494, 330] on icon at bounding box center [496, 331] width 14 height 14
type input "Teste Grátis"
type input "[URL][DOMAIN_NAME]"
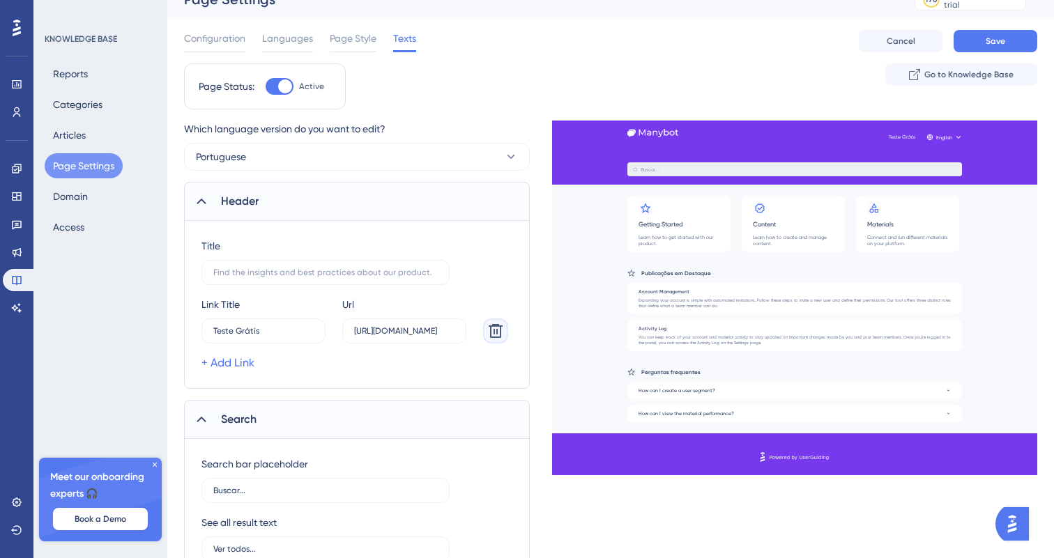
click at [494, 330] on icon at bounding box center [496, 331] width 14 height 14
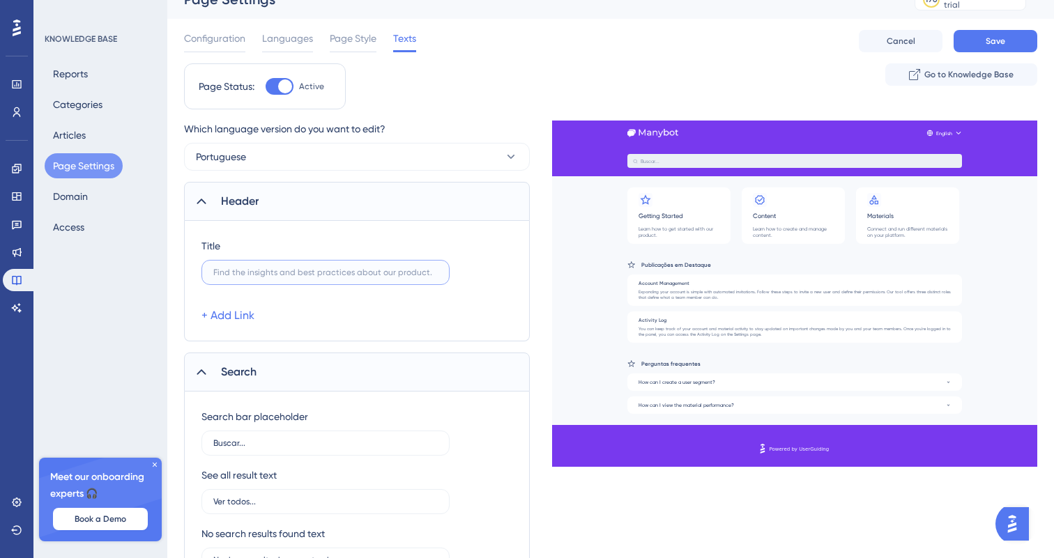
click at [281, 268] on input "text" at bounding box center [325, 273] width 225 height 10
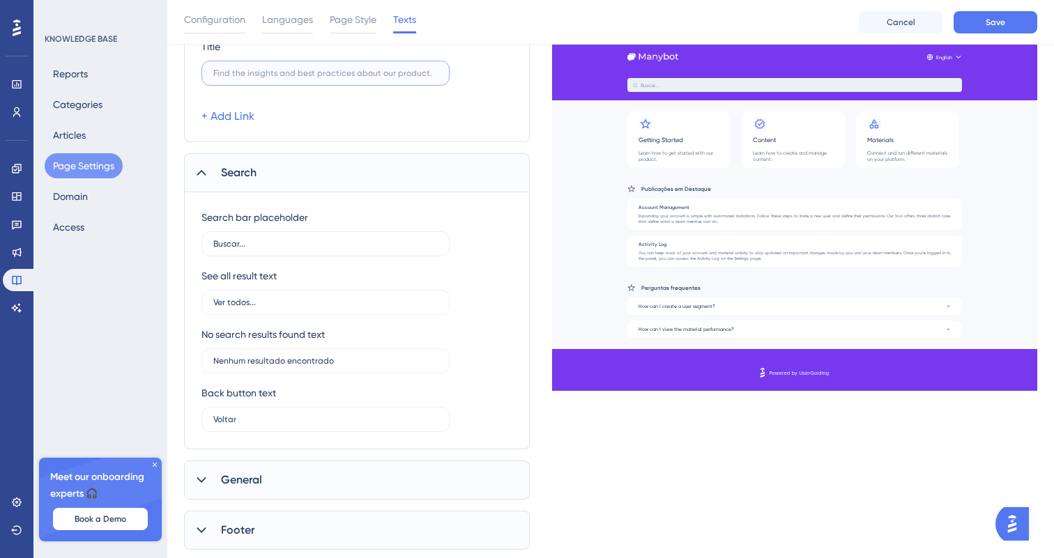
scroll to position [312, 0]
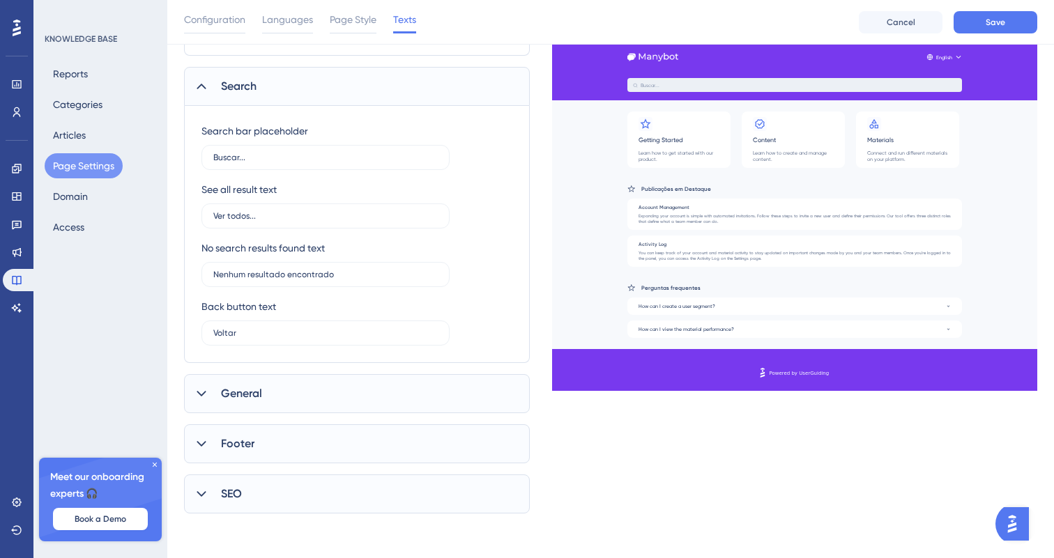
click at [332, 434] on div "Footer" at bounding box center [357, 444] width 346 height 39
click at [328, 409] on div "General" at bounding box center [357, 393] width 346 height 39
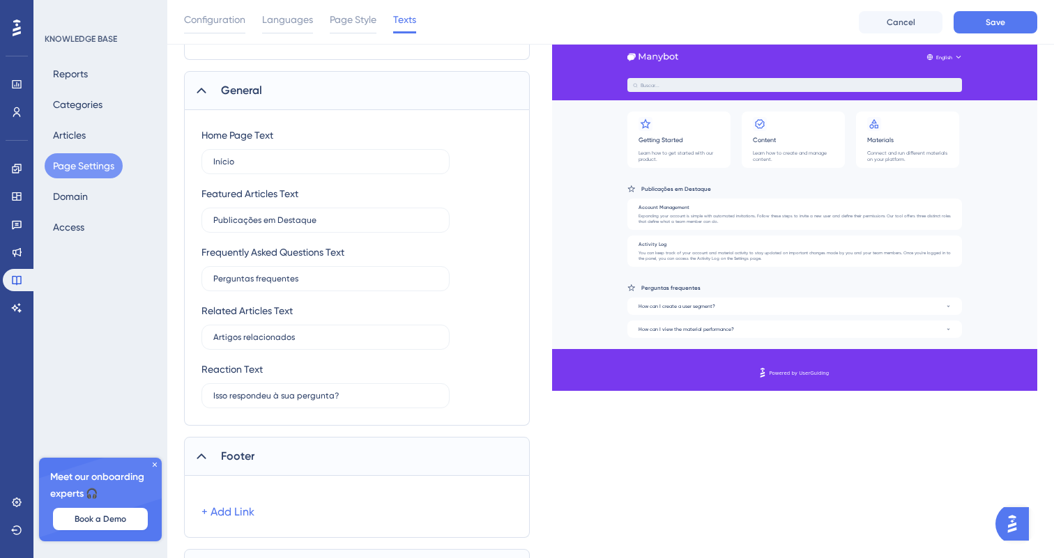
scroll to position [690, 0]
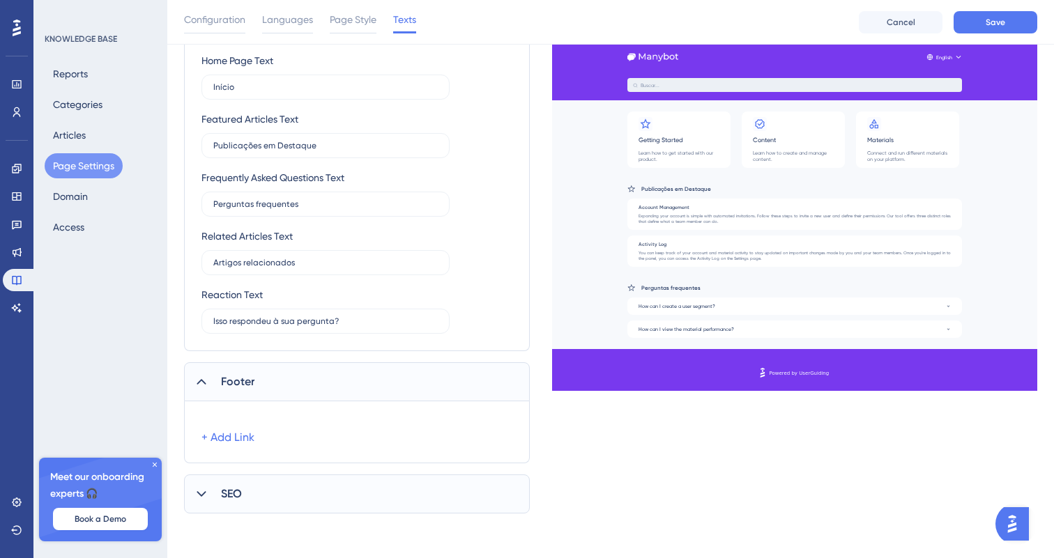
click at [349, 492] on div "SEO" at bounding box center [357, 494] width 346 height 39
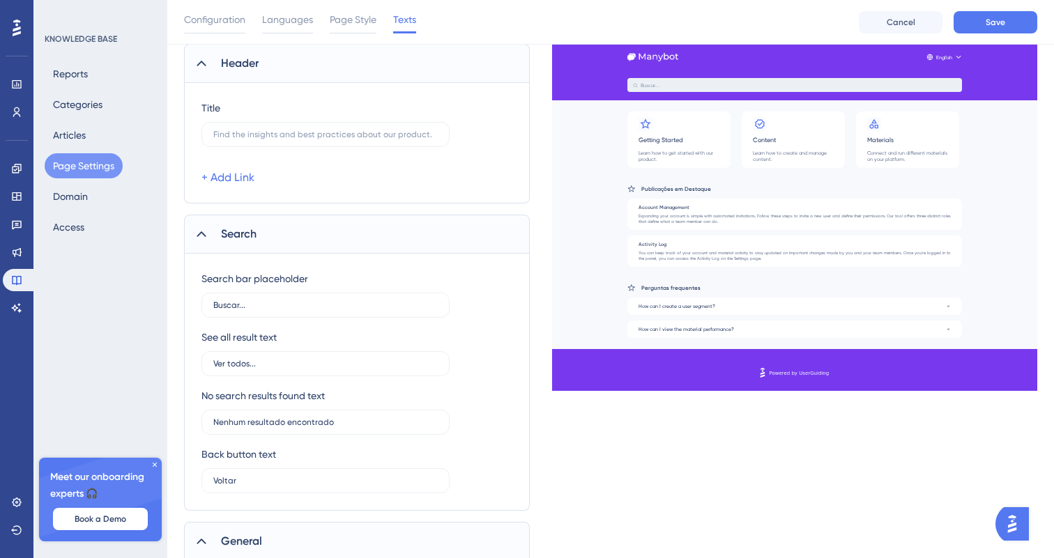
scroll to position [0, 0]
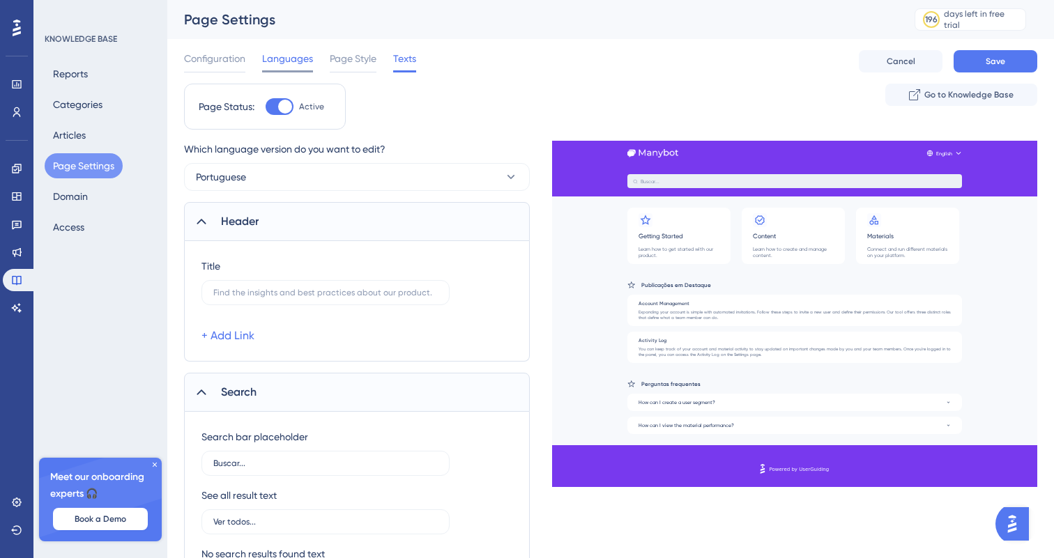
click at [298, 52] on span "Languages" at bounding box center [287, 58] width 51 height 17
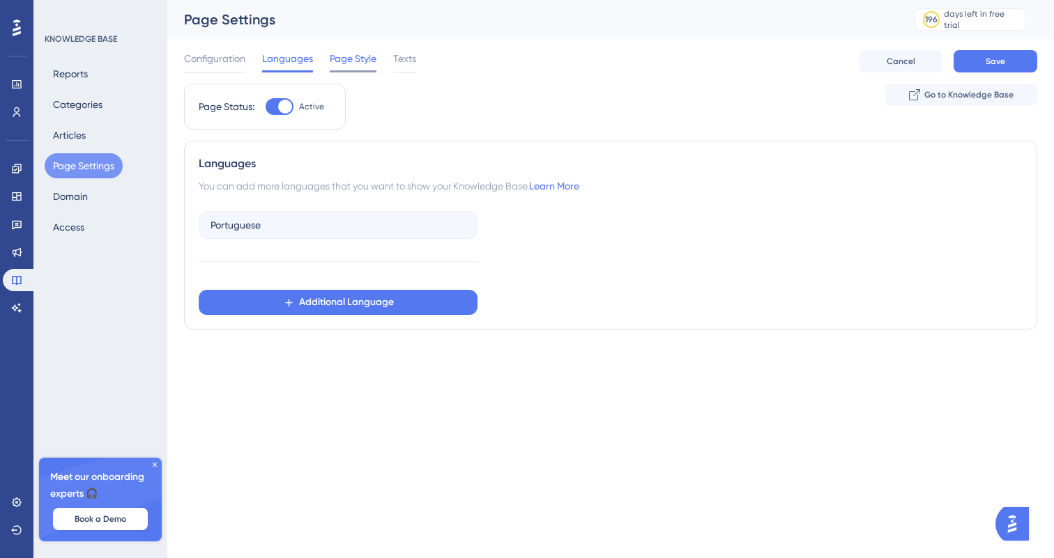
click at [343, 53] on span "Page Style" at bounding box center [353, 58] width 47 height 17
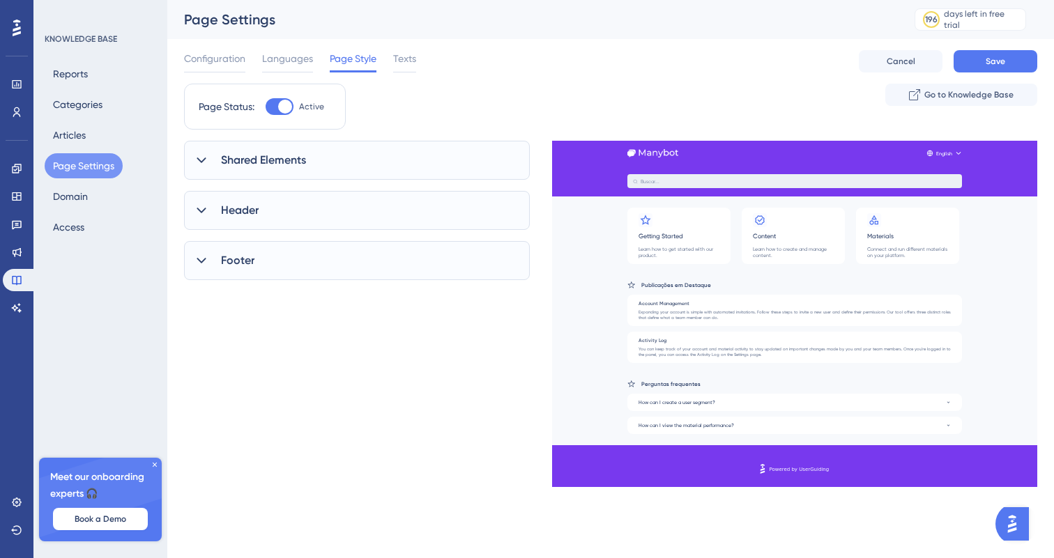
click at [360, 166] on div "Shared Elements" at bounding box center [357, 160] width 346 height 39
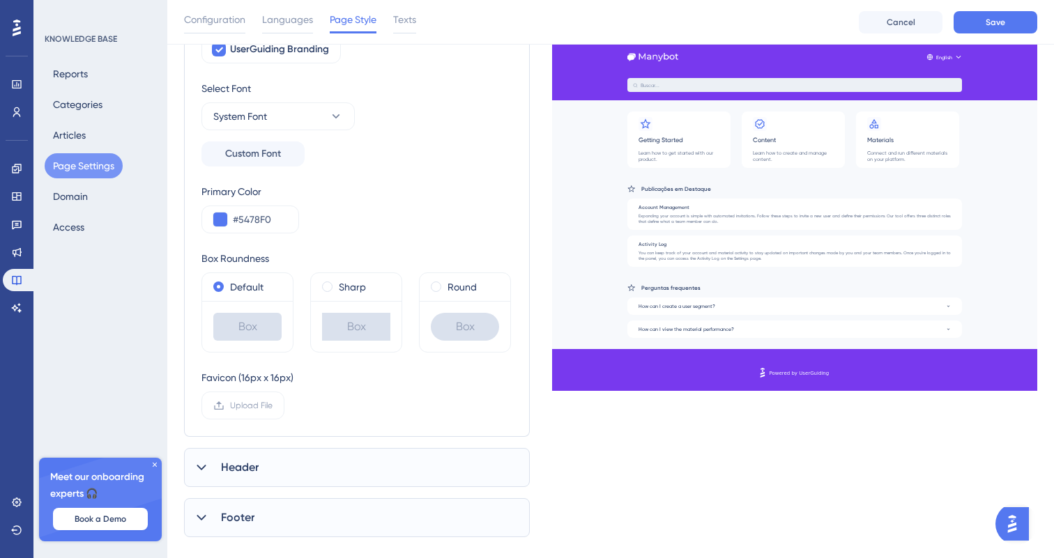
scroll to position [190, 0]
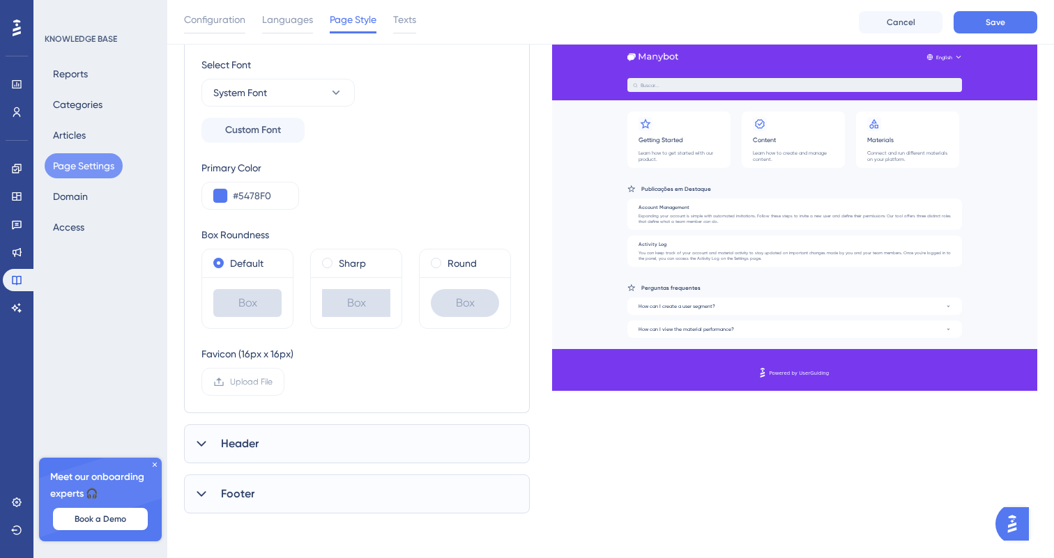
click at [348, 439] on div "Header" at bounding box center [357, 444] width 346 height 39
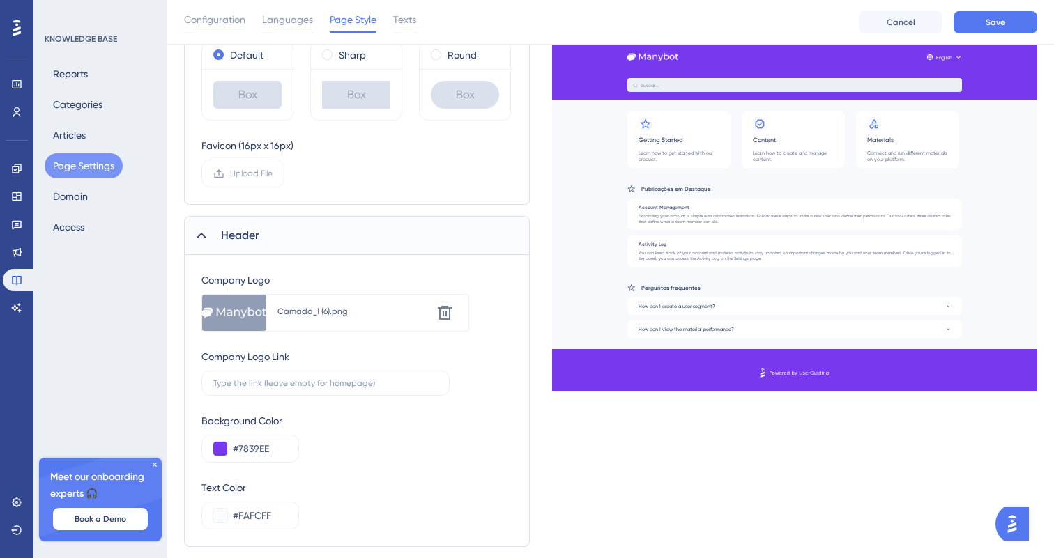
scroll to position [482, 0]
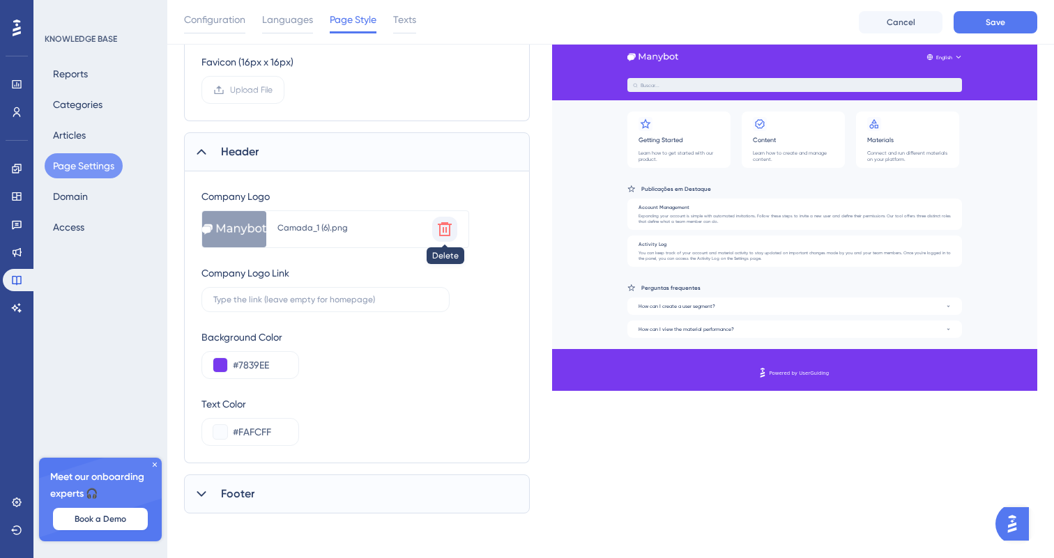
click at [452, 231] on icon at bounding box center [444, 229] width 17 height 17
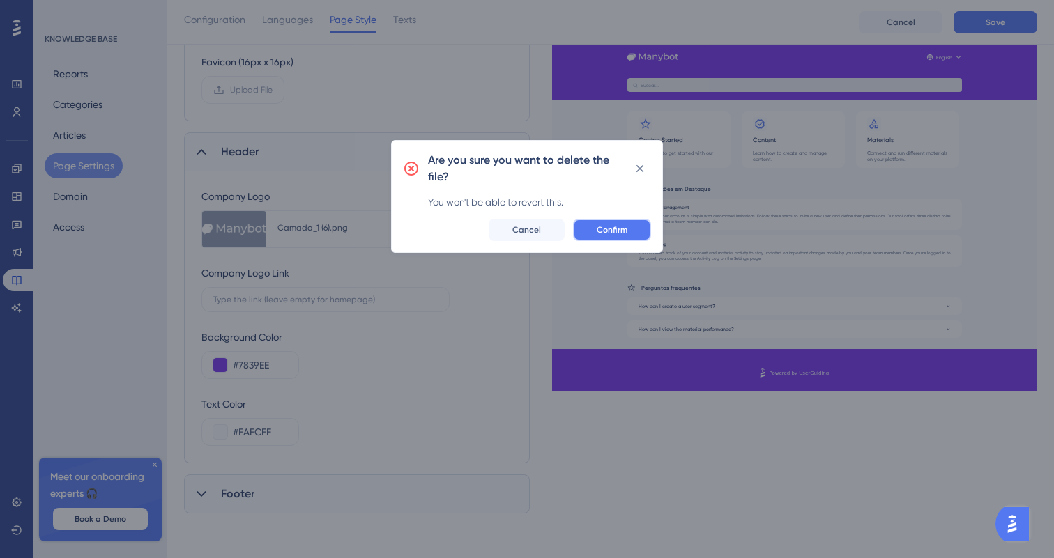
click at [605, 239] on button "Confirm" at bounding box center [612, 230] width 78 height 22
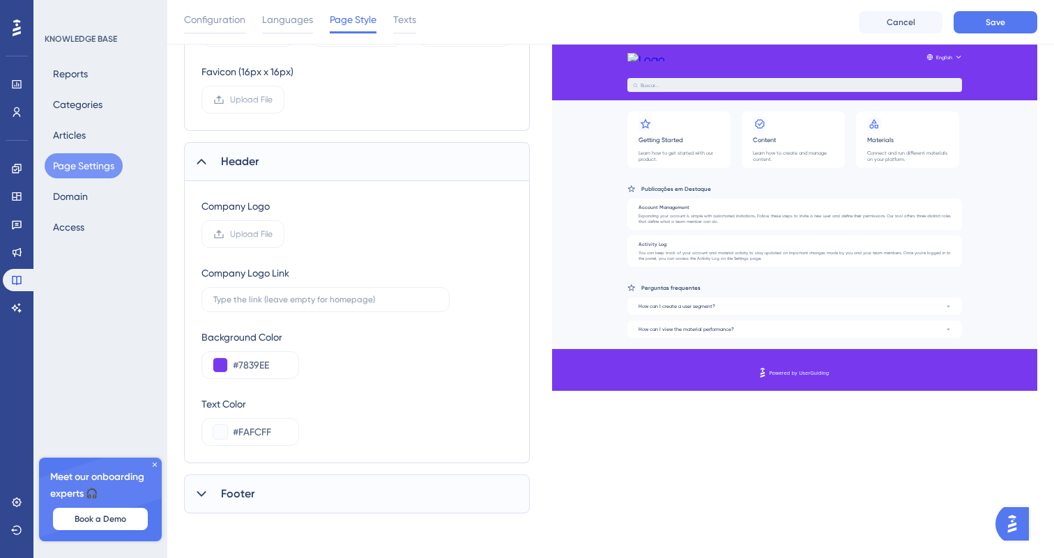
scroll to position [473, 0]
click at [1012, 24] on button "Save" at bounding box center [996, 22] width 84 height 22
click at [21, 208] on div "Engagement Widgets Feedback Product Updates Knowledge Base AI Assistant" at bounding box center [17, 239] width 28 height 162
click at [20, 197] on icon at bounding box center [16, 196] width 11 height 11
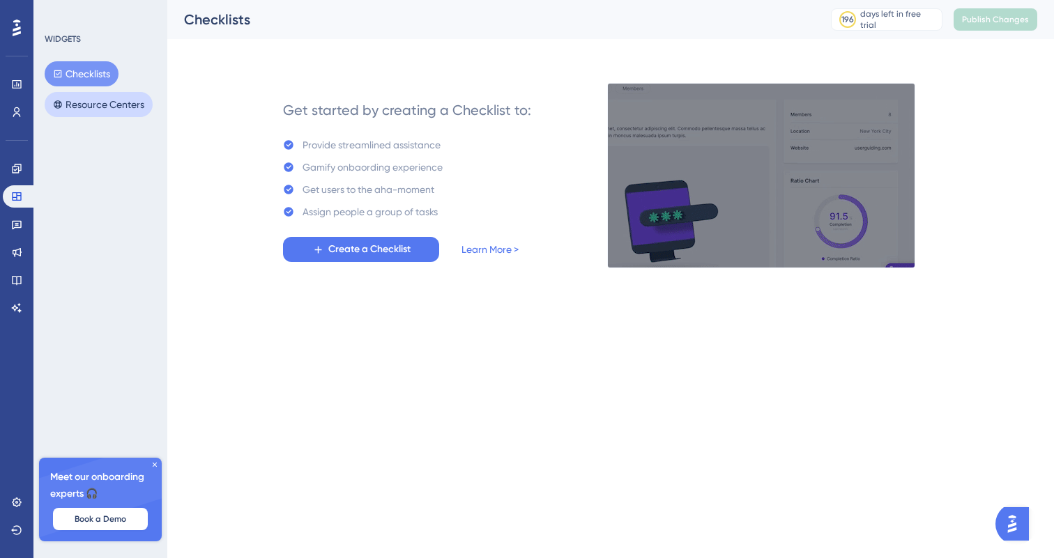
click at [126, 102] on button "Resource Centers" at bounding box center [99, 104] width 108 height 25
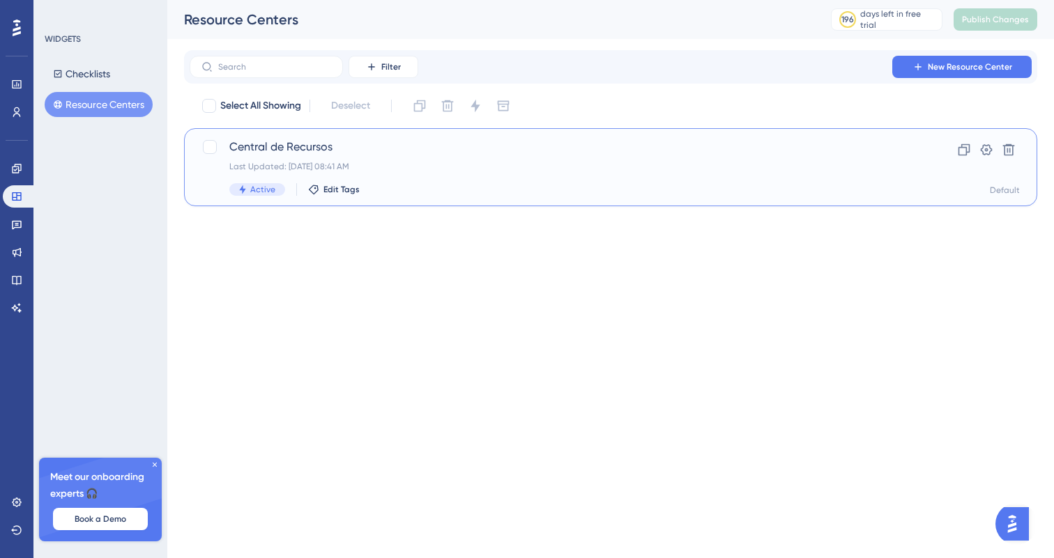
click at [360, 166] on div "Last Updated: [DATE] 08:41 AM" at bounding box center [554, 166] width 651 height 11
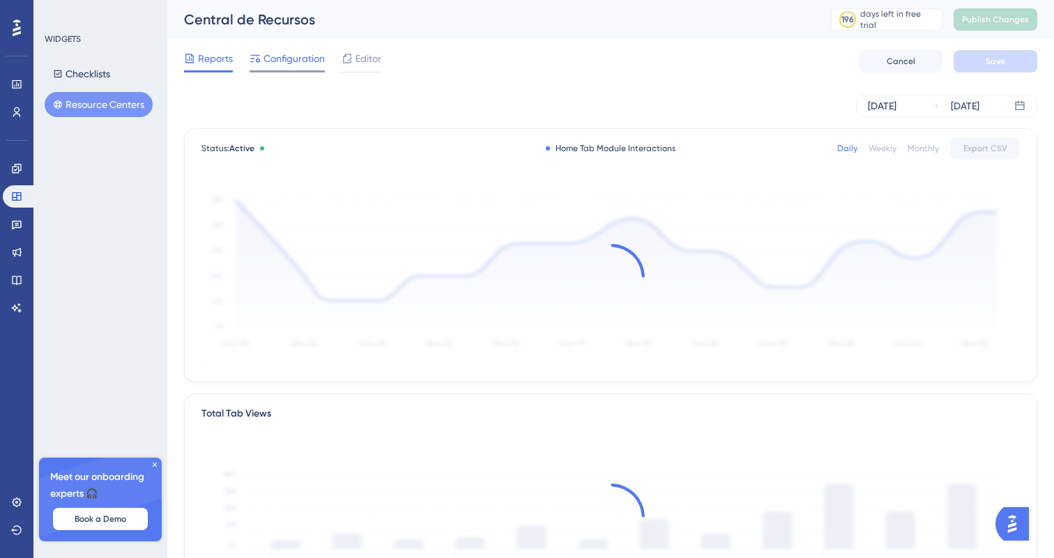
click at [278, 58] on span "Configuration" at bounding box center [294, 58] width 61 height 17
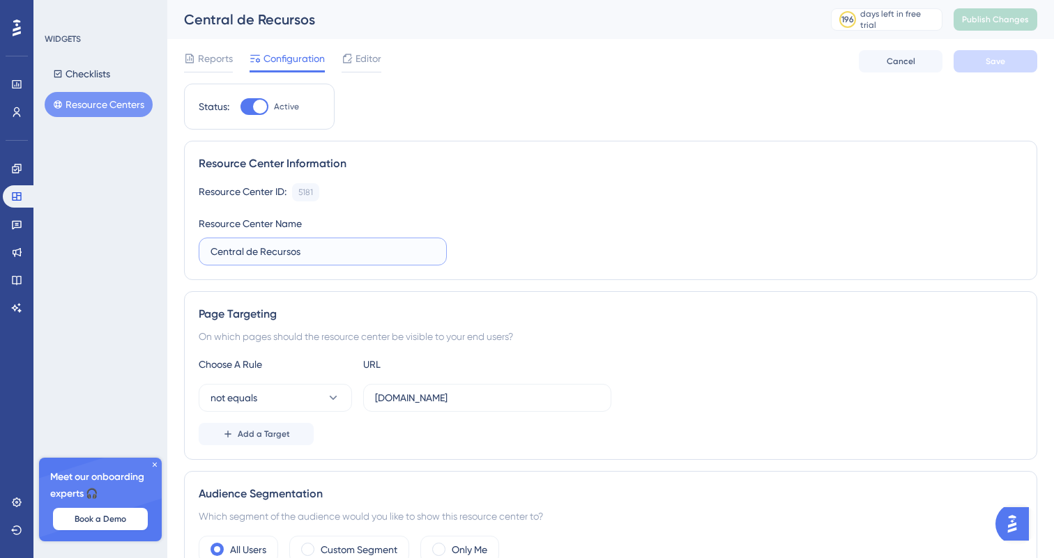
click at [374, 251] on input "Central de Recursos" at bounding box center [323, 251] width 225 height 15
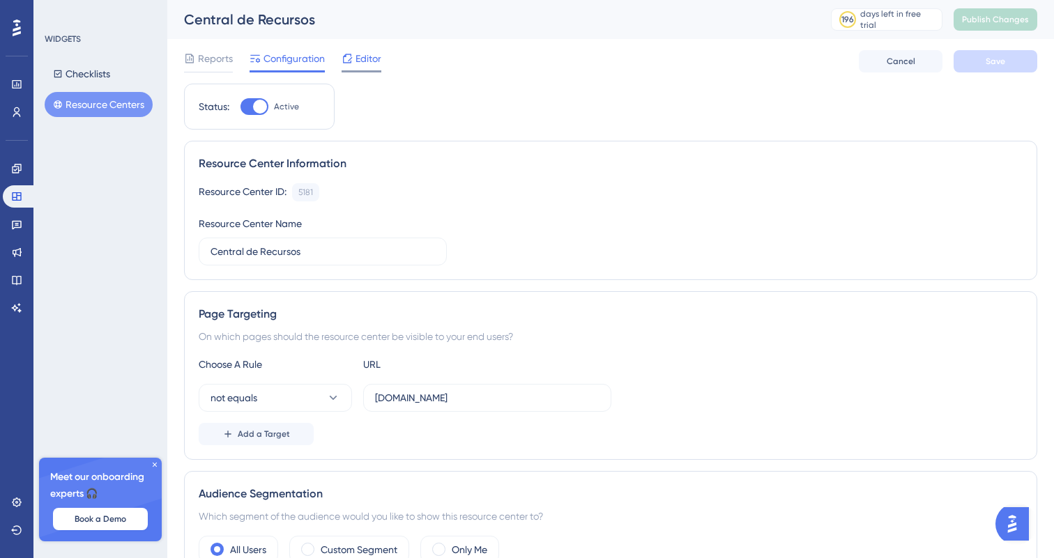
click at [353, 62] on div "Editor" at bounding box center [362, 58] width 40 height 17
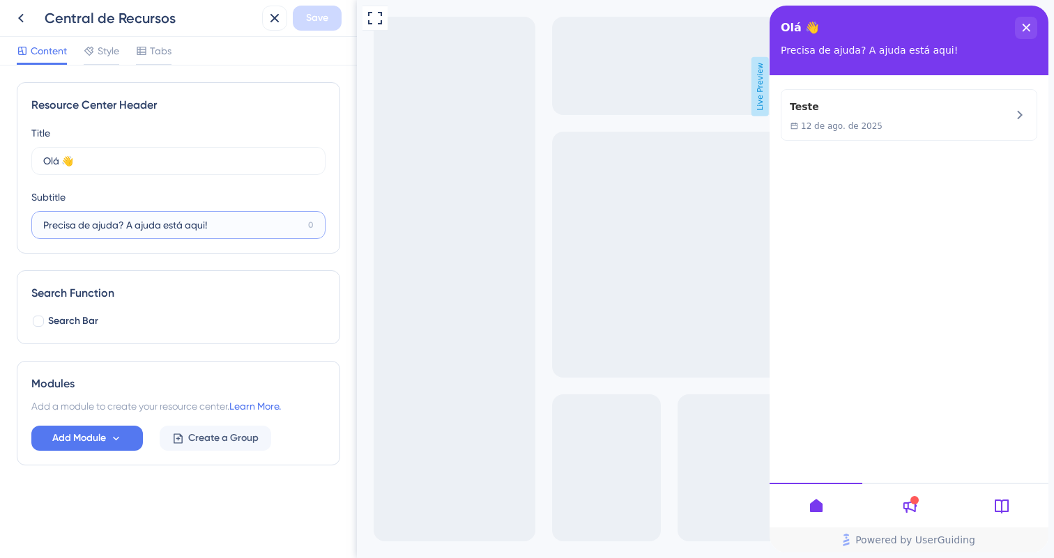
click at [195, 221] on input "Precisa de ajuda? A ajuda está aqui!" at bounding box center [172, 225] width 259 height 15
click at [46, 229] on input "Precisa de ajuda? A ajuda está aqui!" at bounding box center [172, 225] width 259 height 15
click at [45, 227] on input "Precisa de ajuda? A ajuda está aqui!" at bounding box center [172, 225] width 259 height 15
click at [106, 220] on input "Precisa de ajuda? A ajuda está aqui!" at bounding box center [172, 225] width 259 height 15
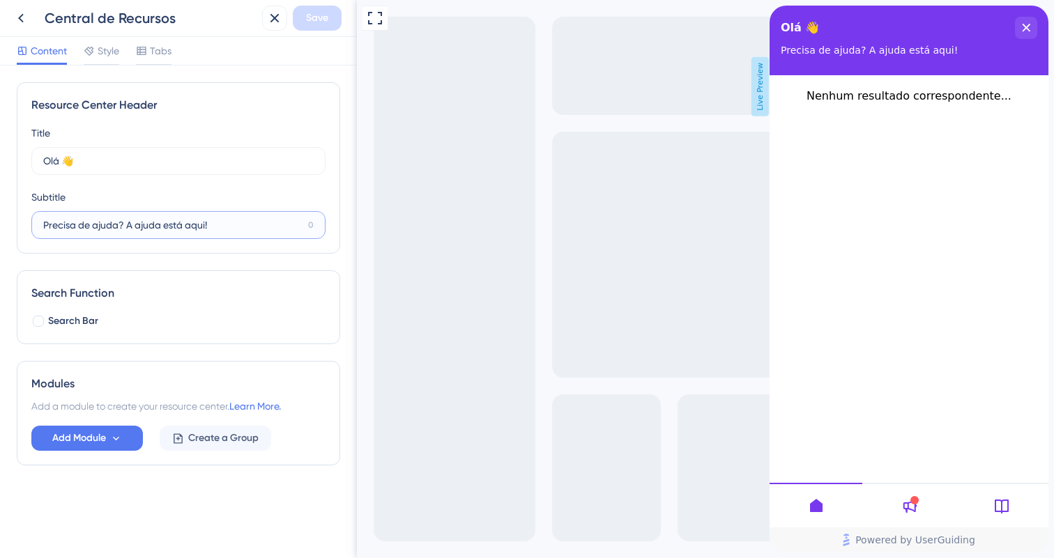
click at [106, 220] on input "Precisa de ajuda? A ajuda está aqui!" at bounding box center [172, 225] width 259 height 15
click at [137, 248] on div "Resource Center Header Title Olá 👋 22 Olá 👋 Subtitle Precisa de ajuda? A ajuda …" at bounding box center [179, 168] width 324 height 172
click at [157, 266] on div "Resource Center Header Title Olá 👋 22 Olá 👋 Subtitle Precisa de ajuda? A ajuda …" at bounding box center [179, 273] width 324 height 383
click at [112, 437] on icon at bounding box center [116, 439] width 12 height 12
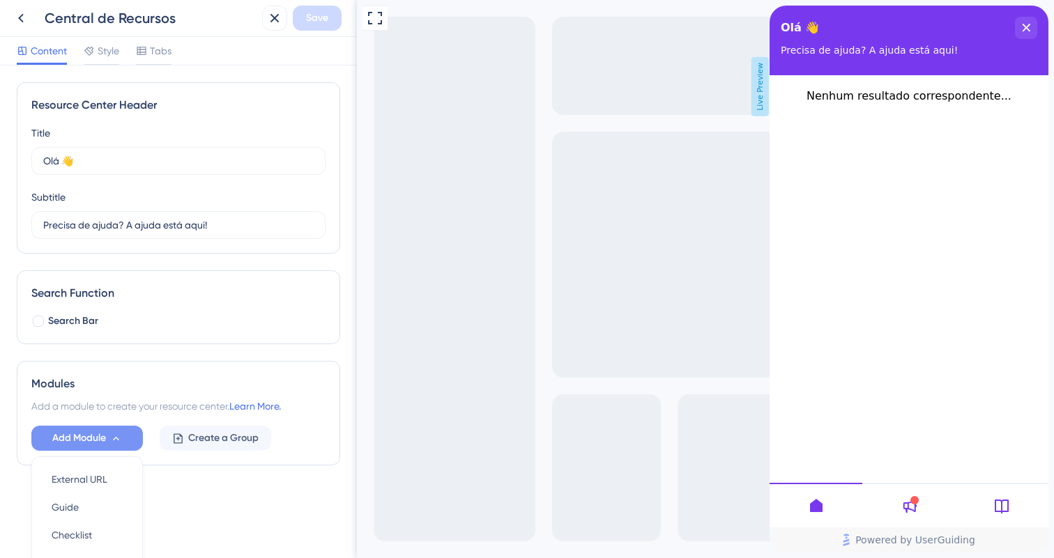
scroll to position [112, 0]
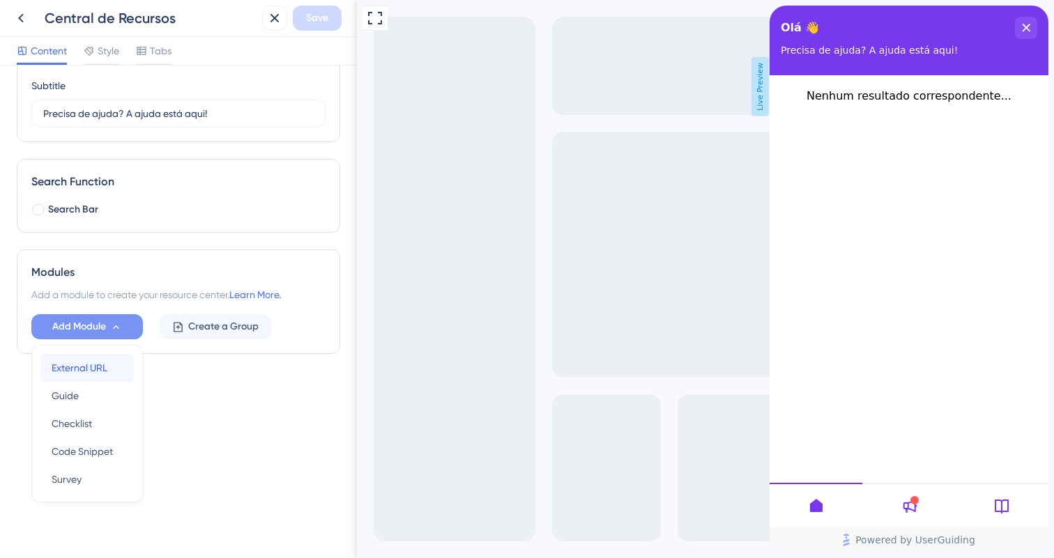
click at [103, 364] on span "External URL" at bounding box center [80, 368] width 56 height 17
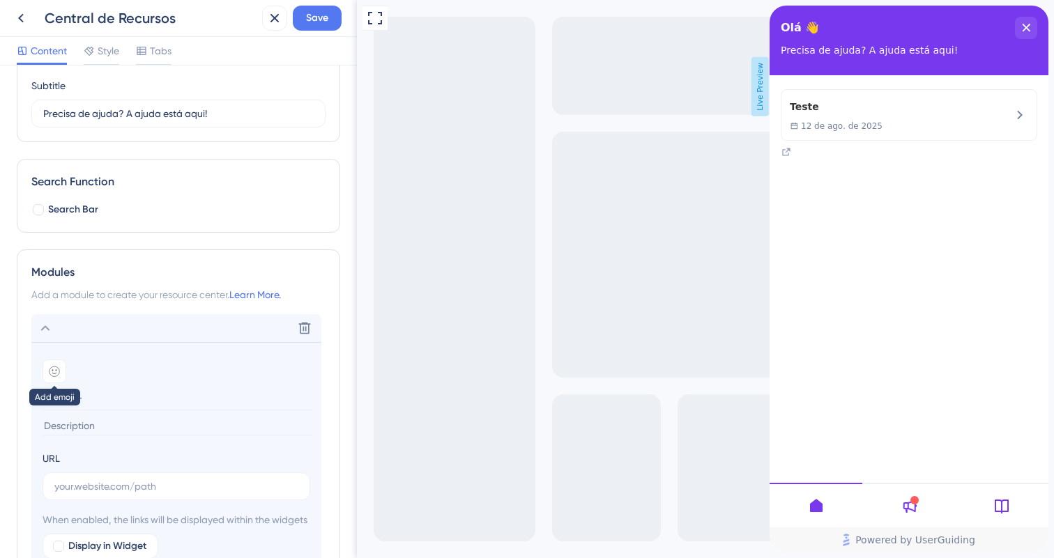
click at [57, 376] on div at bounding box center [55, 372] width 24 height 24
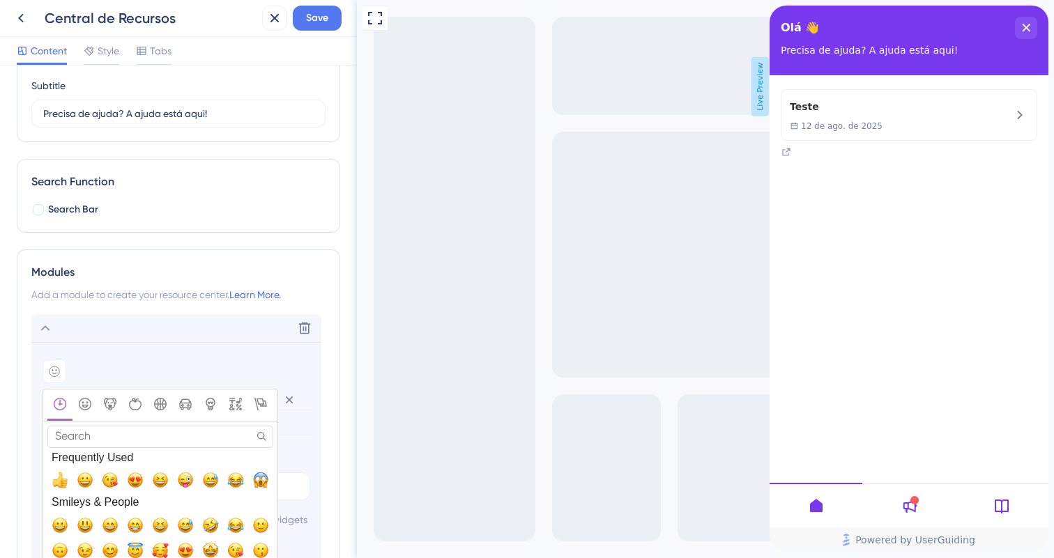
click at [154, 437] on input "Search" at bounding box center [160, 437] width 226 height 22
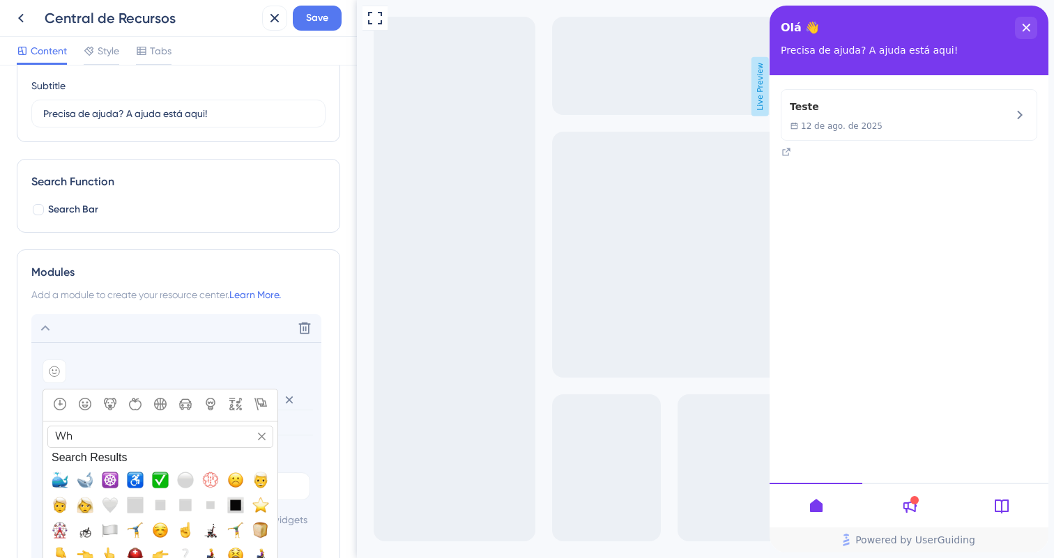
type input "Wha"
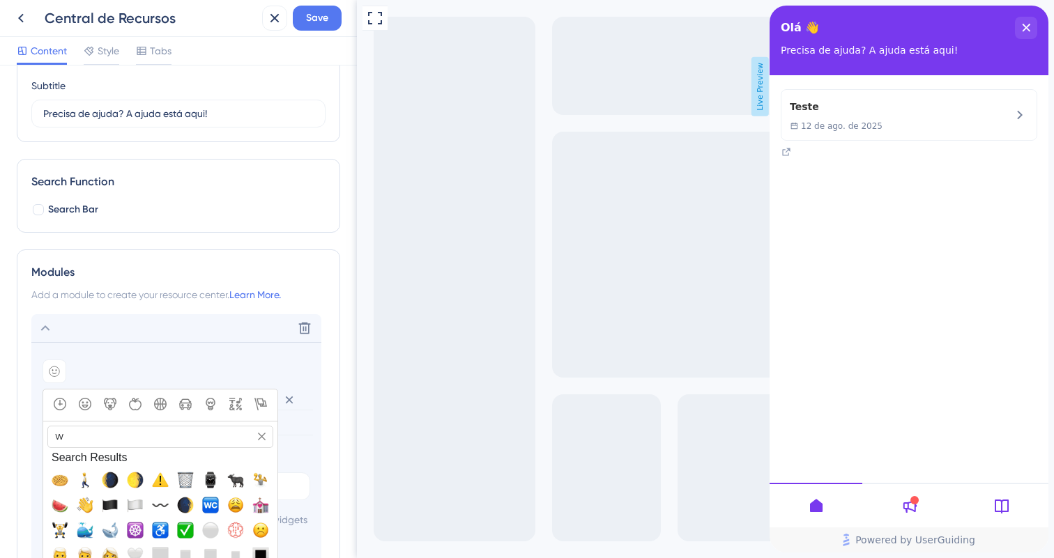
type input "wh"
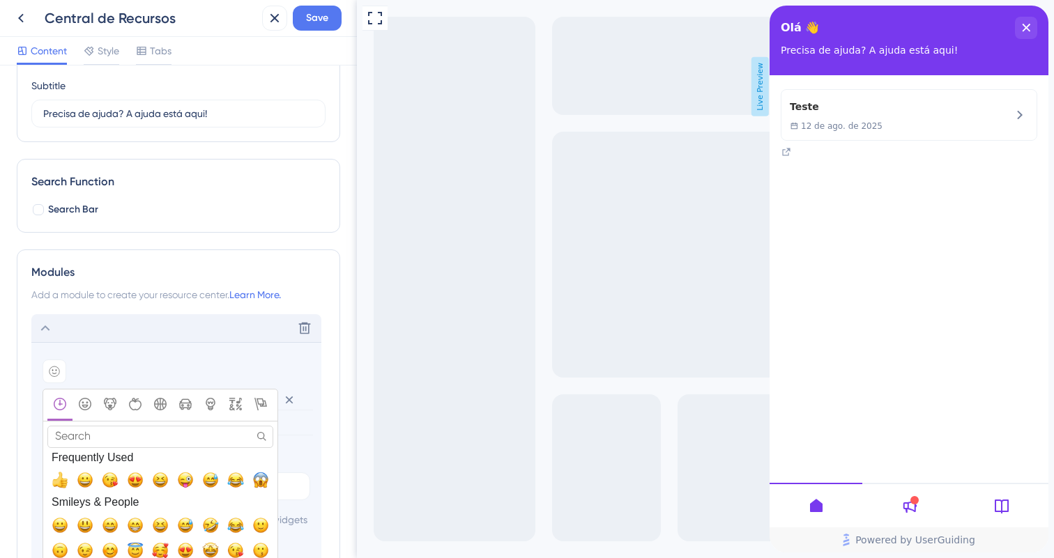
click at [222, 331] on div "Delete" at bounding box center [176, 328] width 290 height 28
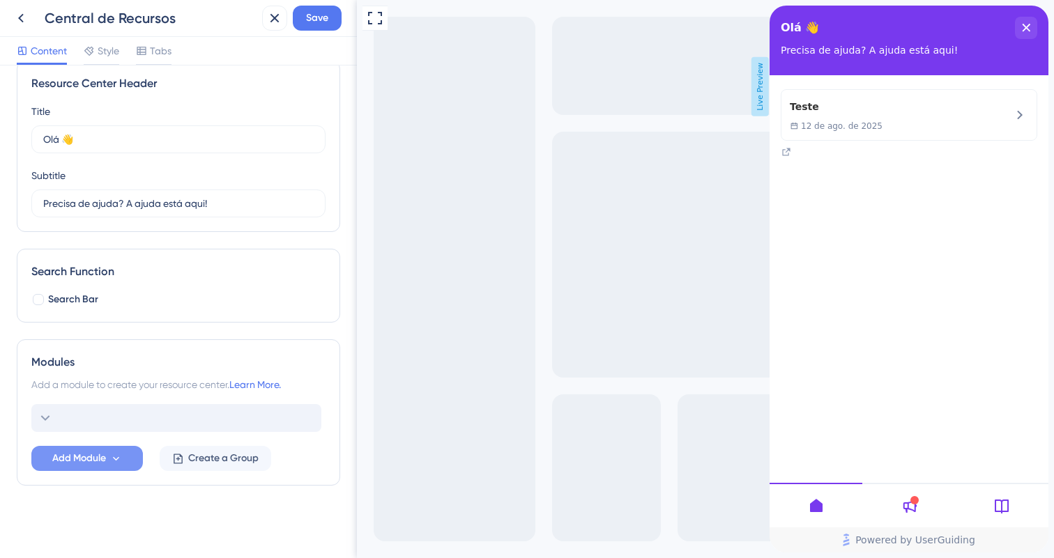
scroll to position [22, 0]
click at [195, 408] on div "Delete" at bounding box center [176, 418] width 290 height 28
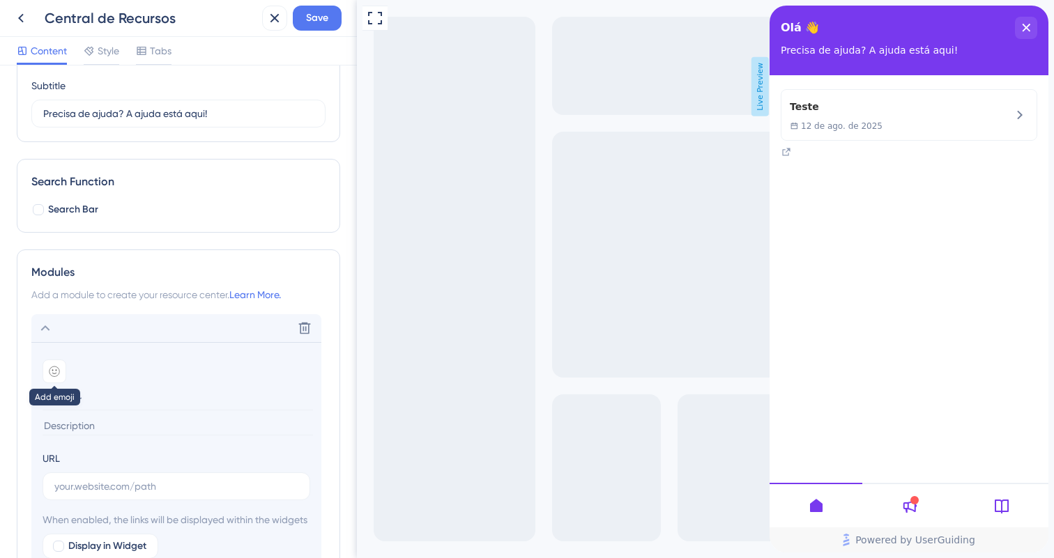
click at [56, 377] on div at bounding box center [55, 372] width 24 height 24
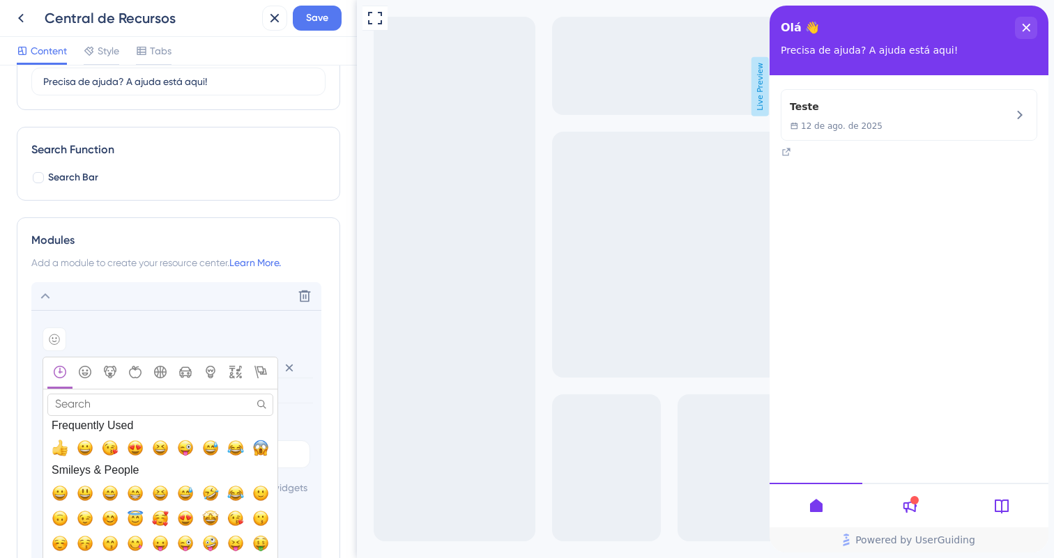
scroll to position [304, 0]
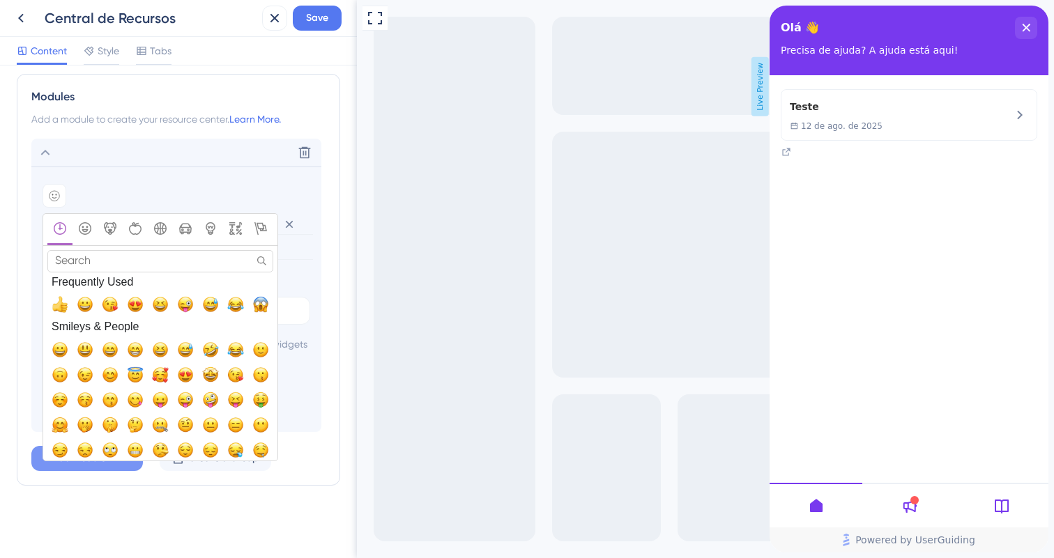
click at [176, 250] on input "Search" at bounding box center [160, 261] width 226 height 22
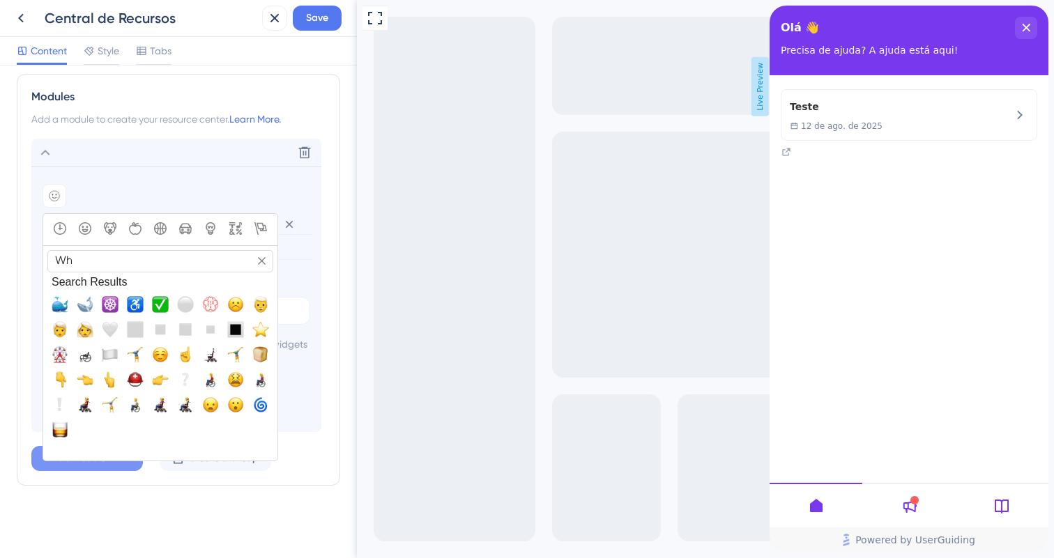
type input "Wha"
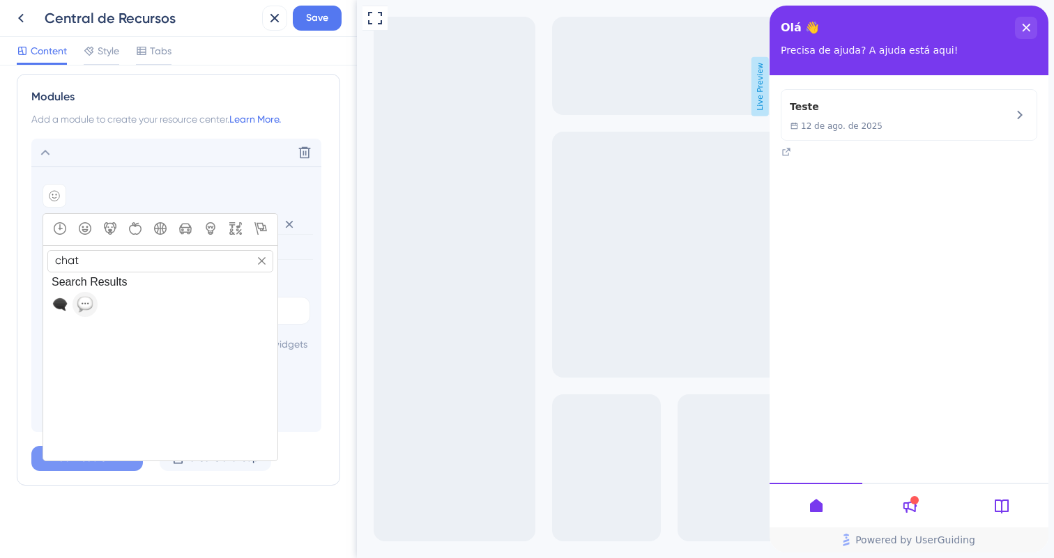
type input "chat"
click at [76, 294] on button "💬, speech_balloon" at bounding box center [85, 304] width 25 height 25
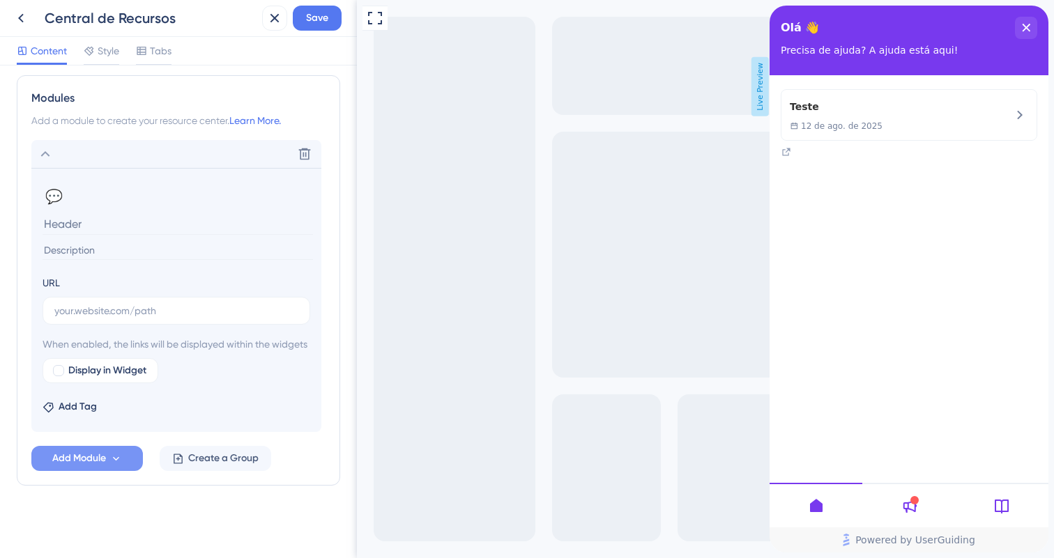
scroll to position [303, 0]
click at [109, 303] on input "text" at bounding box center [176, 310] width 244 height 15
click at [100, 218] on input at bounding box center [178, 224] width 271 height 22
click at [153, 241] on input at bounding box center [178, 250] width 271 height 19
click at [142, 214] on input at bounding box center [178, 224] width 271 height 22
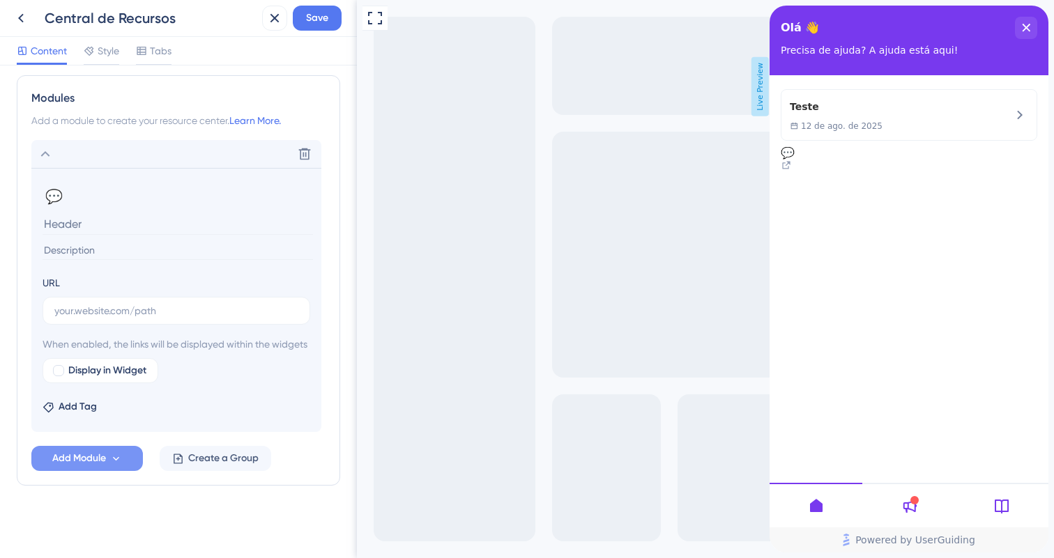
paste input "Comunidade no WhatsApp"
type input "Comunidade no WhatsApp"
click at [142, 241] on input at bounding box center [178, 250] width 271 height 19
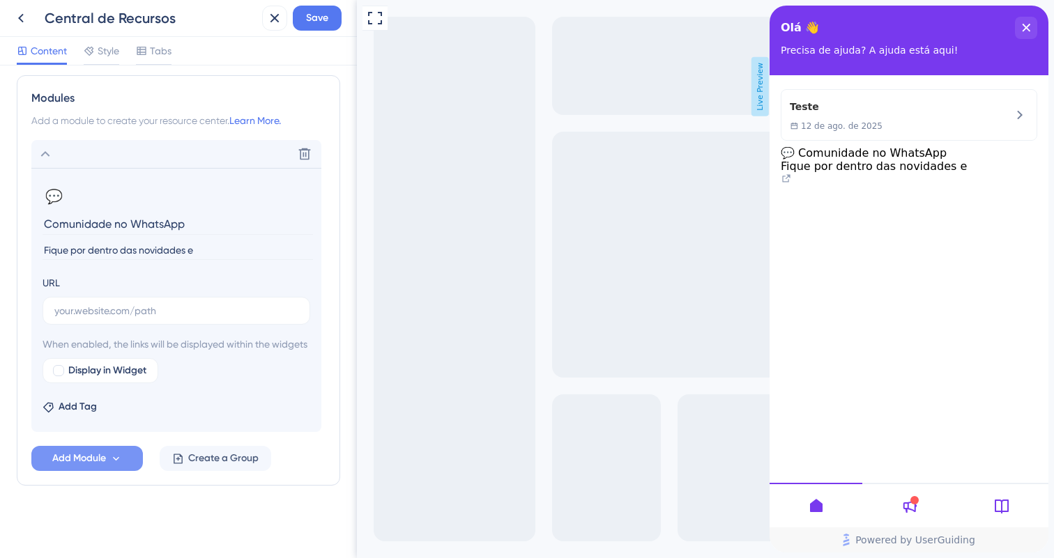
click at [46, 241] on input "Fique por dentro das novidades e" at bounding box center [178, 250] width 271 height 19
drag, startPoint x: 227, startPoint y: 236, endPoint x: 325, endPoint y: 233, distance: 98.3
click at [326, 233] on div "Modules Add a module to create your resource center. Learn More. Delete 💬 Chang…" at bounding box center [179, 280] width 324 height 411
click at [312, 241] on input "Participe da nossa comunidade e fique por dentro das novidades e" at bounding box center [178, 250] width 271 height 19
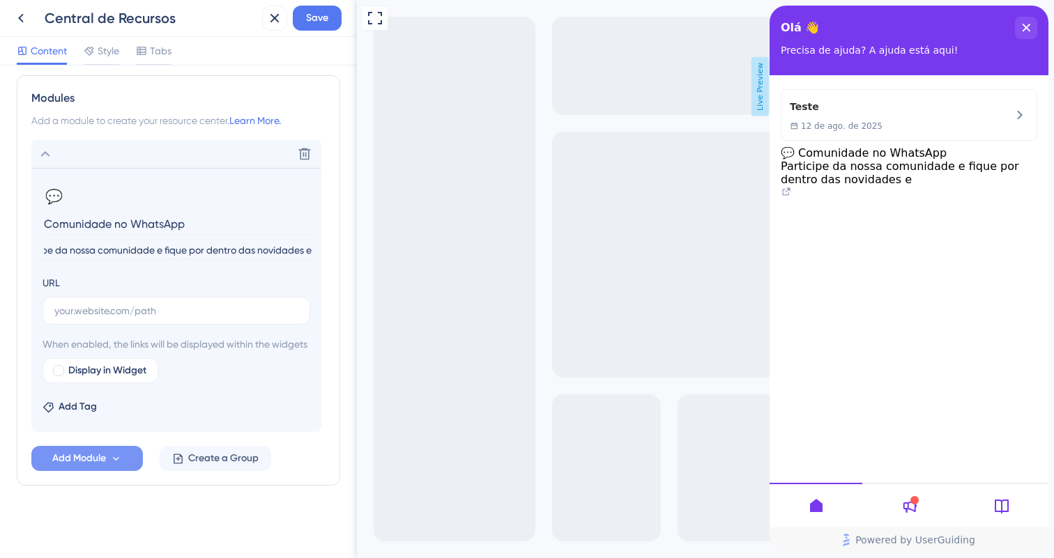
drag, startPoint x: 312, startPoint y: 236, endPoint x: 303, endPoint y: 236, distance: 8.4
click at [303, 241] on input "Participe da nossa comunidade e fique por dentro das novidades e" at bounding box center [178, 250] width 271 height 19
drag, startPoint x: 312, startPoint y: 233, endPoint x: 300, endPoint y: 233, distance: 11.9
click at [300, 241] on input "Participe da nossa comunidade e fique por dentro das novidades e" at bounding box center [178, 250] width 271 height 19
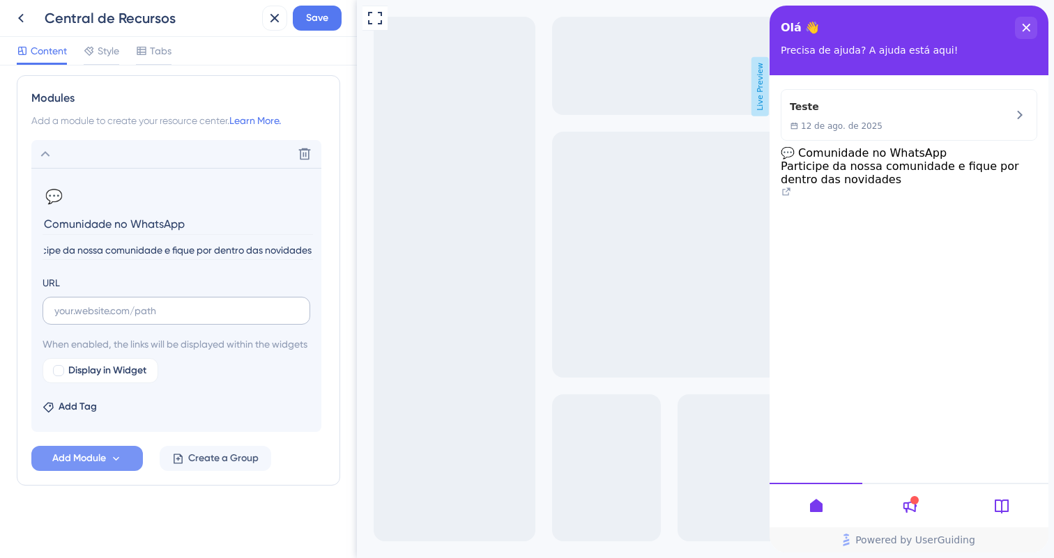
type input "Participe da nossa comunidade e fique por dentro das novidades"
click at [203, 303] on input "text" at bounding box center [176, 310] width 244 height 15
click at [165, 303] on input "text" at bounding box center [176, 310] width 244 height 15
paste input "[URL][DOMAIN_NAME]"
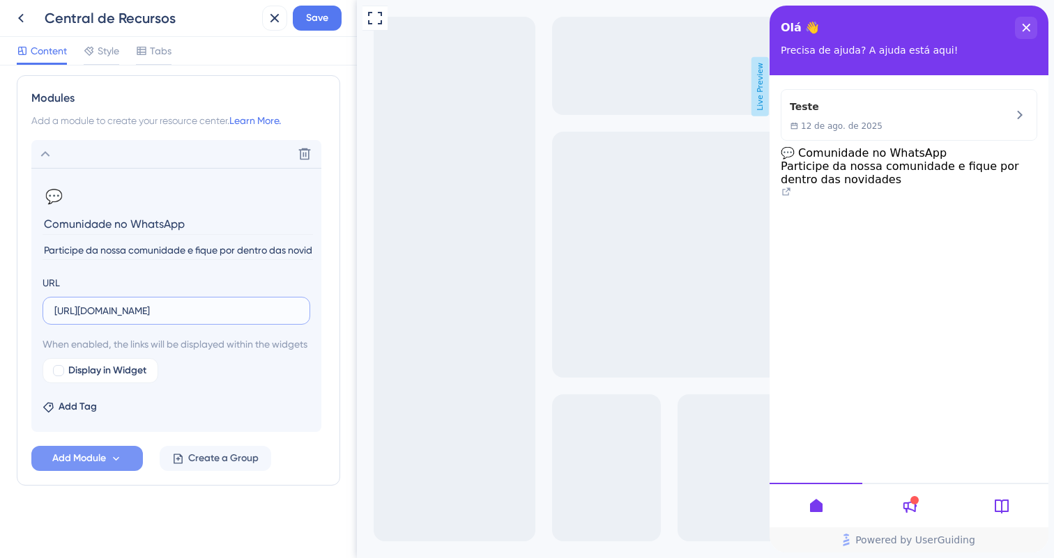
type input "[URL][DOMAIN_NAME]"
click at [200, 356] on div "When enabled, the links will be displayed within the widgets Display in Widget" at bounding box center [177, 359] width 268 height 47
click at [142, 369] on span "Display in Widget" at bounding box center [107, 371] width 78 height 17
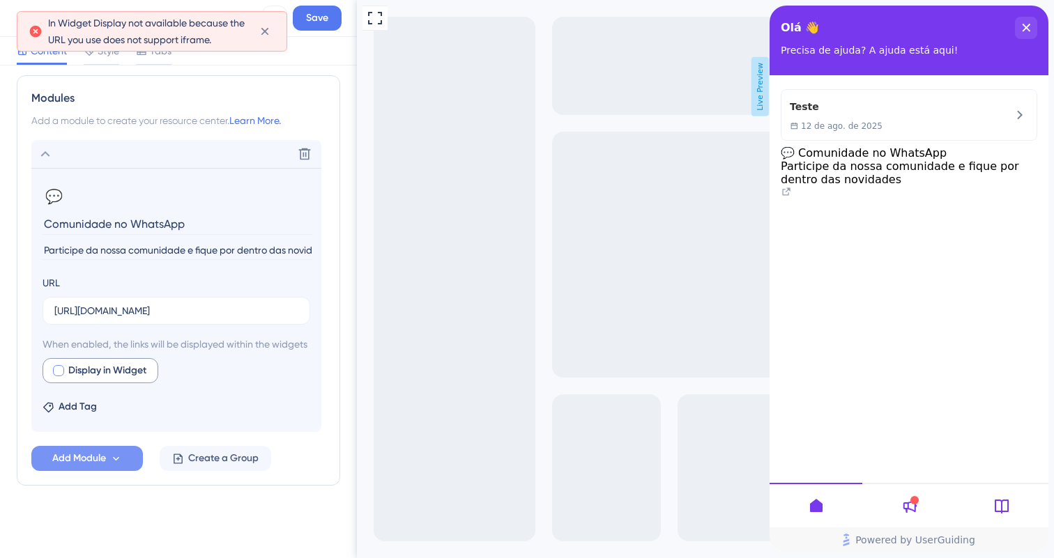
click at [61, 371] on div at bounding box center [58, 370] width 11 height 11
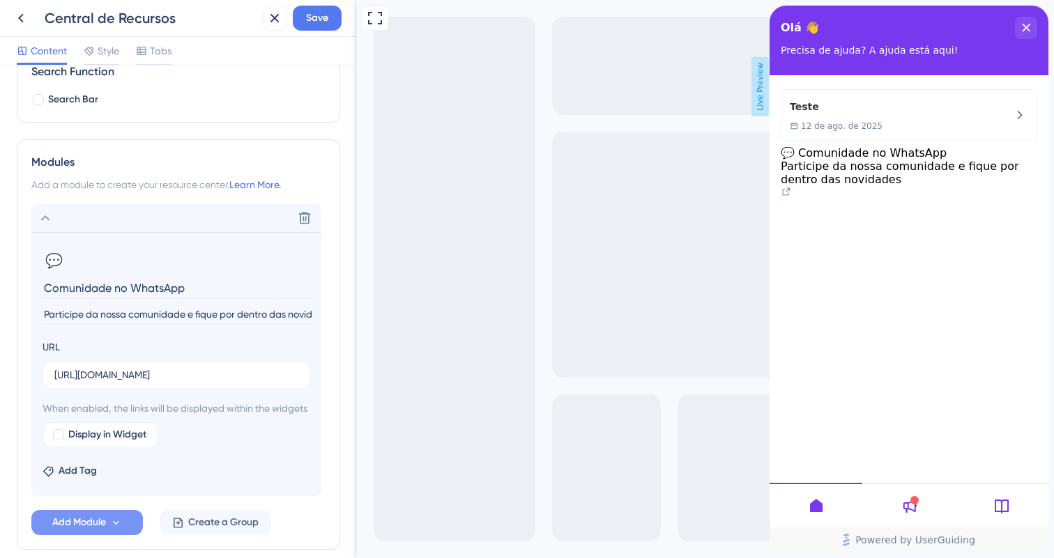
scroll to position [209, 0]
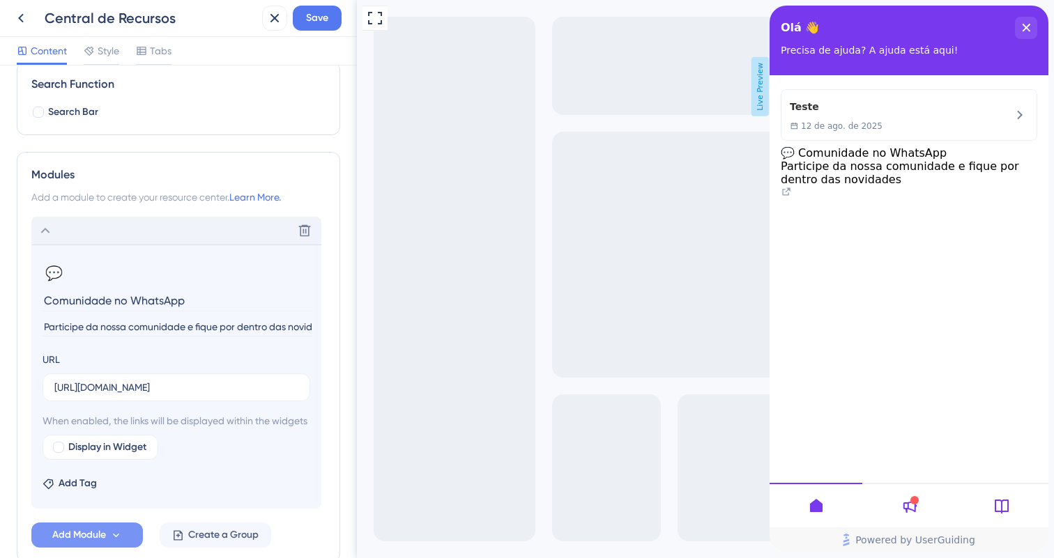
click at [140, 231] on div "Delete" at bounding box center [176, 231] width 290 height 28
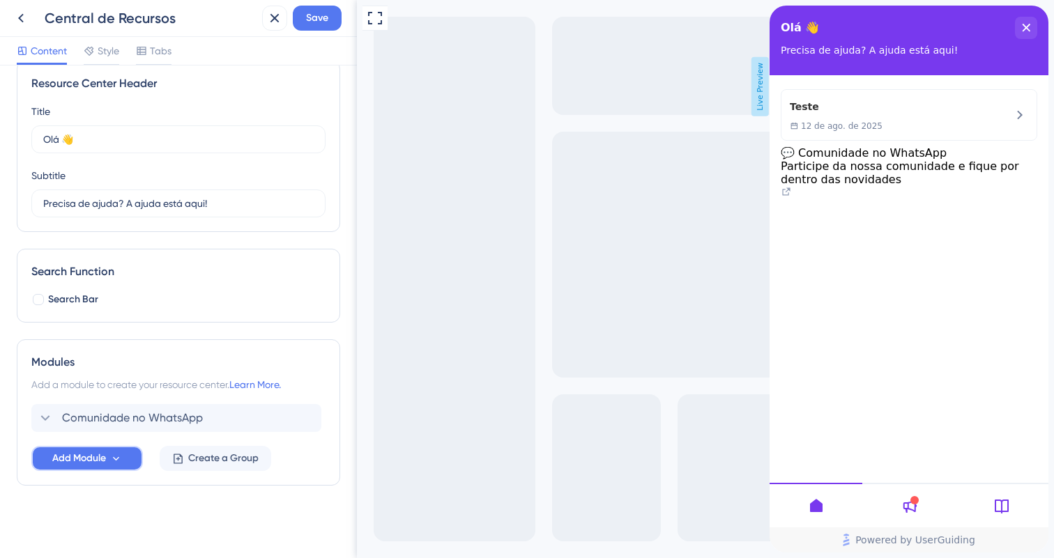
click at [71, 456] on span "Add Module" at bounding box center [79, 458] width 54 height 17
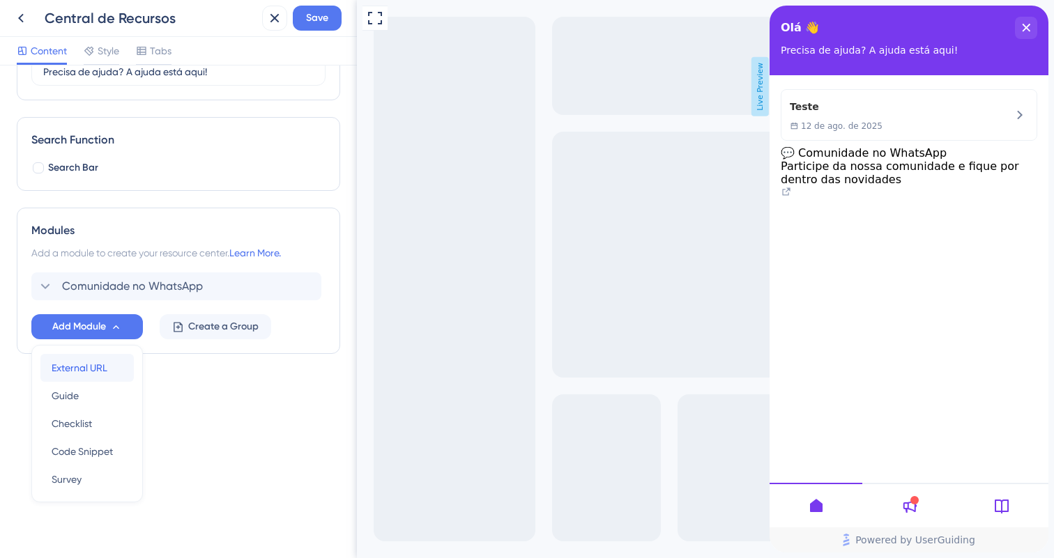
click at [67, 374] on span "External URL" at bounding box center [80, 368] width 56 height 17
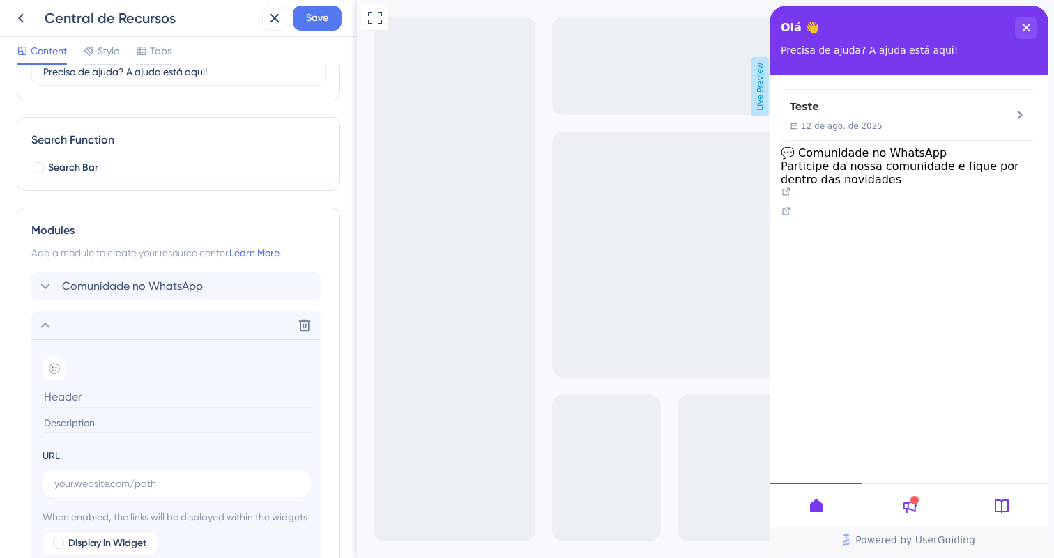
click at [92, 390] on input at bounding box center [178, 397] width 271 height 22
type input "Suporte no Whatsapp"
click at [91, 430] on input at bounding box center [178, 423] width 271 height 19
click at [58, 370] on icon at bounding box center [54, 368] width 11 height 11
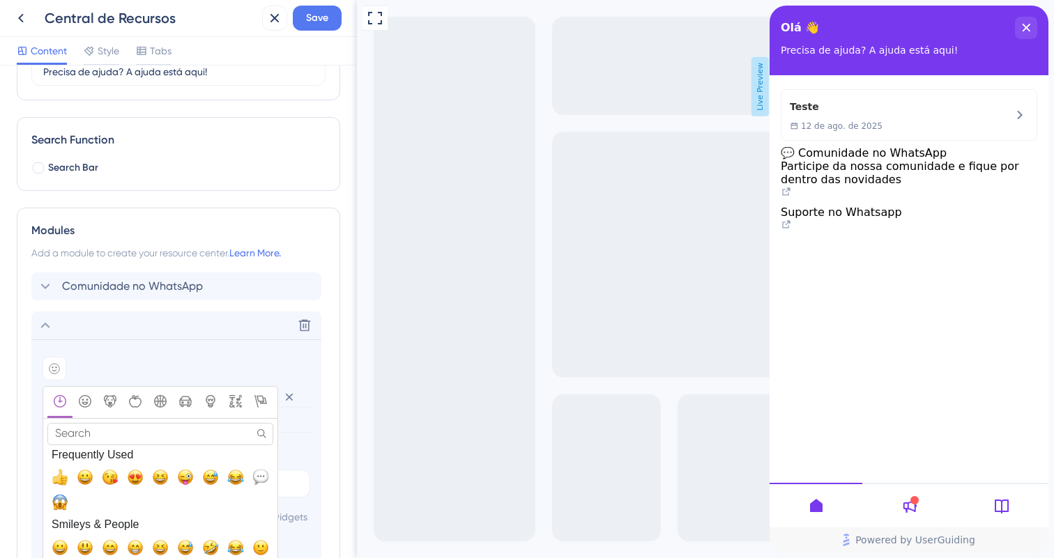
click at [97, 434] on input "Search" at bounding box center [160, 434] width 226 height 22
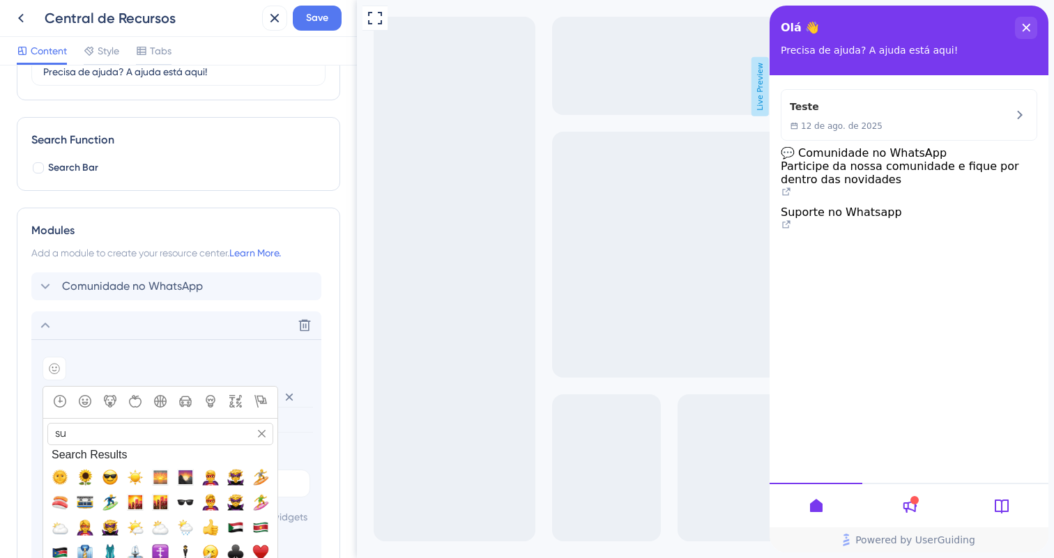
type input "s"
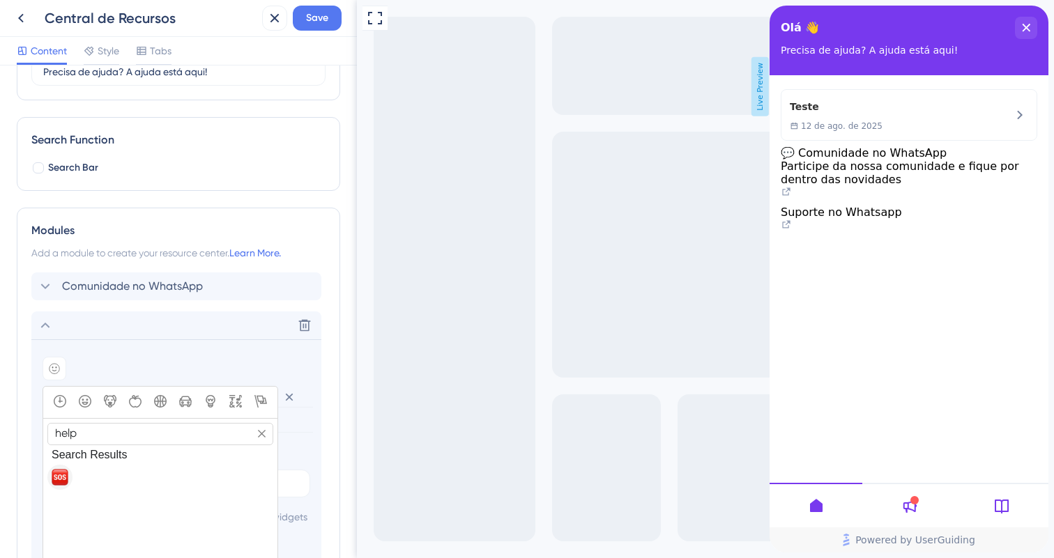
type input "help"
click at [67, 482] on span "🆘, sos" at bounding box center [60, 477] width 17 height 17
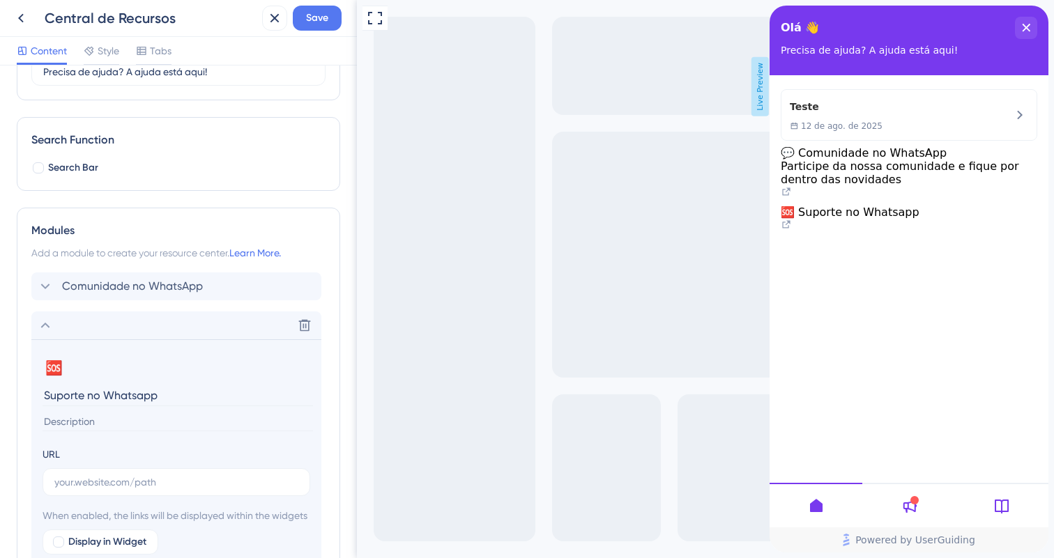
click at [74, 425] on input at bounding box center [178, 422] width 271 height 19
type input "Entre em contato com nosso time"
click at [102, 391] on input "Suporte no Whatsapp" at bounding box center [178, 396] width 271 height 22
click at [104, 410] on section "🆘 Change emoji Remove emoji Suporte no Whatsapp Entre em contato com nosso time" at bounding box center [177, 393] width 268 height 73
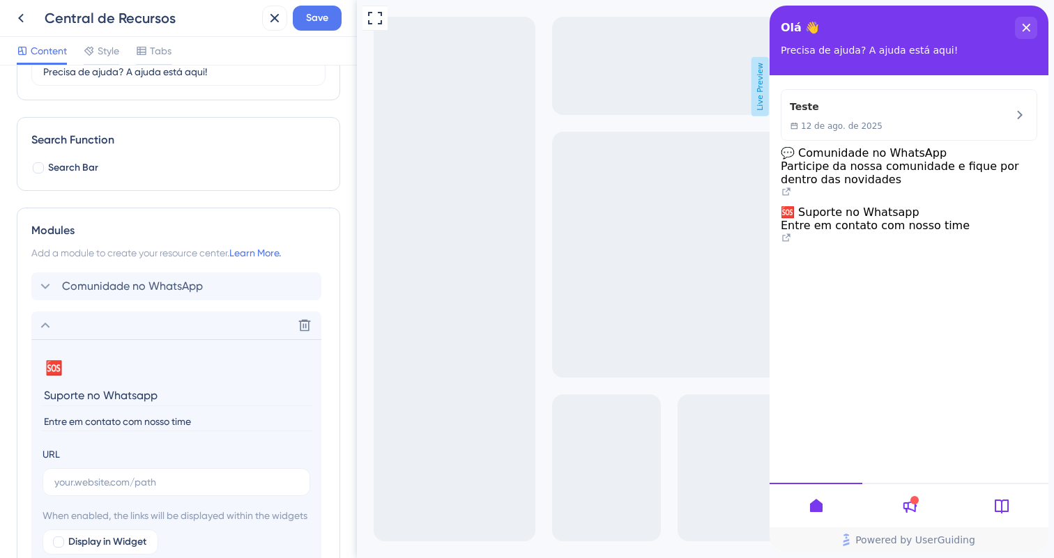
click at [107, 420] on input "Entre em contato com nosso time" at bounding box center [178, 422] width 271 height 19
click at [114, 480] on input "text" at bounding box center [176, 482] width 244 height 15
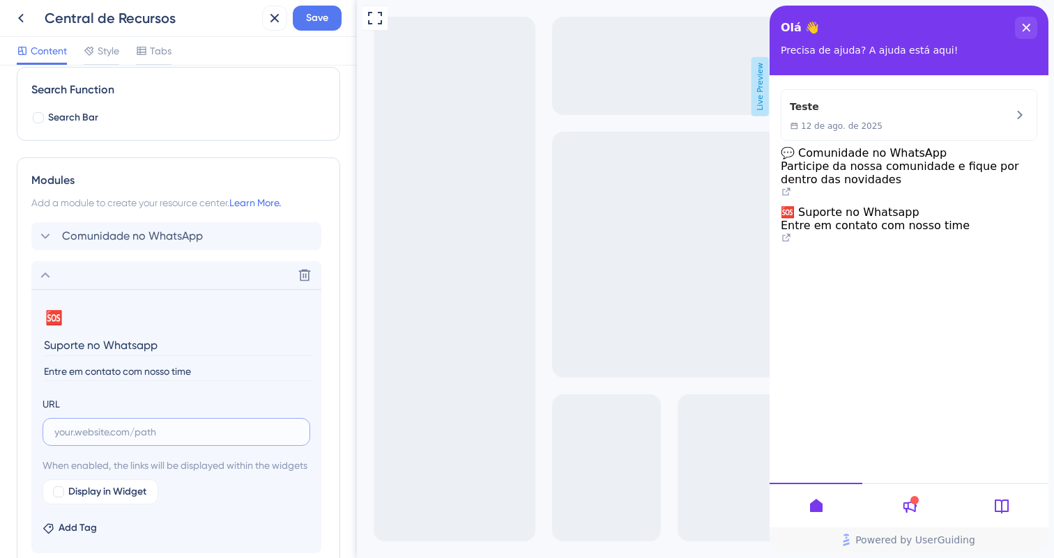
scroll to position [284, 0]
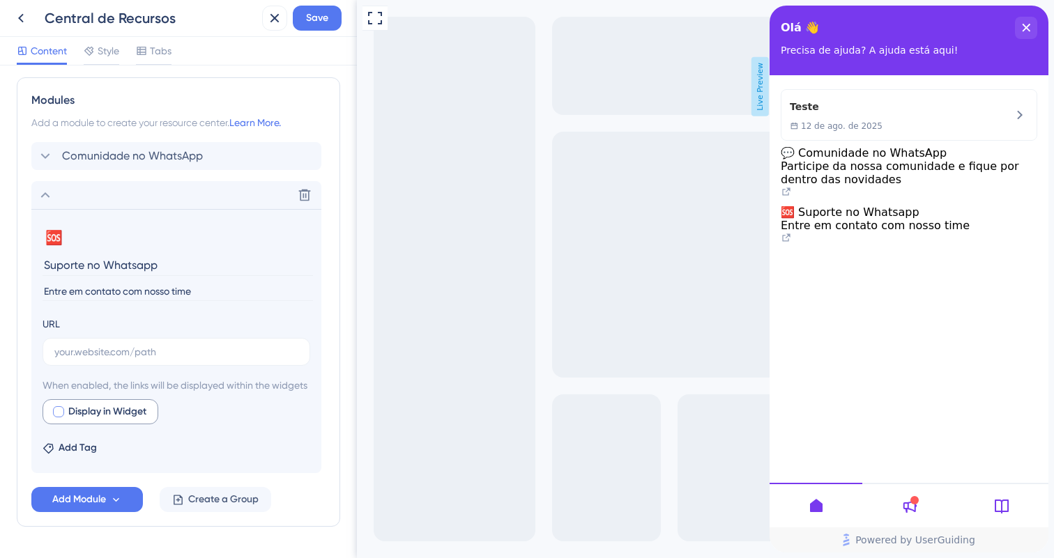
click at [56, 418] on div at bounding box center [58, 411] width 11 height 11
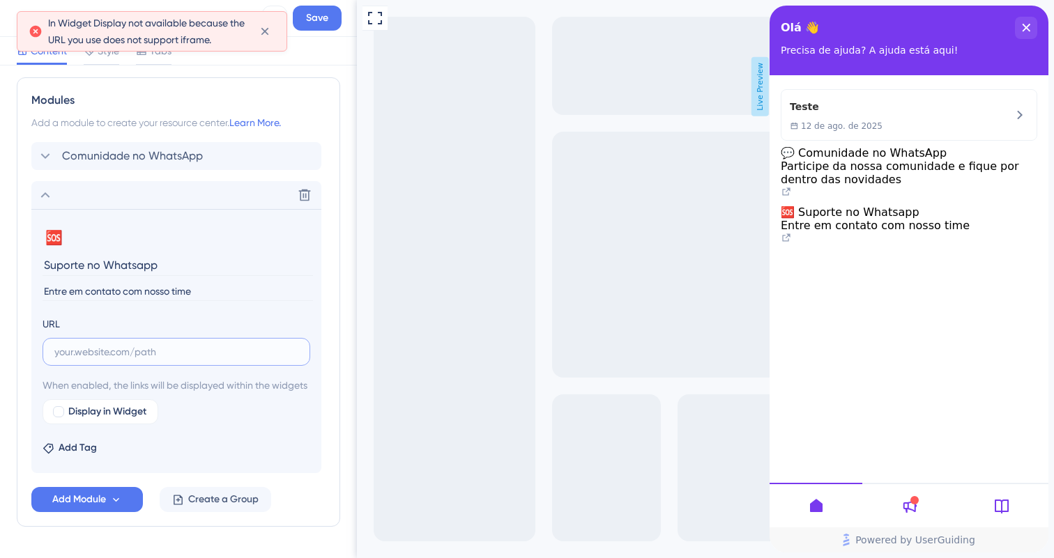
click at [96, 353] on input "text" at bounding box center [176, 351] width 244 height 15
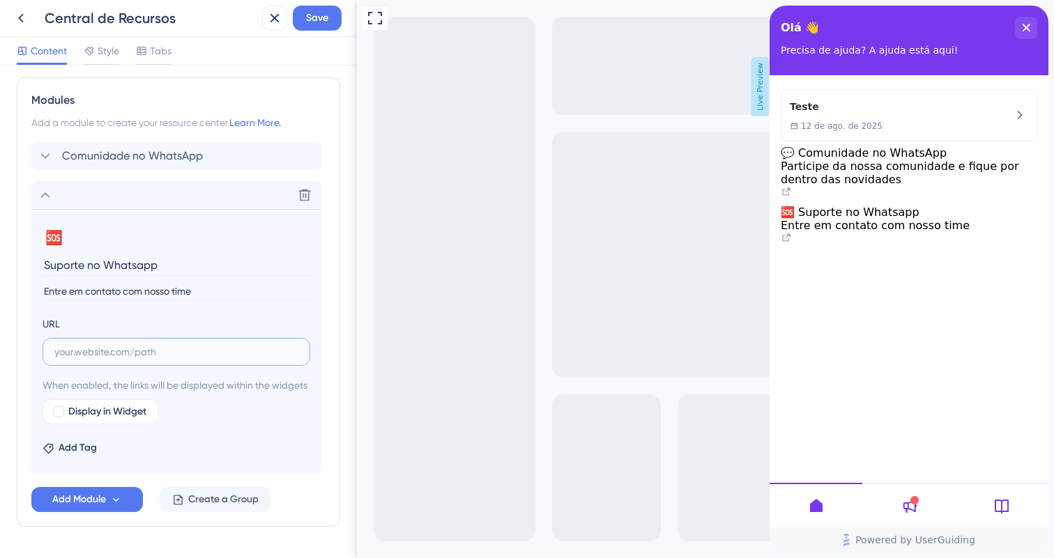
click at [220, 347] on input "text" at bounding box center [176, 351] width 244 height 15
paste input "[URL][DOMAIN_NAME]"
type input "[URL][DOMAIN_NAME]"
click at [205, 296] on input "Entre em contato com nosso time" at bounding box center [178, 291] width 271 height 19
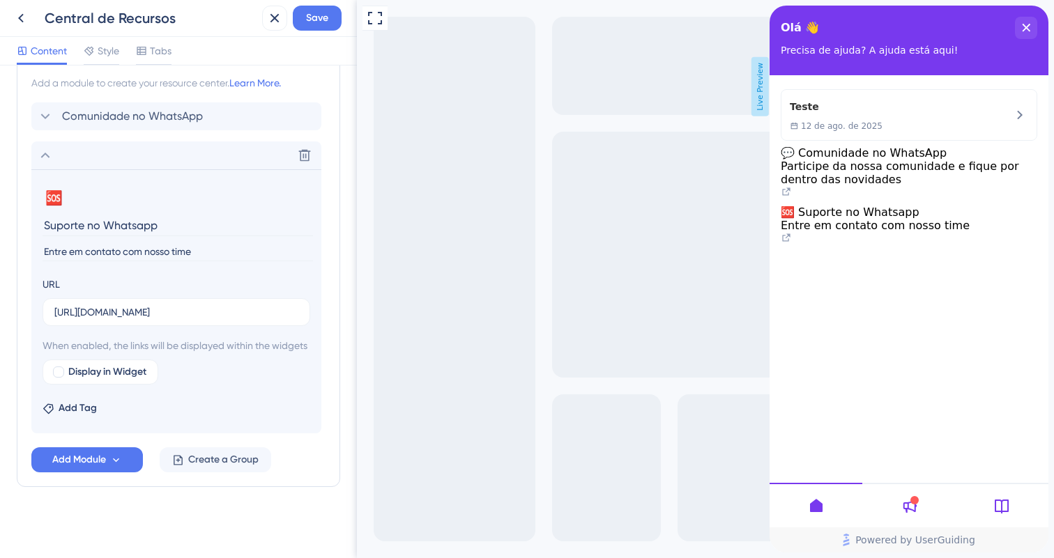
scroll to position [332, 0]
click at [105, 467] on span "Add Module" at bounding box center [79, 458] width 54 height 17
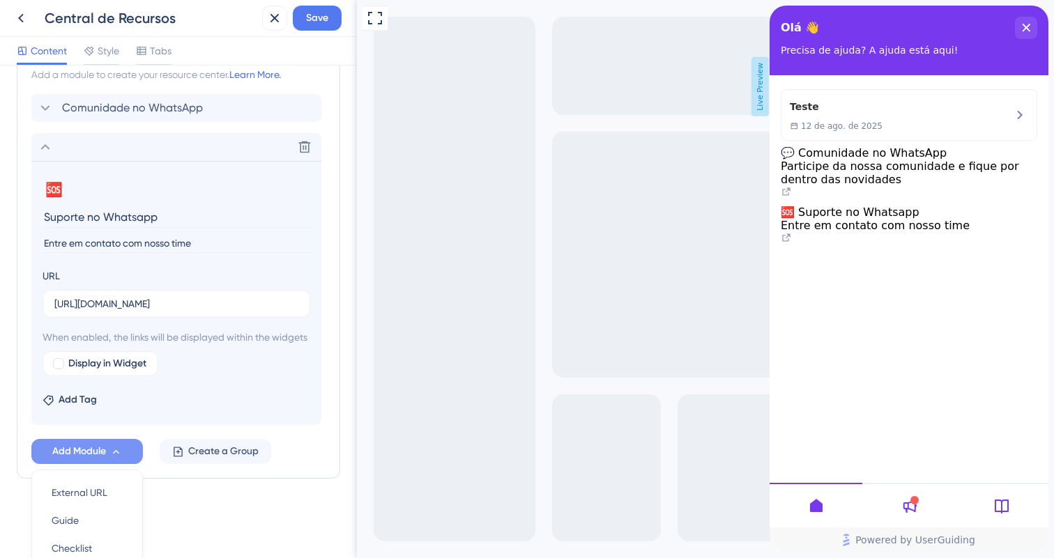
scroll to position [473, 0]
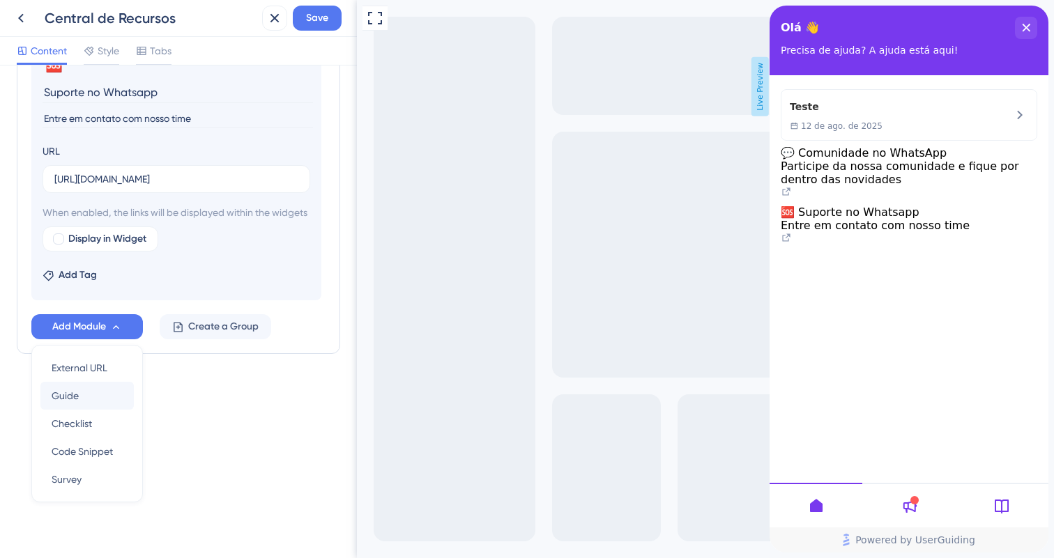
click at [89, 406] on div "Guide Guide" at bounding box center [87, 396] width 71 height 28
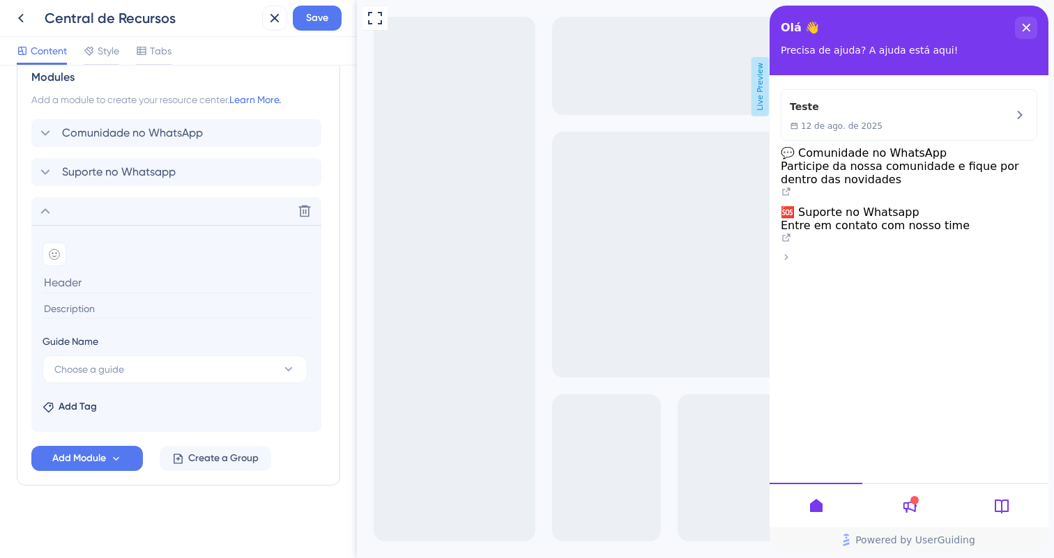
click at [90, 282] on input at bounding box center [178, 283] width 271 height 22
type input "Criar"
type input "Nosso"
click at [131, 277] on input at bounding box center [178, 283] width 271 height 22
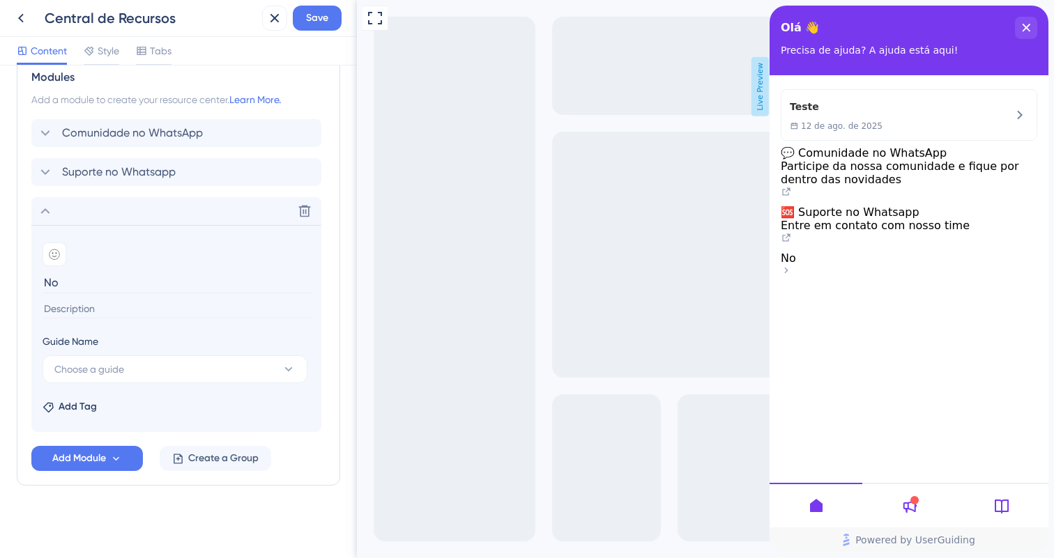
type input "N"
type input "Canal no Yutube"
click at [123, 317] on input at bounding box center [178, 309] width 271 height 19
click at [56, 256] on icon at bounding box center [54, 254] width 5 height 4
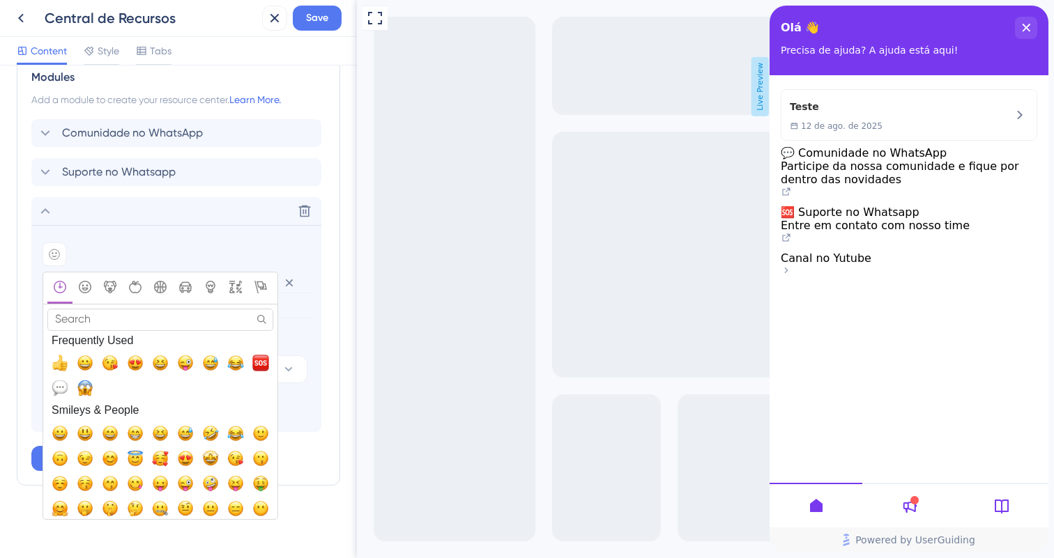
click at [85, 324] on input "Search" at bounding box center [160, 320] width 226 height 22
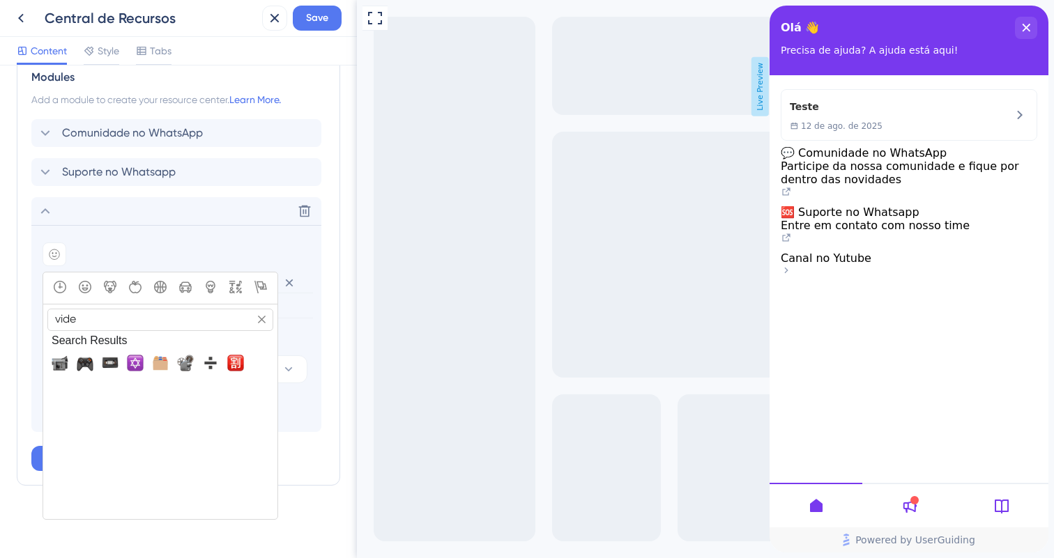
type input "video"
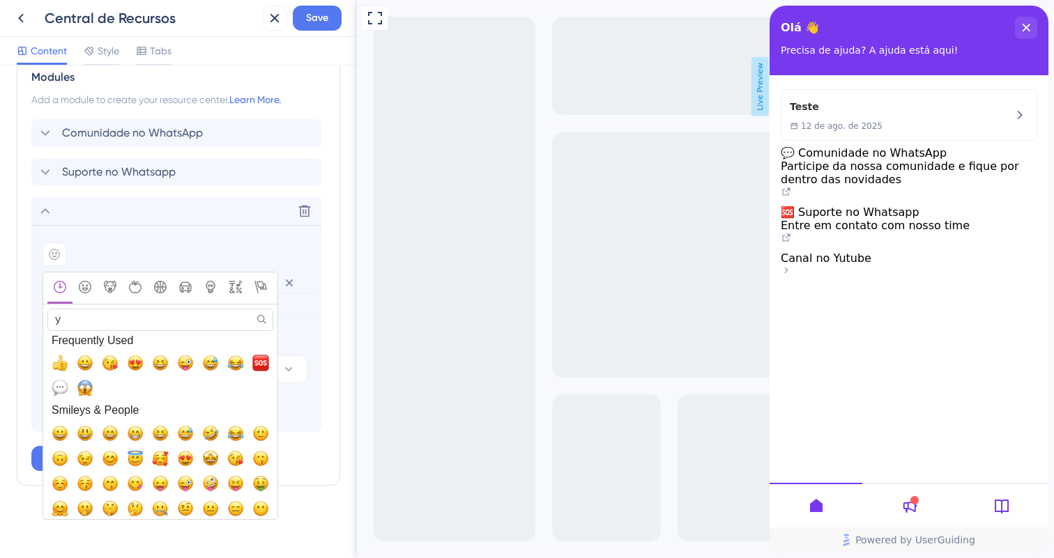
type input "yo"
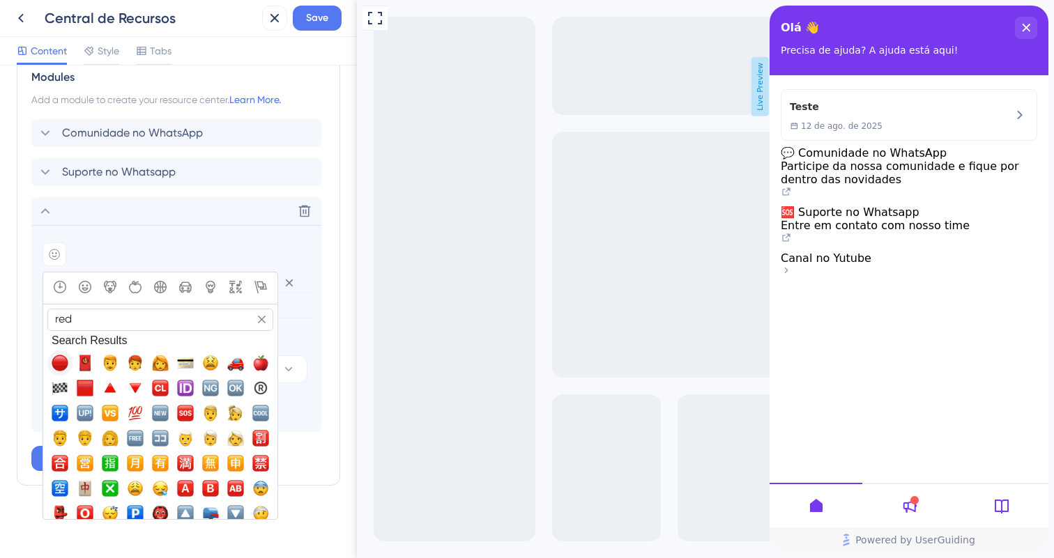
type input "red"
click at [56, 367] on span "🔴, red_circle" at bounding box center [60, 363] width 17 height 17
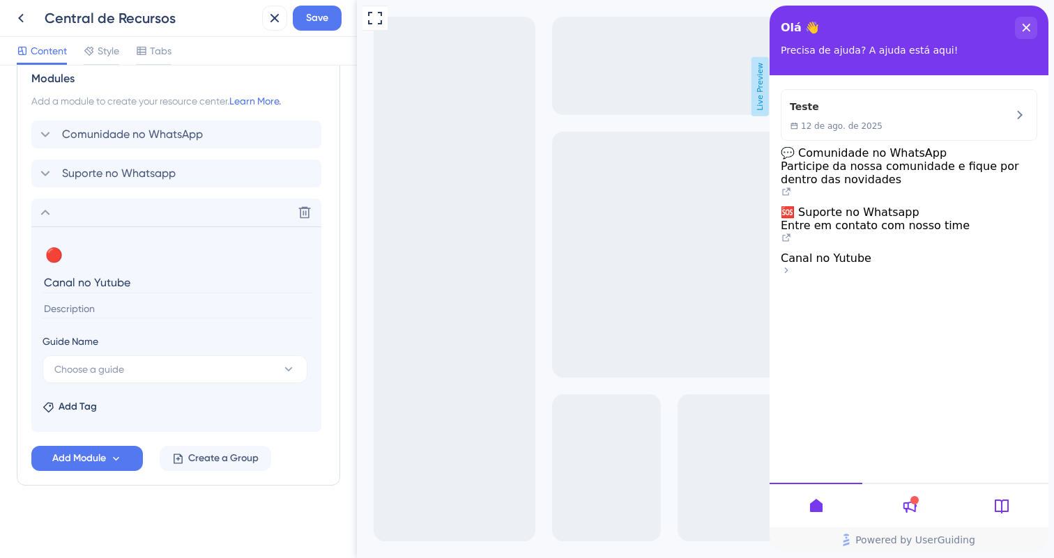
scroll to position [305, 0]
click at [110, 165] on span "Suporte no Whatsapp" at bounding box center [119, 173] width 114 height 17
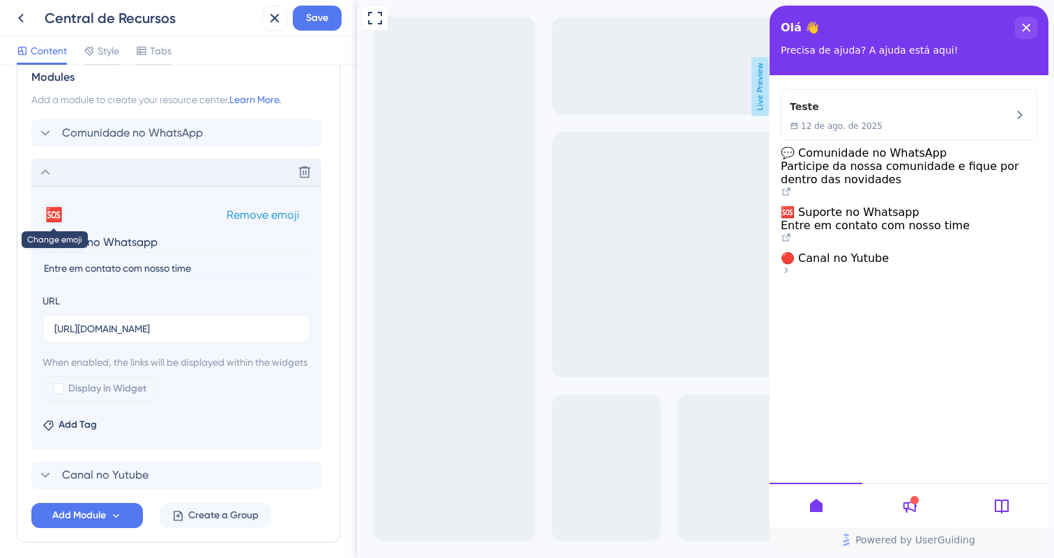
click at [58, 208] on button "🆘" at bounding box center [54, 215] width 22 height 22
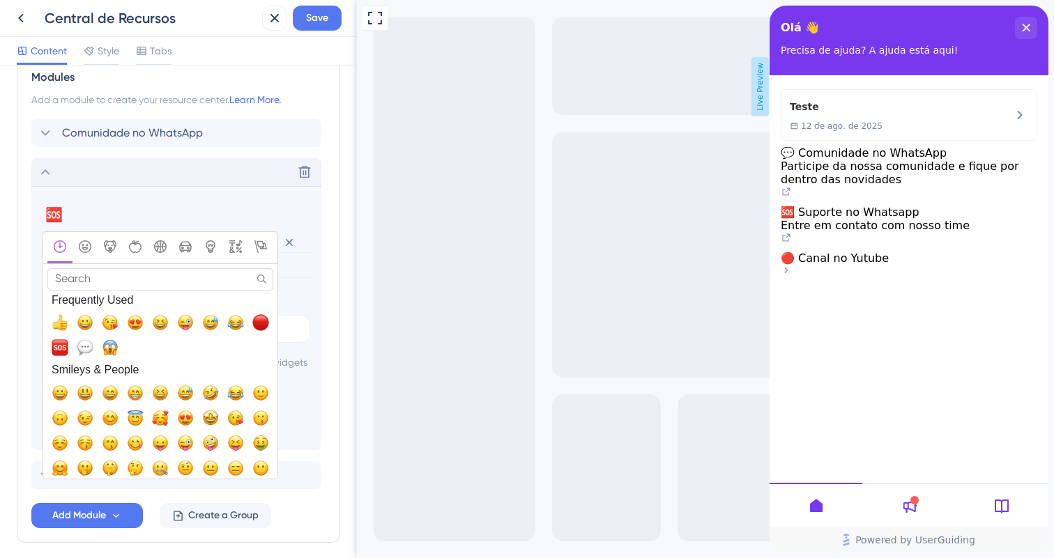
click at [139, 271] on input "Search" at bounding box center [160, 279] width 226 height 22
type input "h"
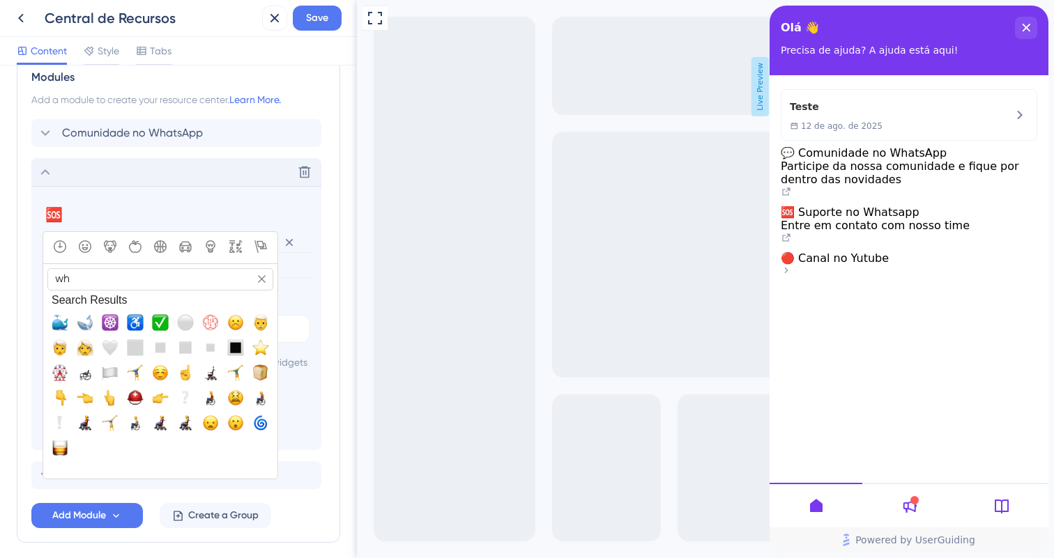
type input "wha"
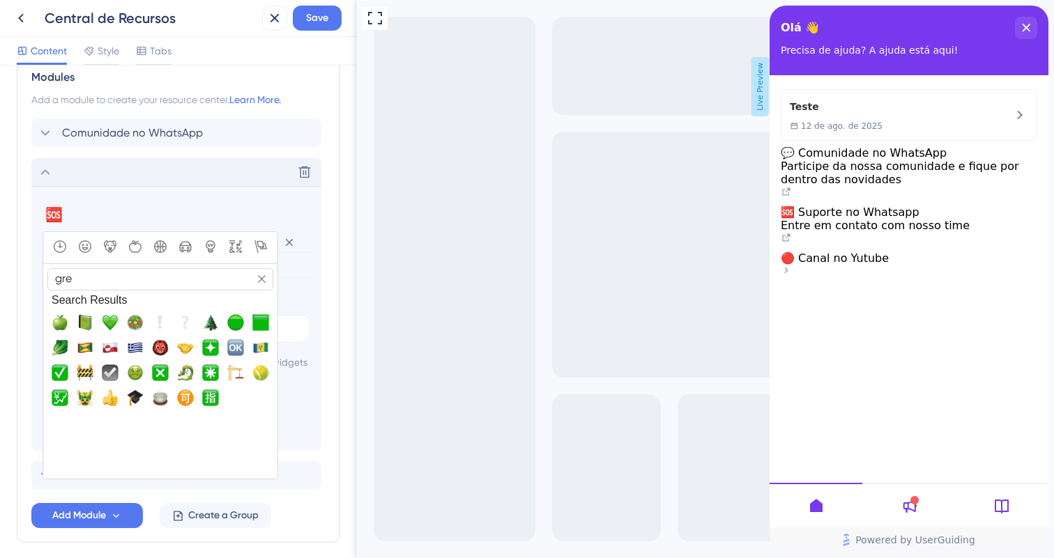
type input "gree"
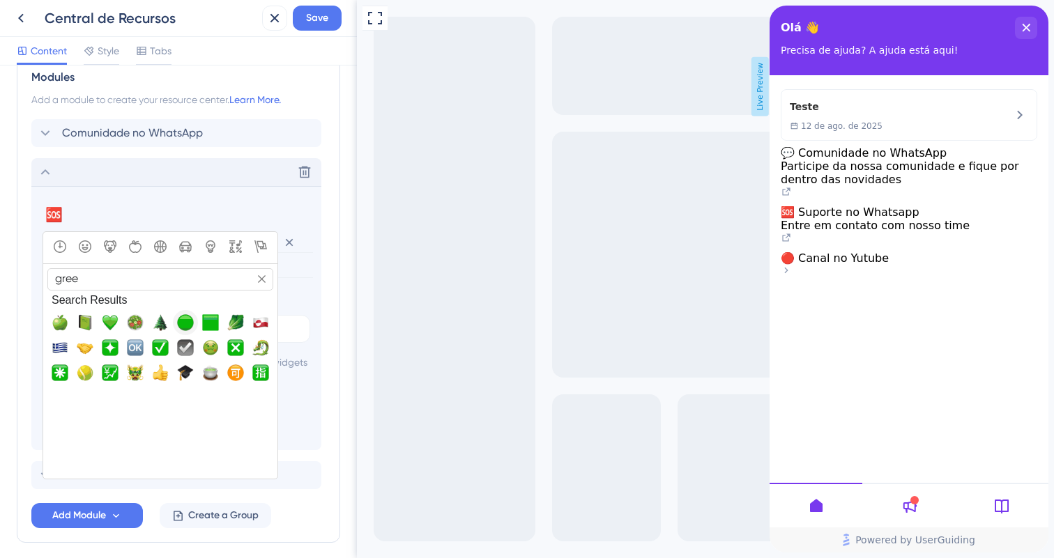
click at [190, 324] on span "🟢, large_green_circle" at bounding box center [185, 322] width 17 height 17
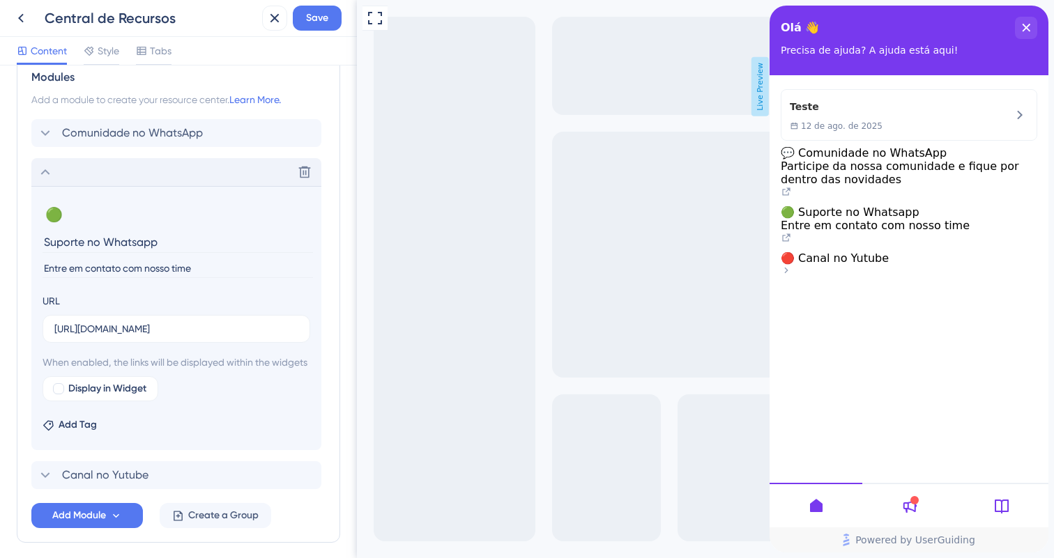
click at [230, 186] on section "🟢 Change emoji Remove emoji Suporte no Whatsapp Entre em contato com nosso time…" at bounding box center [176, 318] width 290 height 264
click at [54, 175] on div "Delete" at bounding box center [176, 172] width 290 height 28
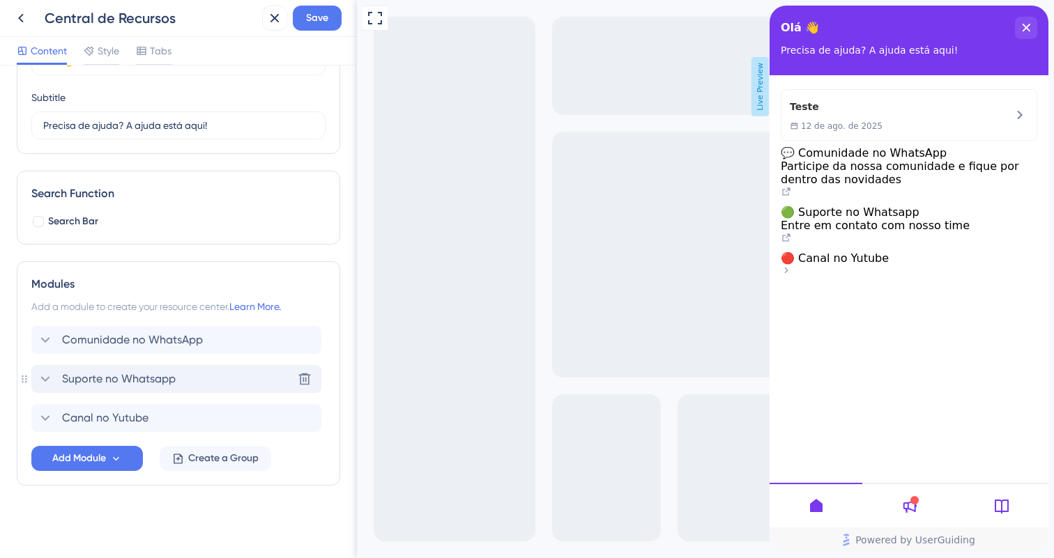
scroll to position [100, 0]
click at [111, 408] on div "Canal no Yutube Delete" at bounding box center [176, 418] width 290 height 28
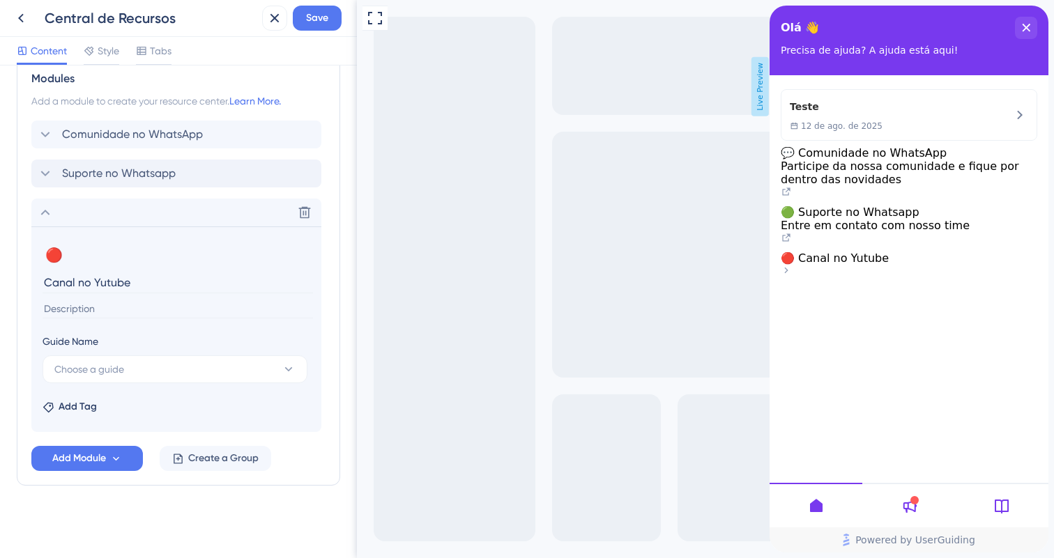
click at [106, 284] on input "Canal no Yutube" at bounding box center [178, 283] width 271 height 22
click at [115, 284] on input "Canal no Youtube" at bounding box center [178, 283] width 271 height 22
type input "Y"
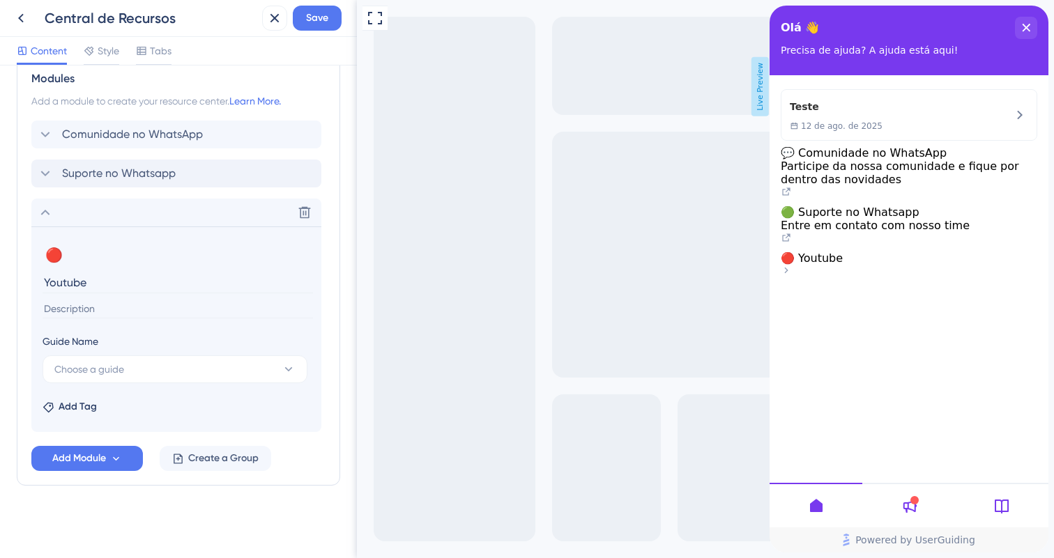
type input "Youtube"
click at [200, 312] on input at bounding box center [178, 309] width 271 height 19
click at [190, 309] on input at bounding box center [178, 309] width 271 height 19
type input "O"
type input "Postamos"
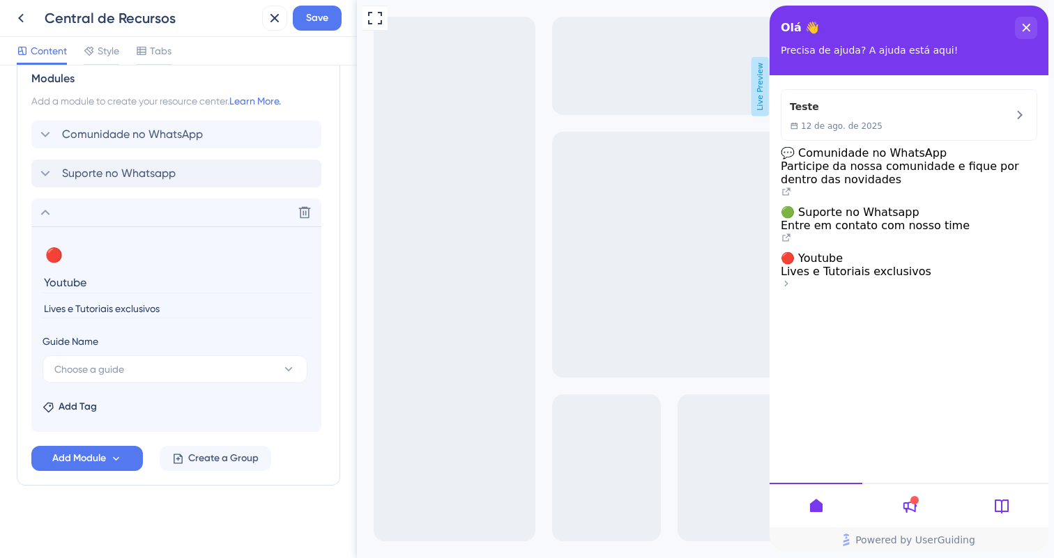
click at [105, 305] on input "Lives e Tutoriais exclusivos" at bounding box center [178, 309] width 271 height 19
click at [138, 308] on input "Lives e Tutoriais exclusivos" at bounding box center [178, 309] width 271 height 19
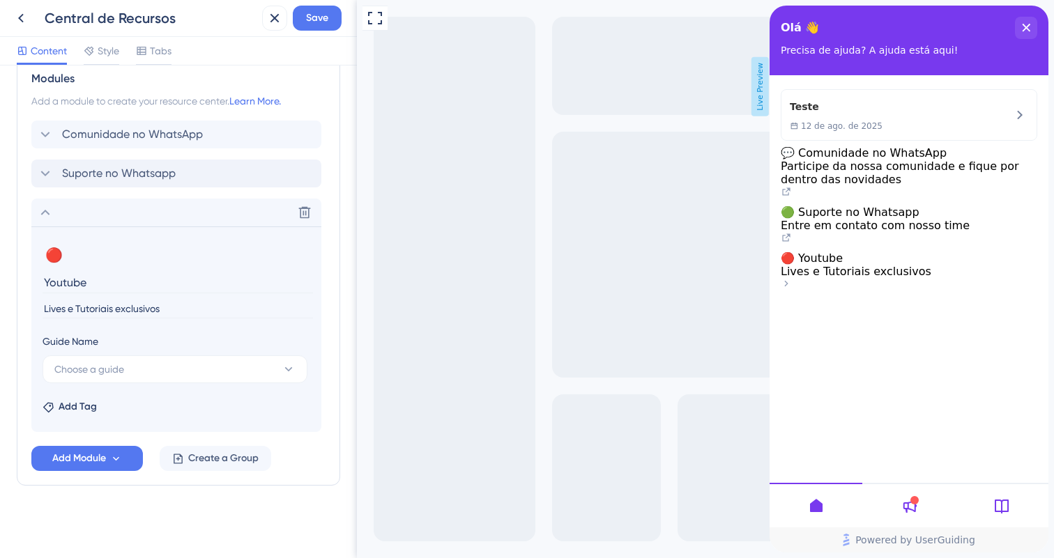
click at [81, 314] on input "Lives e Tutoriais exclusivos" at bounding box center [178, 309] width 271 height 19
drag, startPoint x: 78, startPoint y: 309, endPoint x: 42, endPoint y: 304, distance: 36.6
click at [43, 305] on input "Lives e Tutoriais exclusivos" at bounding box center [178, 309] width 271 height 19
click at [210, 312] on input "Tutoriais exclusivos" at bounding box center [178, 309] width 271 height 19
click at [86, 306] on input "Tutoriais exclusivos" at bounding box center [178, 309] width 271 height 19
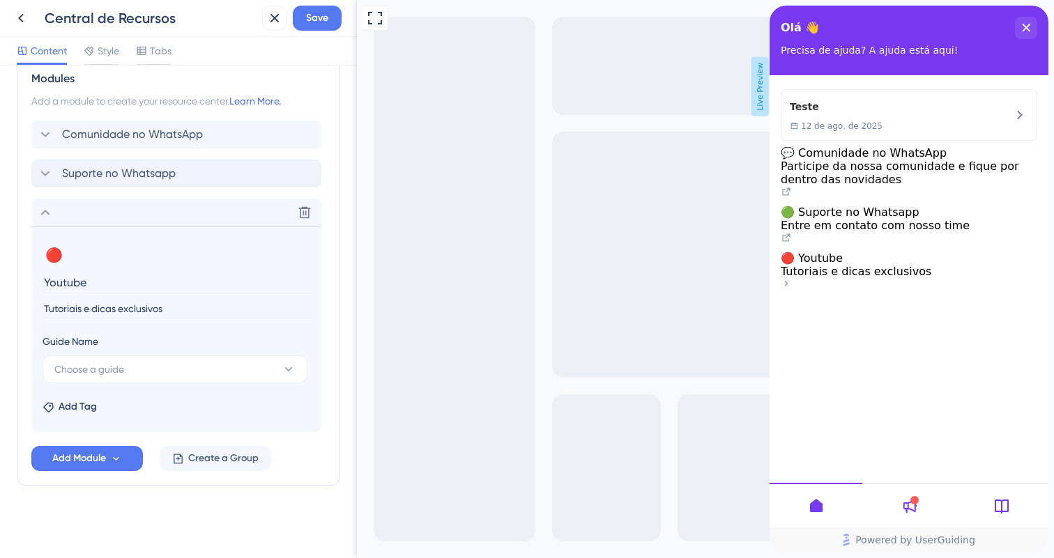
click at [146, 305] on input "Tutoriais e dicas exclusivos" at bounding box center [178, 309] width 271 height 19
type input "Tutoriais e dicas exclusivas"
click at [166, 373] on button "Choose a guide" at bounding box center [175, 370] width 265 height 28
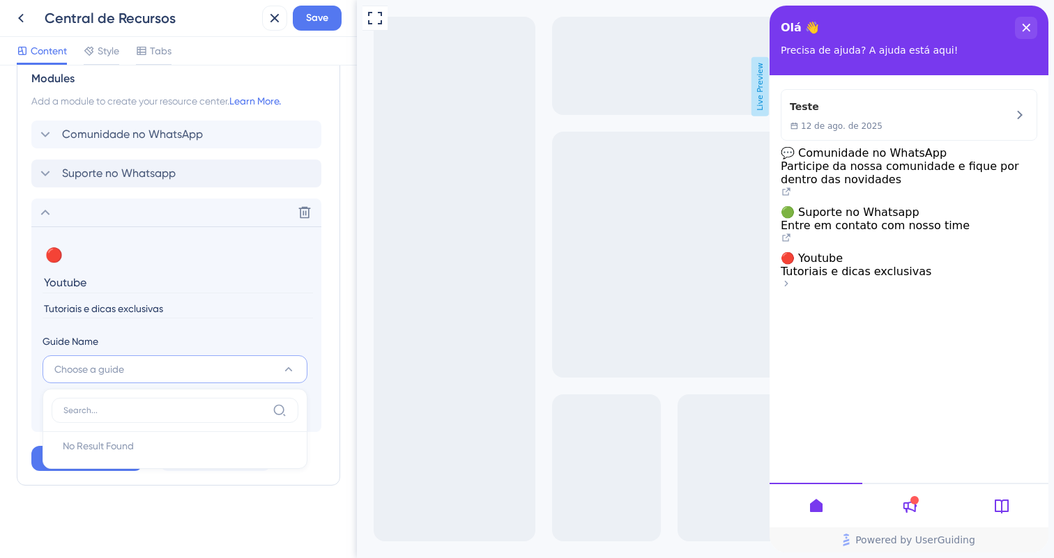
click at [166, 373] on button "Choose a guide" at bounding box center [175, 370] width 265 height 28
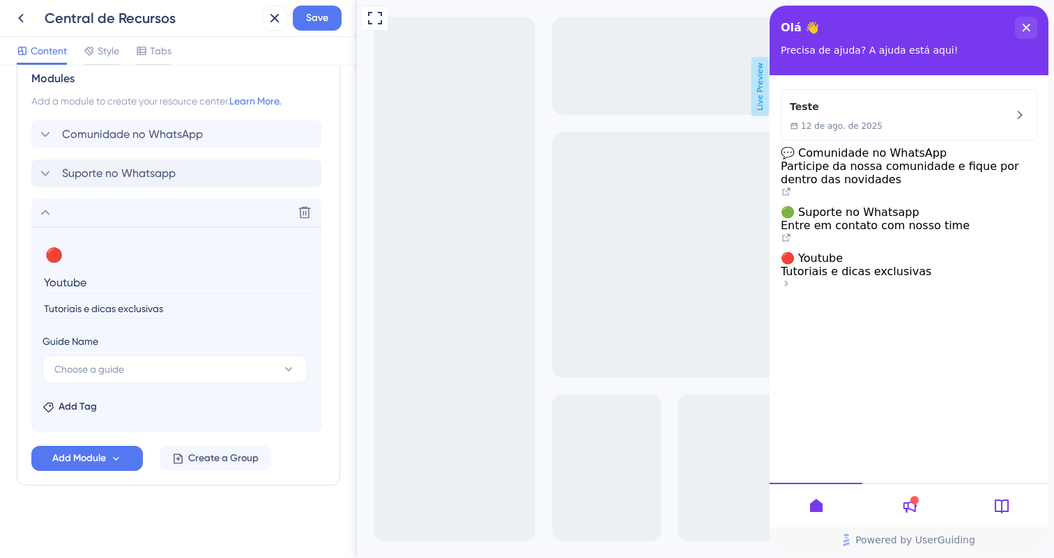
click at [113, 276] on input "Youtube" at bounding box center [178, 283] width 271 height 22
click at [186, 298] on section "🔴 Change emoji Remove emoji Youtube Tutoriais e dicas exclusivas" at bounding box center [177, 280] width 268 height 73
click at [181, 306] on input "Tutoriais e dicas exclusivas" at bounding box center [178, 309] width 271 height 19
click at [301, 207] on icon at bounding box center [305, 213] width 12 height 12
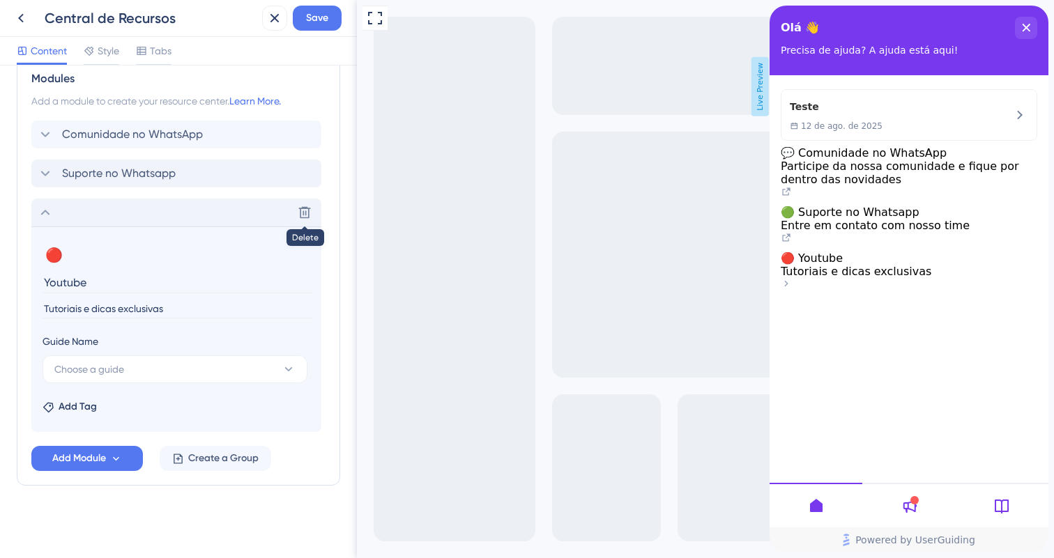
scroll to position [61, 0]
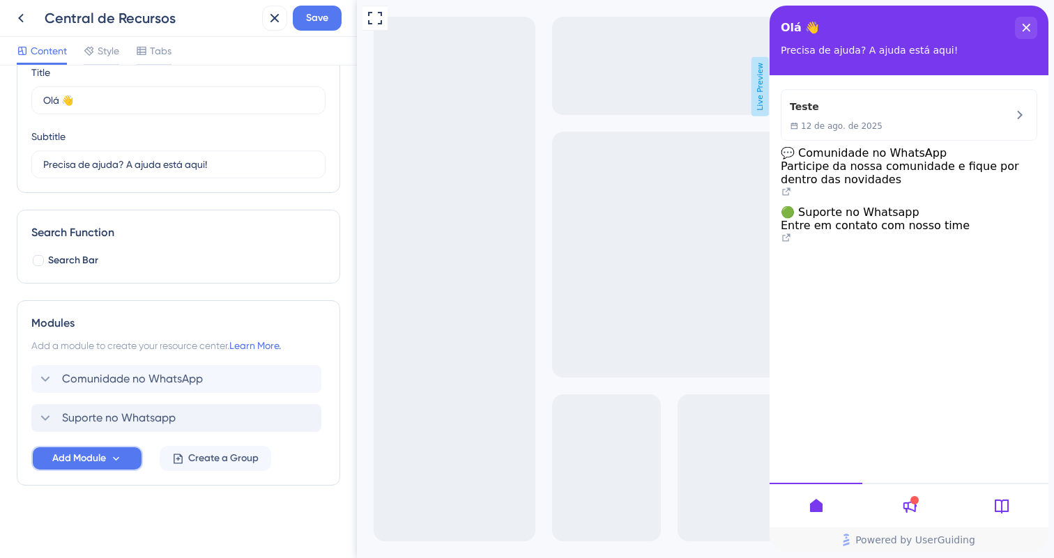
click at [117, 457] on icon at bounding box center [116, 459] width 12 height 12
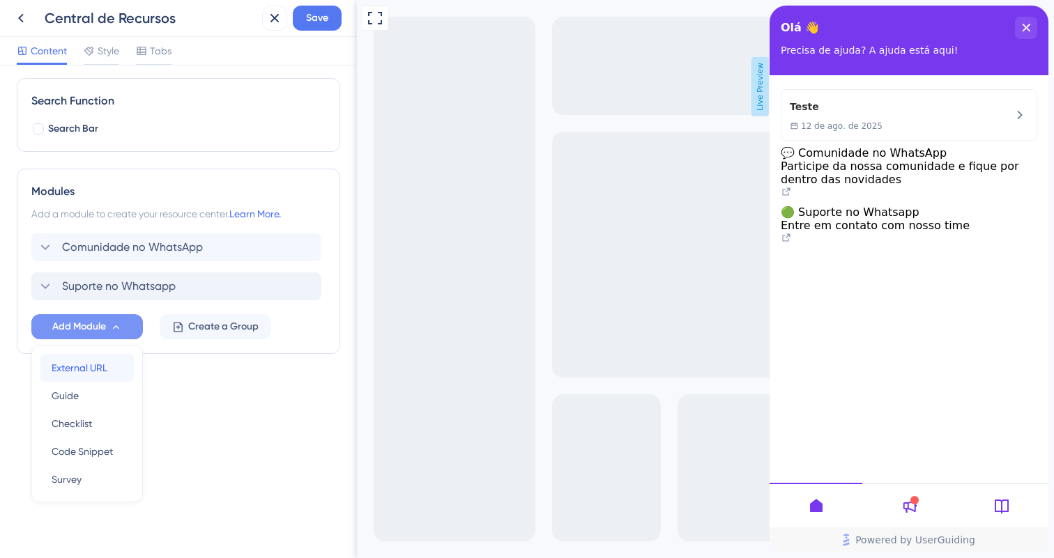
click at [88, 370] on span "External URL" at bounding box center [80, 368] width 56 height 17
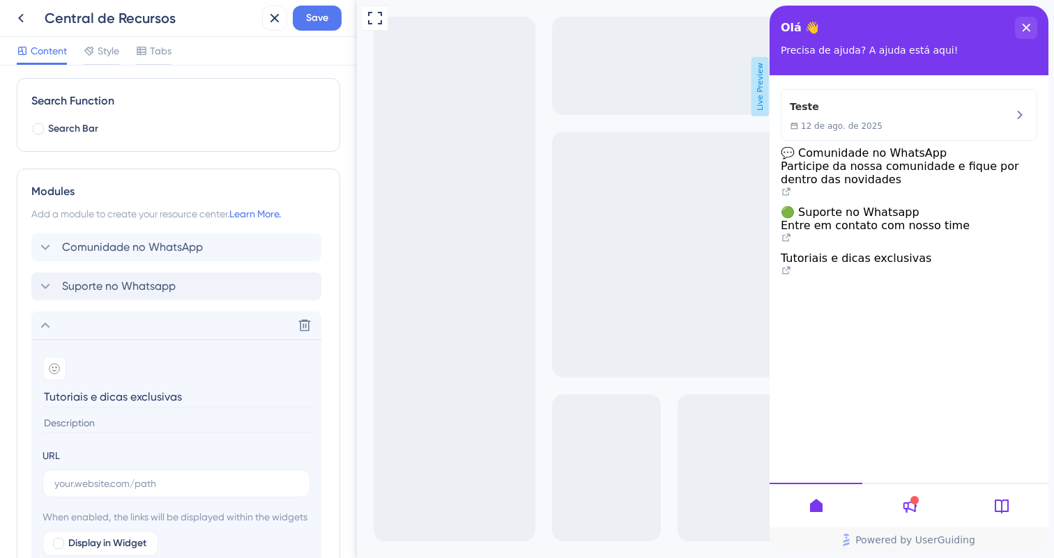
type input "Tutoriais e dicas exclusivas"
click at [96, 423] on input at bounding box center [178, 423] width 271 height 19
paste input "Tutoriais e dicas exclusivas"
type input "Tutoriais e dicas exclusivas"
click at [104, 400] on input "Tutoriais e dicas exclusivas" at bounding box center [178, 397] width 271 height 22
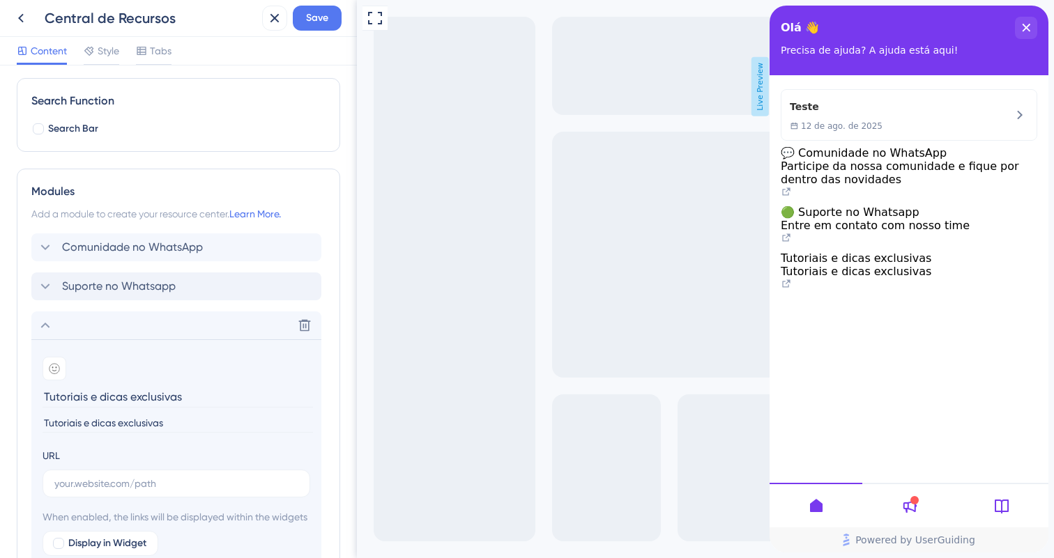
click at [104, 400] on input "Tutoriais e dicas exclusivas" at bounding box center [178, 397] width 271 height 22
type input "Youtube"
click at [53, 370] on icon at bounding box center [54, 369] width 5 height 4
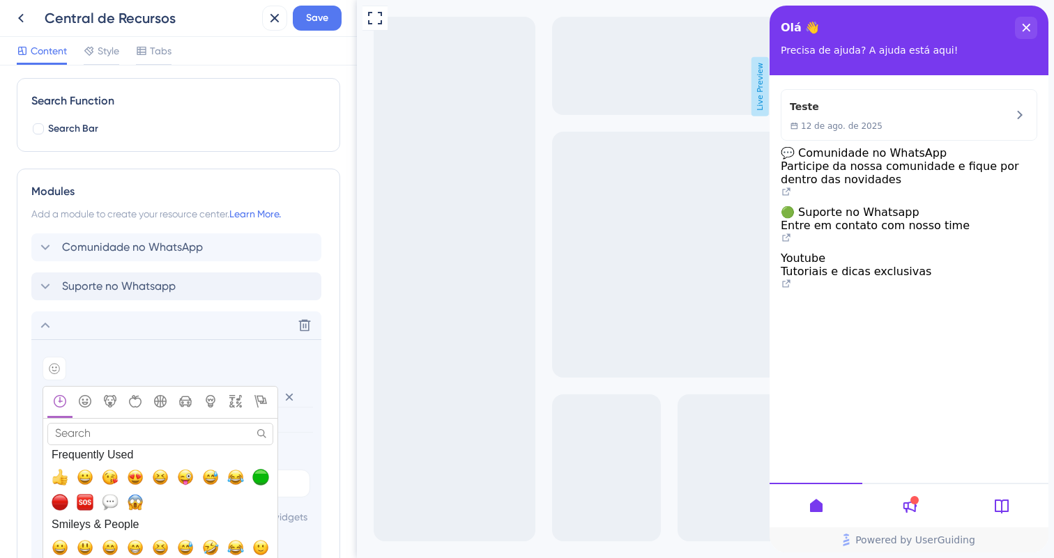
click at [134, 434] on input "Search" at bounding box center [160, 434] width 226 height 22
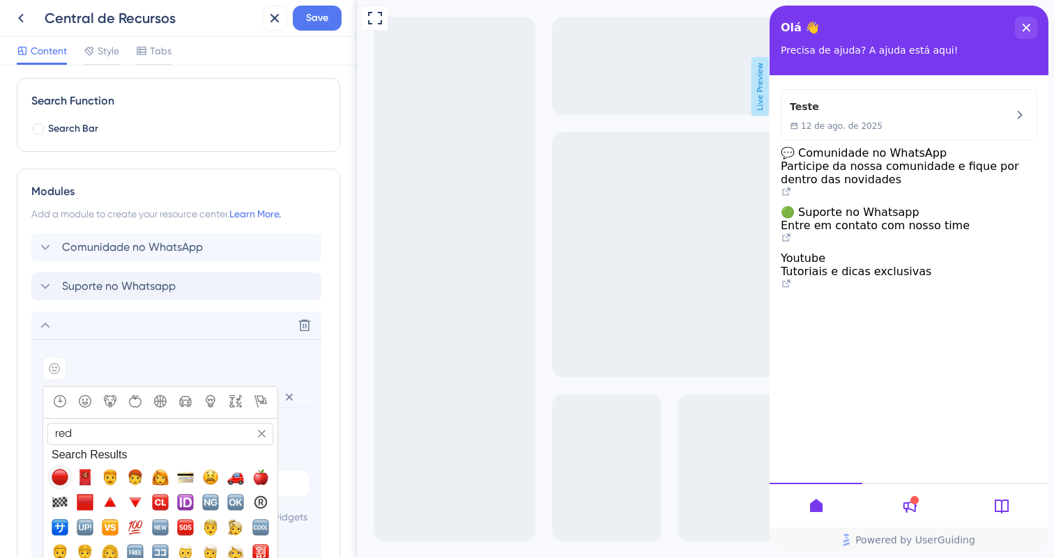
type input "red"
click at [68, 482] on span "🔴, red_circle" at bounding box center [60, 477] width 17 height 17
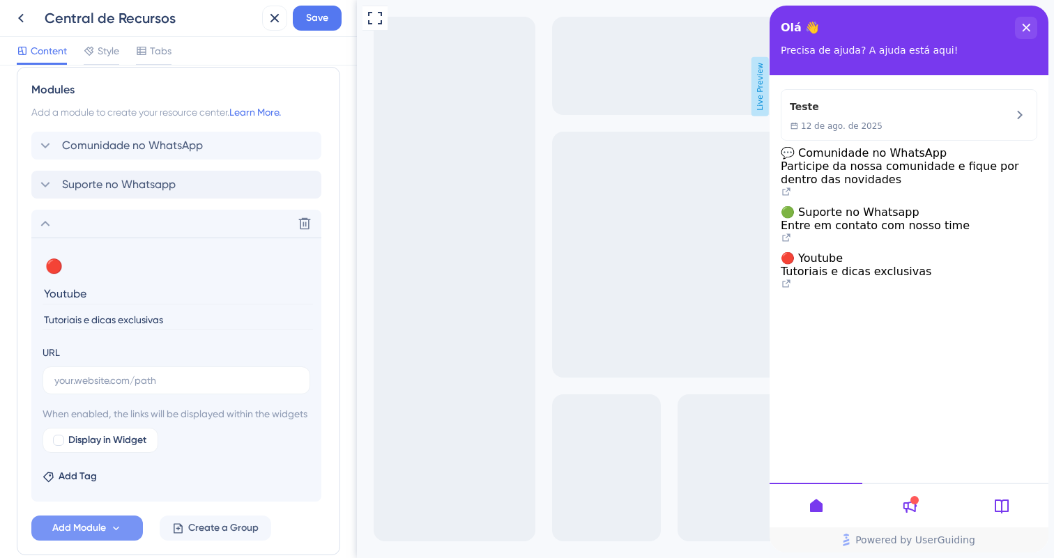
scroll to position [328, 0]
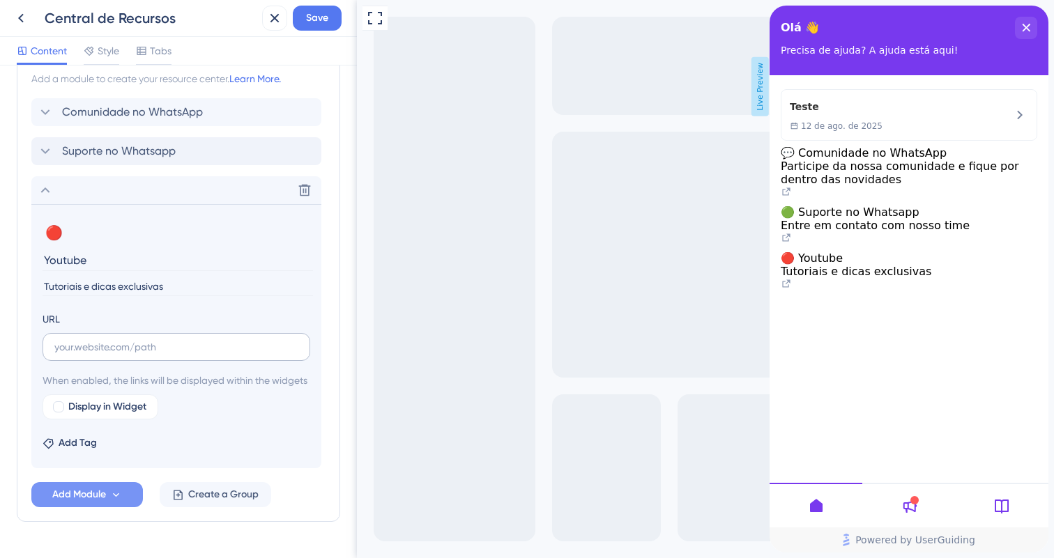
click at [197, 359] on label at bounding box center [177, 347] width 268 height 28
click at [197, 355] on input "text" at bounding box center [176, 347] width 244 height 15
click at [197, 359] on label at bounding box center [177, 347] width 268 height 28
click at [197, 355] on input "text" at bounding box center [176, 347] width 244 height 15
